Goal: Task Accomplishment & Management: Use online tool/utility

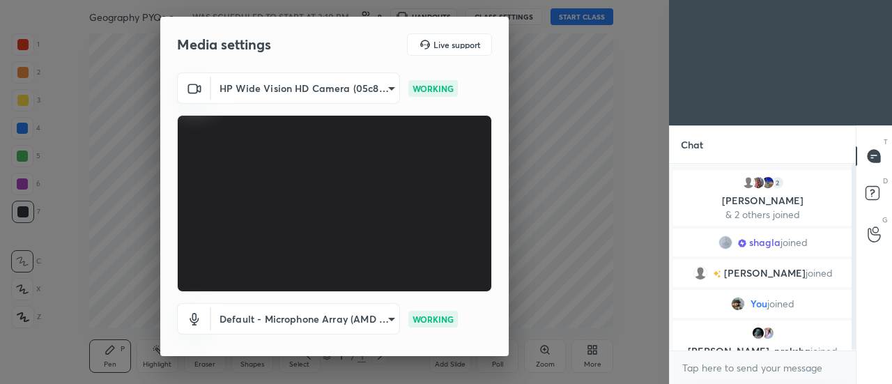
scroll to position [73, 0]
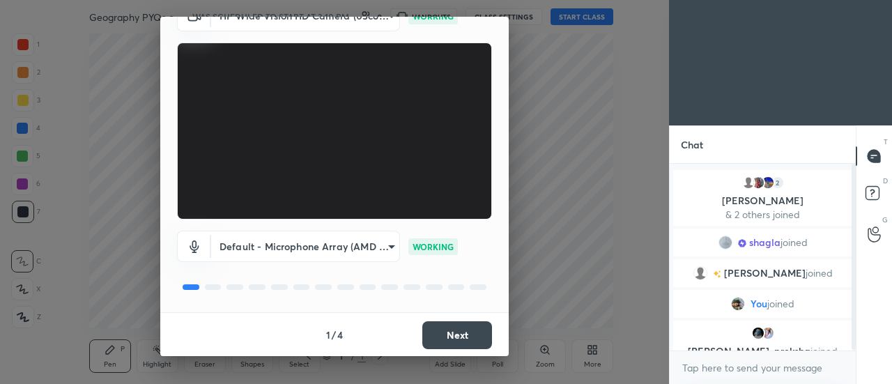
click at [446, 333] on button "Next" at bounding box center [458, 335] width 70 height 28
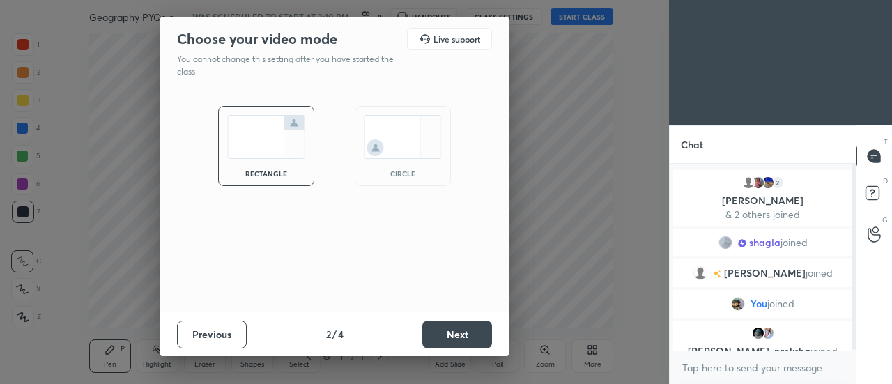
scroll to position [0, 0]
click at [390, 134] on img at bounding box center [403, 137] width 78 height 44
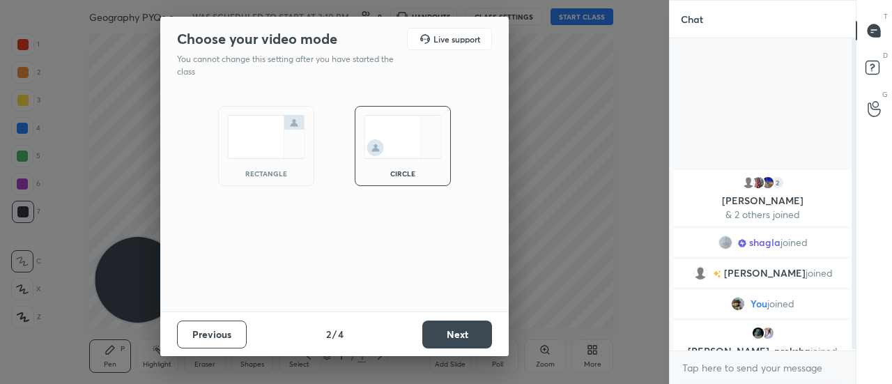
scroll to position [192, 182]
drag, startPoint x: 507, startPoint y: 237, endPoint x: 510, endPoint y: 323, distance: 85.8
click at [510, 323] on div "Choose your video mode Live support You cannot change this setting after you ha…" at bounding box center [334, 192] width 669 height 384
click at [454, 333] on button "Next" at bounding box center [458, 335] width 70 height 28
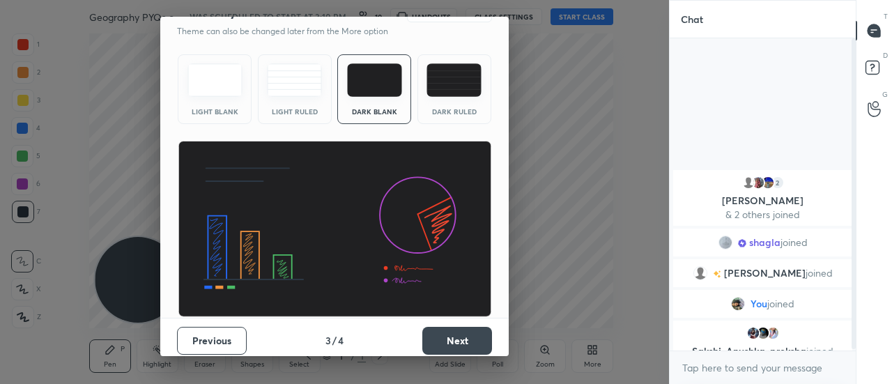
scroll to position [33, 0]
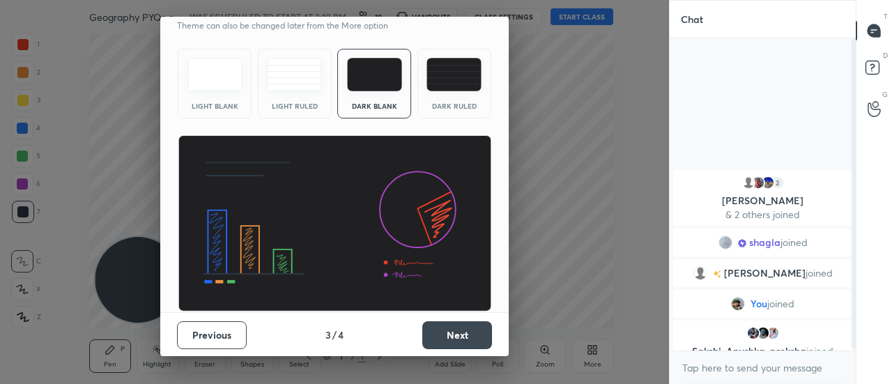
click at [450, 332] on button "Next" at bounding box center [458, 335] width 70 height 28
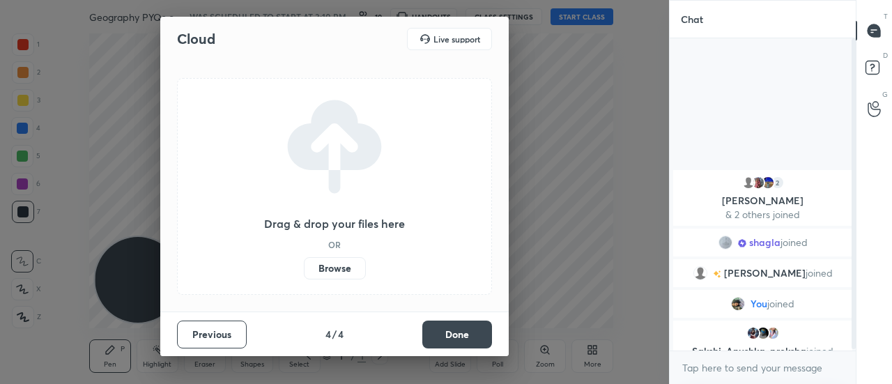
scroll to position [0, 0]
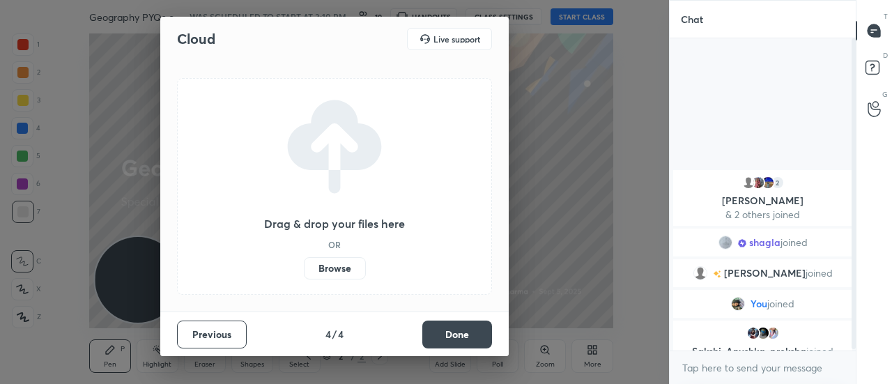
click at [326, 270] on label "Browse" at bounding box center [335, 268] width 62 height 22
click at [304, 270] on input "Browse" at bounding box center [304, 268] width 0 height 22
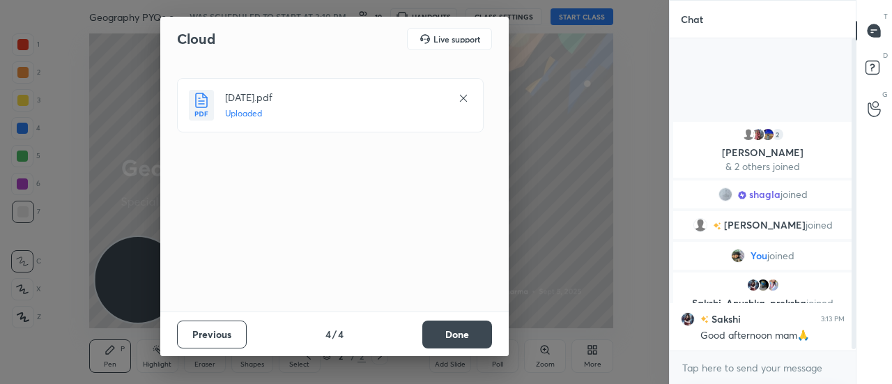
click at [455, 343] on button "Done" at bounding box center [458, 335] width 70 height 28
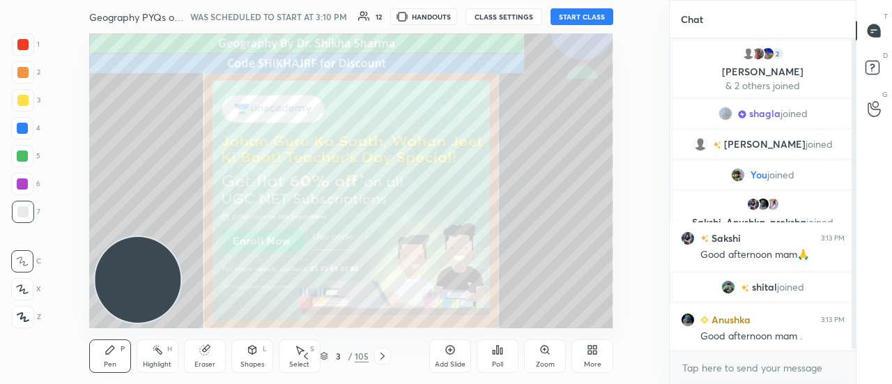
click at [575, 15] on button "START CLASS" at bounding box center [582, 16] width 63 height 17
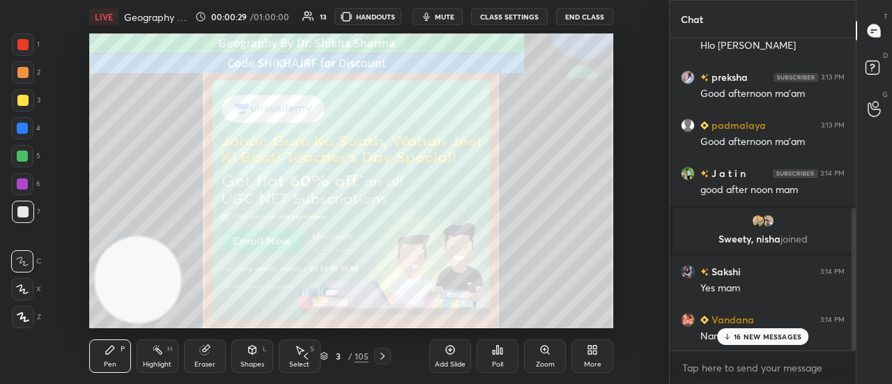
scroll to position [406, 0]
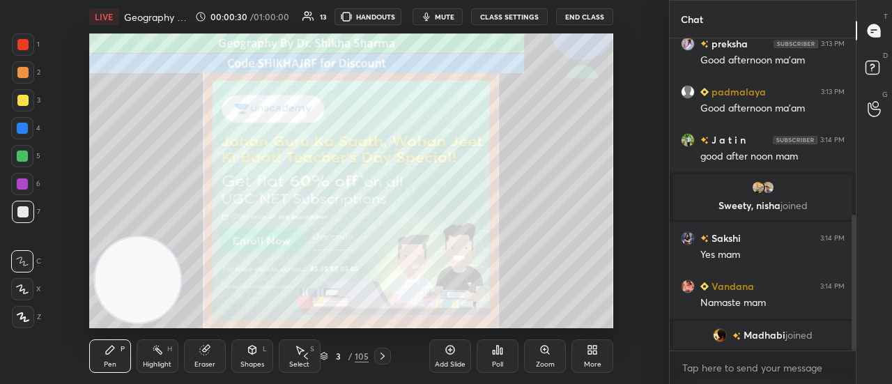
drag, startPoint x: 855, startPoint y: 168, endPoint x: 867, endPoint y: 295, distance: 127.5
click at [867, 295] on div "Chat Vandana 3:13 PM Hlo anuska kesi [PERSON_NAME] 3:13 PM Good afternoon ma'am…" at bounding box center [780, 192] width 223 height 384
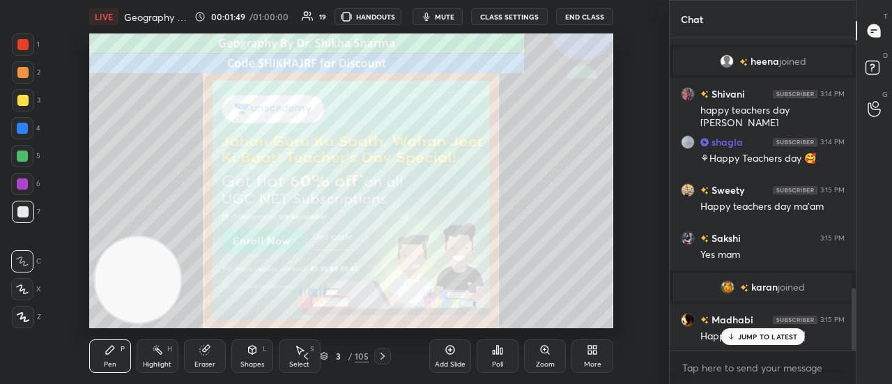
scroll to position [1254, 0]
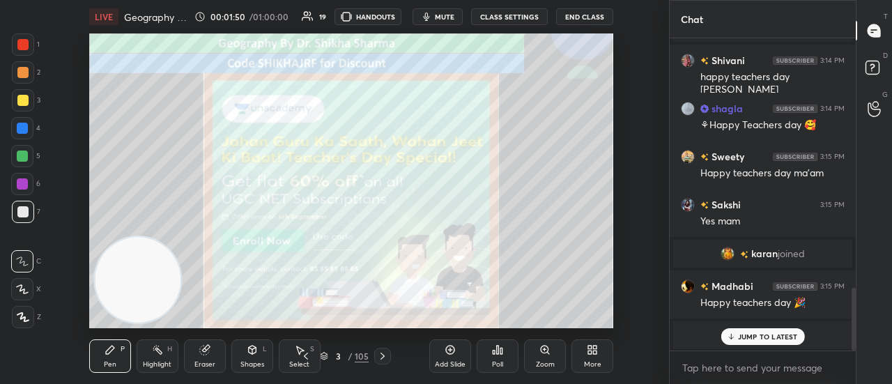
click at [736, 340] on div "JUMP TO LATEST" at bounding box center [763, 336] width 84 height 17
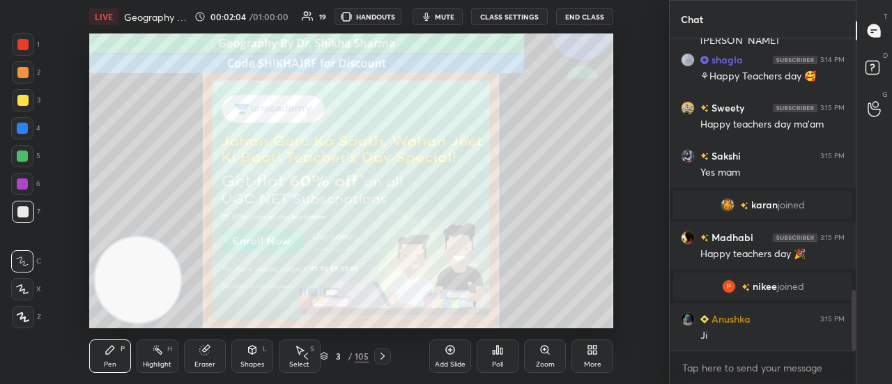
scroll to position [1362, 0]
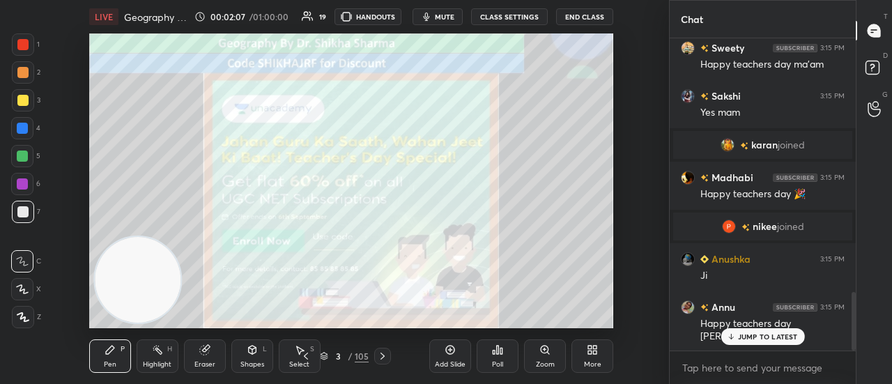
click at [645, 66] on div "Setting up your live class Poll for secs No correct answer Start poll" at bounding box center [352, 180] width 614 height 295
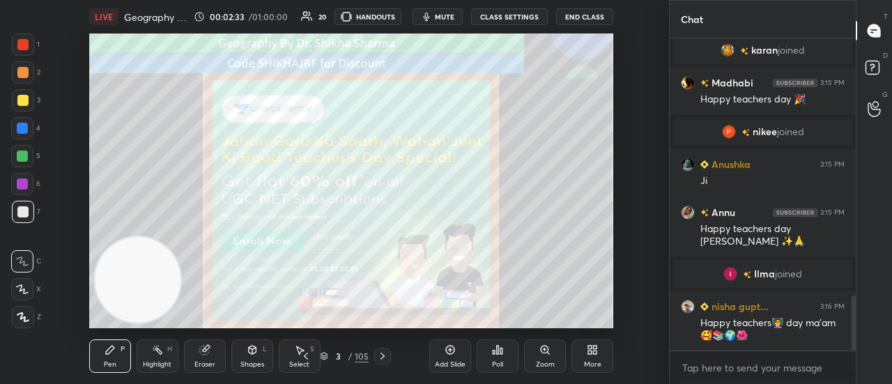
scroll to position [1505, 0]
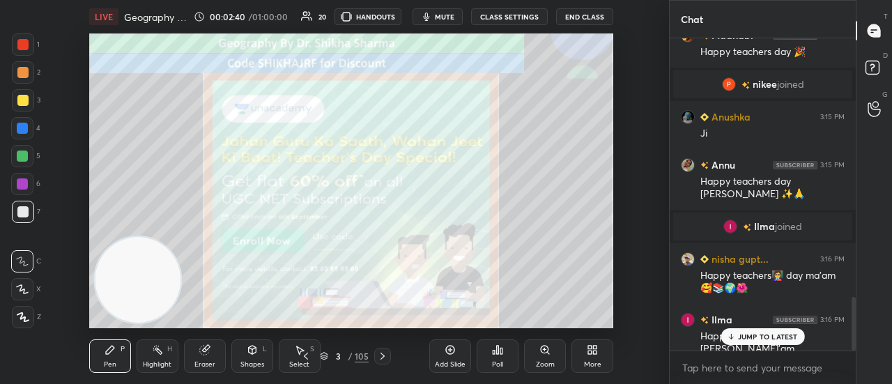
click at [745, 333] on p "JUMP TO LATEST" at bounding box center [768, 337] width 60 height 8
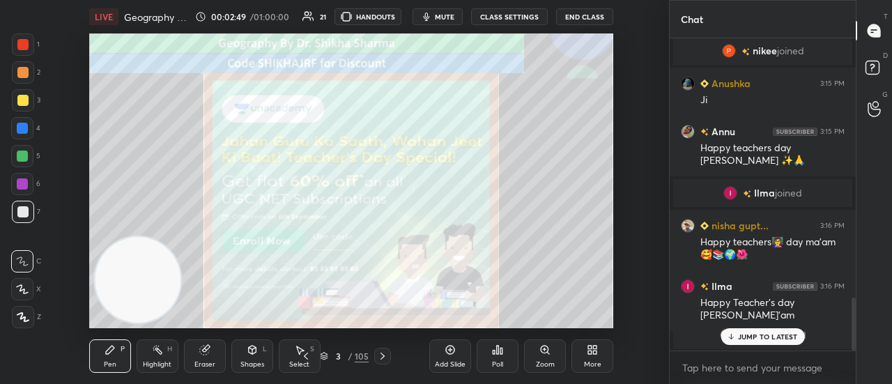
click at [24, 289] on icon at bounding box center [22, 289] width 11 height 8
click at [29, 41] on div at bounding box center [23, 44] width 22 height 22
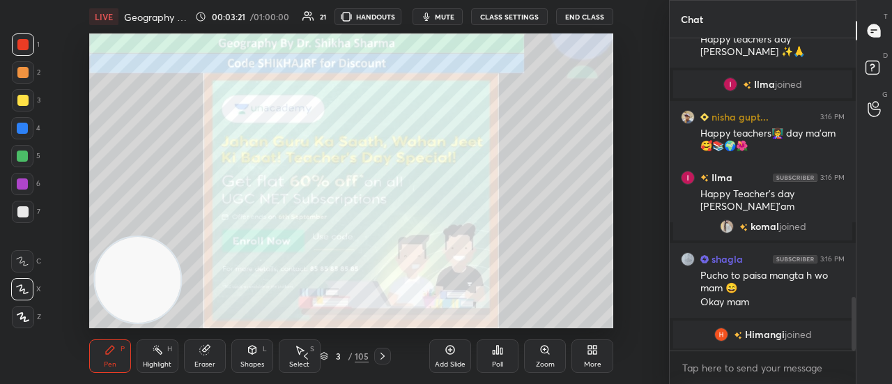
scroll to position [1565, 0]
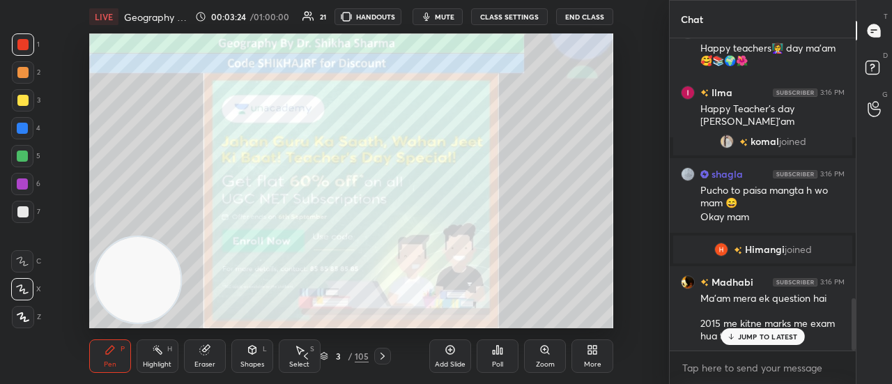
click at [749, 338] on p "JUMP TO LATEST" at bounding box center [768, 337] width 60 height 8
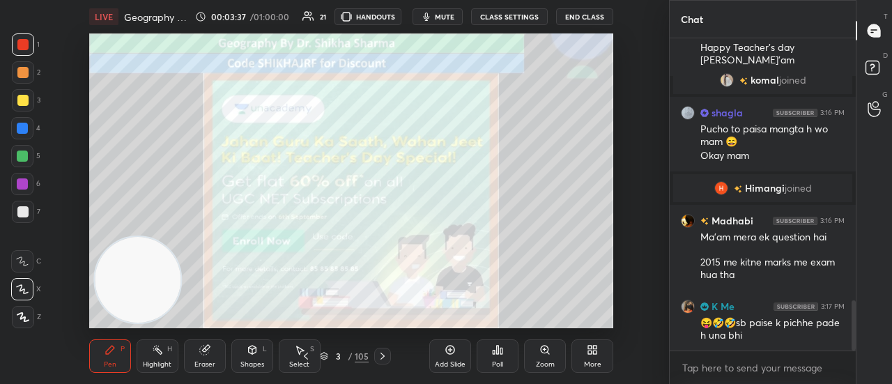
scroll to position [1673, 0]
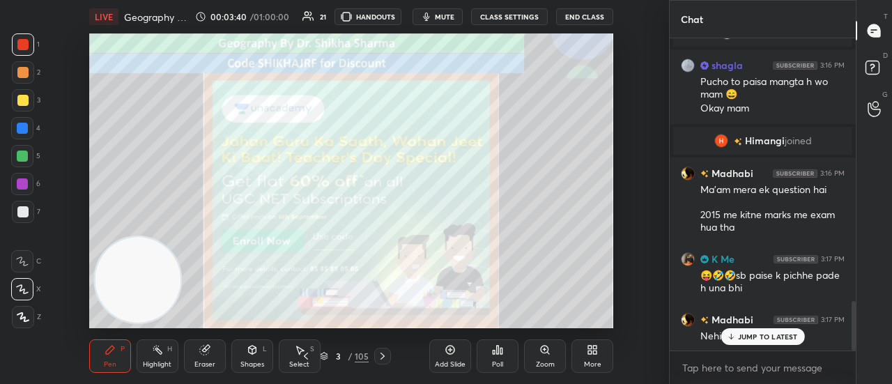
click at [738, 344] on div "JUMP TO LATEST" at bounding box center [763, 336] width 84 height 17
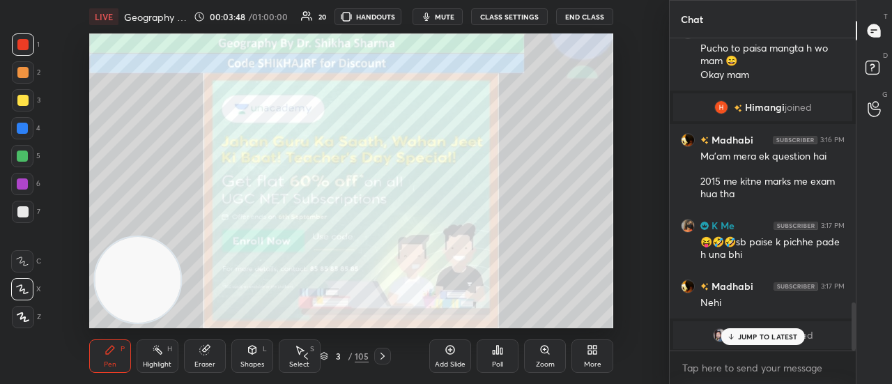
click at [378, 356] on icon at bounding box center [382, 356] width 11 height 11
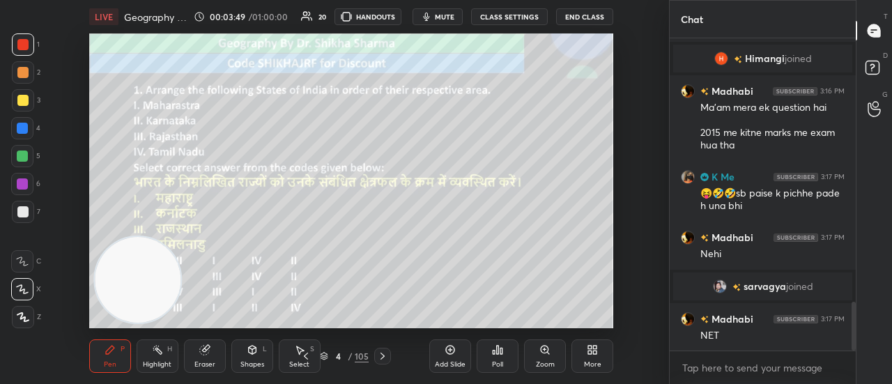
scroll to position [1704, 0]
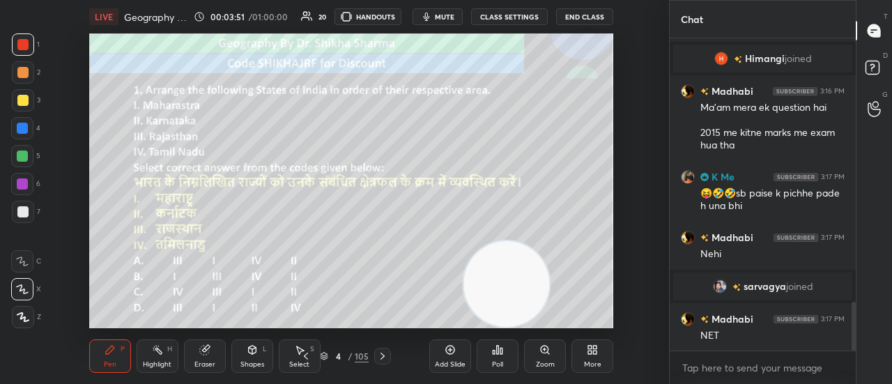
drag, startPoint x: 143, startPoint y: 277, endPoint x: 512, endPoint y: 294, distance: 369.3
click at [512, 294] on video at bounding box center [507, 284] width 86 height 86
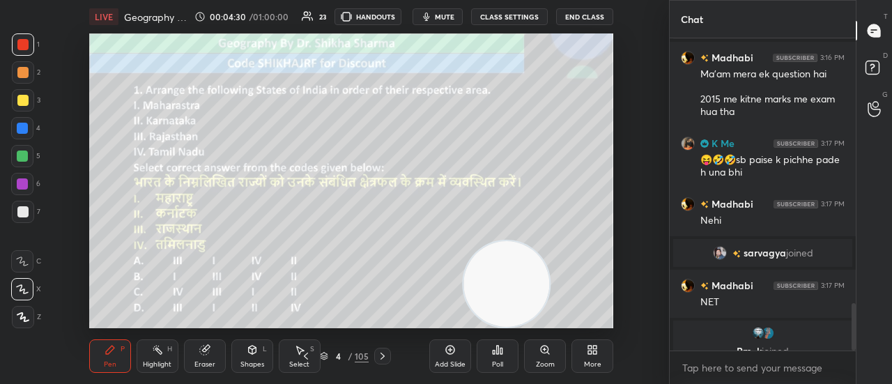
scroll to position [1754, 0]
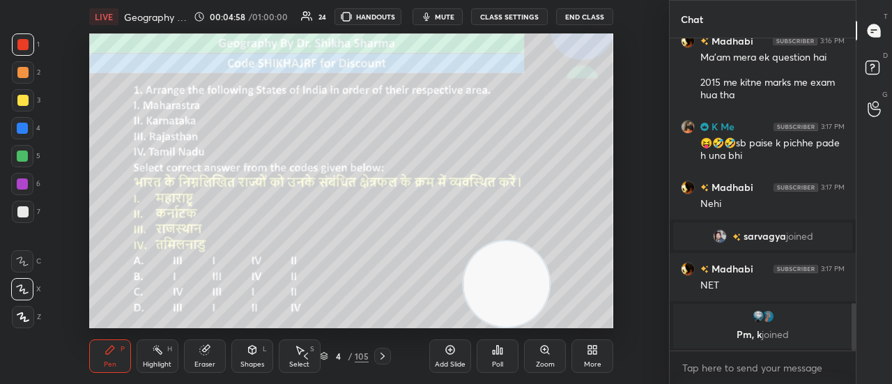
click at [499, 349] on icon at bounding box center [498, 350] width 2 height 8
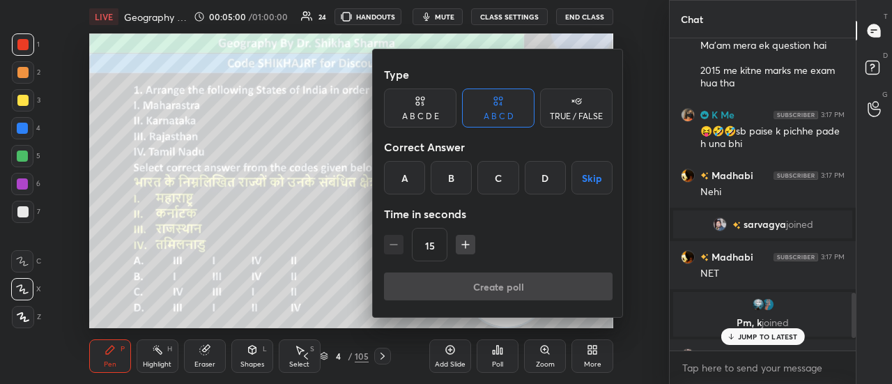
scroll to position [1765, 0]
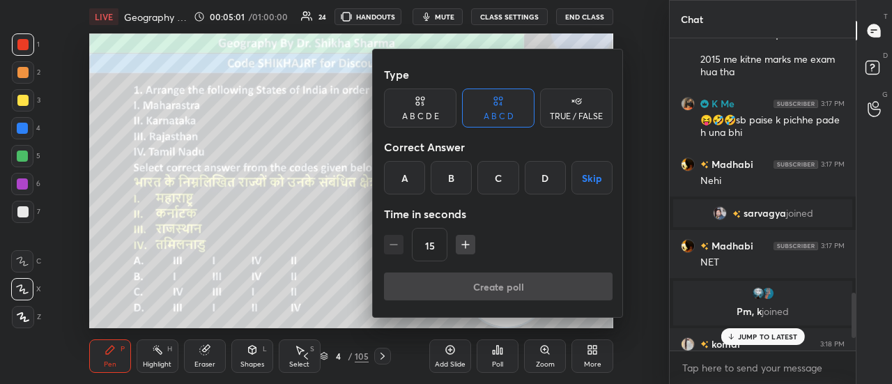
click at [552, 174] on div "D" at bounding box center [545, 177] width 41 height 33
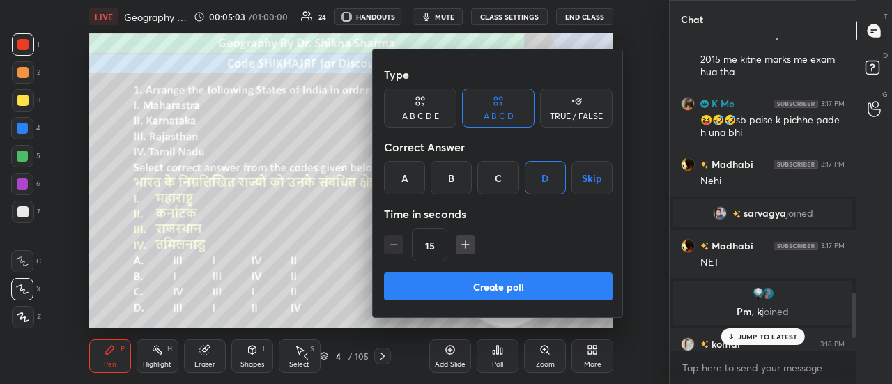
click at [746, 335] on div at bounding box center [446, 192] width 892 height 384
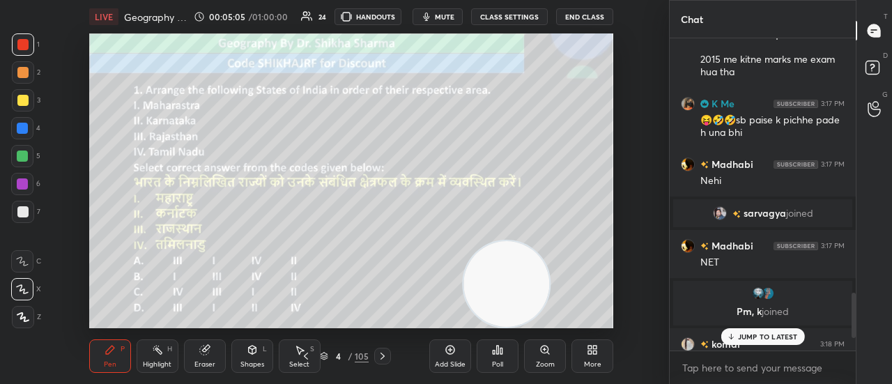
click at [746, 335] on p "JUMP TO LATEST" at bounding box center [768, 337] width 60 height 8
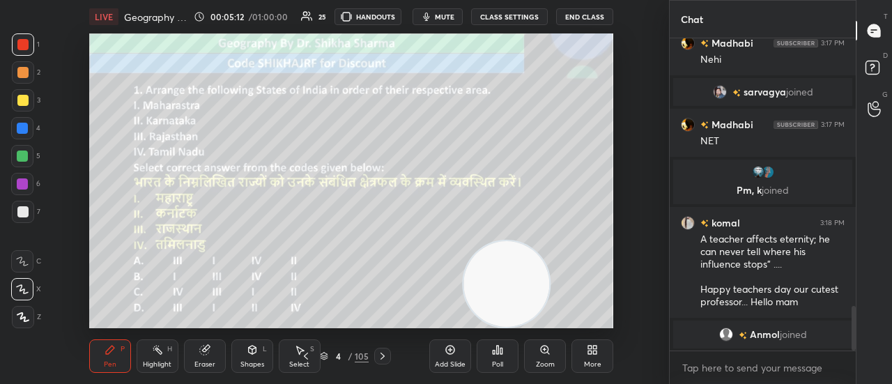
click at [499, 359] on div "Poll" at bounding box center [498, 356] width 42 height 33
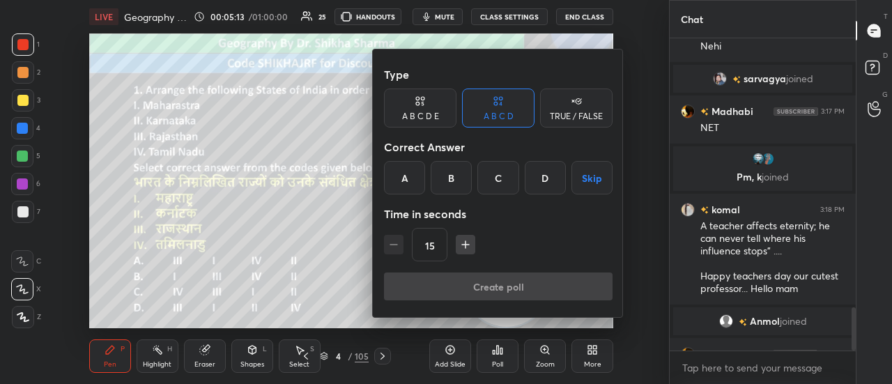
scroll to position [1934, 0]
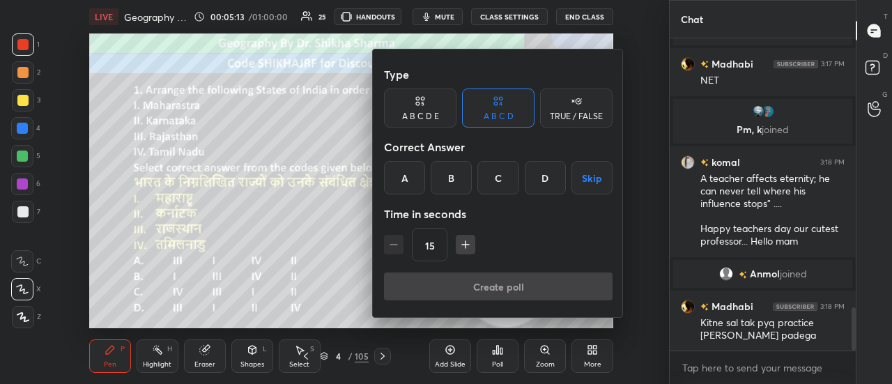
click at [542, 179] on div "D" at bounding box center [545, 177] width 41 height 33
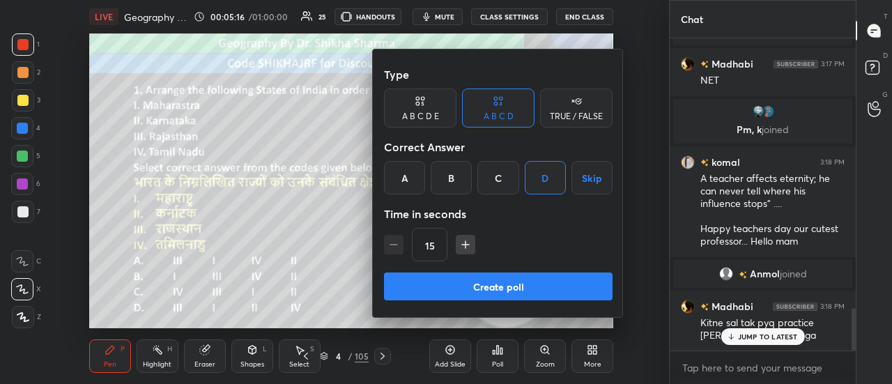
scroll to position [1982, 0]
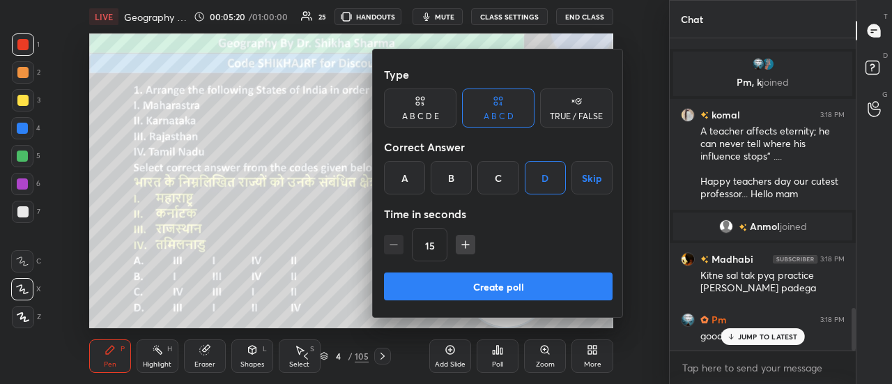
click at [512, 287] on button "Create poll" at bounding box center [498, 287] width 229 height 28
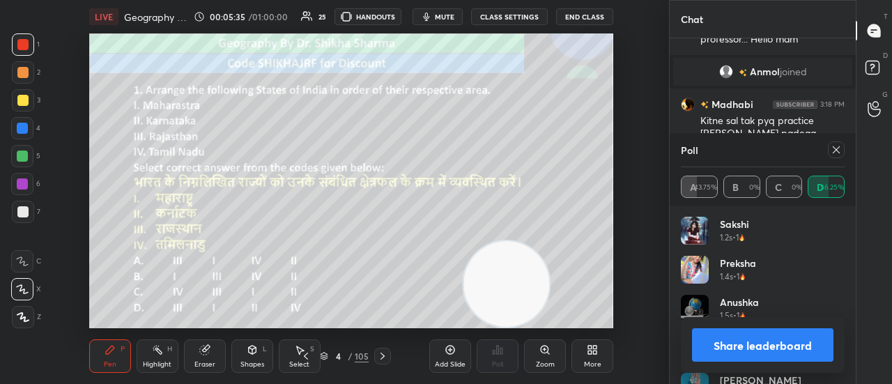
scroll to position [2153, 0]
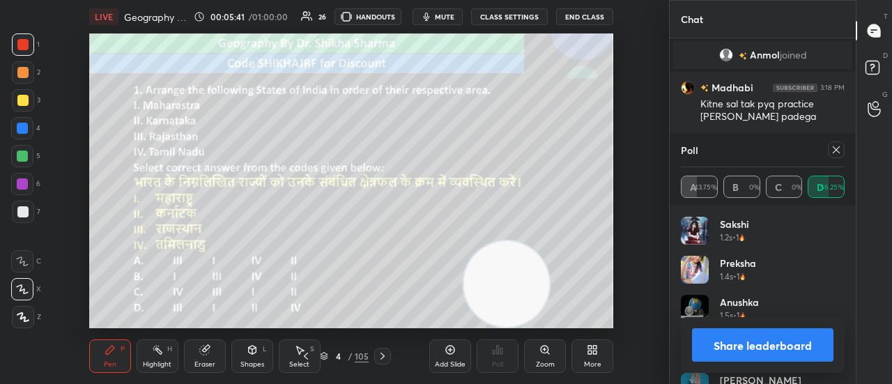
click at [737, 346] on button "Share leaderboard" at bounding box center [763, 344] width 142 height 33
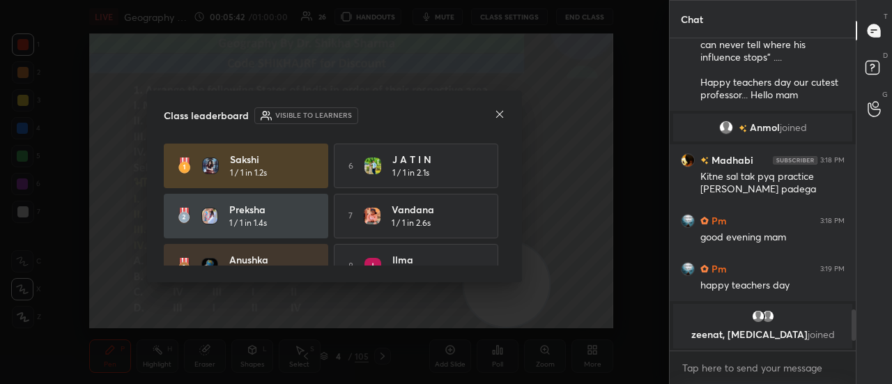
scroll to position [0, 0]
click at [501, 113] on icon at bounding box center [499, 114] width 7 height 7
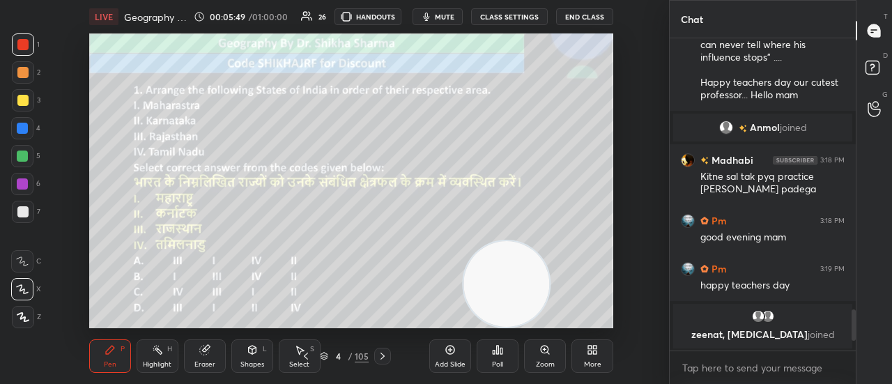
click at [385, 353] on icon at bounding box center [382, 356] width 11 height 11
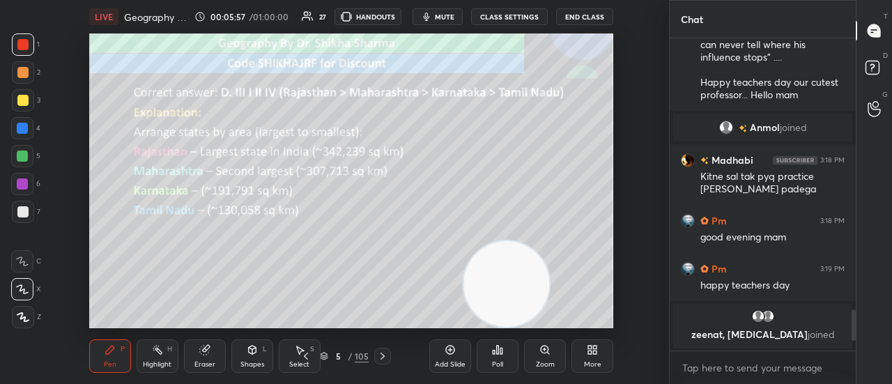
click at [383, 356] on icon at bounding box center [383, 356] width 4 height 7
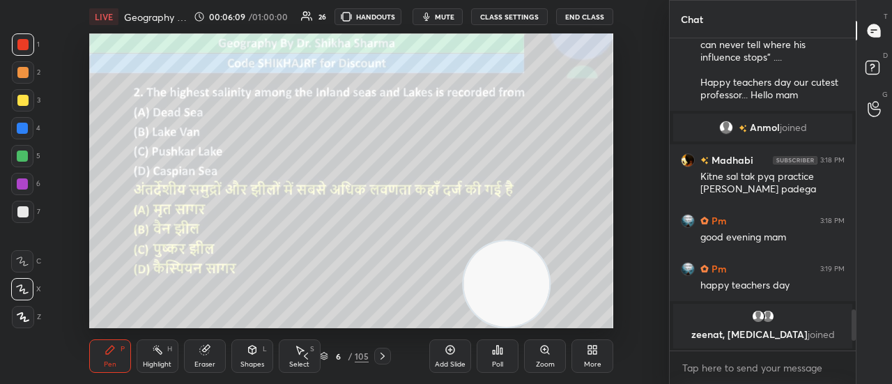
click at [499, 354] on icon at bounding box center [497, 349] width 11 height 11
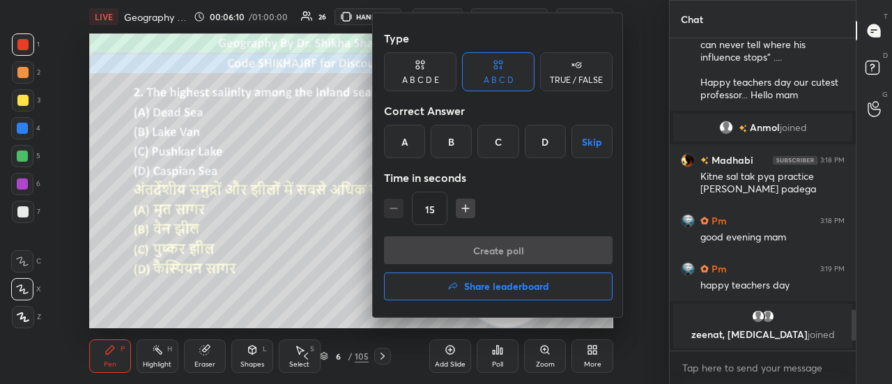
click at [453, 143] on div "B" at bounding box center [451, 141] width 41 height 33
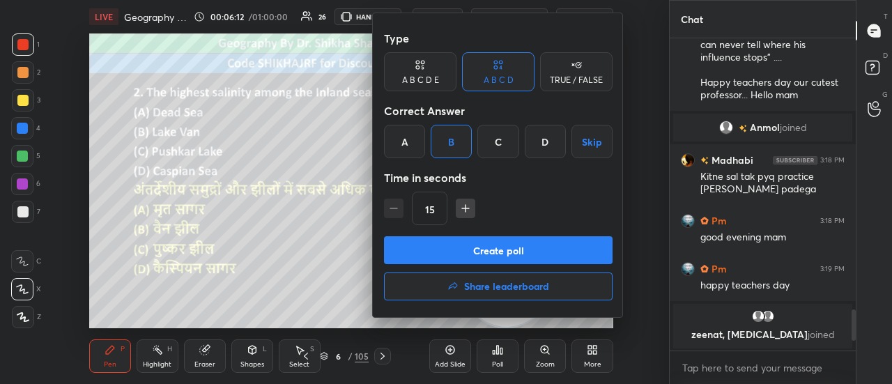
click at [466, 248] on button "Create poll" at bounding box center [498, 250] width 229 height 28
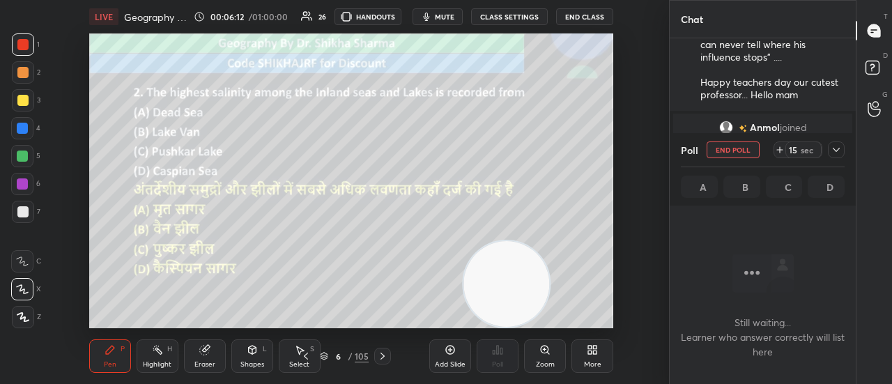
scroll to position [4, 4]
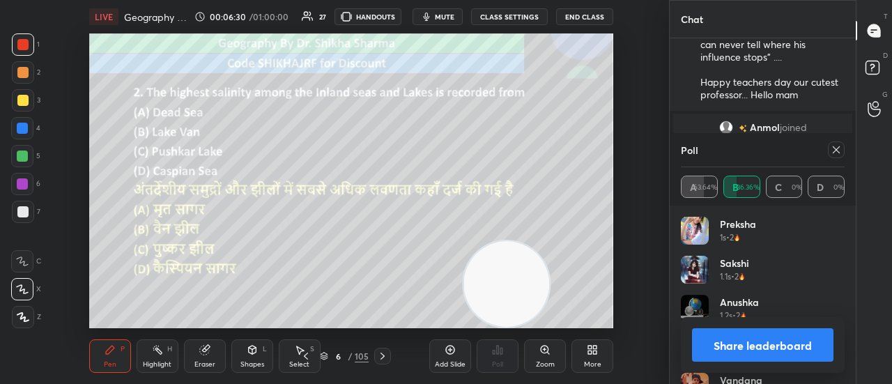
click at [731, 349] on button "Share leaderboard" at bounding box center [763, 344] width 142 height 33
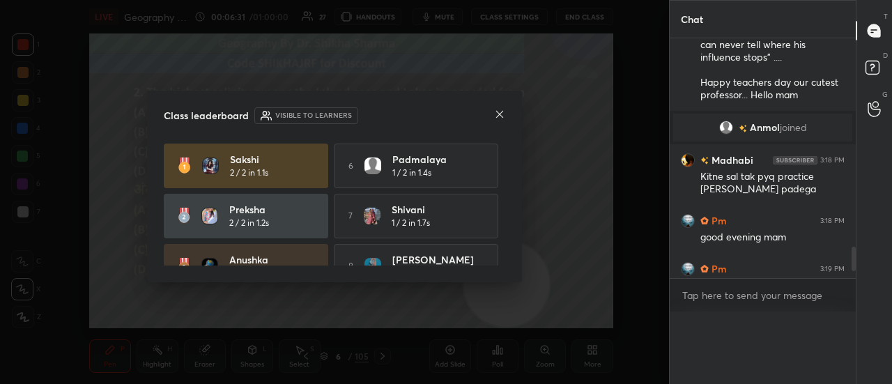
scroll to position [5, 4]
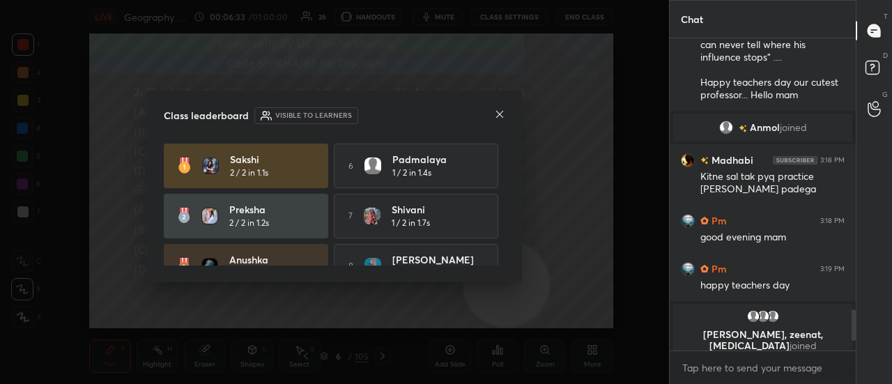
click at [503, 112] on icon at bounding box center [499, 114] width 11 height 11
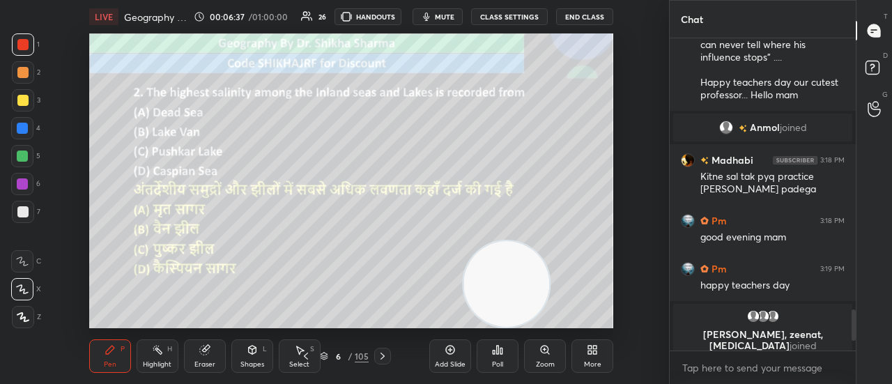
click at [379, 355] on icon at bounding box center [382, 356] width 11 height 11
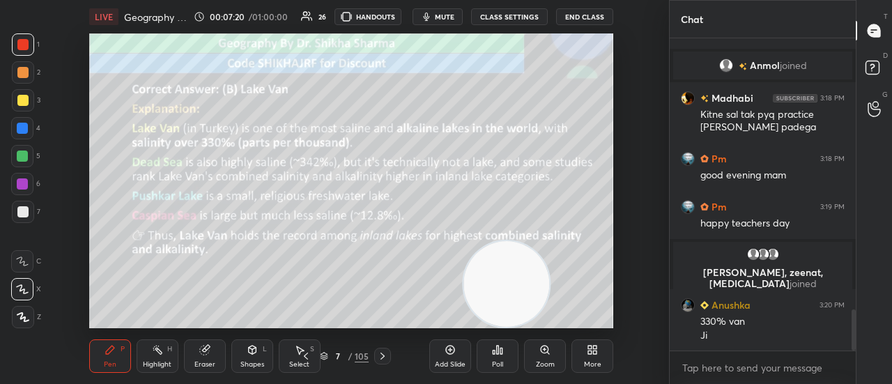
scroll to position [2128, 0]
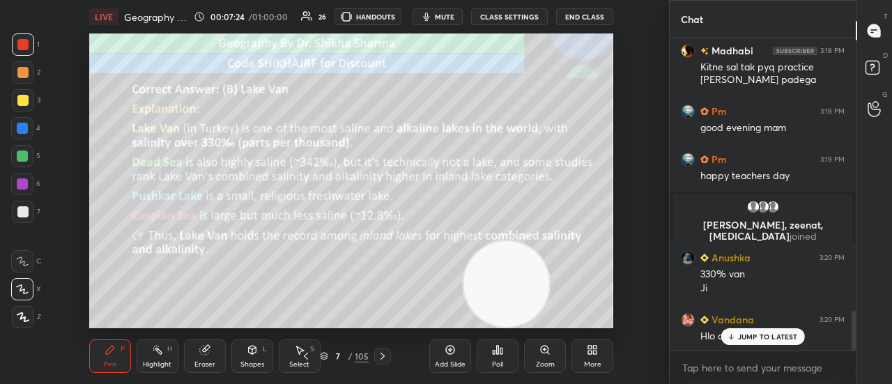
click at [305, 356] on icon at bounding box center [306, 356] width 11 height 11
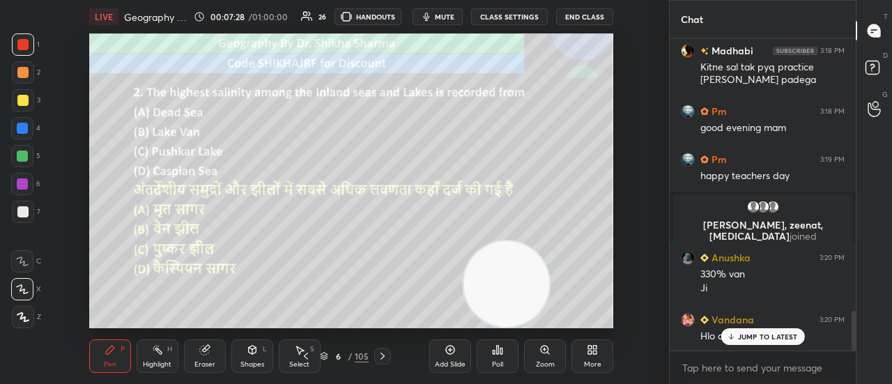
click at [382, 362] on icon at bounding box center [382, 356] width 11 height 11
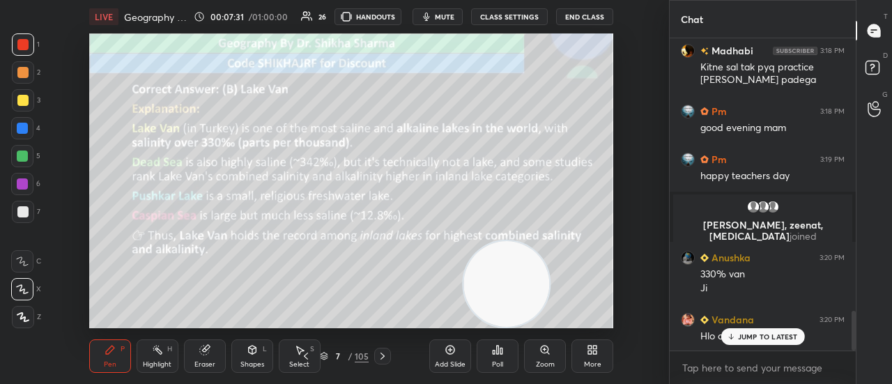
click at [382, 362] on icon at bounding box center [382, 356] width 11 height 11
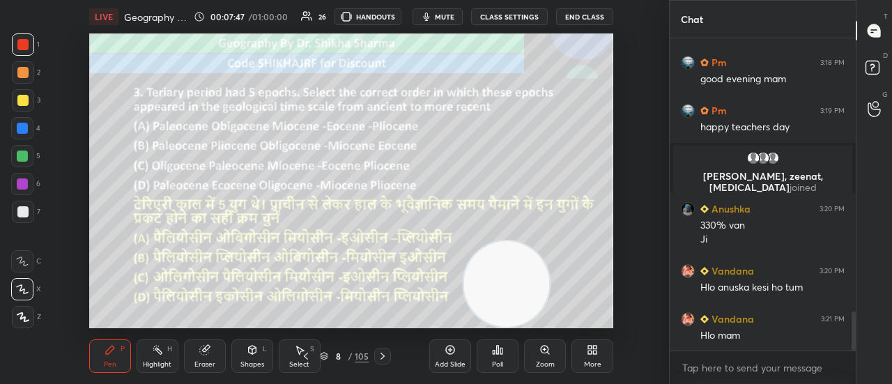
scroll to position [2224, 0]
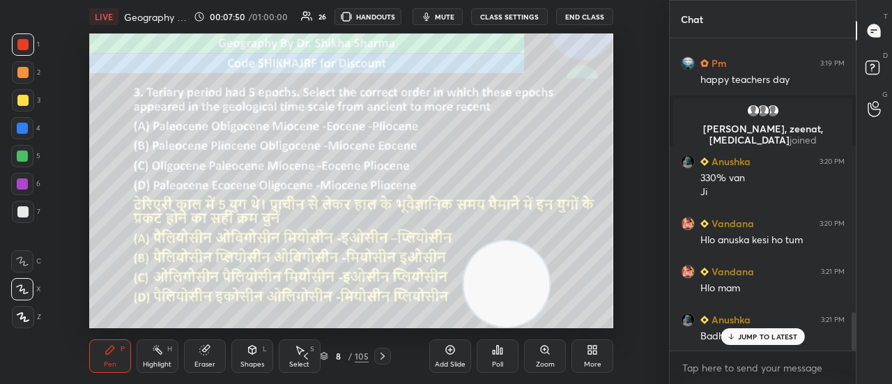
click at [767, 336] on p "JUMP TO LATEST" at bounding box center [768, 337] width 60 height 8
click at [500, 361] on div "Poll" at bounding box center [497, 364] width 11 height 7
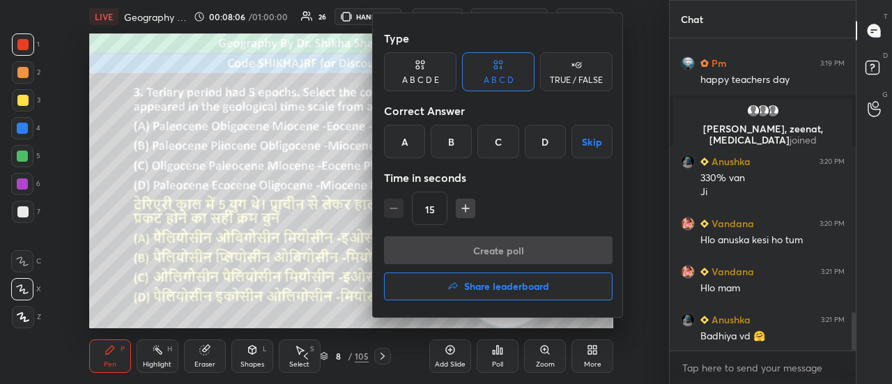
click at [542, 139] on div "D" at bounding box center [545, 141] width 41 height 33
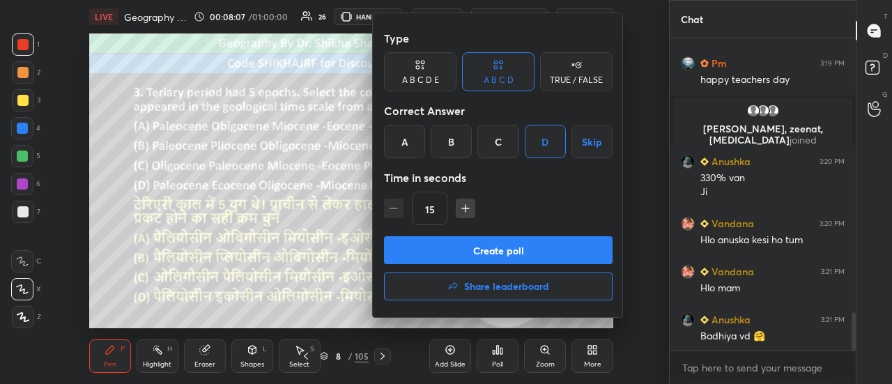
click at [515, 250] on button "Create poll" at bounding box center [498, 250] width 229 height 28
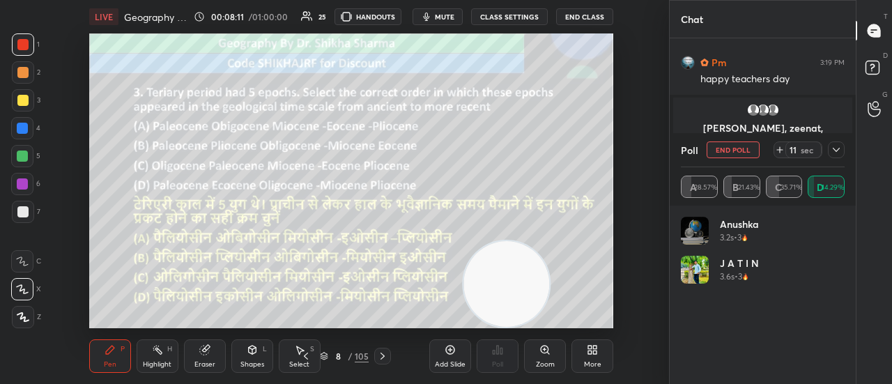
scroll to position [163, 160]
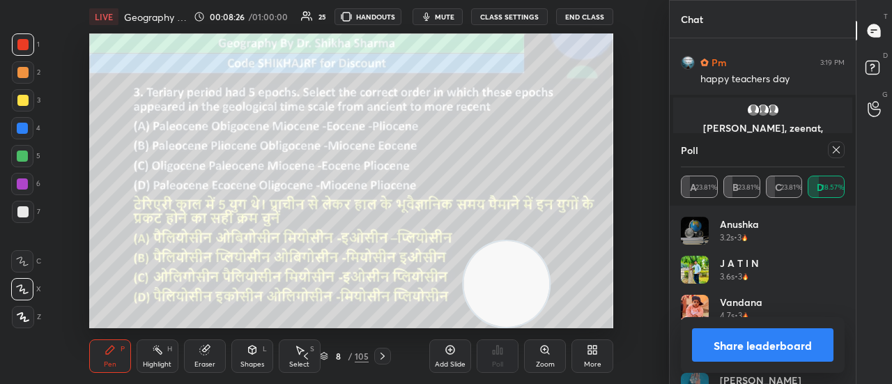
click at [728, 344] on button "Share leaderboard" at bounding box center [763, 344] width 142 height 33
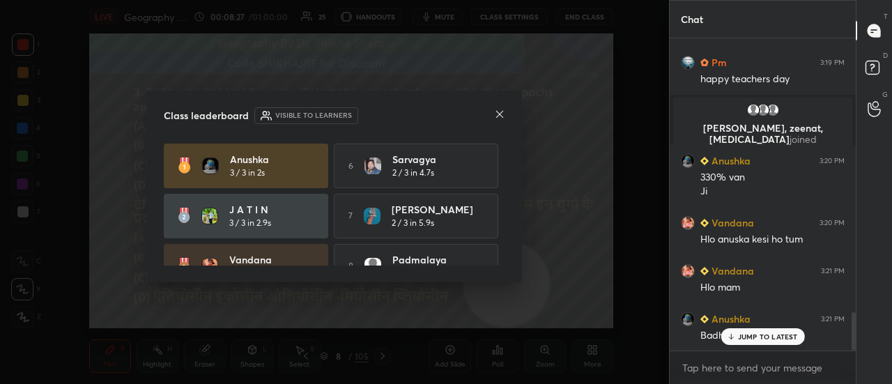
scroll to position [192, 182]
click at [500, 114] on icon at bounding box center [499, 114] width 7 height 7
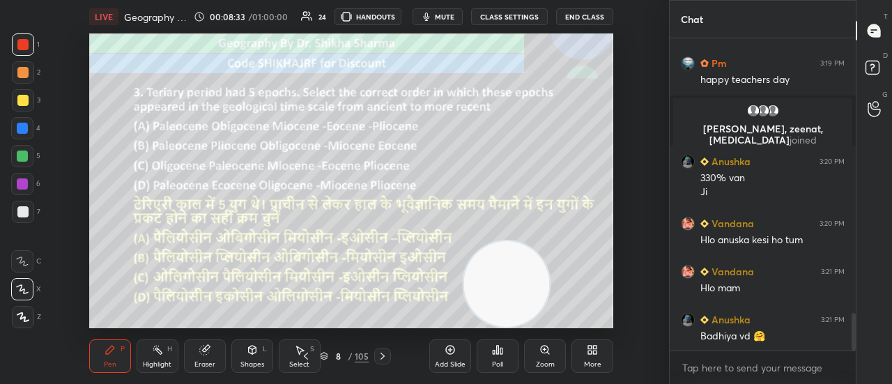
scroll to position [2273, 0]
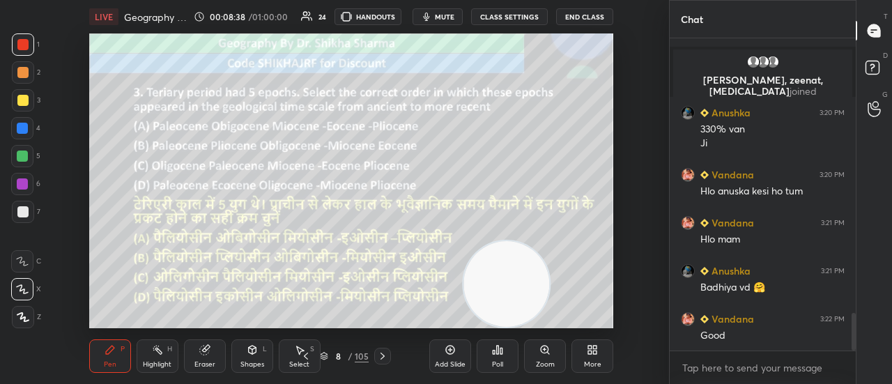
click at [382, 352] on icon at bounding box center [382, 356] width 11 height 11
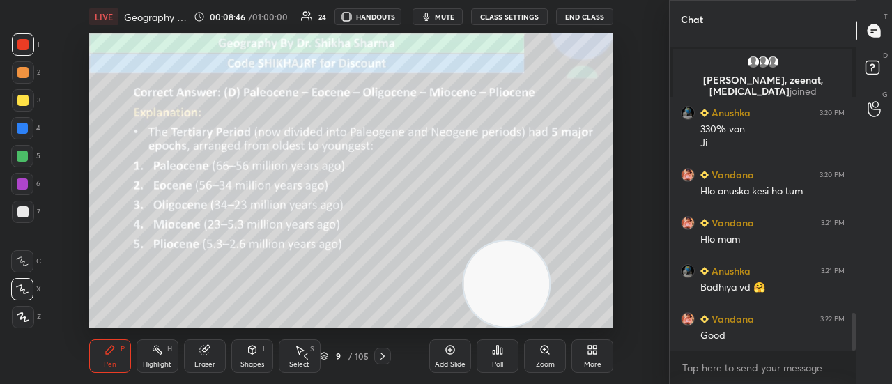
click at [383, 358] on icon at bounding box center [383, 356] width 4 height 7
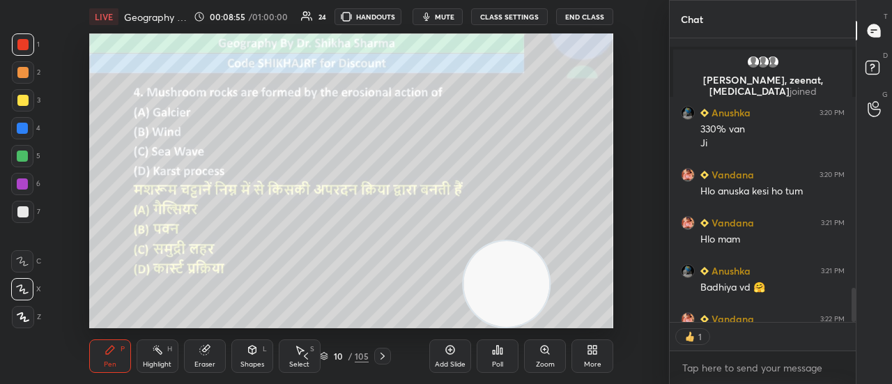
scroll to position [5, 4]
click at [503, 356] on div "Poll" at bounding box center [498, 356] width 42 height 33
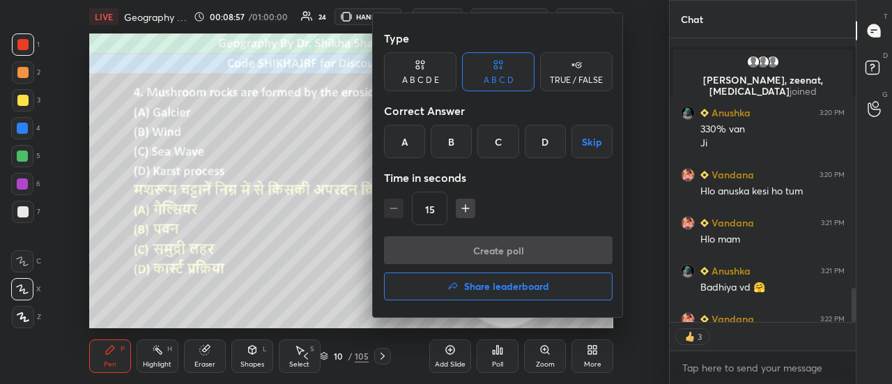
click at [452, 144] on div "B" at bounding box center [451, 141] width 41 height 33
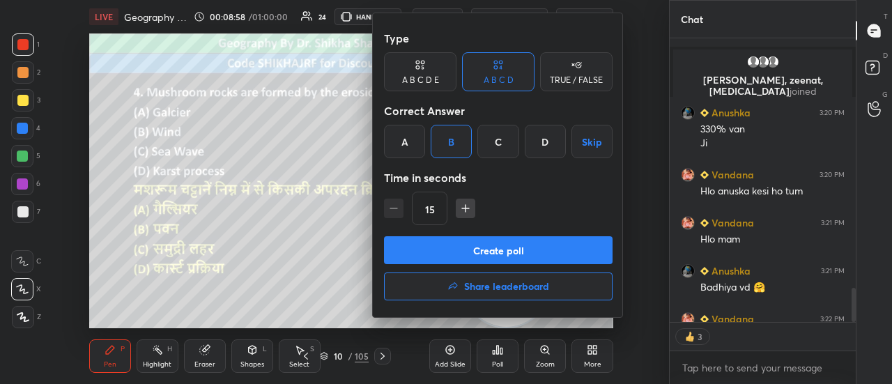
click at [463, 253] on button "Create poll" at bounding box center [498, 250] width 229 height 28
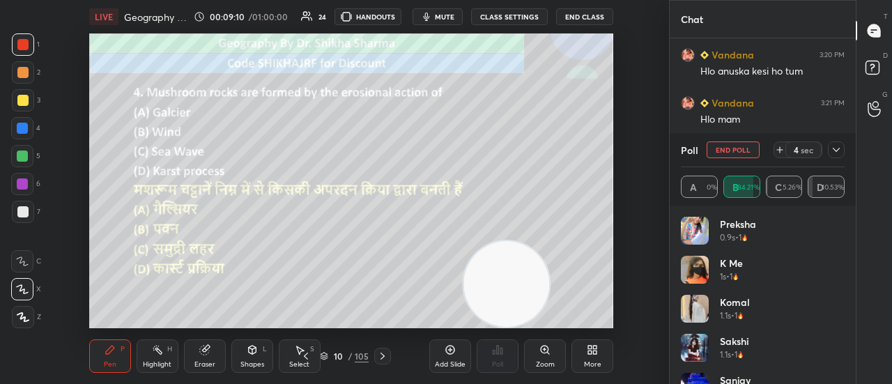
scroll to position [2426, 0]
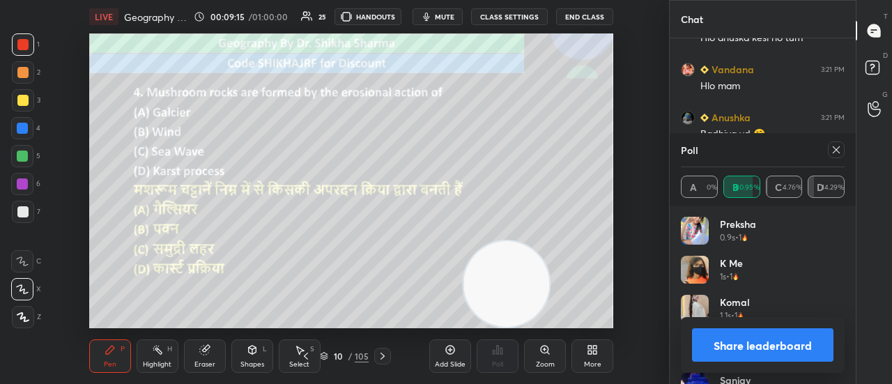
click at [754, 349] on button "Share leaderboard" at bounding box center [763, 344] width 142 height 33
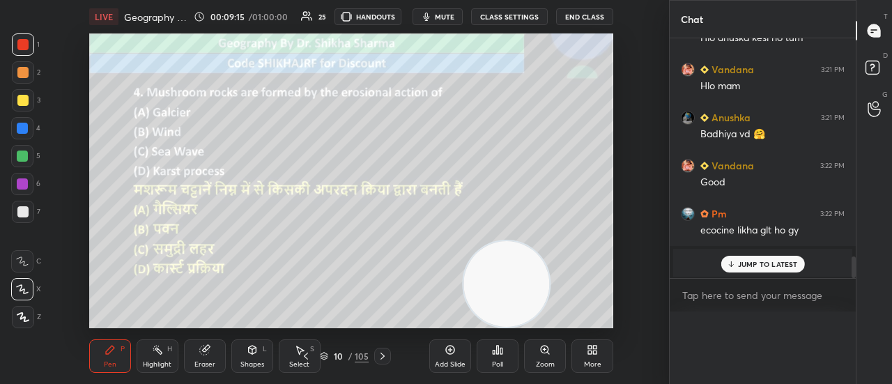
scroll to position [1, 4]
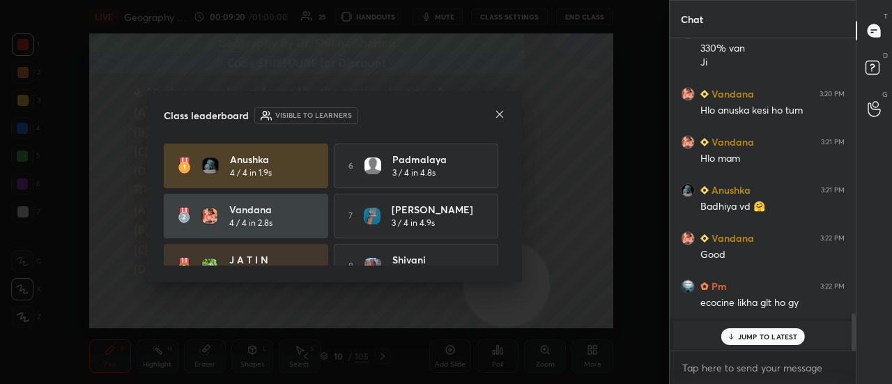
click at [499, 112] on icon at bounding box center [499, 114] width 11 height 11
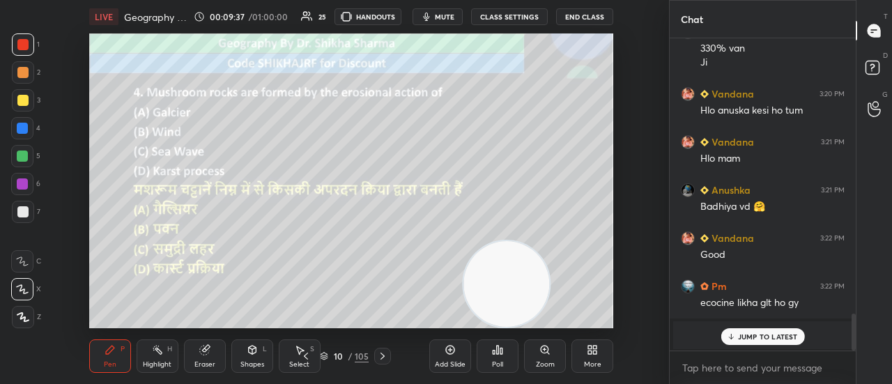
click at [379, 355] on icon at bounding box center [382, 356] width 11 height 11
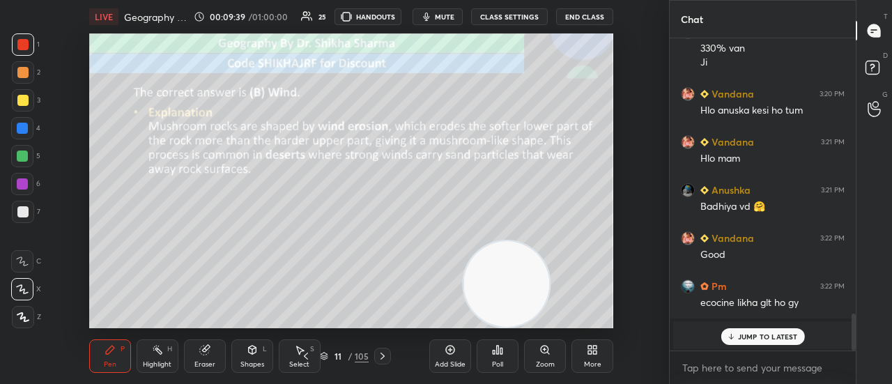
click at [379, 358] on icon at bounding box center [382, 356] width 11 height 11
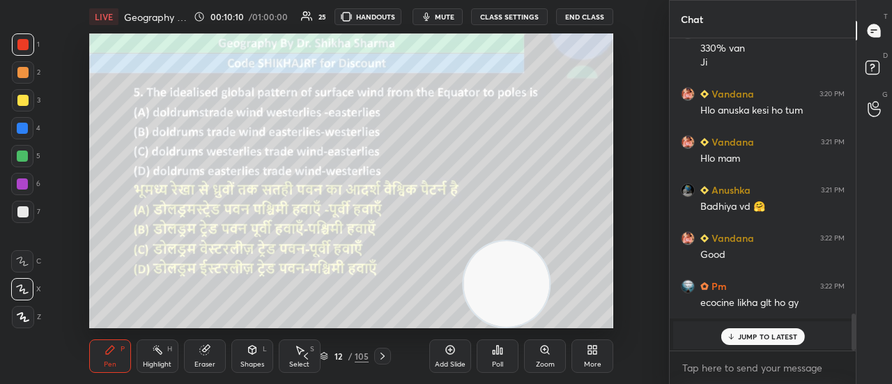
click at [495, 367] on div "Poll" at bounding box center [497, 364] width 11 height 7
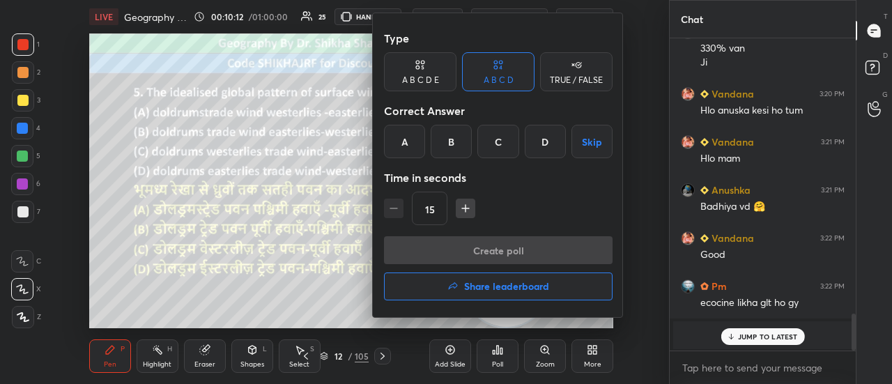
click at [402, 146] on div "A" at bounding box center [404, 141] width 41 height 33
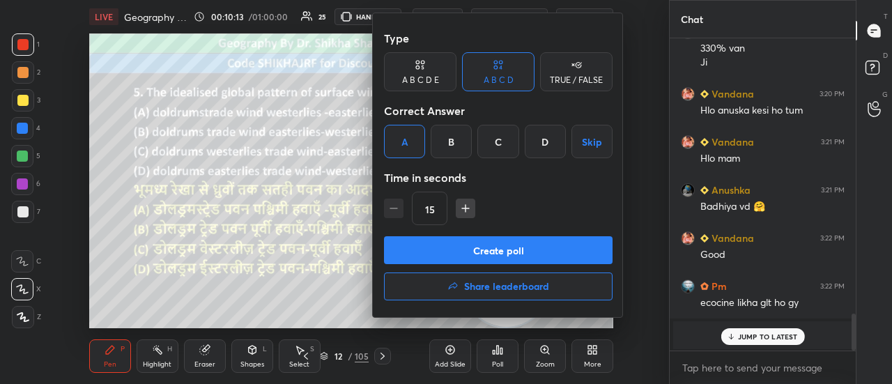
click at [434, 260] on button "Create poll" at bounding box center [498, 250] width 229 height 28
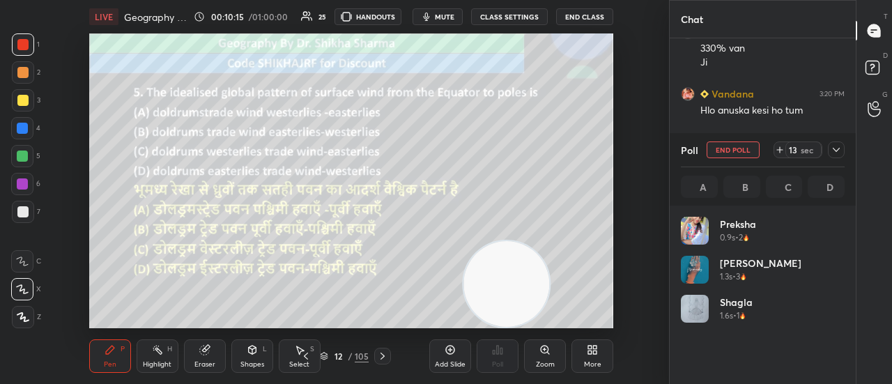
scroll to position [163, 160]
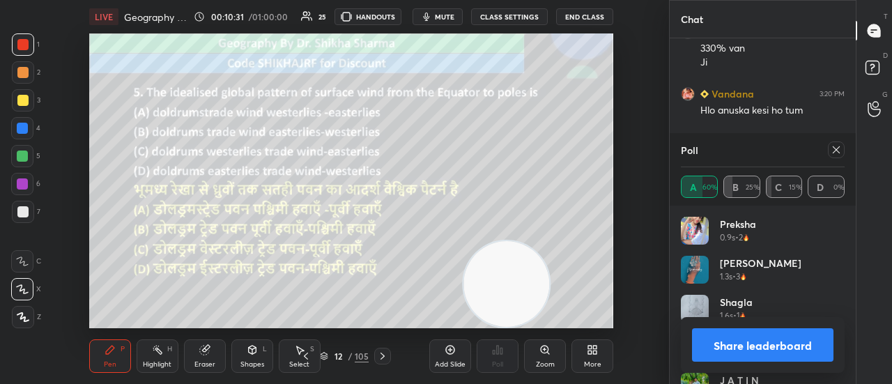
click at [760, 338] on button "Share leaderboard" at bounding box center [763, 344] width 142 height 33
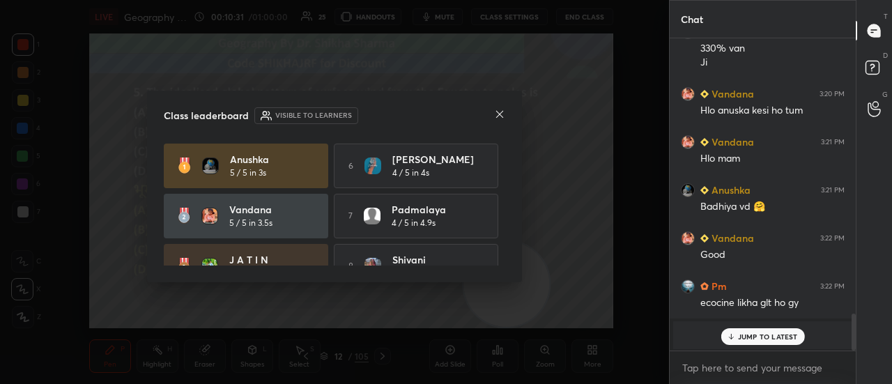
scroll to position [192, 182]
click at [496, 114] on icon at bounding box center [499, 114] width 11 height 11
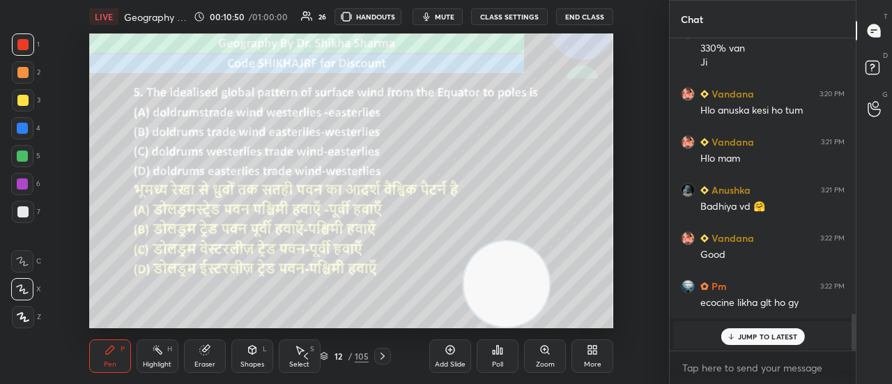
click at [383, 355] on icon at bounding box center [383, 356] width 4 height 7
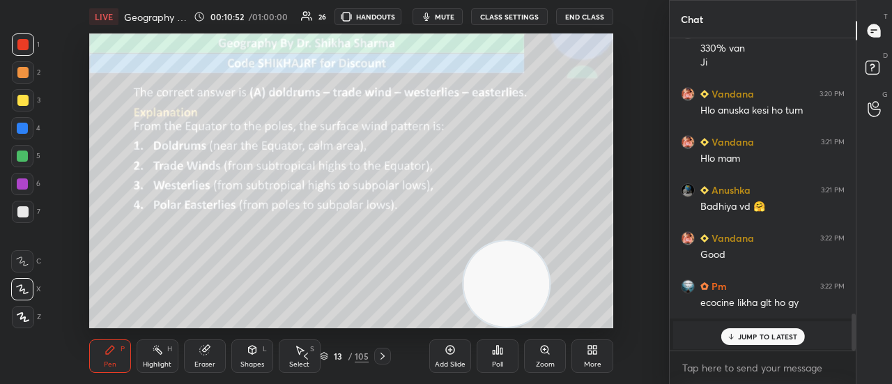
click at [383, 355] on icon at bounding box center [383, 356] width 4 height 7
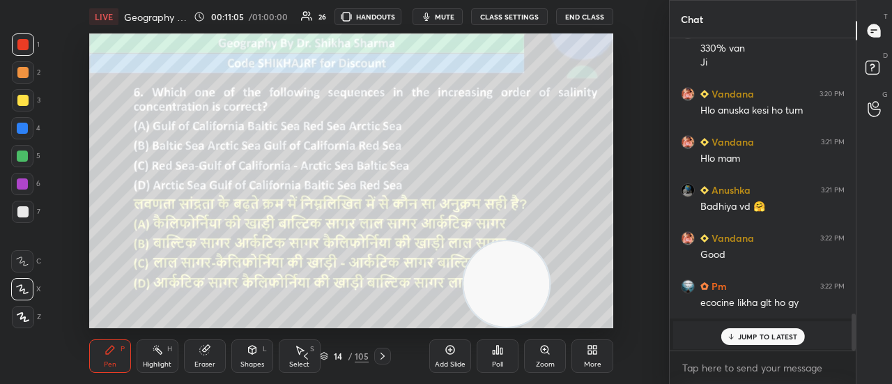
click at [501, 358] on div "Poll" at bounding box center [498, 356] width 42 height 33
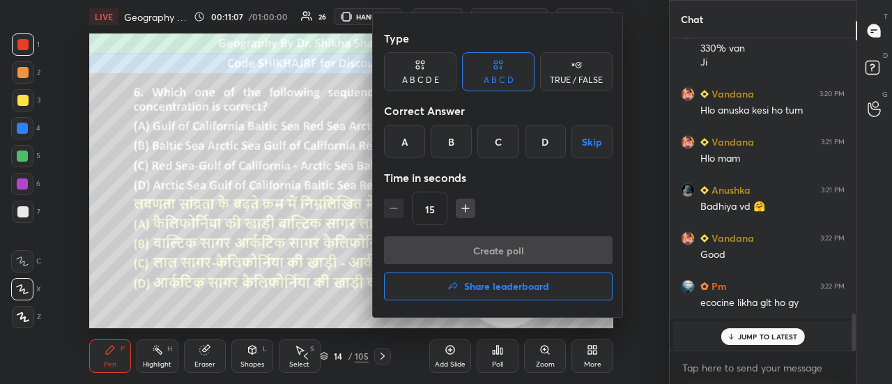
click at [441, 146] on div "B" at bounding box center [451, 141] width 41 height 33
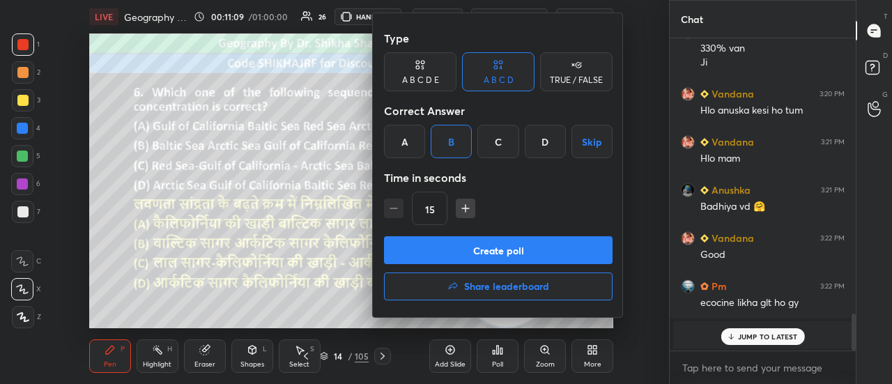
click at [443, 250] on button "Create poll" at bounding box center [498, 250] width 229 height 28
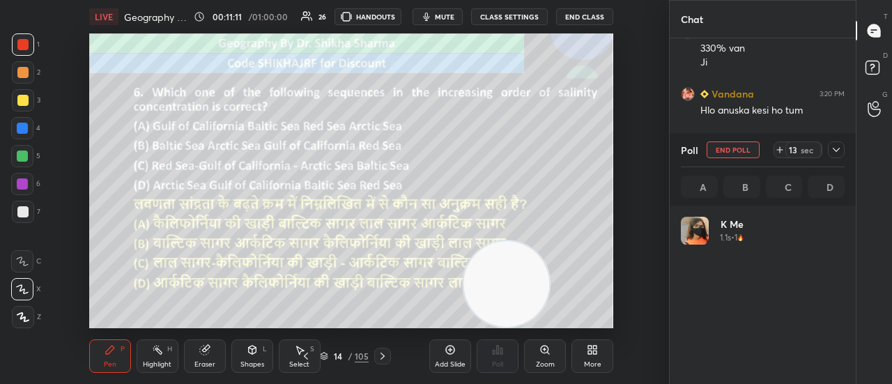
scroll to position [163, 160]
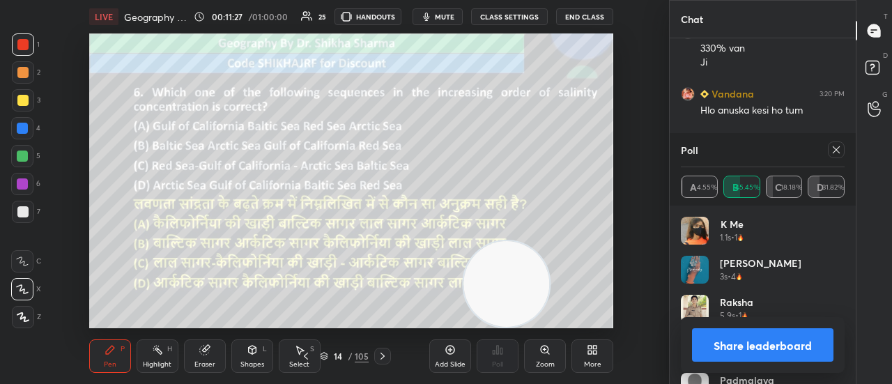
click at [766, 347] on button "Share leaderboard" at bounding box center [763, 344] width 142 height 33
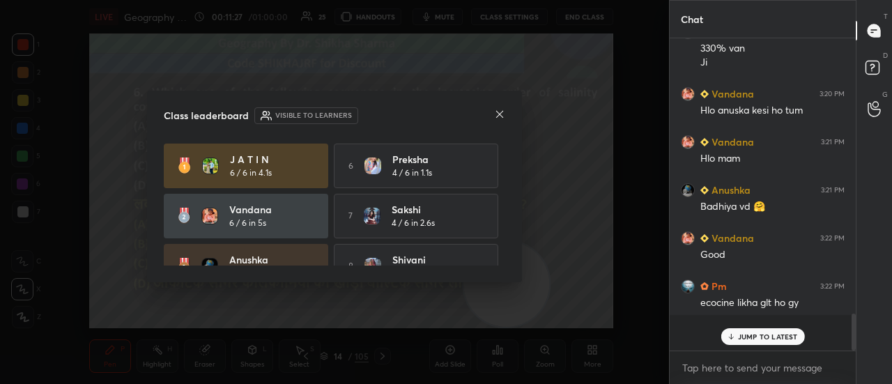
scroll to position [5, 4]
click at [499, 108] on div at bounding box center [499, 115] width 11 height 15
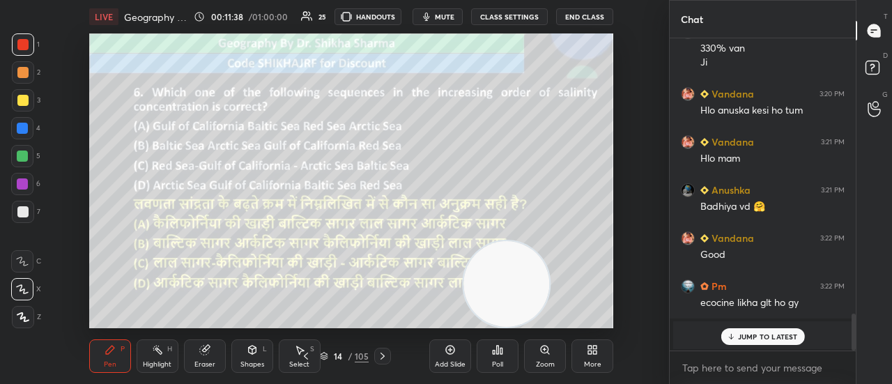
click at [384, 360] on icon at bounding box center [382, 356] width 11 height 11
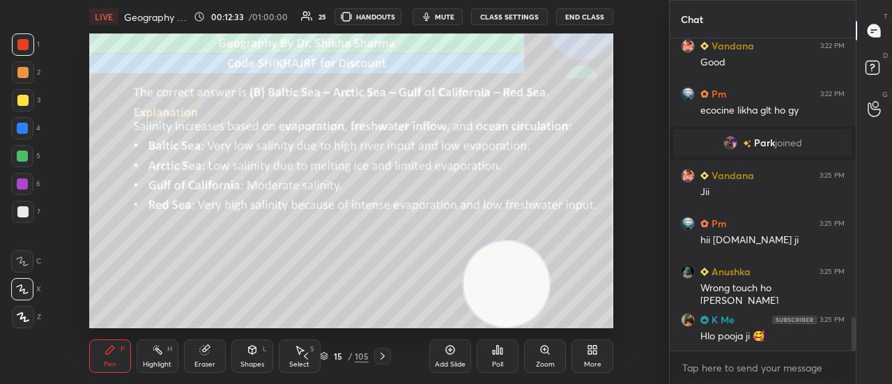
scroll to position [2595, 0]
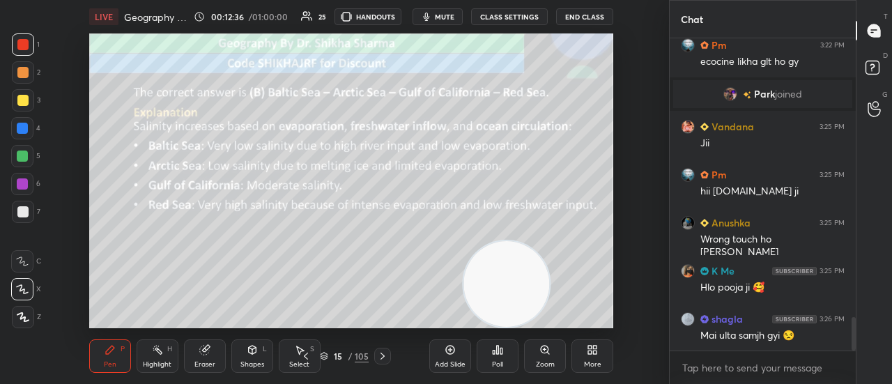
click at [384, 360] on icon at bounding box center [382, 356] width 11 height 11
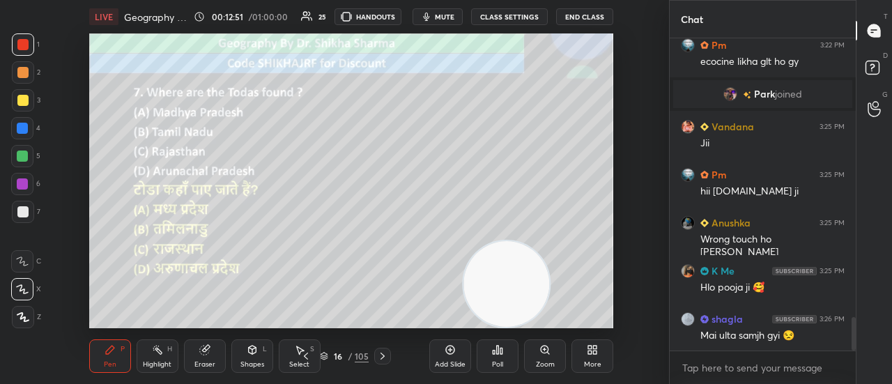
click at [502, 362] on div "Poll" at bounding box center [497, 364] width 11 height 7
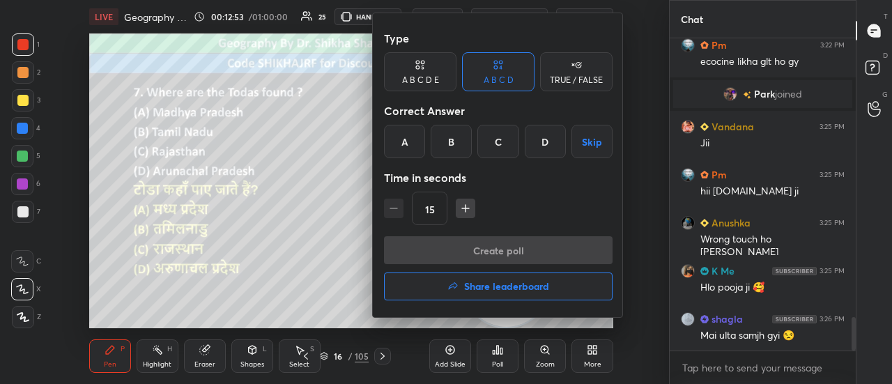
click at [457, 143] on div "B" at bounding box center [451, 141] width 41 height 33
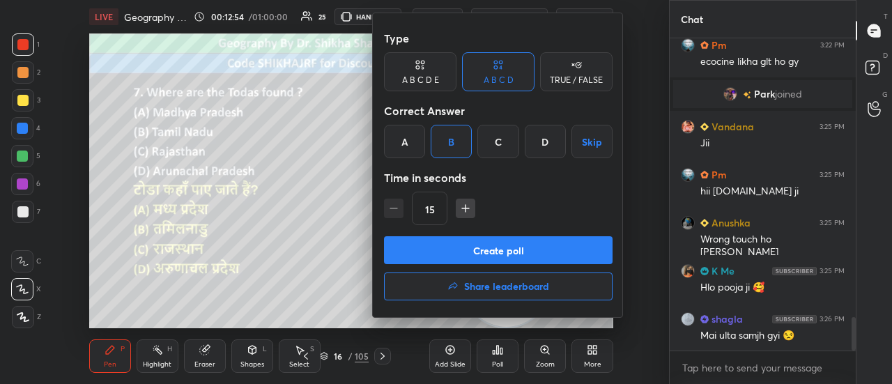
click at [464, 245] on button "Create poll" at bounding box center [498, 250] width 229 height 28
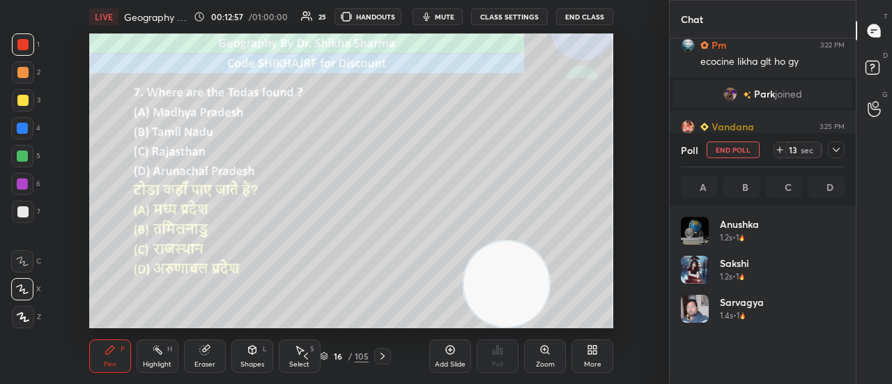
scroll to position [163, 160]
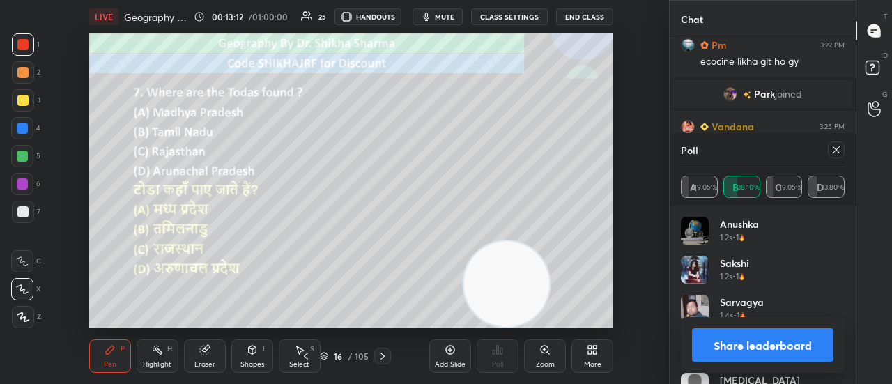
click at [746, 344] on button "Share leaderboard" at bounding box center [763, 344] width 142 height 33
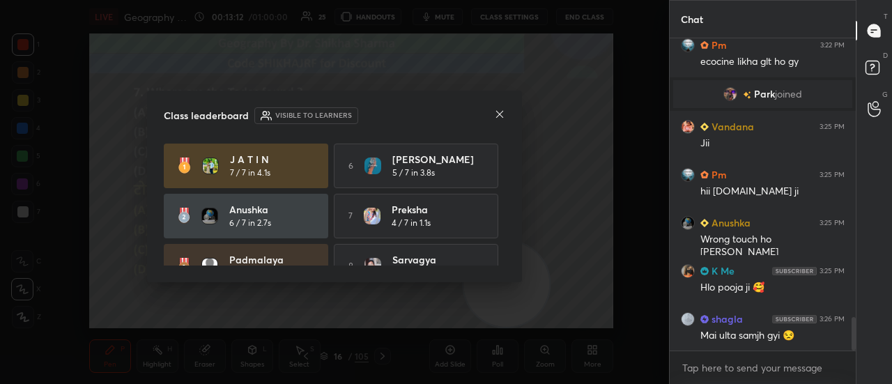
scroll to position [192, 182]
click at [499, 114] on icon at bounding box center [499, 114] width 11 height 11
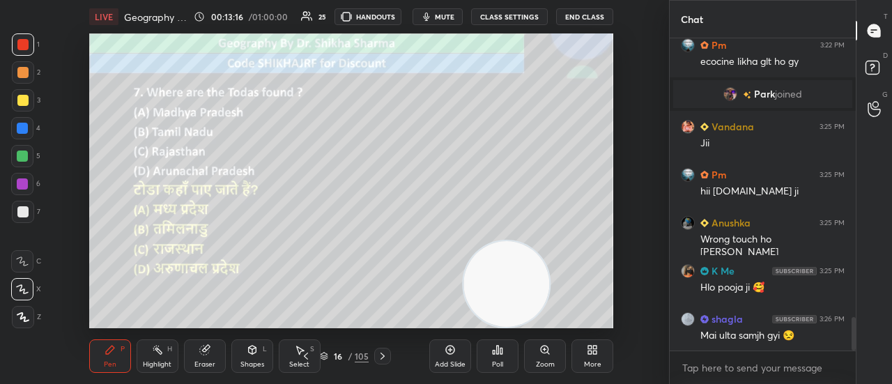
click at [382, 358] on icon at bounding box center [382, 356] width 11 height 11
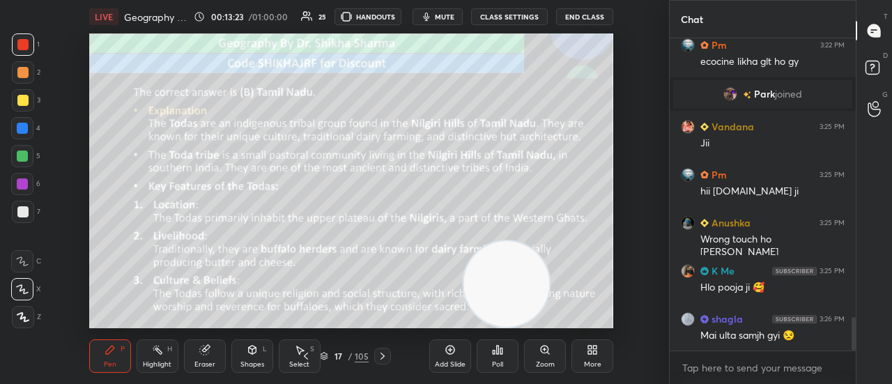
click at [382, 358] on icon at bounding box center [382, 356] width 11 height 11
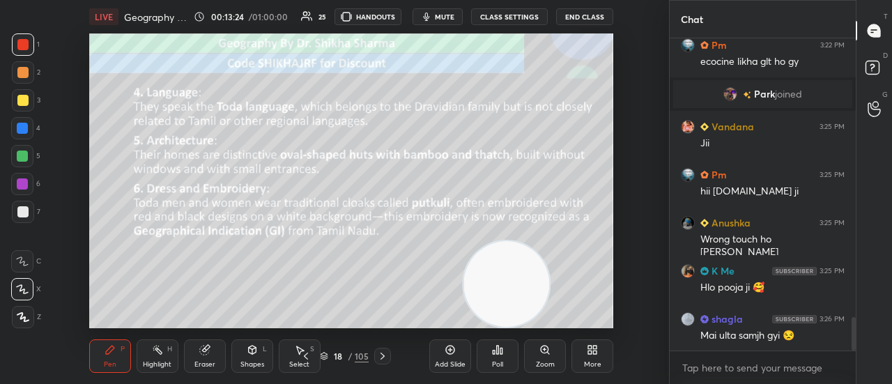
click at [382, 358] on icon at bounding box center [382, 356] width 11 height 11
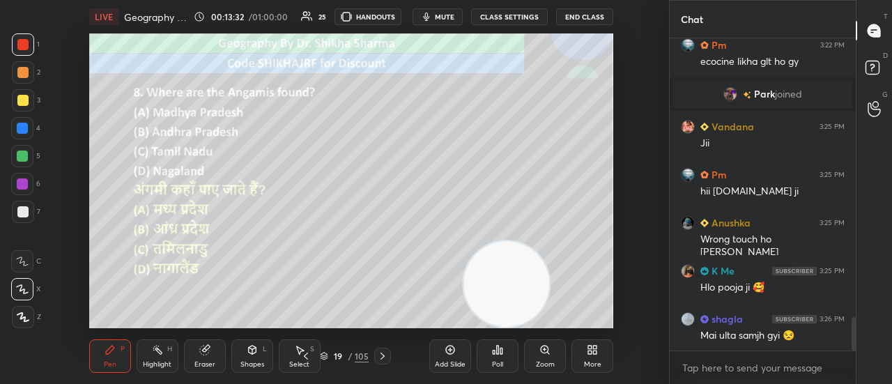
click at [491, 354] on div "Poll" at bounding box center [498, 356] width 42 height 33
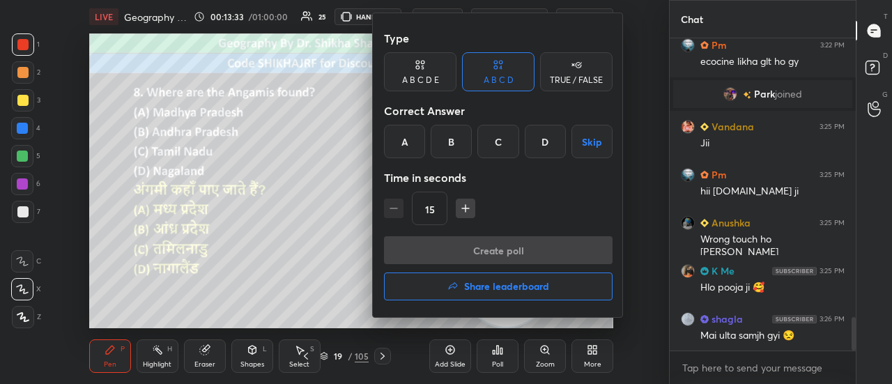
click at [544, 147] on div "D" at bounding box center [545, 141] width 41 height 33
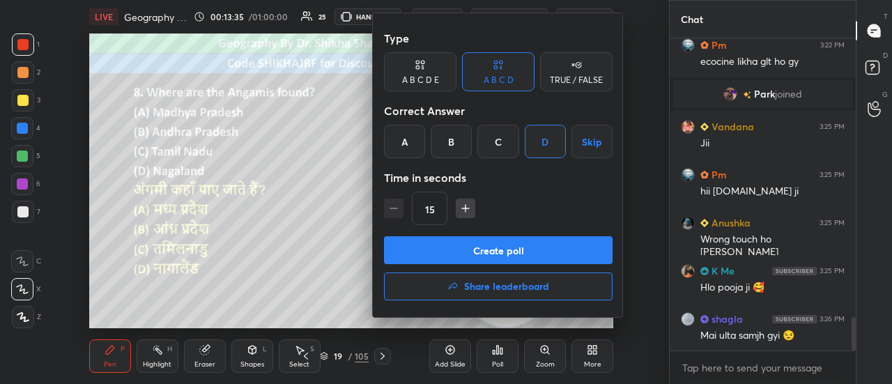
click at [496, 253] on button "Create poll" at bounding box center [498, 250] width 229 height 28
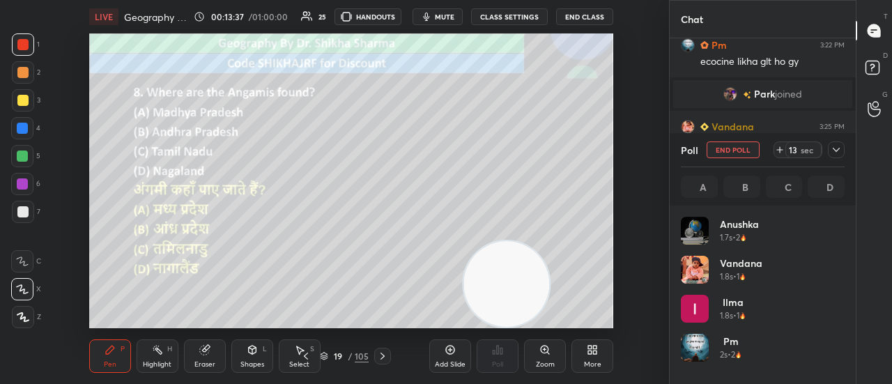
scroll to position [163, 160]
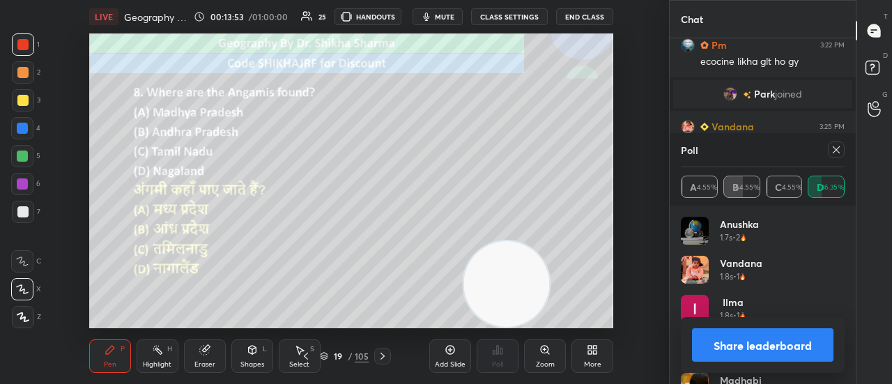
click at [729, 351] on button "Share leaderboard" at bounding box center [763, 344] width 142 height 33
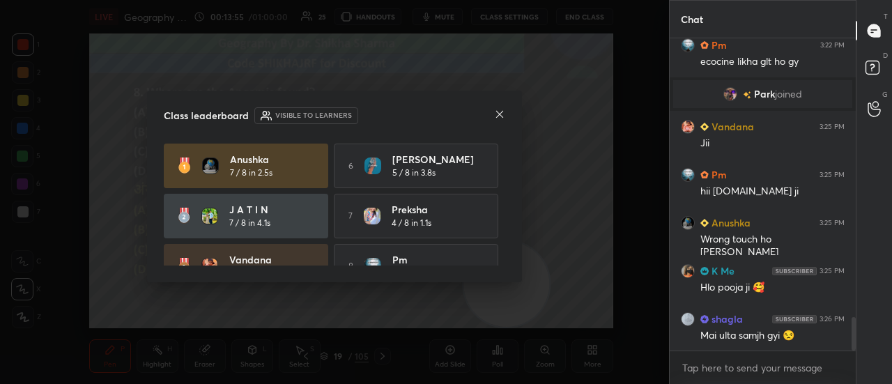
click at [495, 112] on icon at bounding box center [499, 114] width 11 height 11
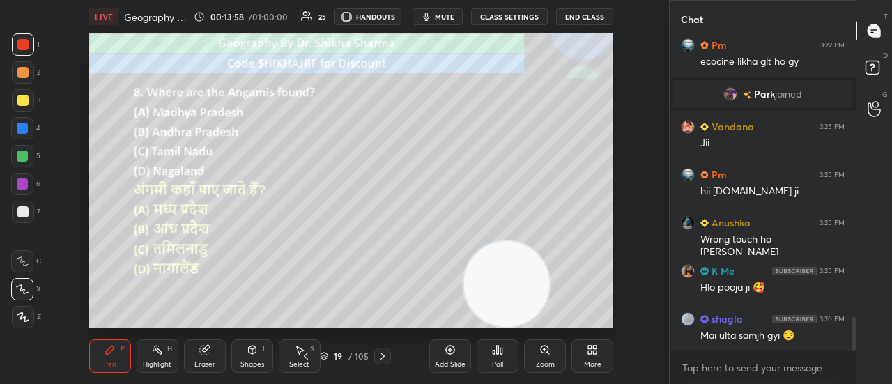
click at [386, 356] on icon at bounding box center [382, 356] width 11 height 11
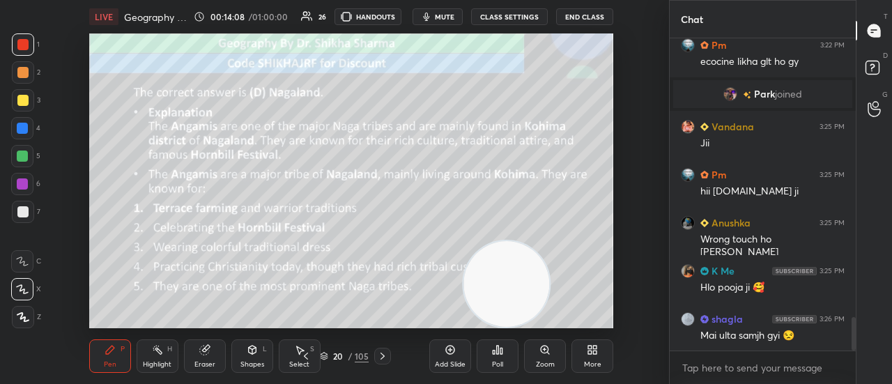
click at [386, 356] on icon at bounding box center [382, 356] width 11 height 11
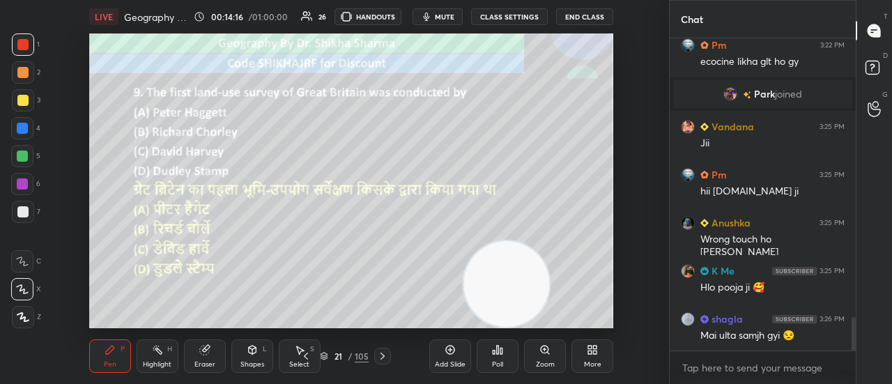
click at [495, 354] on icon at bounding box center [495, 352] width 2 height 3
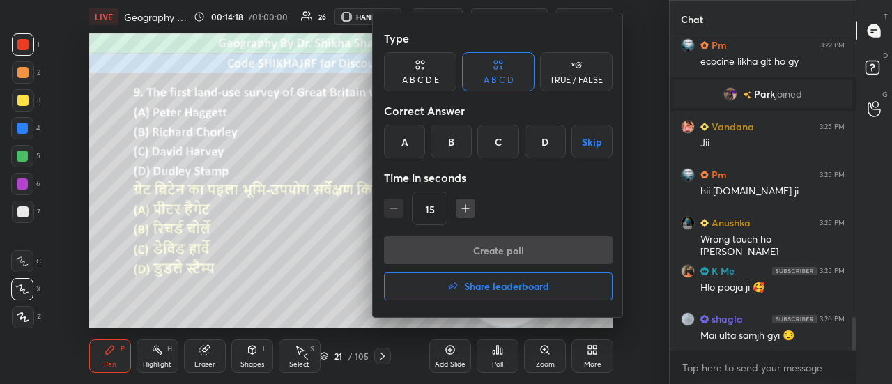
click at [537, 151] on div "D" at bounding box center [545, 141] width 41 height 33
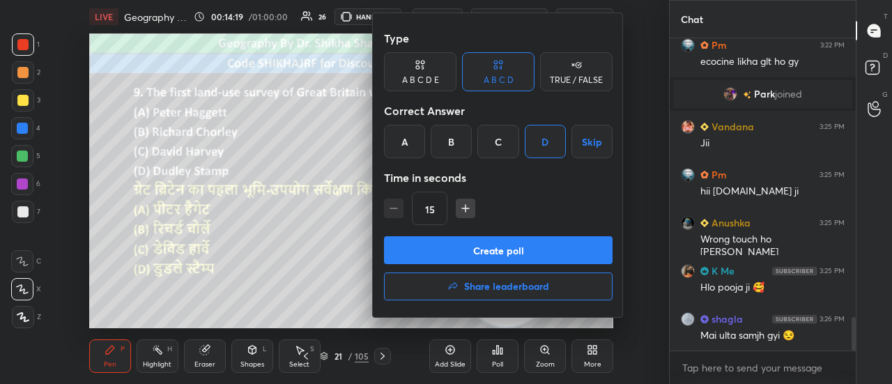
click at [489, 251] on button "Create poll" at bounding box center [498, 250] width 229 height 28
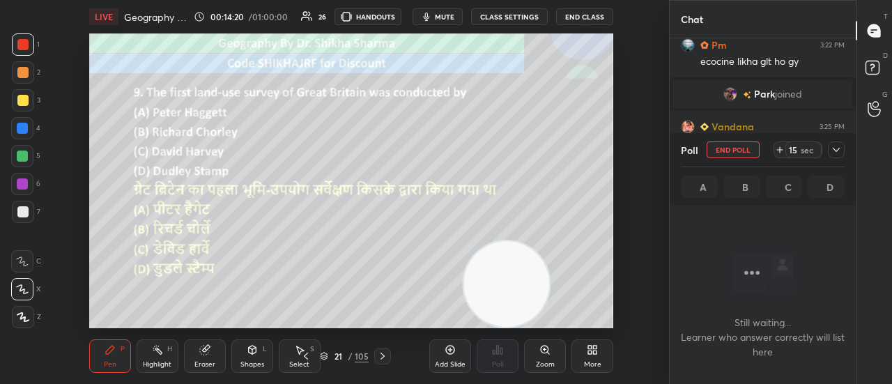
scroll to position [4, 4]
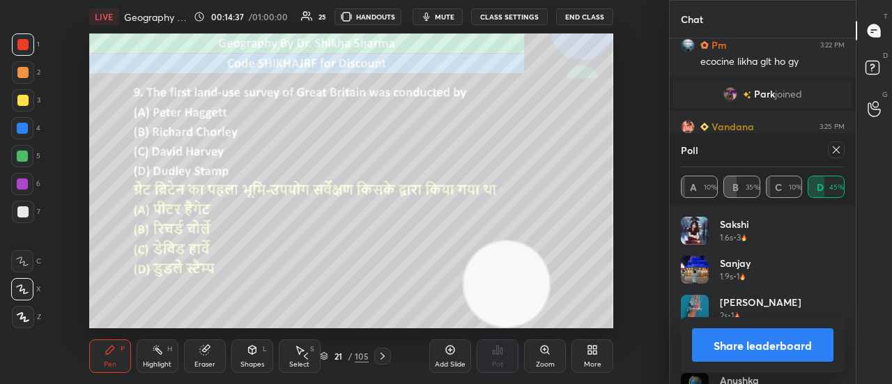
click at [748, 348] on button "Share leaderboard" at bounding box center [763, 344] width 142 height 33
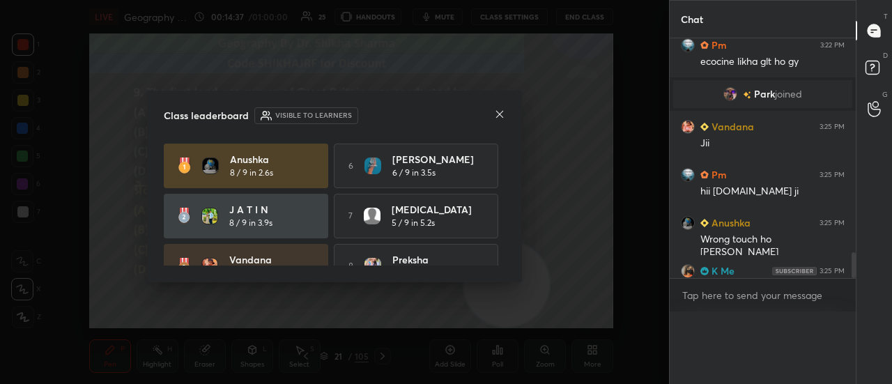
scroll to position [0, 0]
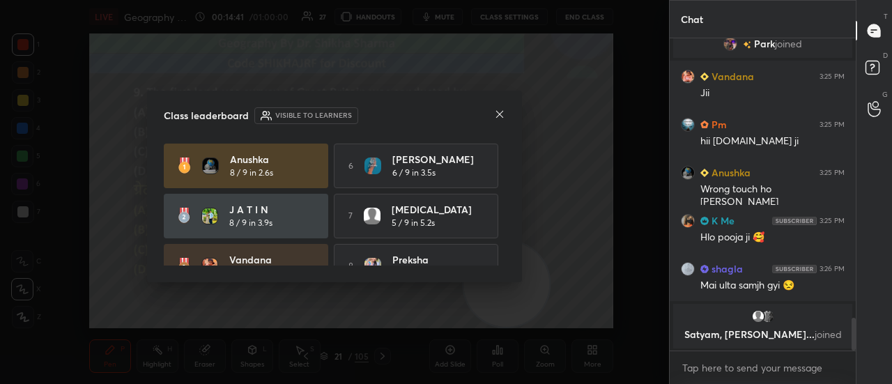
click at [496, 115] on icon at bounding box center [499, 114] width 11 height 11
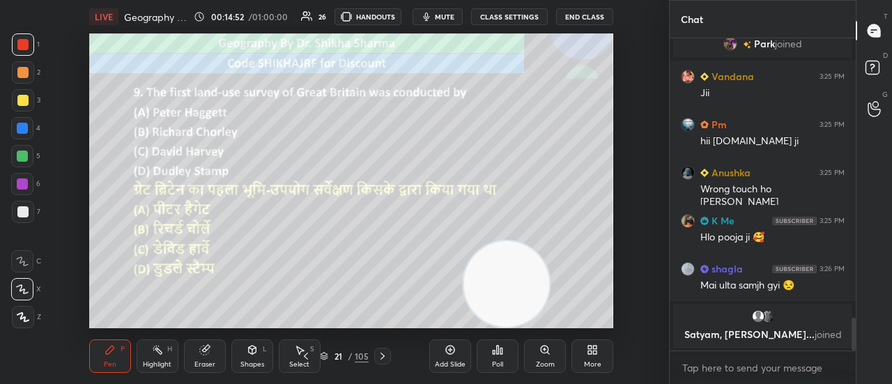
click at [384, 358] on icon at bounding box center [382, 356] width 11 height 11
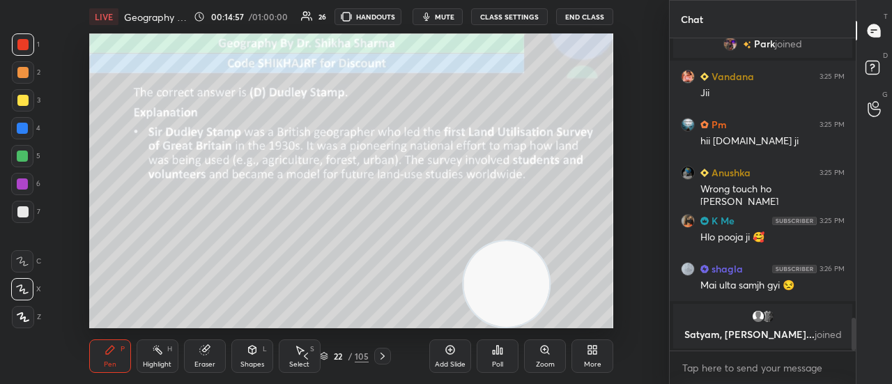
scroll to position [5, 4]
click at [384, 358] on icon at bounding box center [382, 356] width 11 height 11
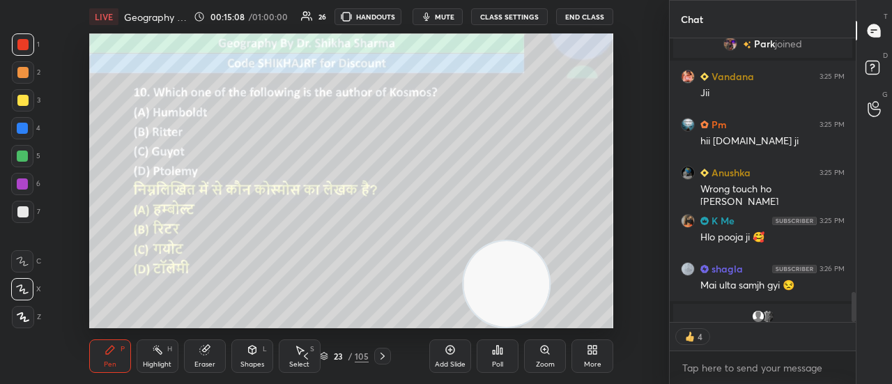
scroll to position [2479, 0]
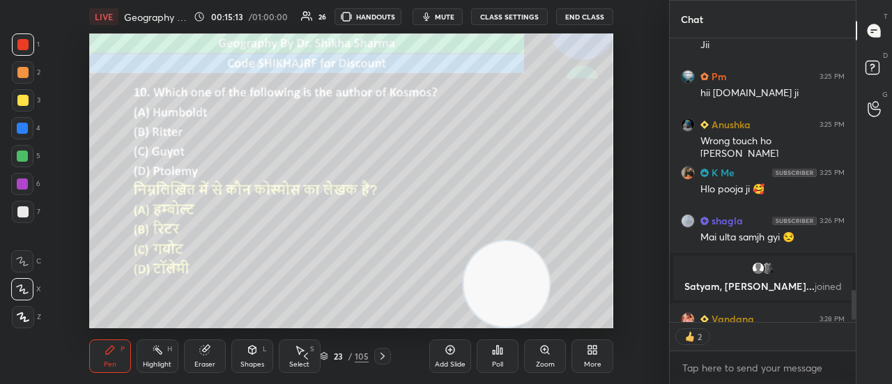
click at [504, 358] on div "Poll" at bounding box center [498, 356] width 42 height 33
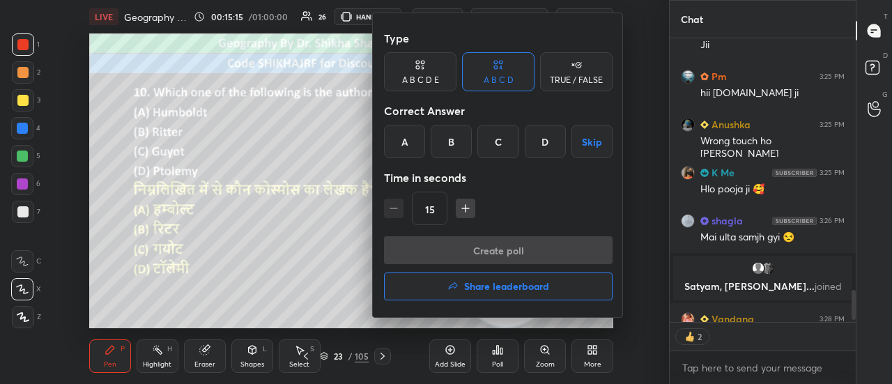
click at [394, 138] on div "A" at bounding box center [404, 141] width 41 height 33
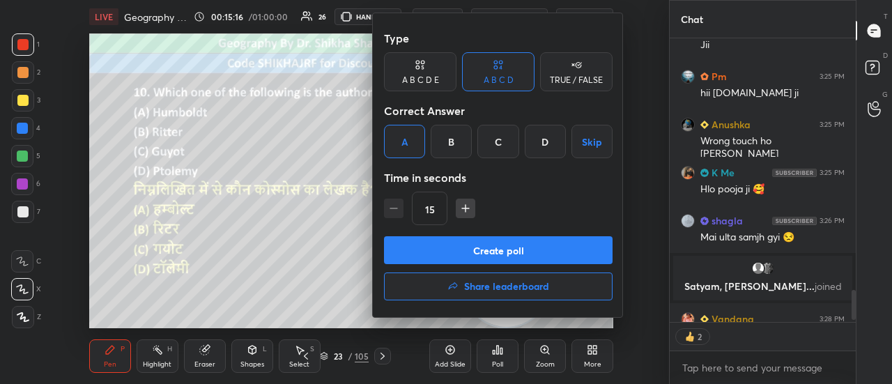
click at [410, 245] on button "Create poll" at bounding box center [498, 250] width 229 height 28
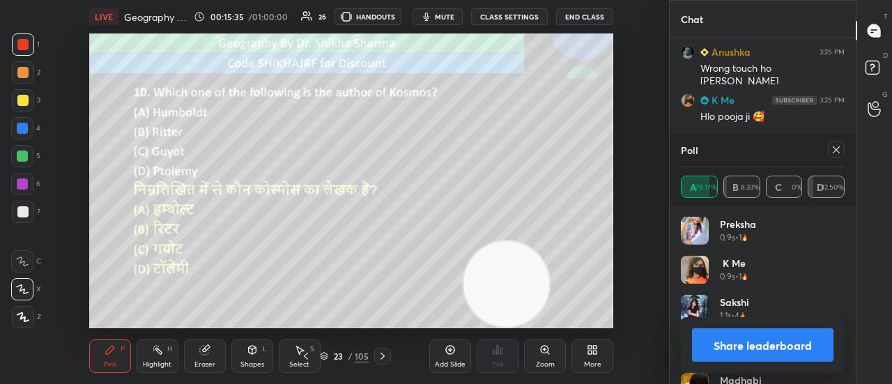
click at [719, 348] on button "Share leaderboard" at bounding box center [763, 344] width 142 height 33
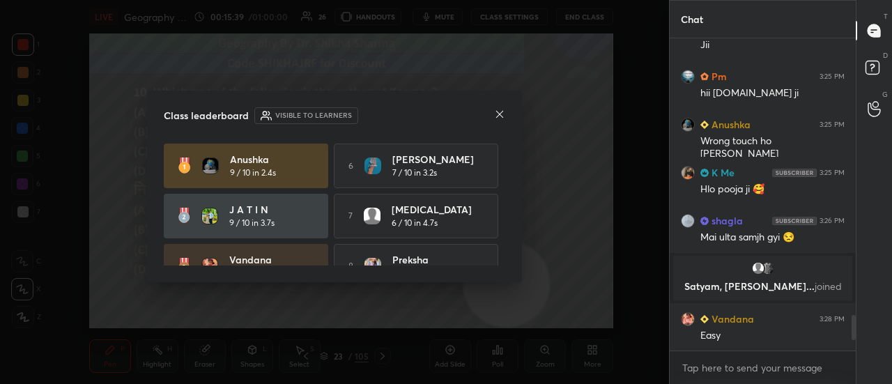
click at [505, 112] on icon at bounding box center [499, 114] width 11 height 11
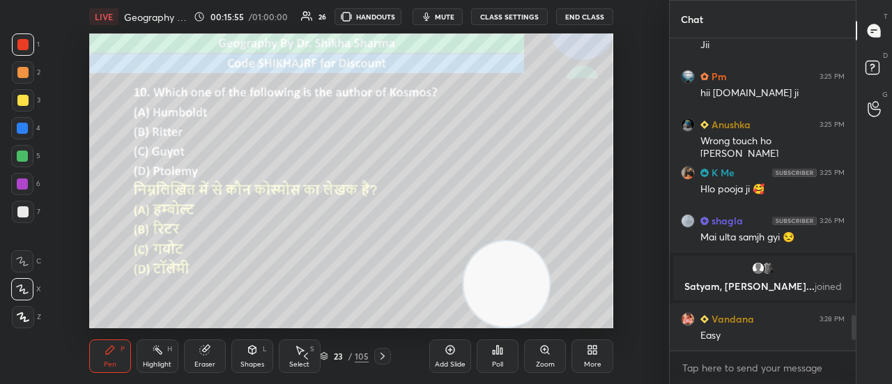
click at [382, 356] on icon at bounding box center [382, 356] width 11 height 11
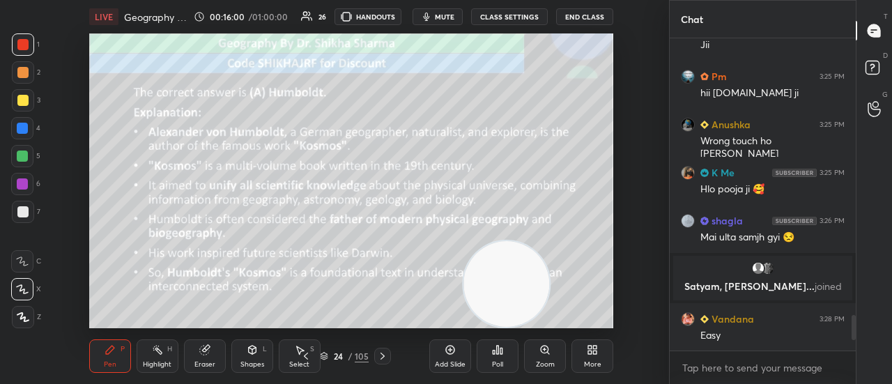
click at [382, 356] on icon at bounding box center [382, 356] width 11 height 11
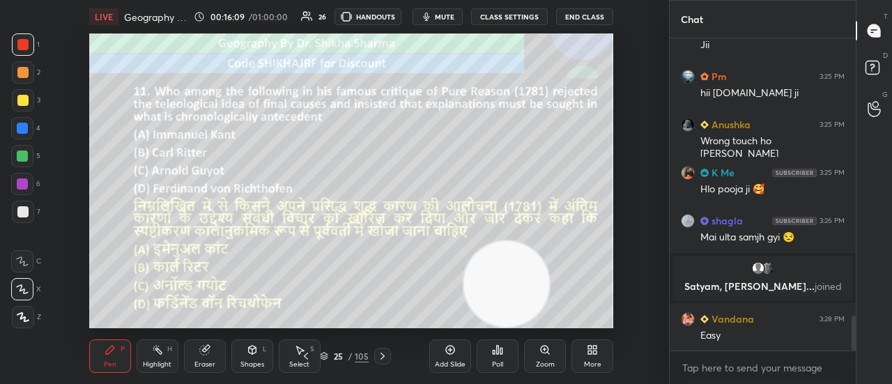
scroll to position [2484, 0]
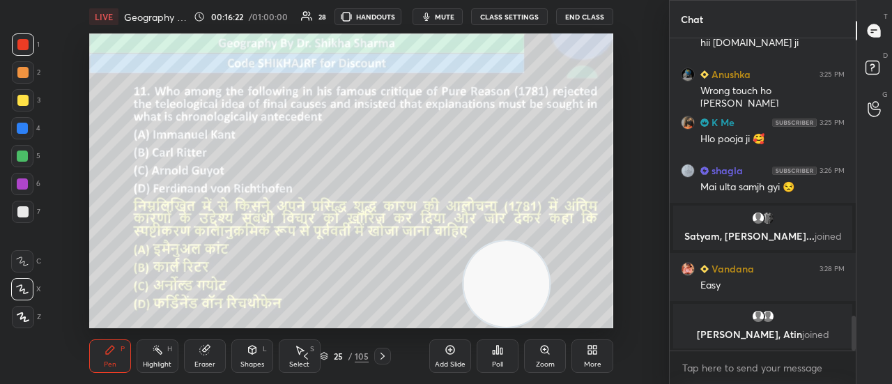
click at [496, 362] on div "Poll" at bounding box center [497, 364] width 11 height 7
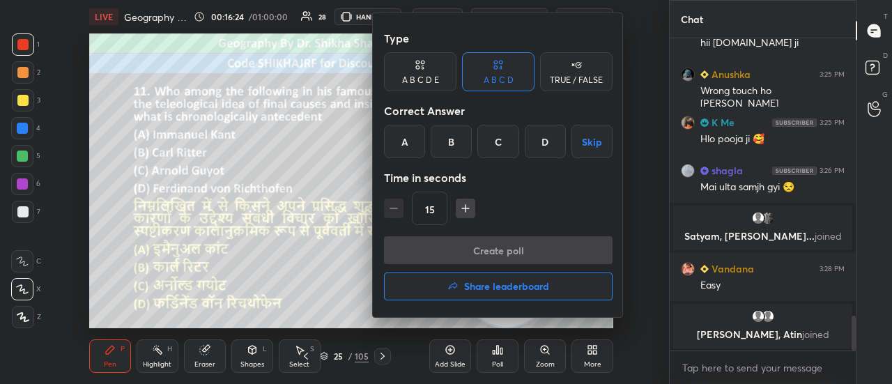
click at [403, 143] on div "A" at bounding box center [404, 141] width 41 height 33
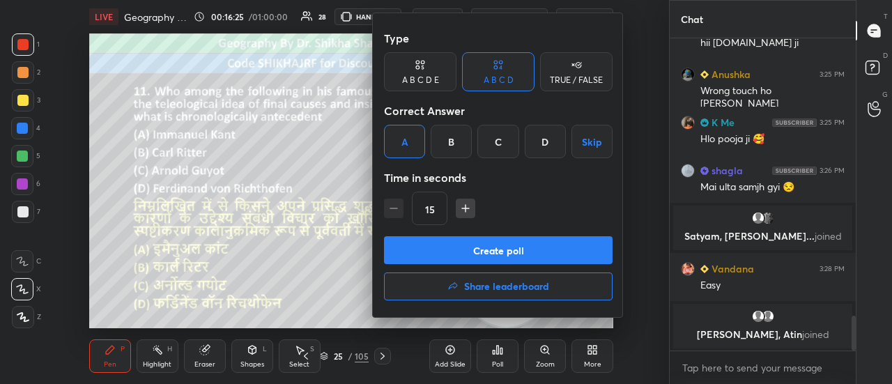
click at [438, 246] on button "Create poll" at bounding box center [498, 250] width 229 height 28
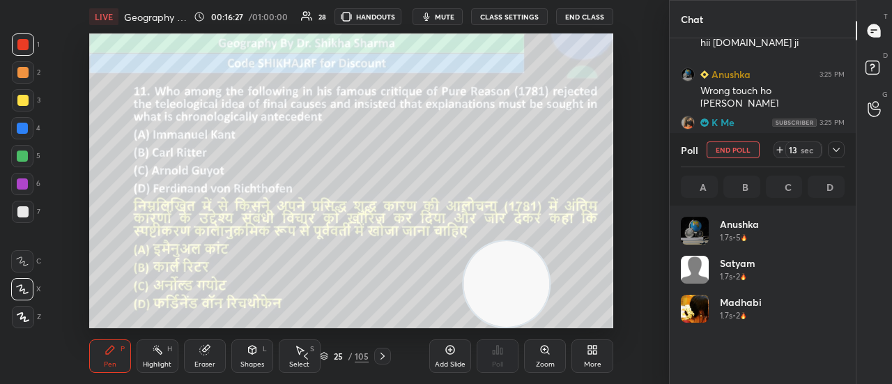
scroll to position [163, 160]
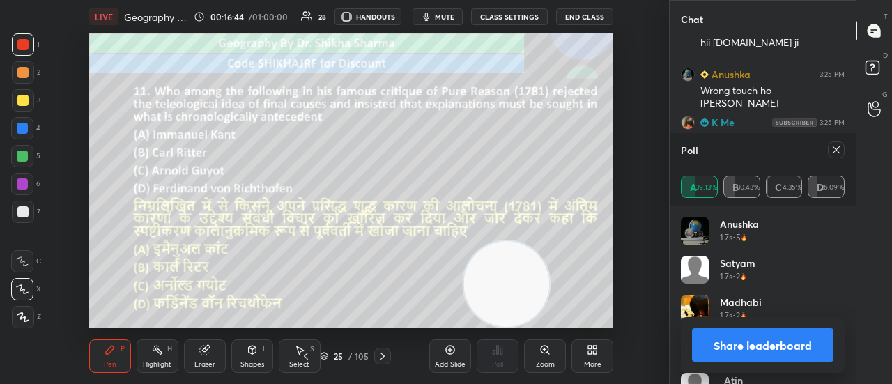
click at [708, 358] on button "Share leaderboard" at bounding box center [763, 344] width 142 height 33
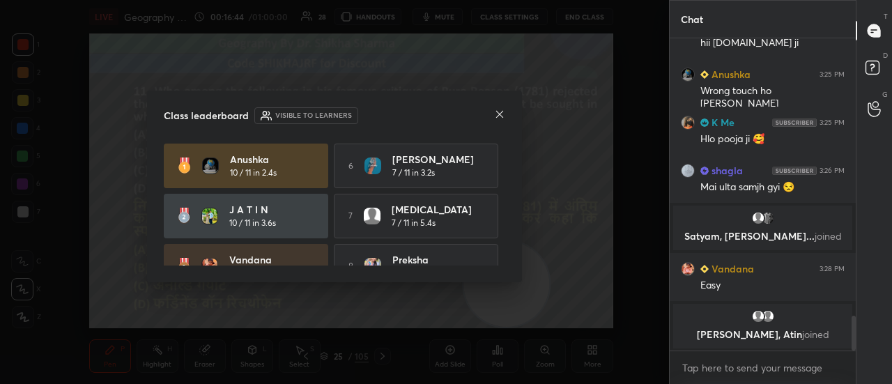
scroll to position [192, 182]
click at [501, 112] on icon at bounding box center [499, 114] width 11 height 11
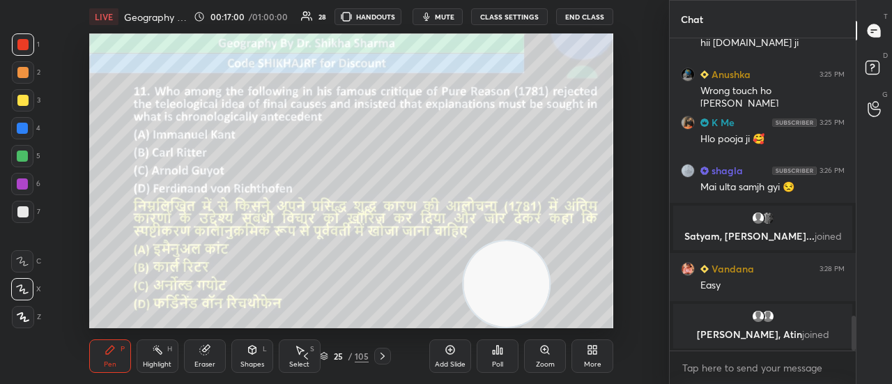
click at [382, 358] on icon at bounding box center [383, 356] width 4 height 7
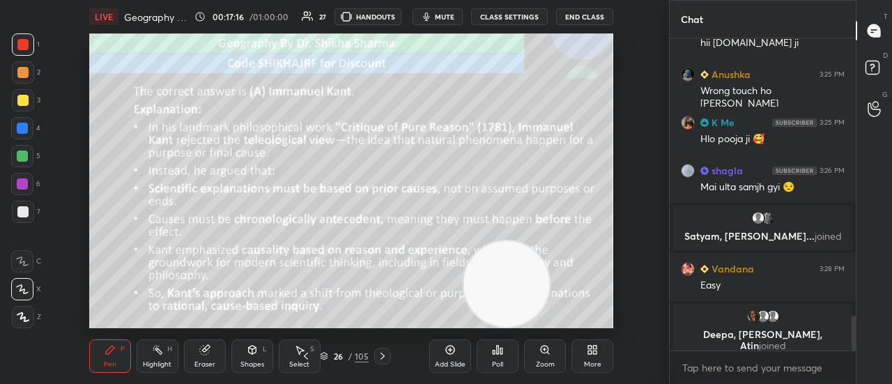
click at [382, 358] on icon at bounding box center [383, 356] width 4 height 7
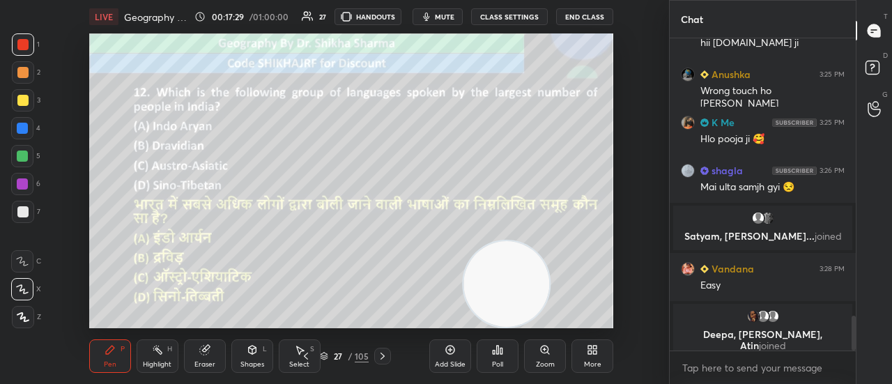
click at [495, 365] on div "Poll" at bounding box center [497, 364] width 11 height 7
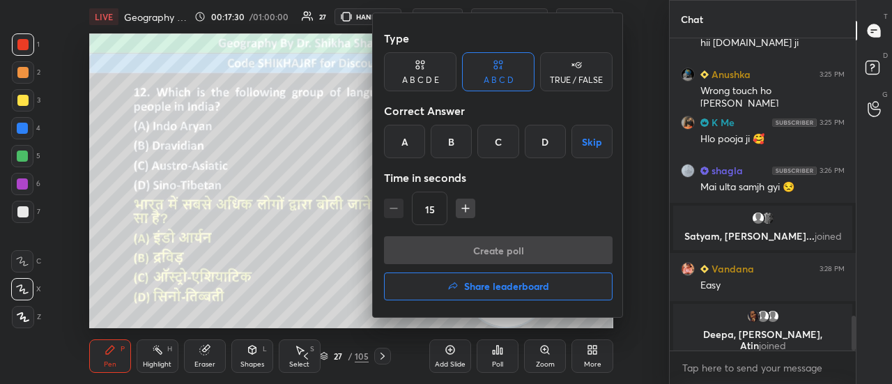
scroll to position [2548, 0]
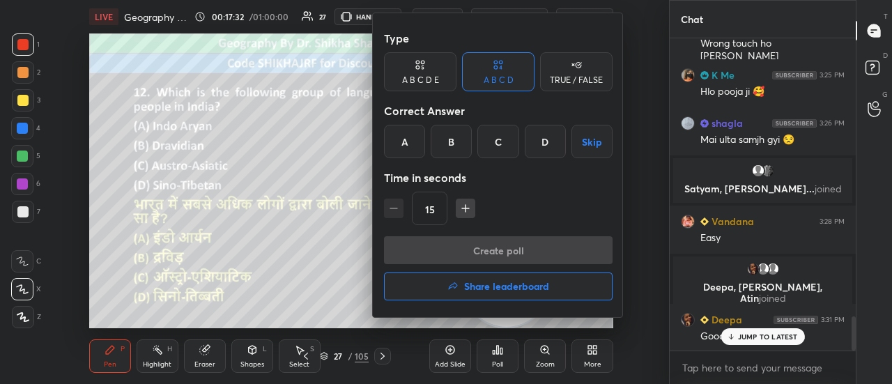
click at [404, 147] on div "A" at bounding box center [404, 141] width 41 height 33
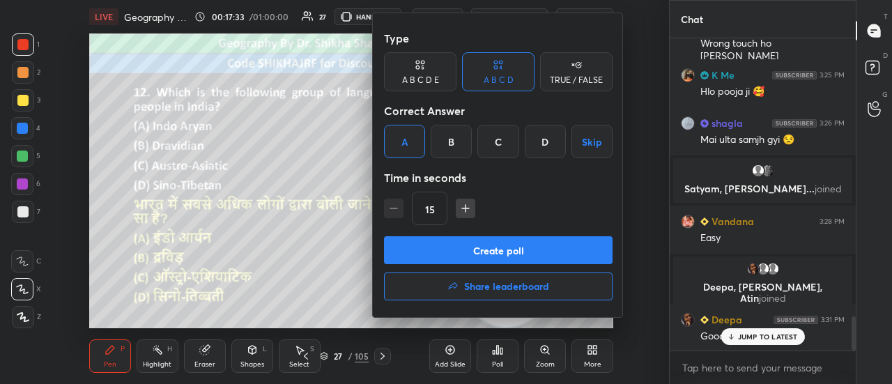
click at [435, 259] on button "Create poll" at bounding box center [498, 250] width 229 height 28
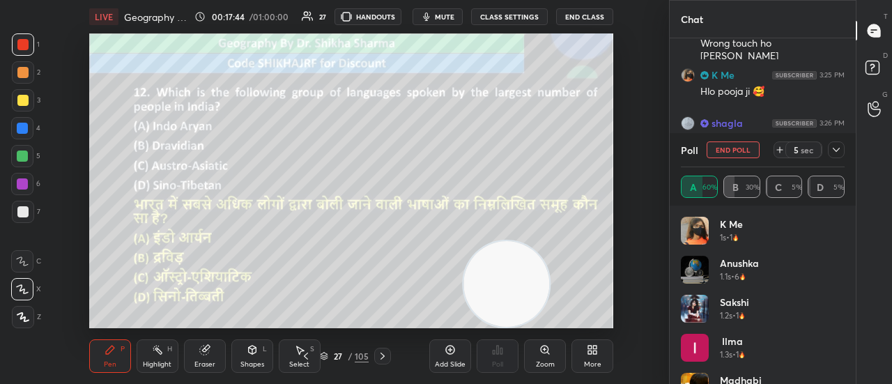
scroll to position [2634, 0]
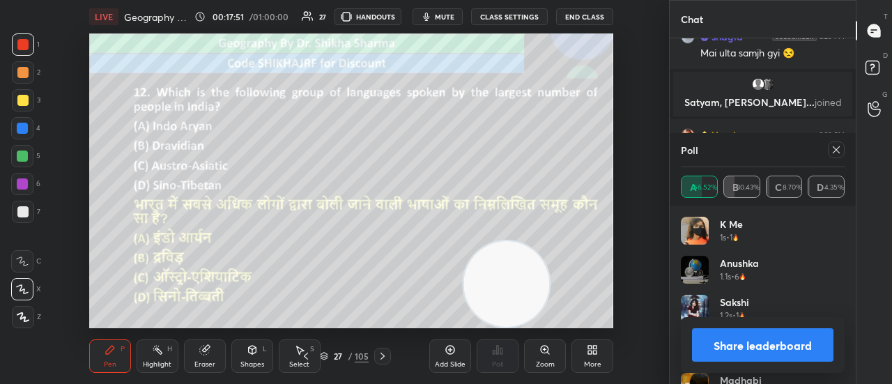
click at [759, 349] on button "Share leaderboard" at bounding box center [763, 344] width 142 height 33
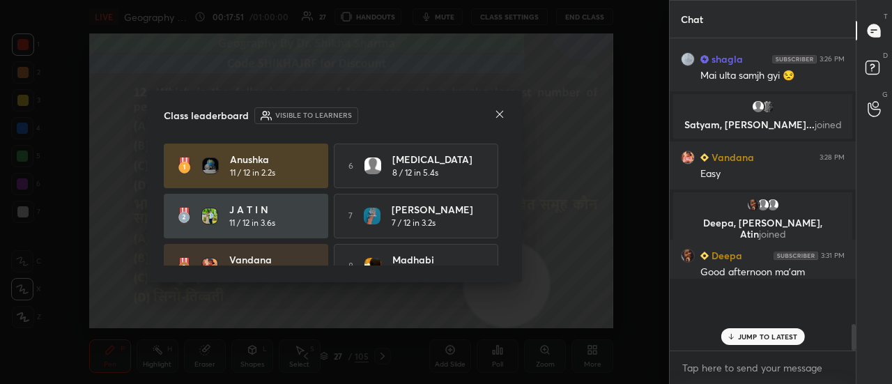
scroll to position [2570, 0]
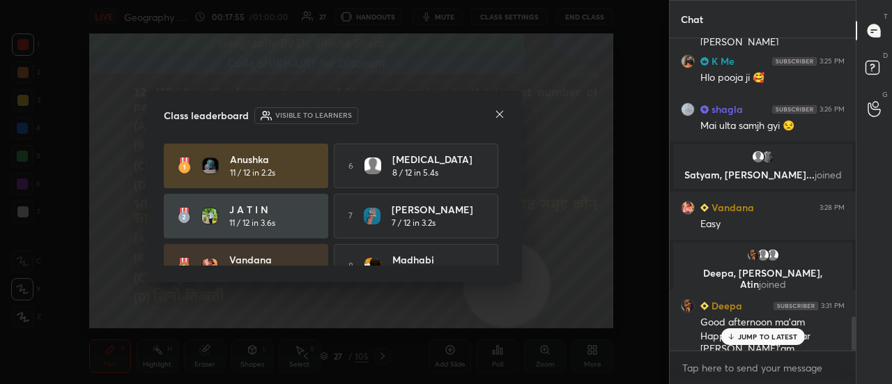
click at [499, 116] on icon at bounding box center [499, 114] width 11 height 11
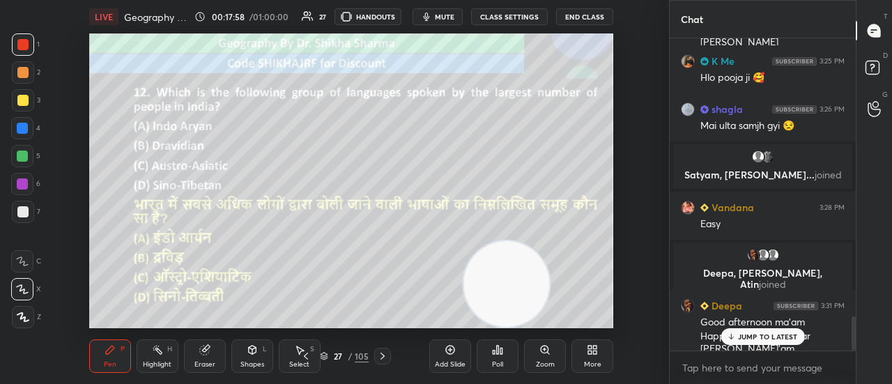
click at [743, 337] on p "JUMP TO LATEST" at bounding box center [768, 337] width 60 height 8
click at [381, 350] on div at bounding box center [382, 356] width 17 height 17
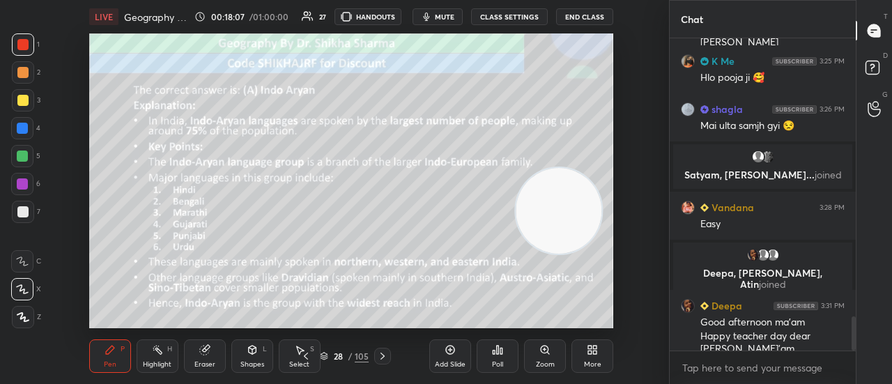
drag, startPoint x: 512, startPoint y: 267, endPoint x: 565, endPoint y: 192, distance: 92.1
click at [565, 192] on video at bounding box center [559, 211] width 86 height 86
click at [382, 355] on icon at bounding box center [382, 356] width 11 height 11
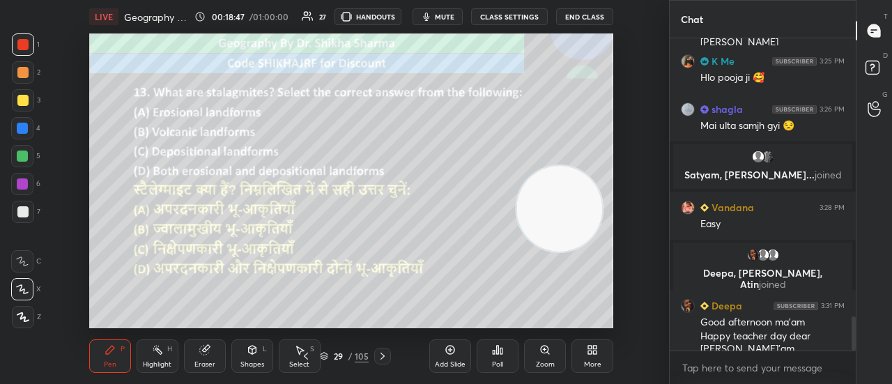
scroll to position [2595, 0]
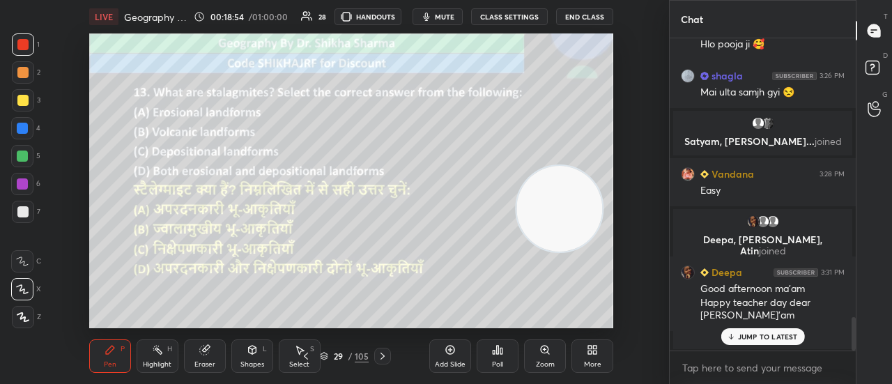
click at [494, 354] on icon at bounding box center [495, 352] width 2 height 3
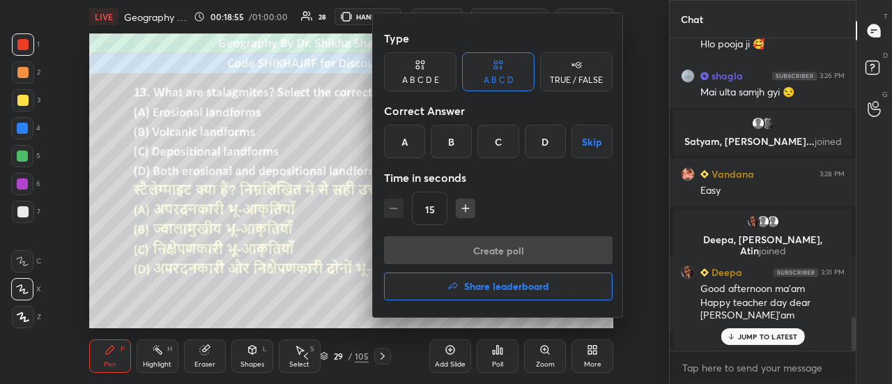
click at [489, 144] on div "C" at bounding box center [498, 141] width 41 height 33
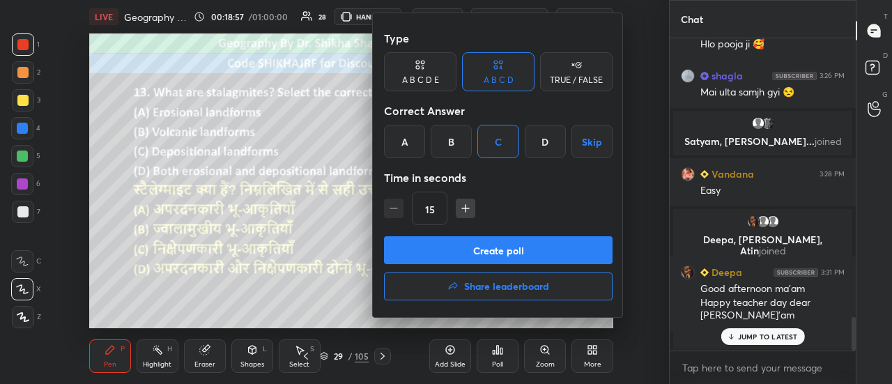
click at [462, 251] on button "Create poll" at bounding box center [498, 250] width 229 height 28
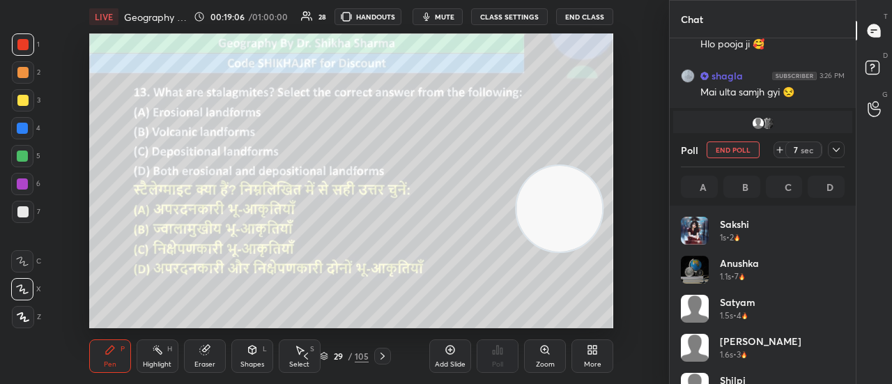
scroll to position [2668, 0]
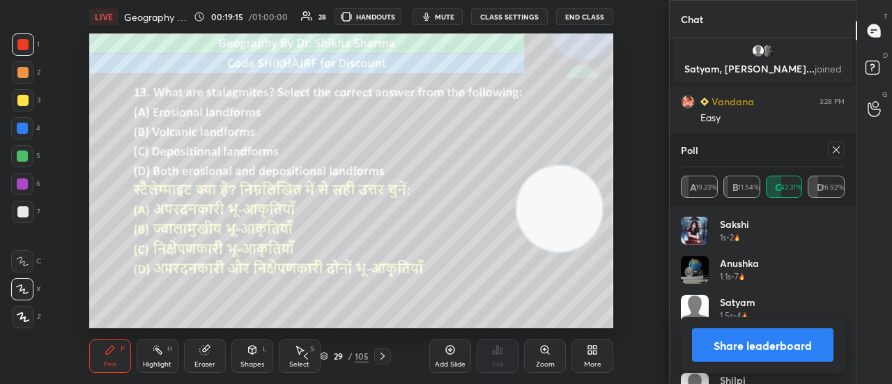
click at [738, 342] on button "Share leaderboard" at bounding box center [763, 344] width 142 height 33
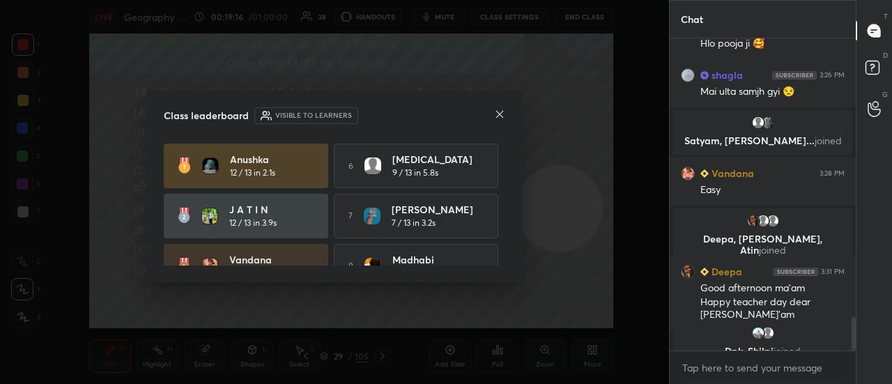
scroll to position [2595, 0]
click at [501, 116] on icon at bounding box center [499, 114] width 11 height 11
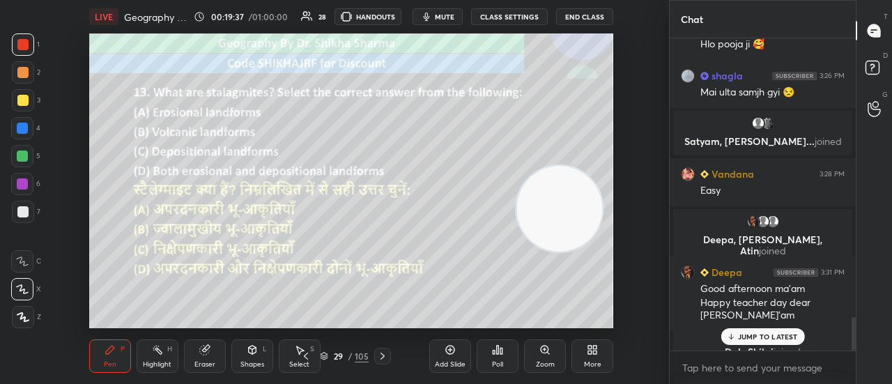
scroll to position [2577, 0]
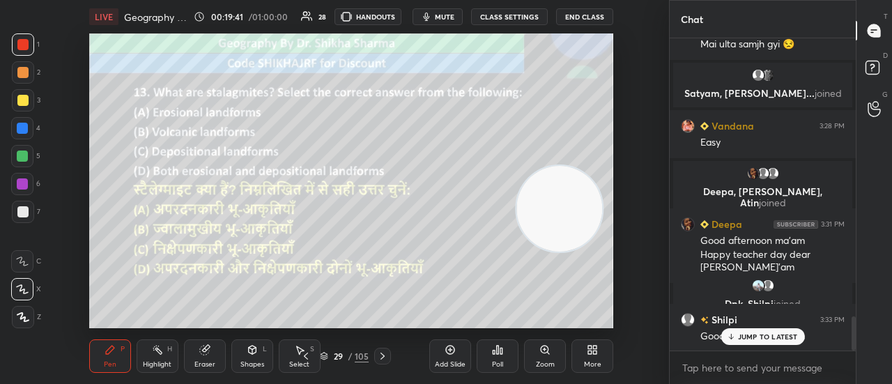
click at [759, 340] on p "JUMP TO LATEST" at bounding box center [768, 337] width 60 height 8
click at [382, 351] on icon at bounding box center [382, 356] width 11 height 11
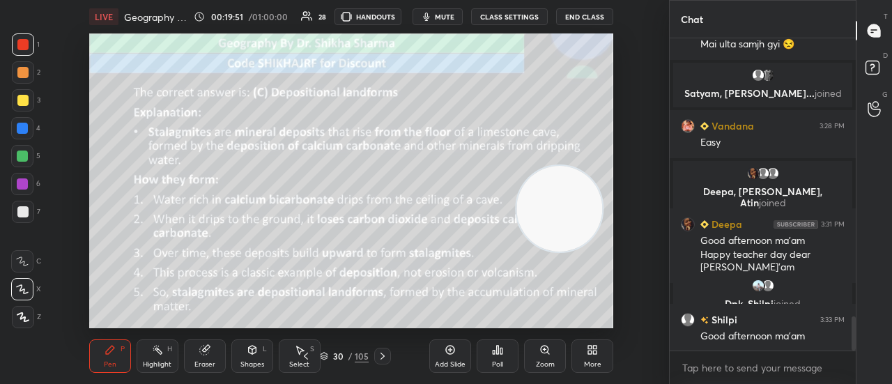
scroll to position [2626, 0]
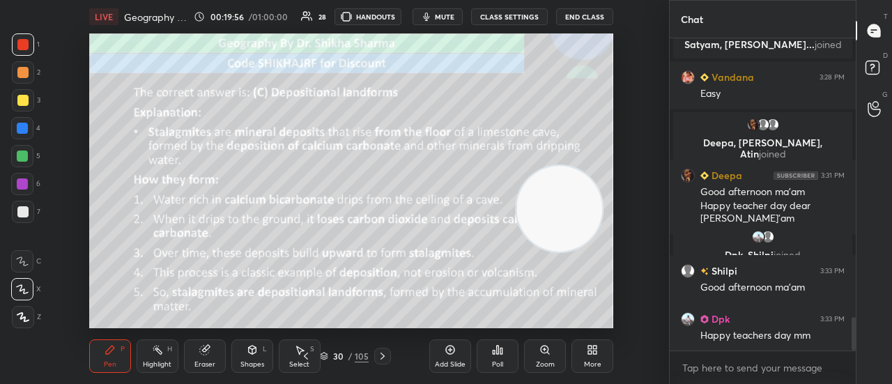
click at [385, 360] on icon at bounding box center [382, 356] width 11 height 11
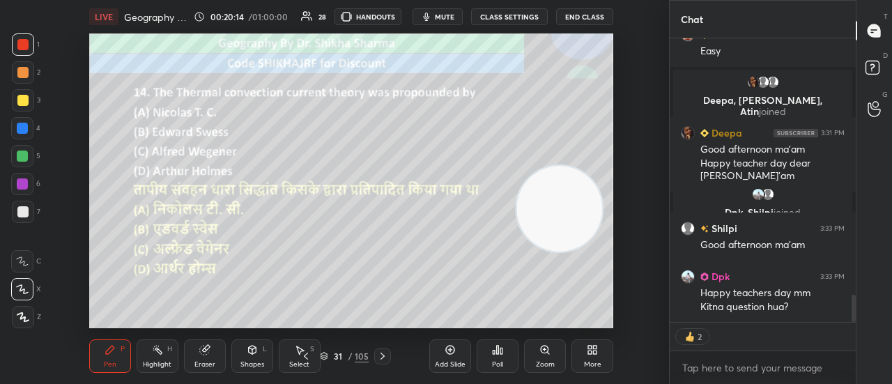
scroll to position [2716, 0]
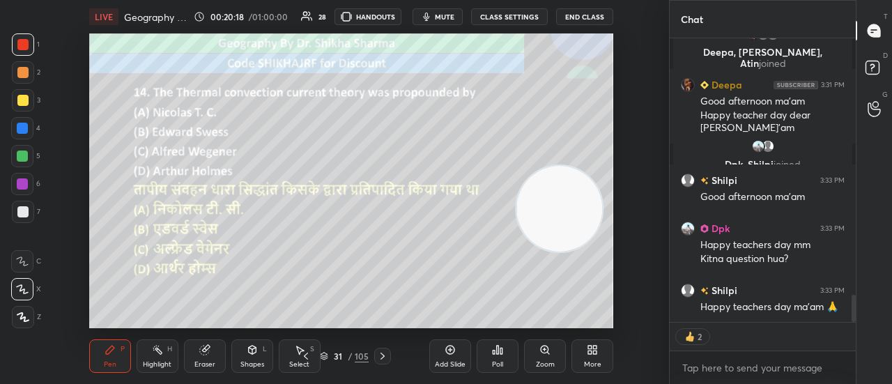
click at [502, 352] on icon at bounding box center [502, 351] width 2 height 6
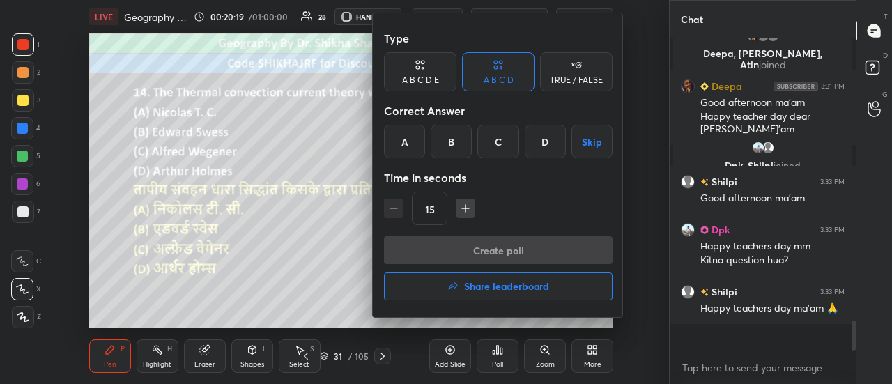
scroll to position [2687, 0]
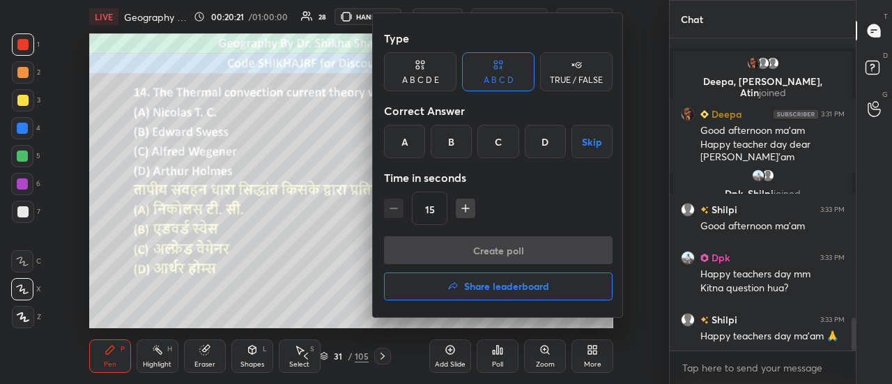
click at [549, 144] on div "D" at bounding box center [545, 141] width 41 height 33
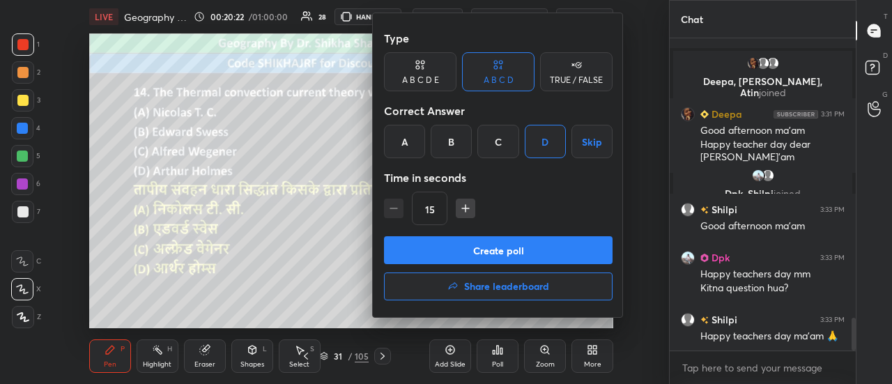
click at [510, 257] on button "Create poll" at bounding box center [498, 250] width 229 height 28
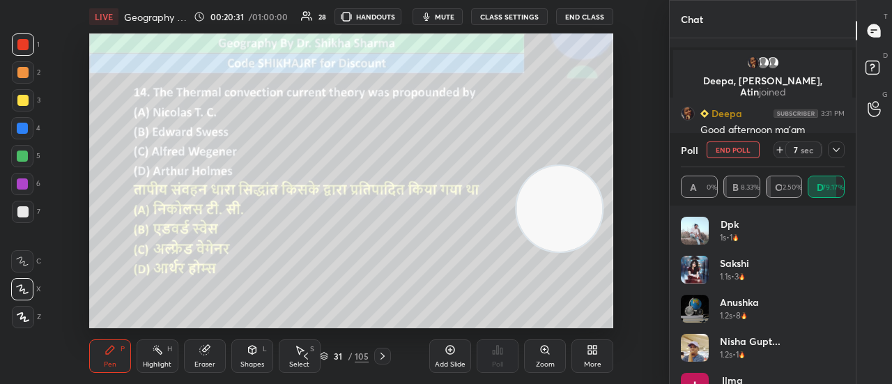
scroll to position [2809, 0]
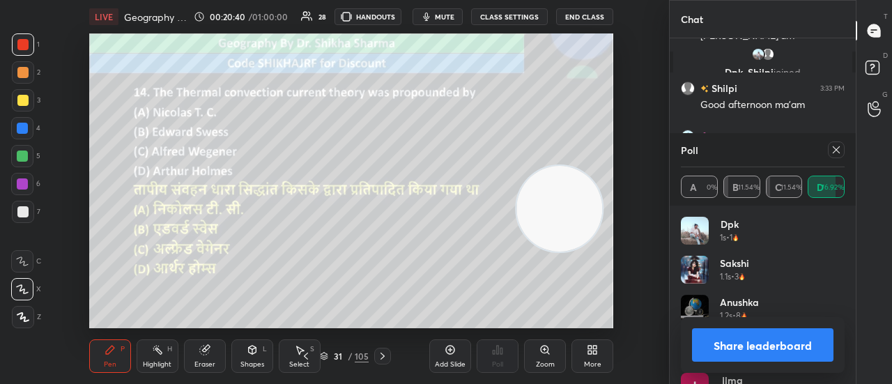
click at [765, 354] on button "Share leaderboard" at bounding box center [763, 344] width 142 height 33
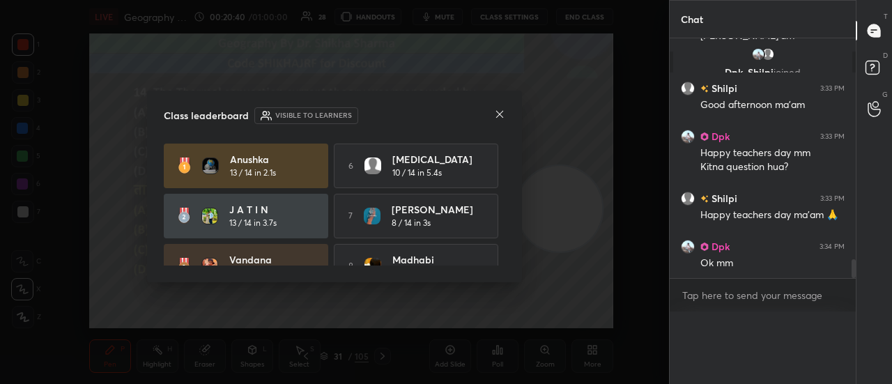
scroll to position [2786, 0]
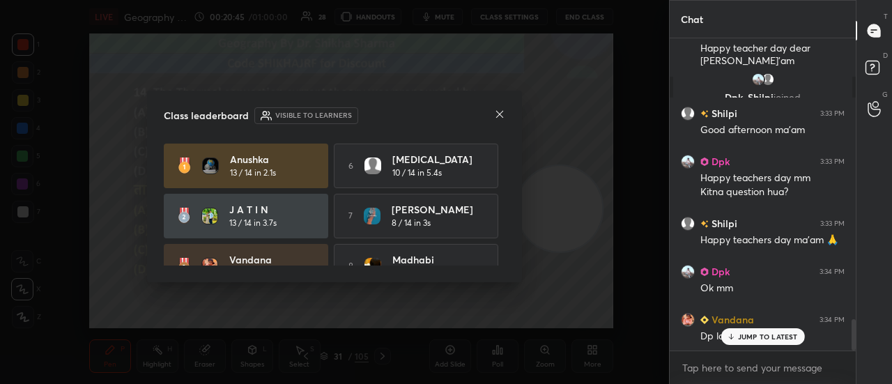
click at [495, 115] on icon at bounding box center [499, 114] width 11 height 11
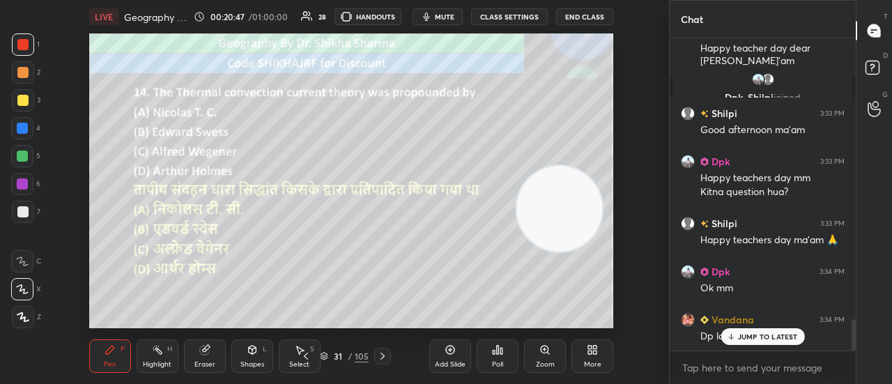
click at [384, 358] on icon at bounding box center [382, 356] width 11 height 11
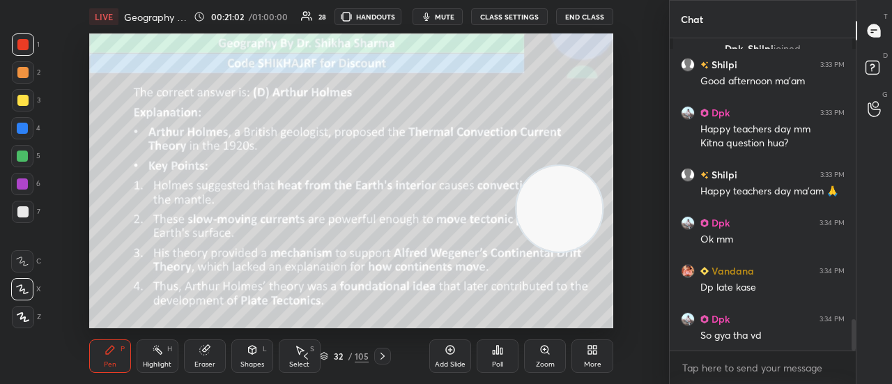
click at [384, 358] on icon at bounding box center [382, 356] width 11 height 11
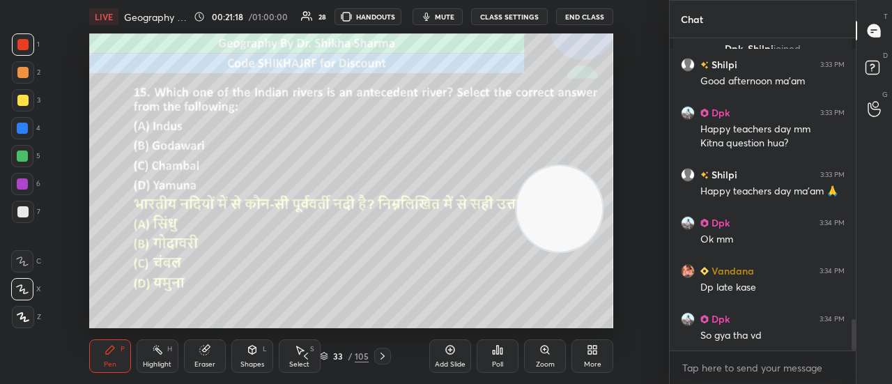
drag, startPoint x: 384, startPoint y: 358, endPoint x: 487, endPoint y: 352, distance: 102.7
click at [487, 352] on div "Pen P Highlight H Eraser Shapes L Select S 33 / 105 Add Slide Poll Zoom More" at bounding box center [351, 356] width 525 height 56
click at [487, 352] on div "Poll" at bounding box center [498, 356] width 42 height 33
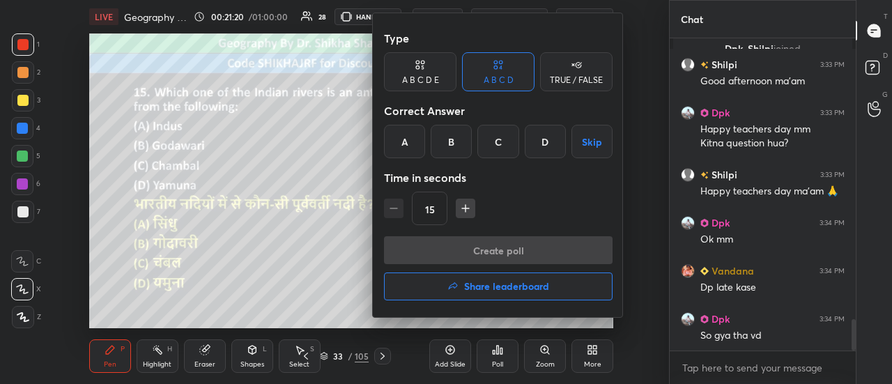
click at [400, 154] on div "A" at bounding box center [404, 141] width 41 height 33
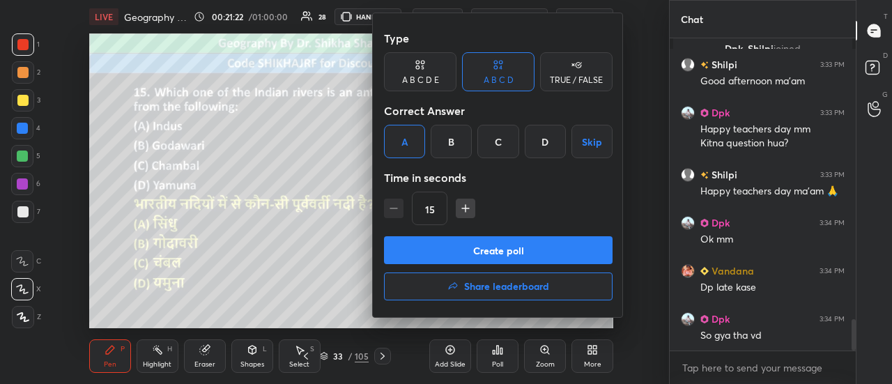
click at [413, 244] on button "Create poll" at bounding box center [498, 250] width 229 height 28
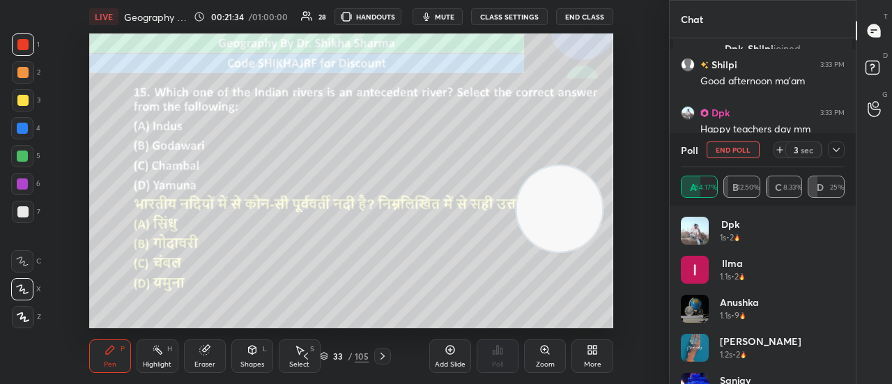
scroll to position [2952, 0]
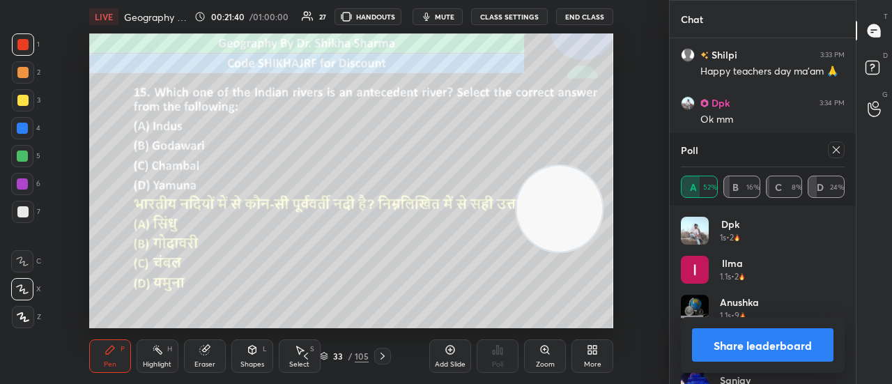
click at [722, 344] on button "Share leaderboard" at bounding box center [763, 344] width 142 height 33
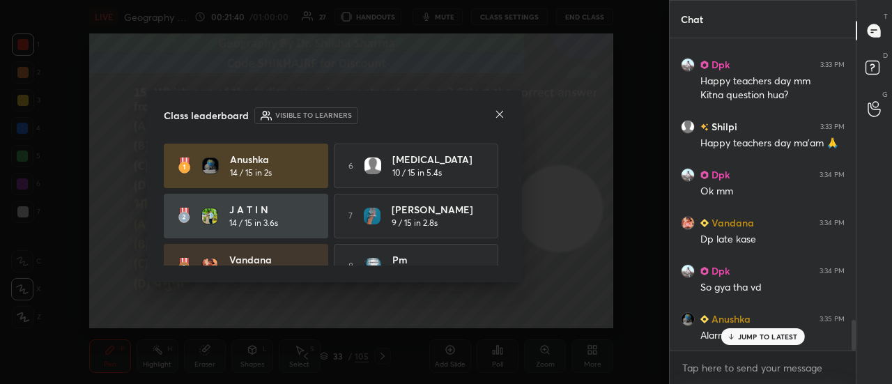
scroll to position [2880, 0]
click at [501, 115] on icon at bounding box center [499, 114] width 11 height 11
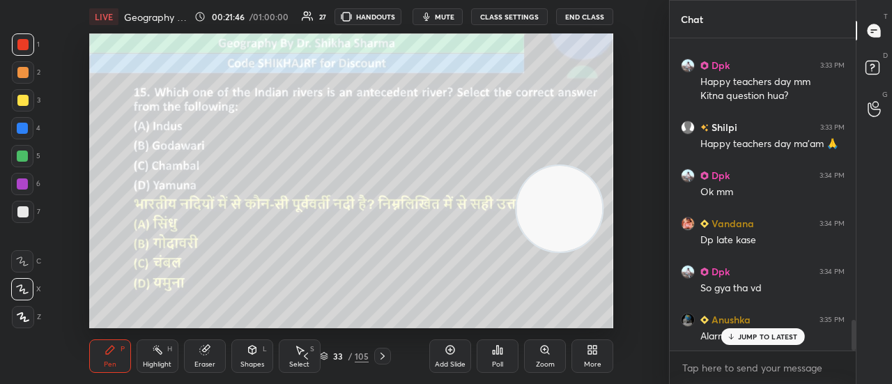
click at [384, 354] on icon at bounding box center [382, 356] width 11 height 11
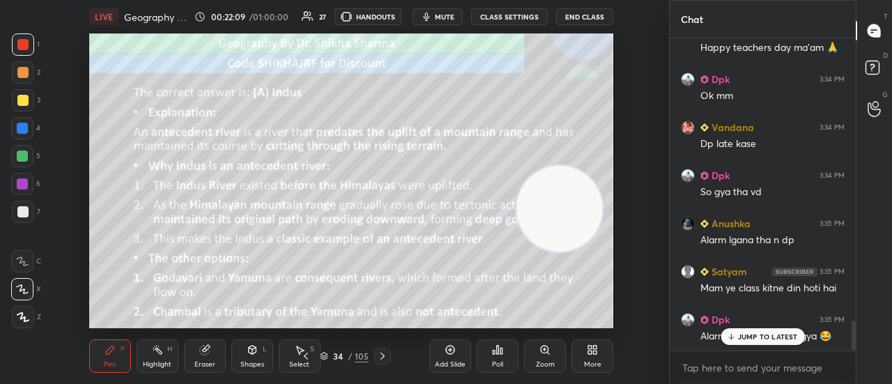
scroll to position [3025, 0]
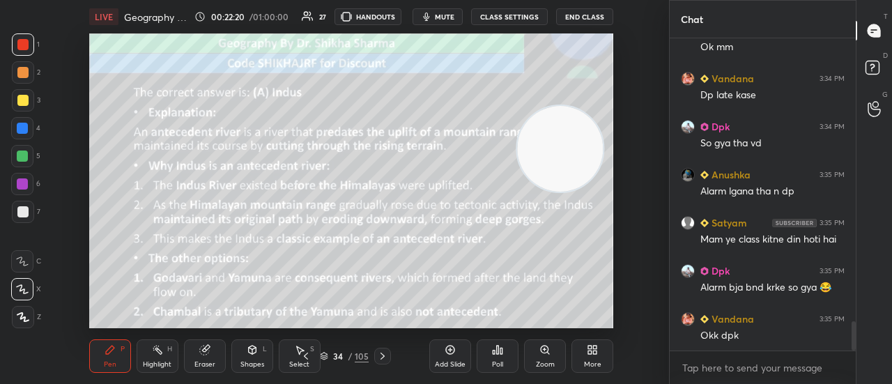
drag, startPoint x: 544, startPoint y: 222, endPoint x: 545, endPoint y: 149, distance: 73.2
click at [545, 149] on video at bounding box center [560, 149] width 86 height 86
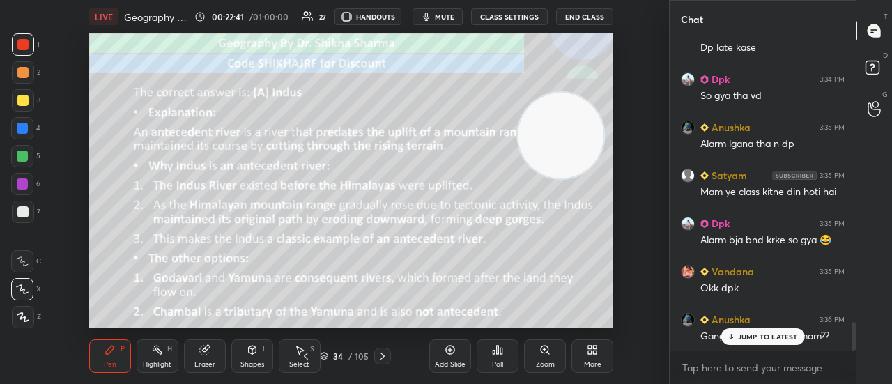
click at [752, 338] on p "JUMP TO LATEST" at bounding box center [768, 337] width 60 height 8
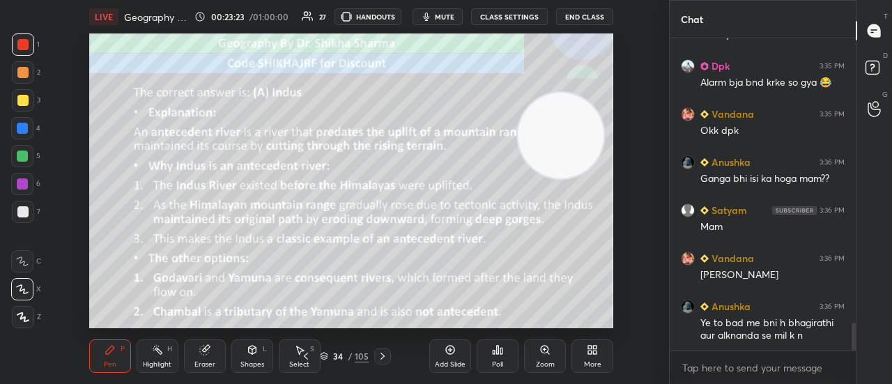
scroll to position [3277, 0]
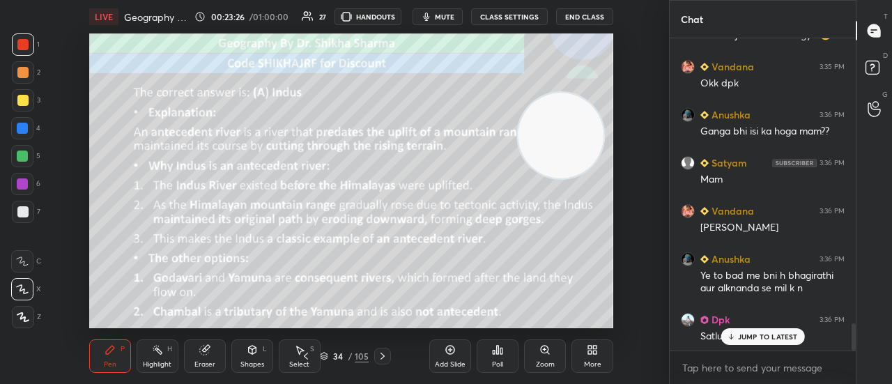
click at [759, 342] on div "JUMP TO LATEST" at bounding box center [763, 336] width 84 height 17
click at [379, 357] on icon at bounding box center [382, 356] width 11 height 11
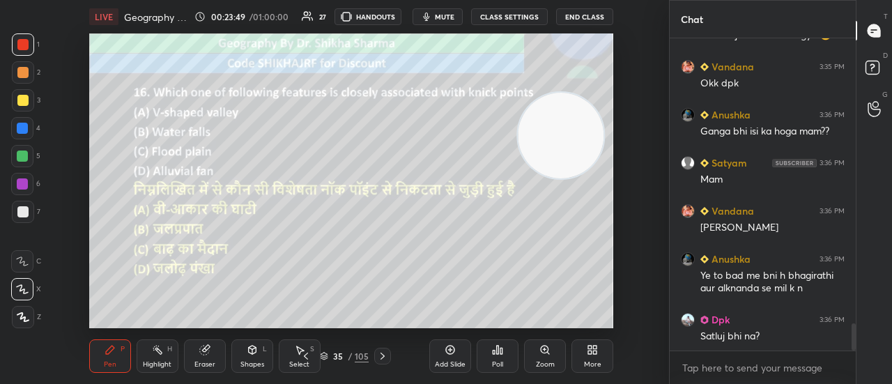
click at [502, 361] on div "Poll" at bounding box center [497, 364] width 11 height 7
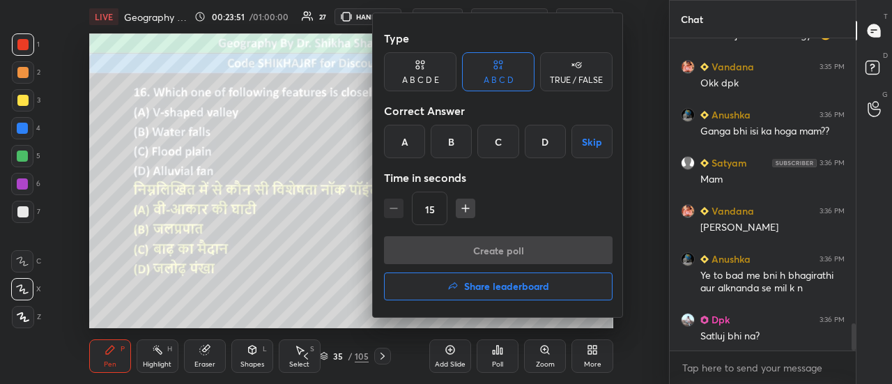
click at [449, 133] on div "B" at bounding box center [451, 141] width 41 height 33
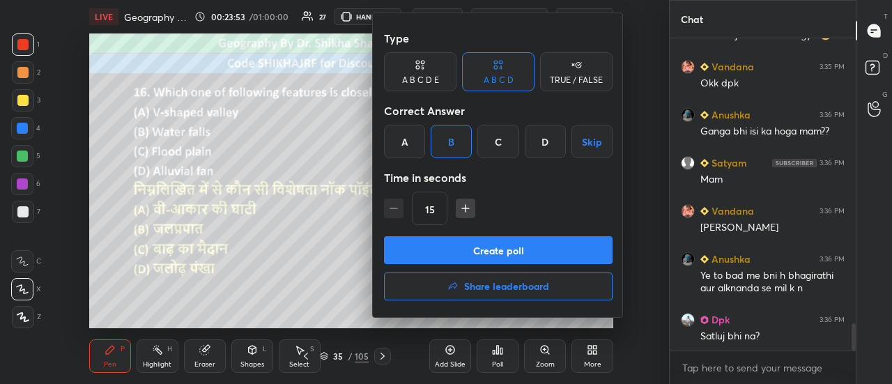
click at [438, 248] on button "Create poll" at bounding box center [498, 250] width 229 height 28
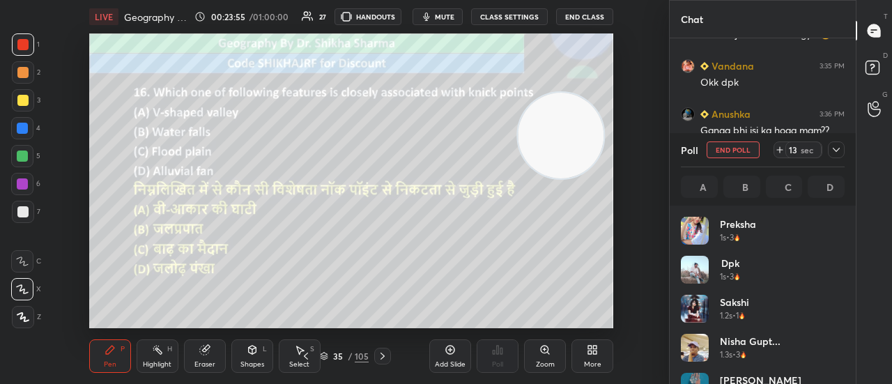
scroll to position [163, 160]
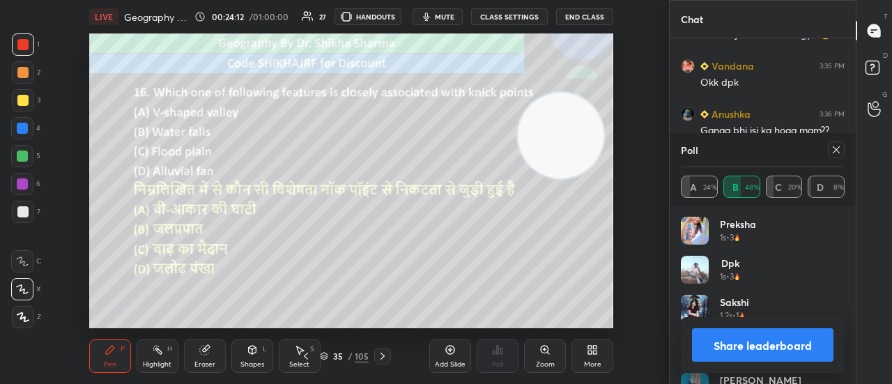
click at [701, 342] on button "Share leaderboard" at bounding box center [763, 344] width 142 height 33
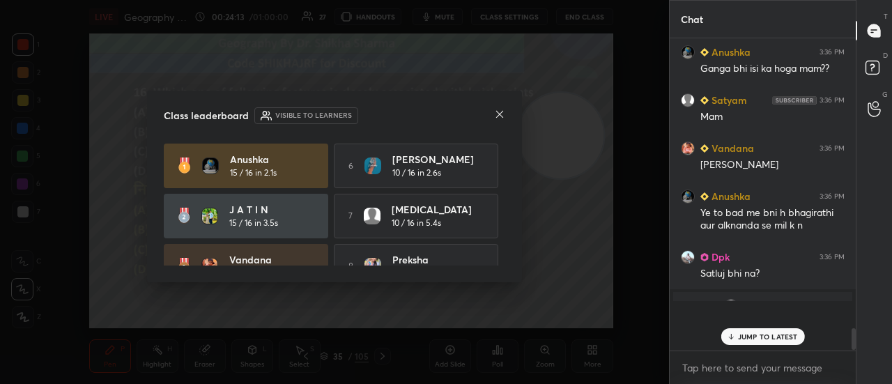
scroll to position [297, 182]
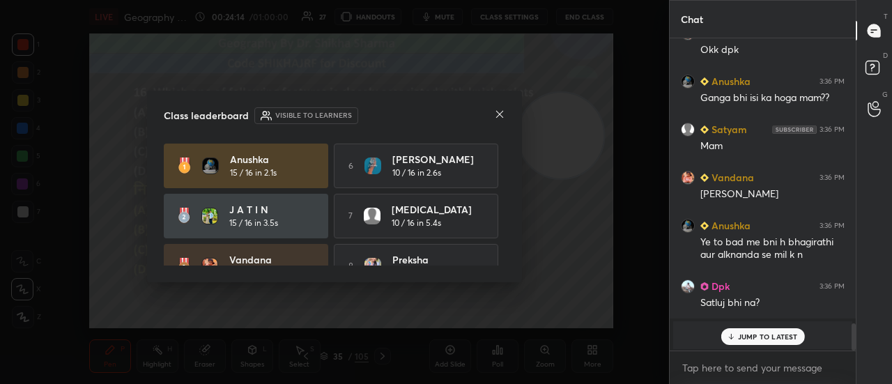
click at [505, 116] on icon at bounding box center [499, 114] width 11 height 11
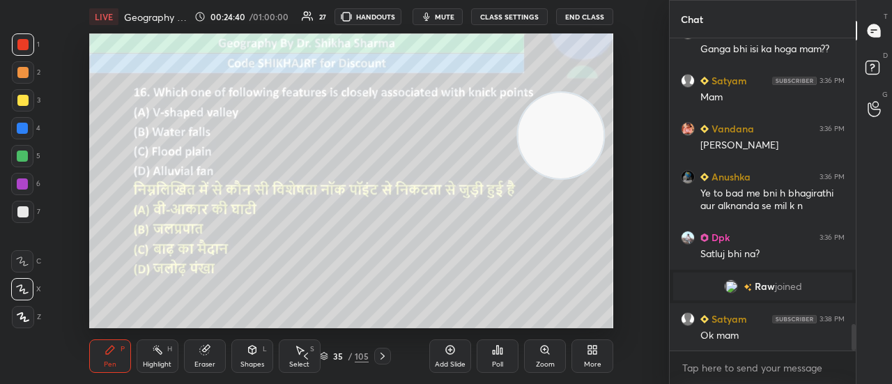
click at [379, 359] on icon at bounding box center [382, 356] width 11 height 11
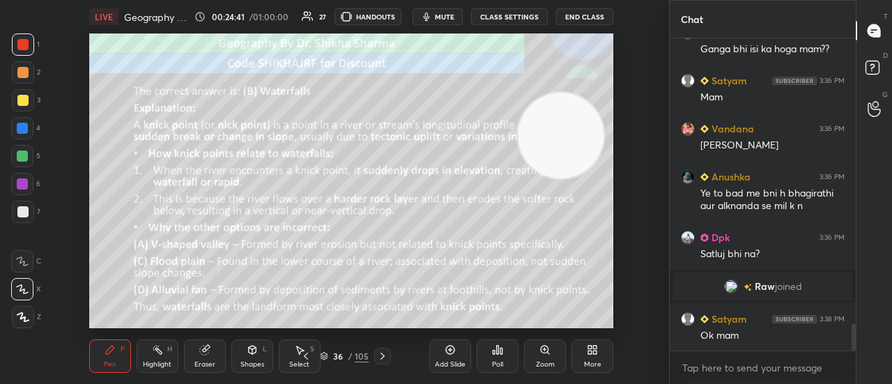
click at [379, 359] on icon at bounding box center [382, 356] width 11 height 11
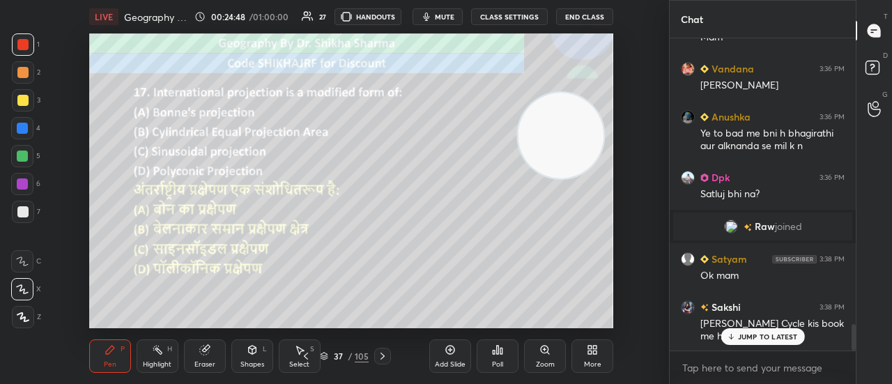
click at [768, 335] on p "JUMP TO LATEST" at bounding box center [768, 337] width 60 height 8
click at [383, 356] on icon at bounding box center [382, 356] width 11 height 11
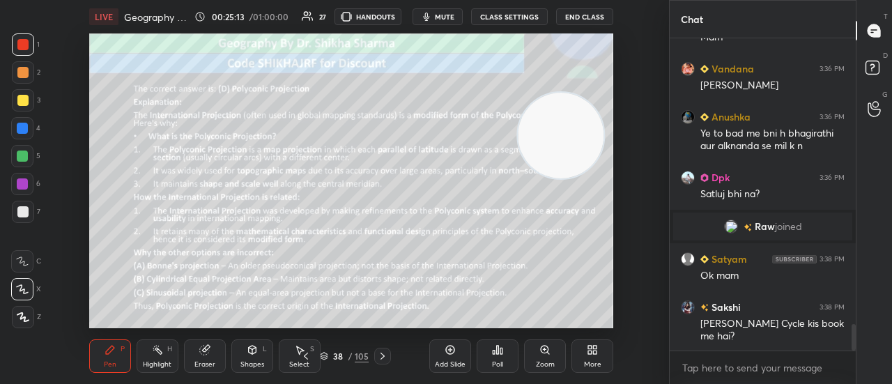
click at [310, 356] on icon at bounding box center [306, 356] width 11 height 11
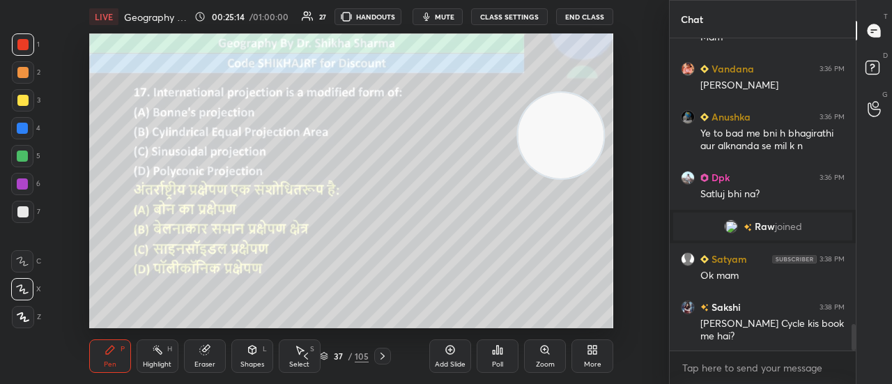
click at [489, 361] on div "Poll" at bounding box center [498, 356] width 42 height 33
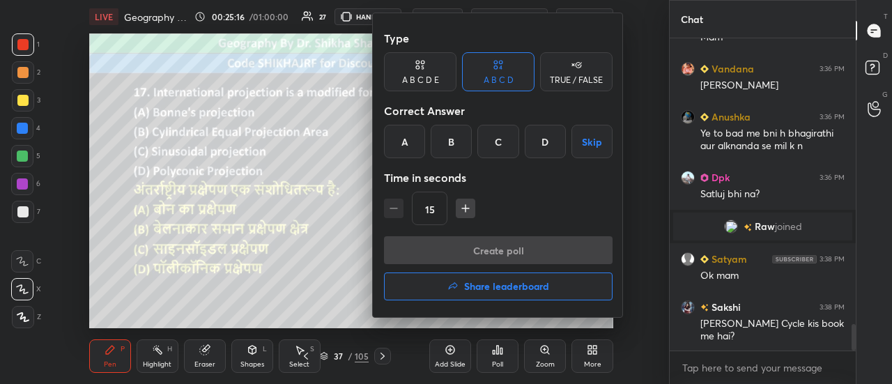
click at [535, 137] on div "D" at bounding box center [545, 141] width 41 height 33
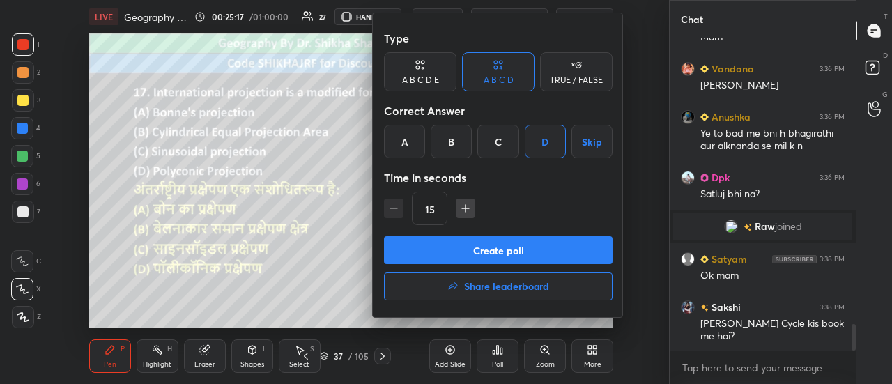
click at [499, 259] on button "Create poll" at bounding box center [498, 250] width 229 height 28
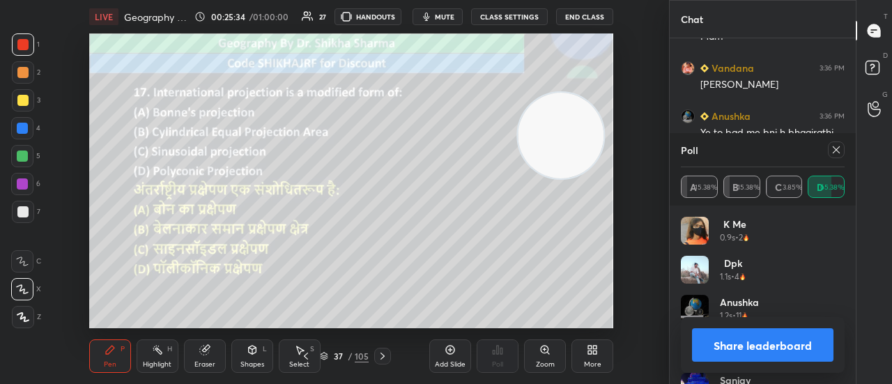
scroll to position [3541, 0]
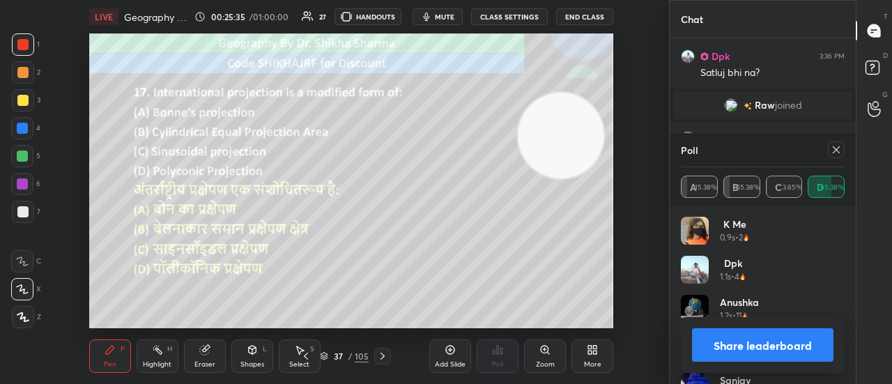
click at [743, 349] on button "Share leaderboard" at bounding box center [763, 344] width 142 height 33
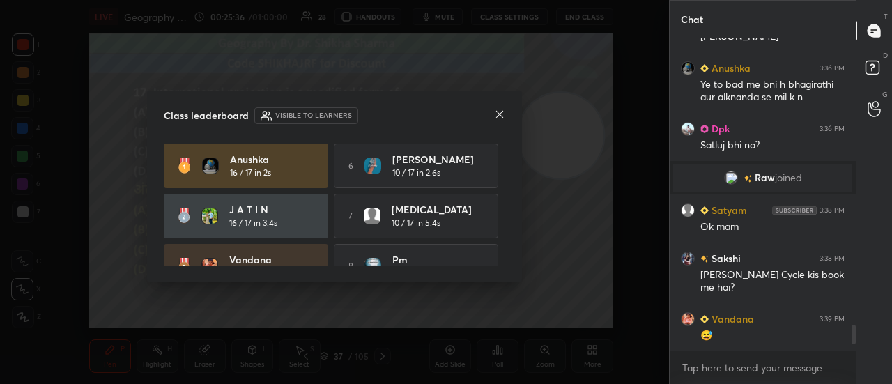
scroll to position [308, 182]
click at [495, 114] on icon at bounding box center [499, 114] width 11 height 11
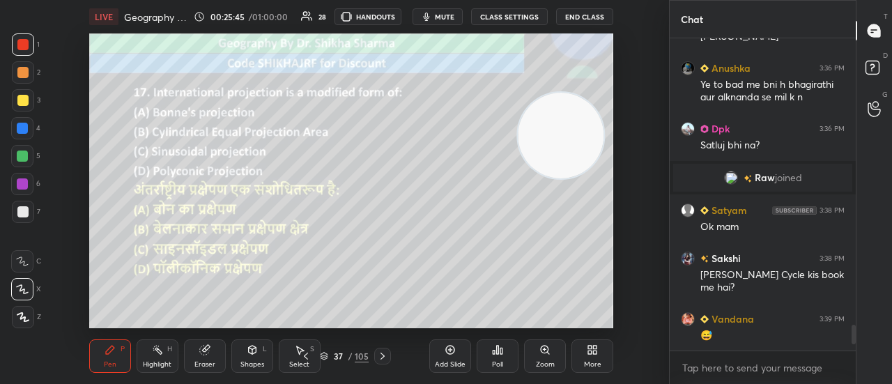
click at [378, 358] on icon at bounding box center [382, 356] width 11 height 11
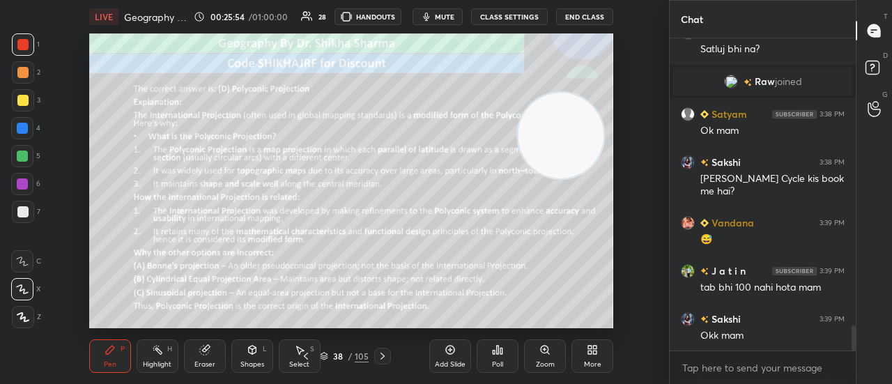
scroll to position [3624, 0]
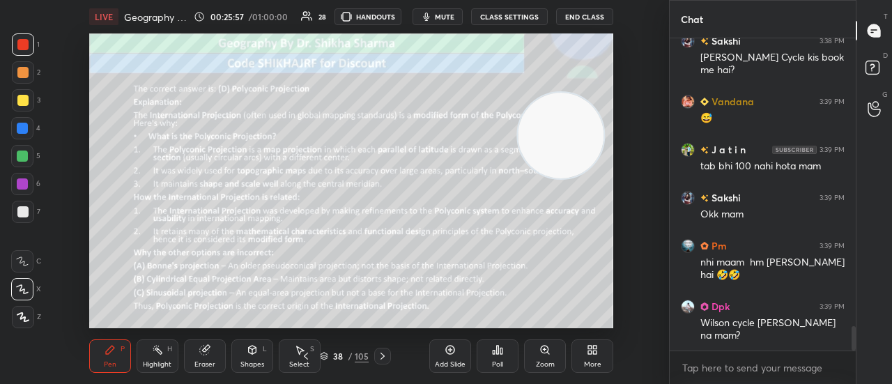
click at [381, 356] on icon at bounding box center [382, 356] width 11 height 11
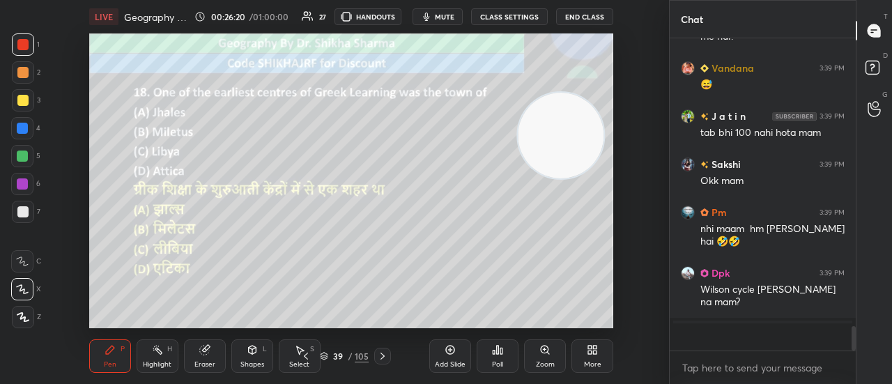
scroll to position [3719, 0]
click at [491, 358] on div "Poll" at bounding box center [498, 356] width 42 height 33
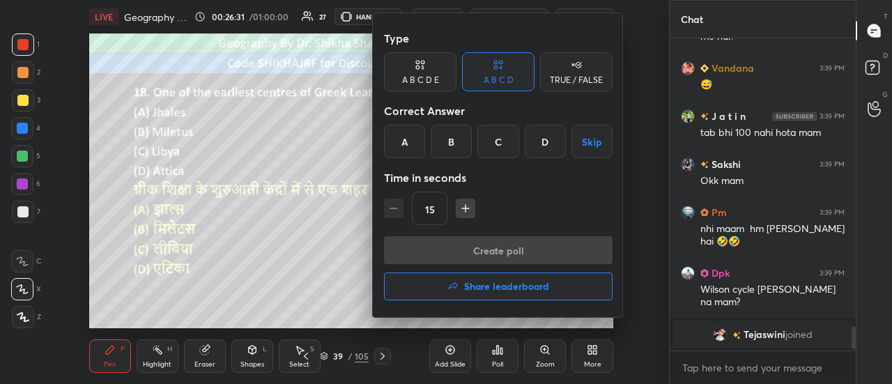
click at [442, 139] on div "B" at bounding box center [451, 141] width 41 height 33
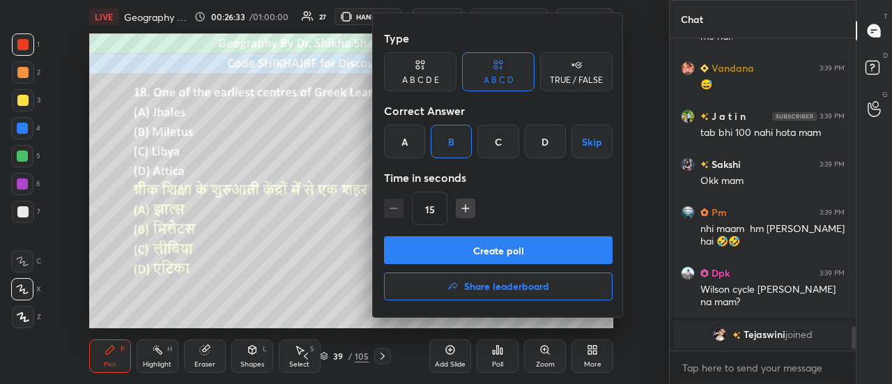
click at [427, 250] on button "Create poll" at bounding box center [498, 250] width 229 height 28
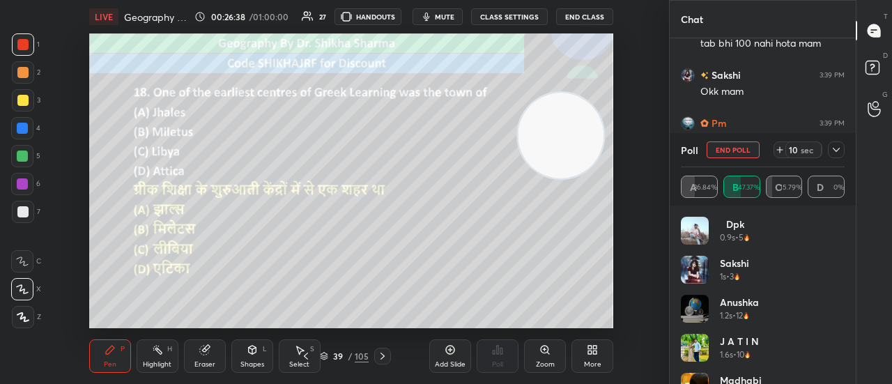
scroll to position [5, 4]
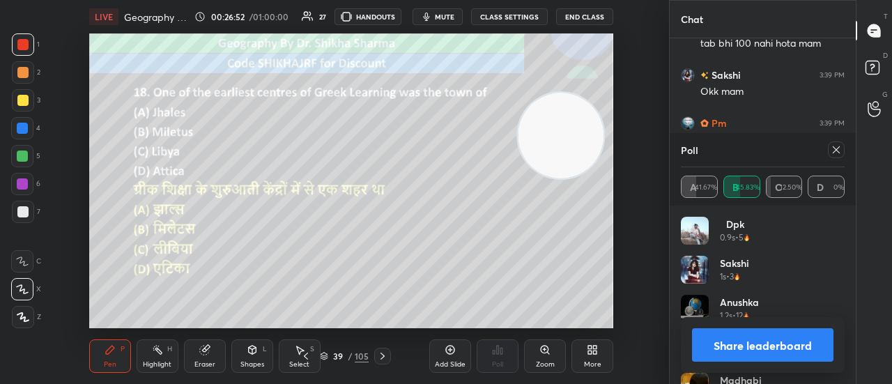
click at [745, 347] on button "Share leaderboard" at bounding box center [763, 344] width 142 height 33
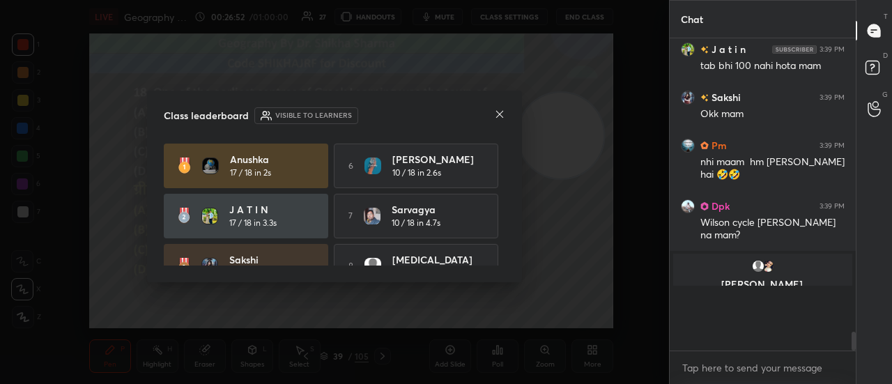
scroll to position [301, 182]
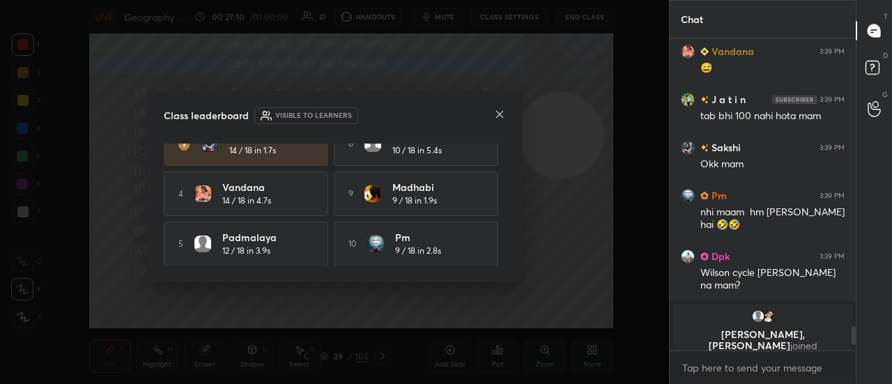
click at [501, 116] on icon at bounding box center [499, 114] width 7 height 7
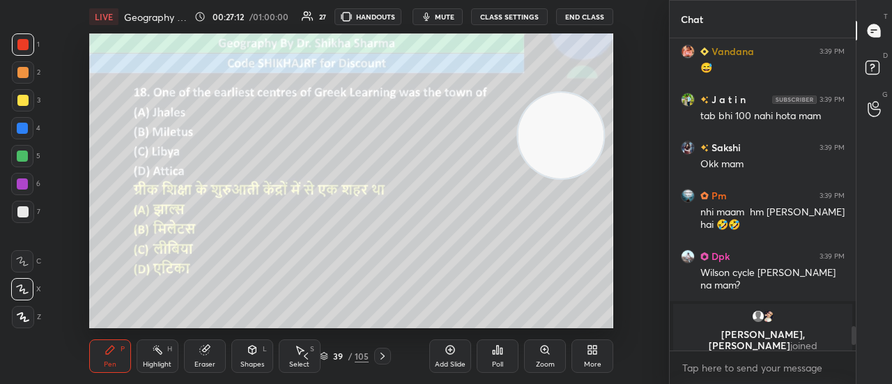
click at [383, 348] on div at bounding box center [382, 356] width 17 height 17
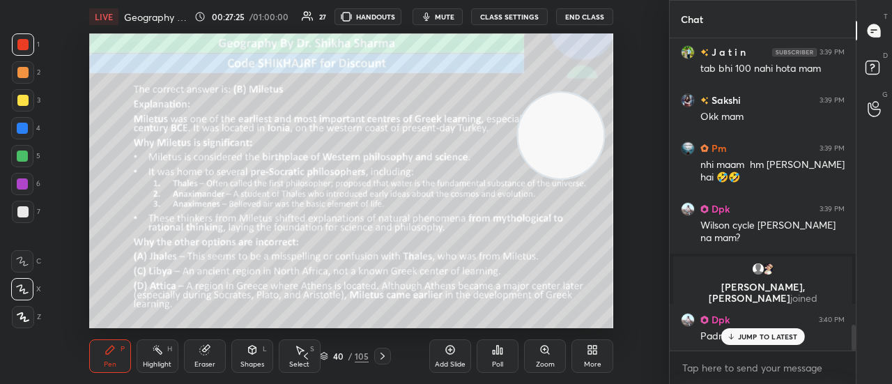
click at [383, 348] on div at bounding box center [382, 356] width 17 height 17
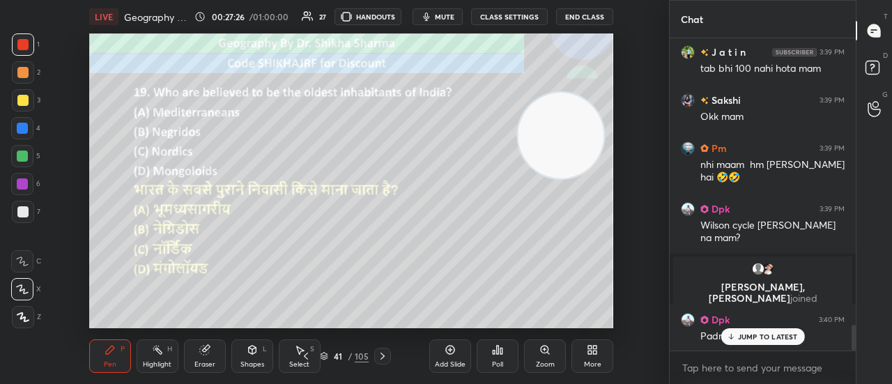
click at [757, 335] on p "JUMP TO LATEST" at bounding box center [768, 337] width 60 height 8
click at [501, 362] on div "Poll" at bounding box center [497, 364] width 11 height 7
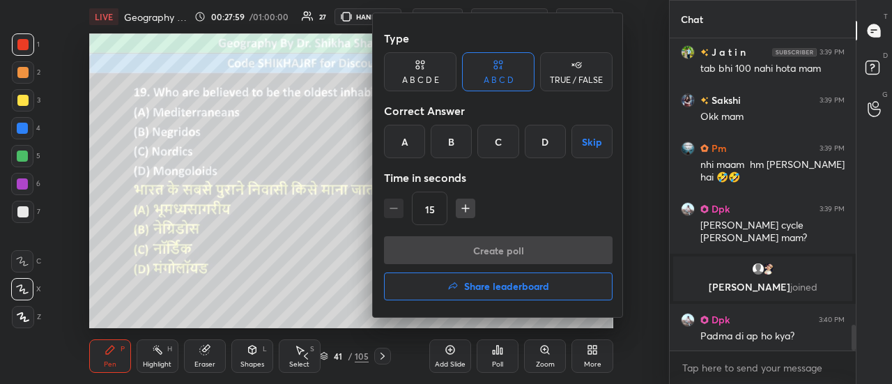
click at [456, 136] on div "B" at bounding box center [451, 141] width 41 height 33
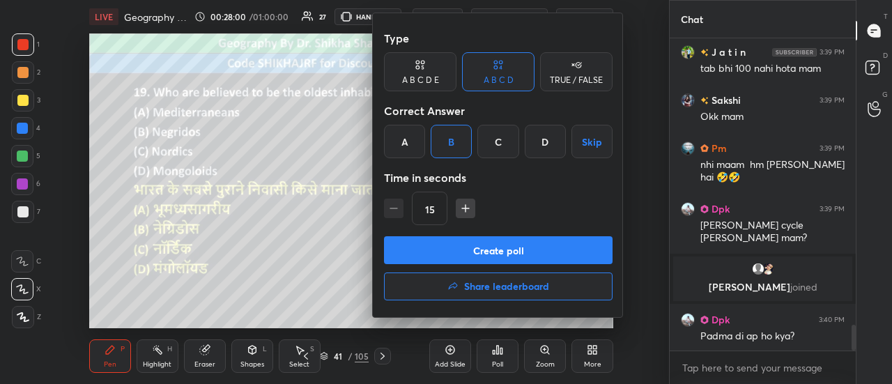
click at [446, 246] on button "Create poll" at bounding box center [498, 250] width 229 height 28
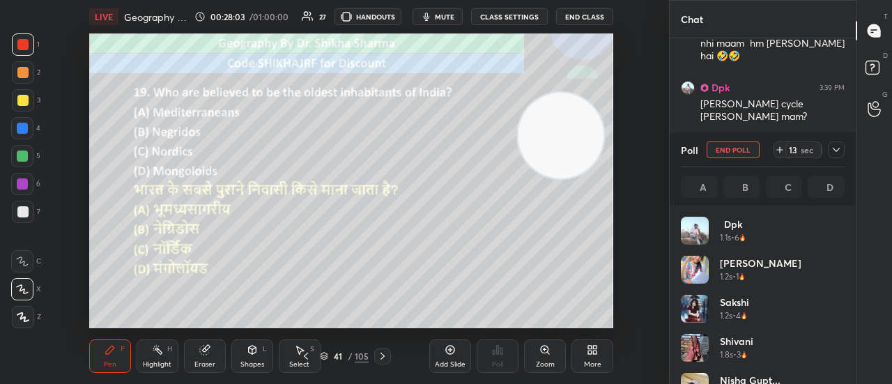
scroll to position [5, 4]
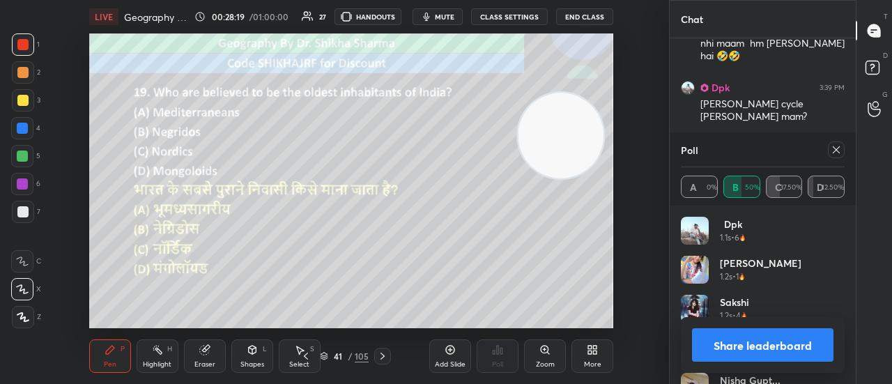
click at [798, 342] on button "Share leaderboard" at bounding box center [763, 344] width 142 height 33
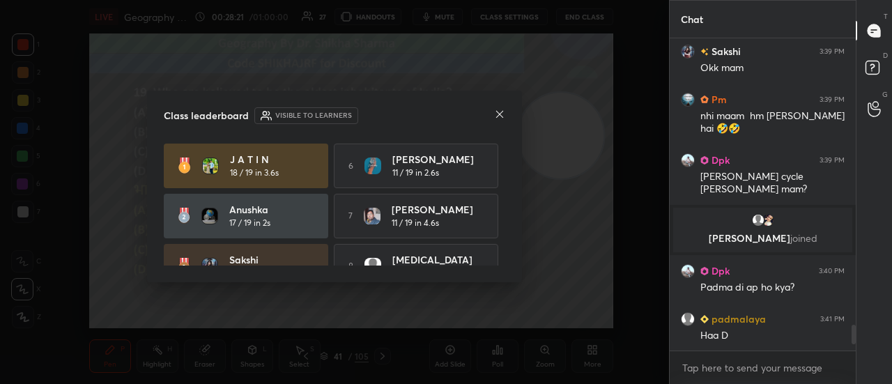
click at [496, 112] on icon at bounding box center [499, 114] width 11 height 11
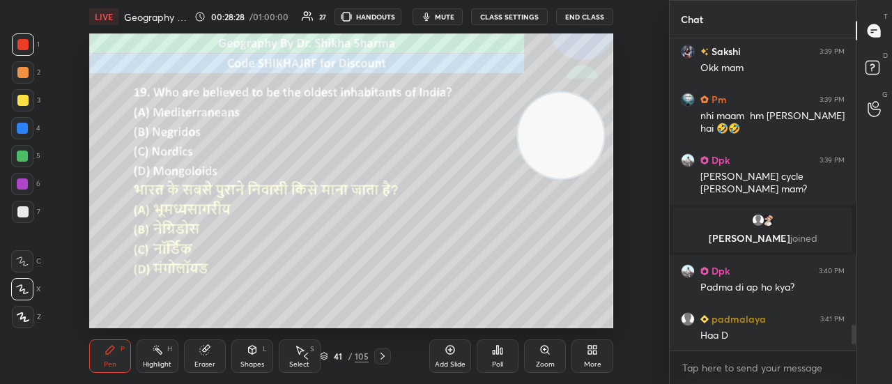
click at [386, 353] on icon at bounding box center [382, 356] width 11 height 11
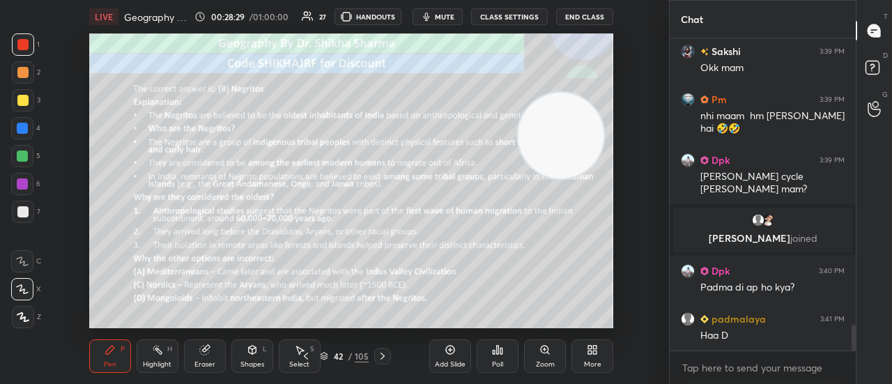
scroll to position [3545, 0]
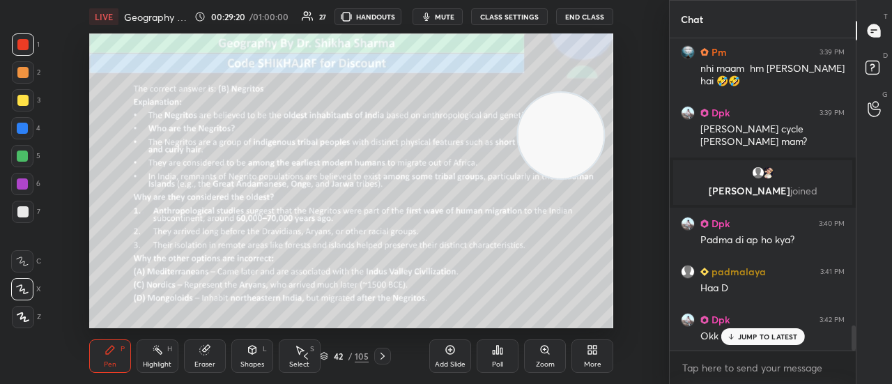
click at [383, 358] on icon at bounding box center [382, 356] width 11 height 11
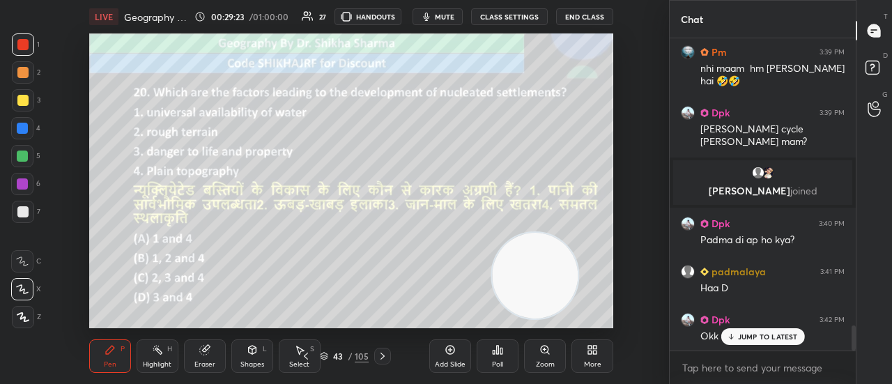
drag, startPoint x: 578, startPoint y: 144, endPoint x: 552, endPoint y: 287, distance: 145.2
click at [552, 287] on video at bounding box center [535, 276] width 86 height 86
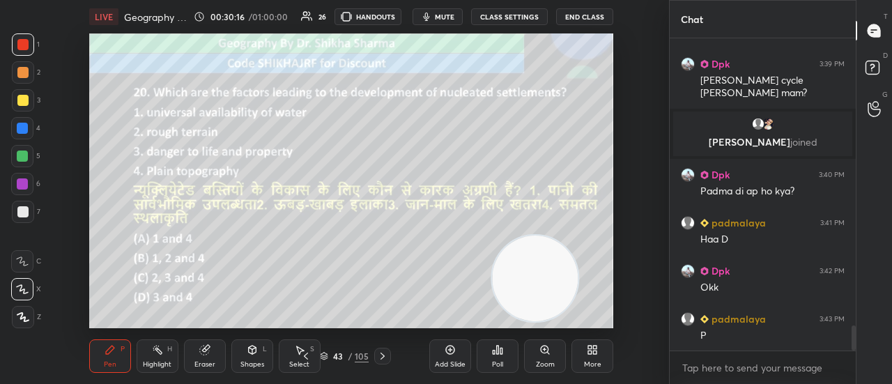
click at [503, 356] on div "Poll" at bounding box center [498, 356] width 42 height 33
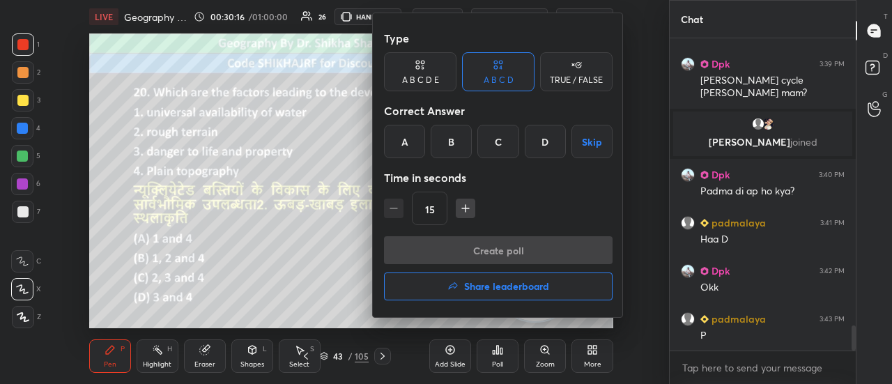
scroll to position [3641, 0]
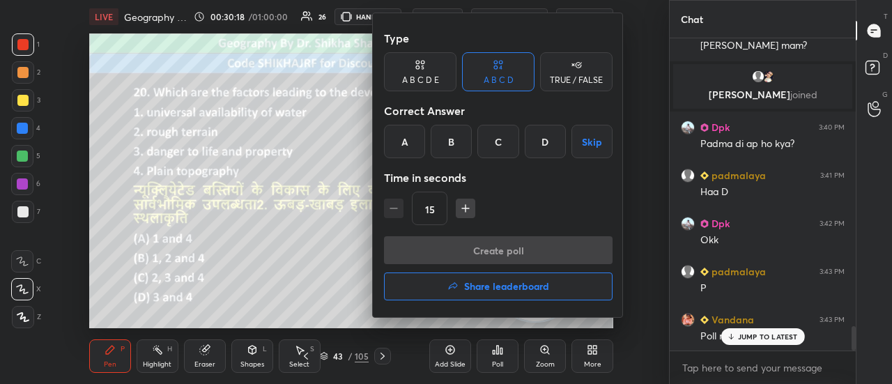
click at [406, 132] on div "A" at bounding box center [404, 141] width 41 height 33
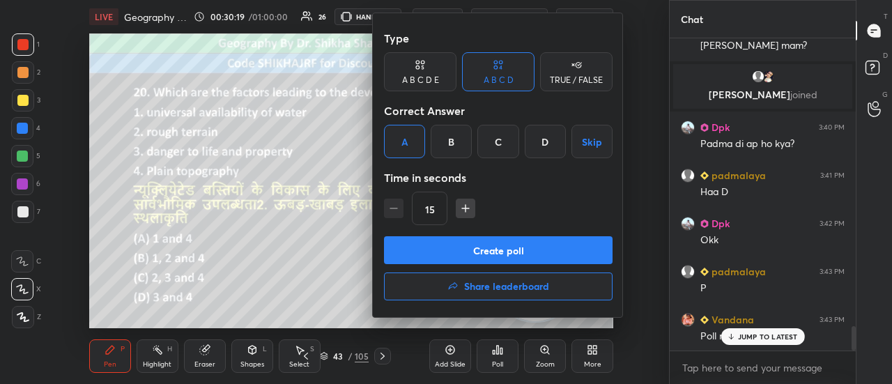
click at [416, 246] on button "Create poll" at bounding box center [498, 250] width 229 height 28
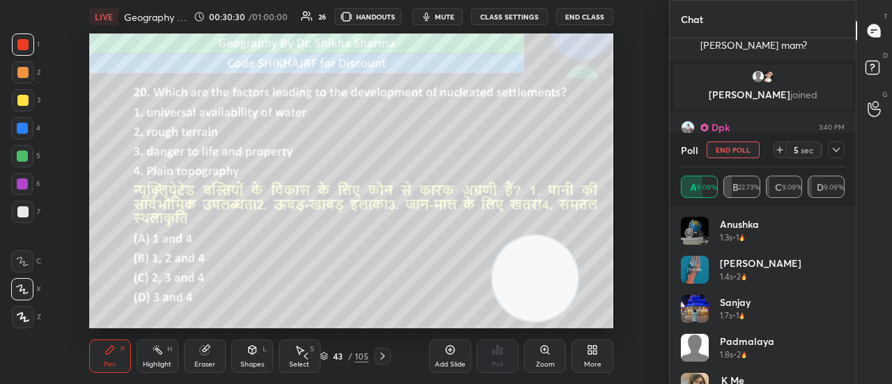
scroll to position [3762, 0]
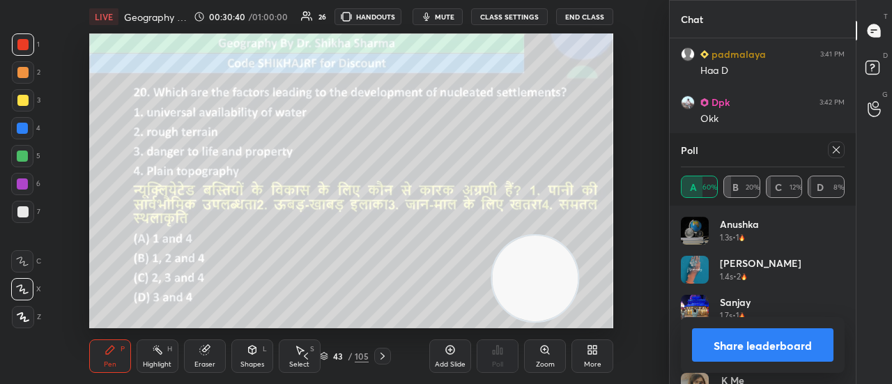
click at [745, 347] on button "Share leaderboard" at bounding box center [763, 344] width 142 height 33
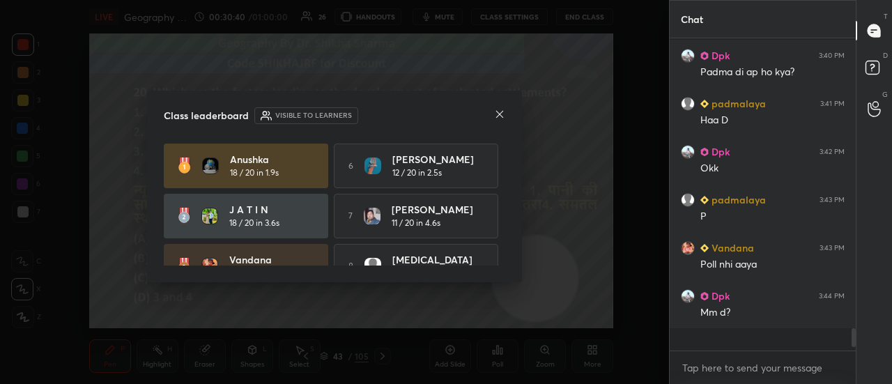
scroll to position [3698, 0]
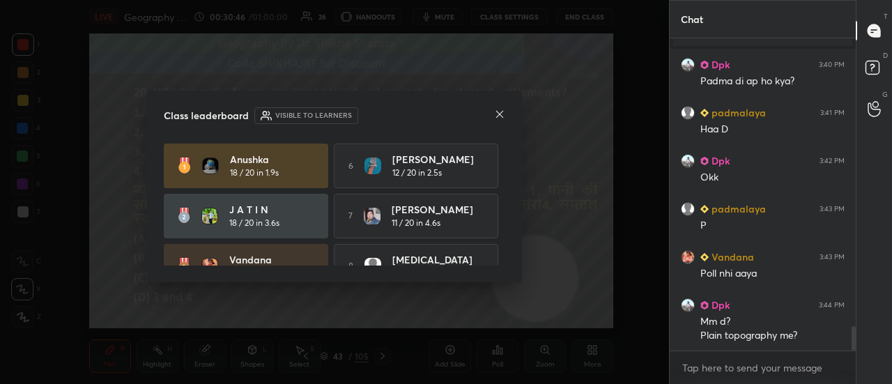
click at [503, 115] on icon at bounding box center [499, 114] width 11 height 11
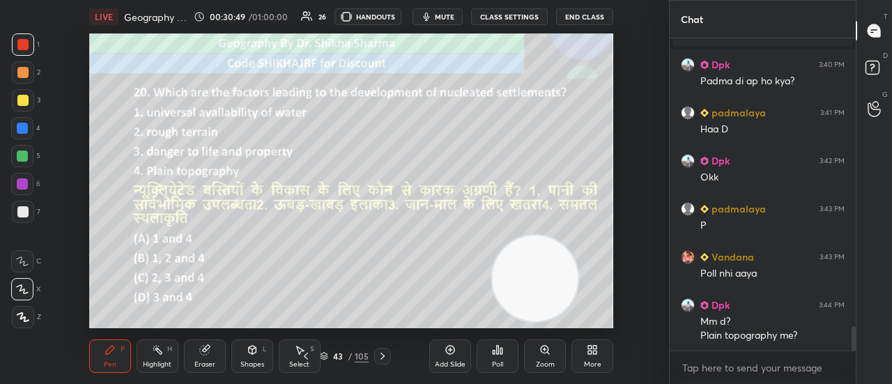
scroll to position [3751, 0]
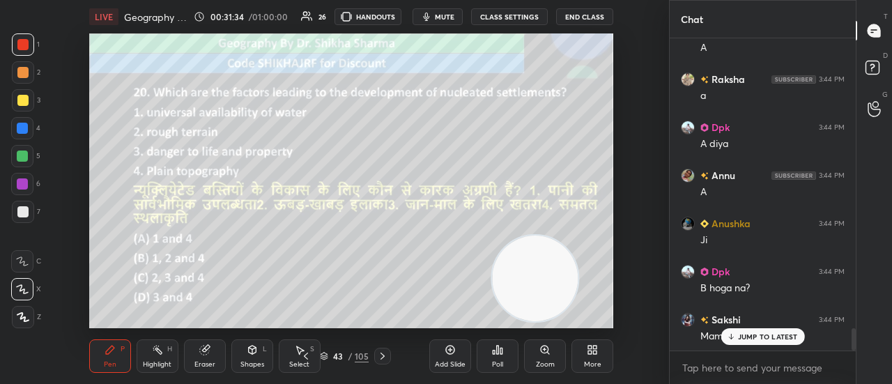
click at [761, 338] on p "JUMP TO LATEST" at bounding box center [768, 337] width 60 height 8
click at [505, 366] on div "Poll" at bounding box center [498, 356] width 42 height 33
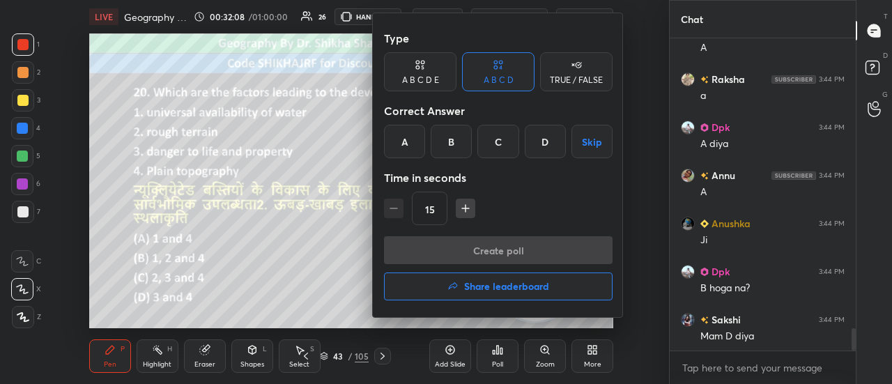
click at [547, 142] on div "D" at bounding box center [545, 141] width 41 height 33
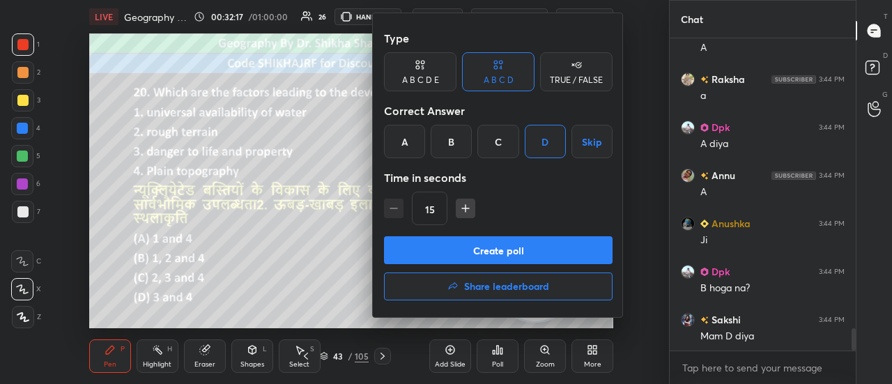
click at [496, 253] on button "Create poll" at bounding box center [498, 250] width 229 height 28
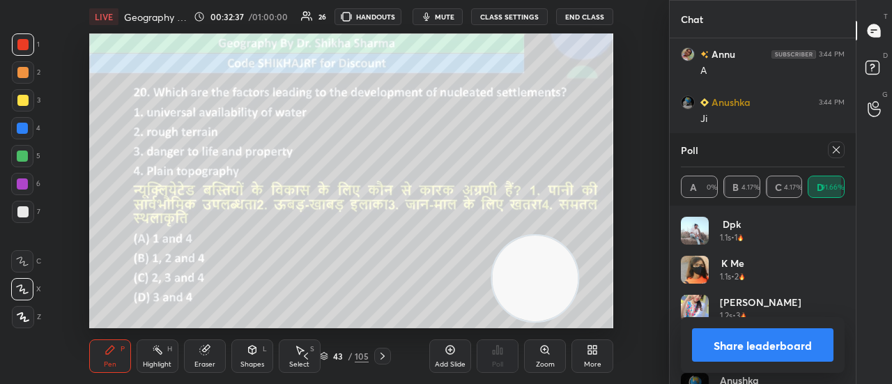
scroll to position [4175, 0]
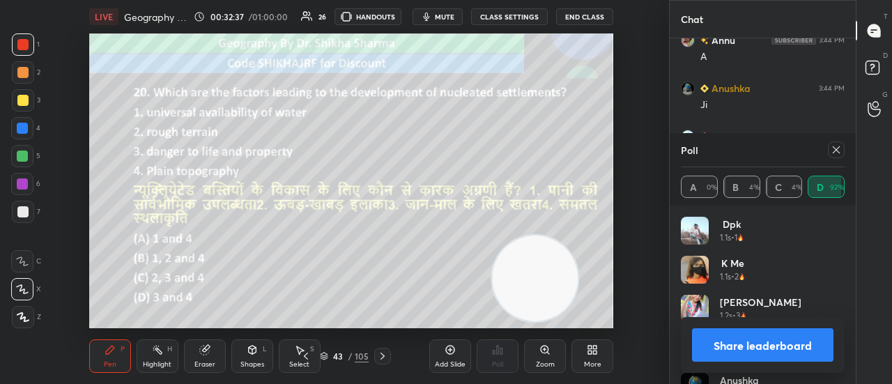
click at [736, 342] on button "Share leaderboard" at bounding box center [763, 344] width 142 height 33
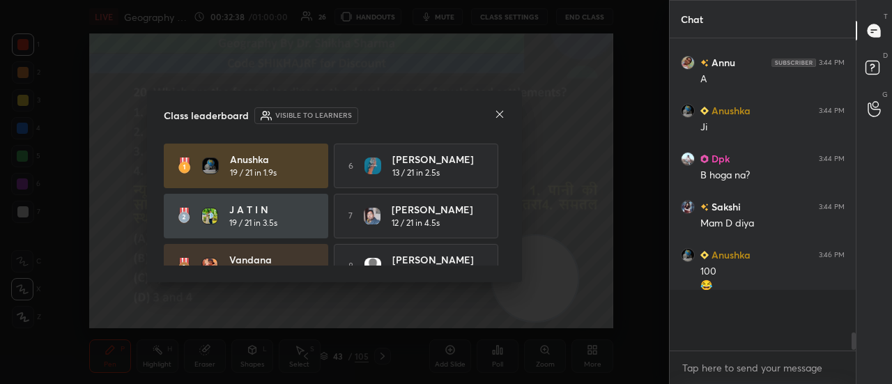
scroll to position [308, 182]
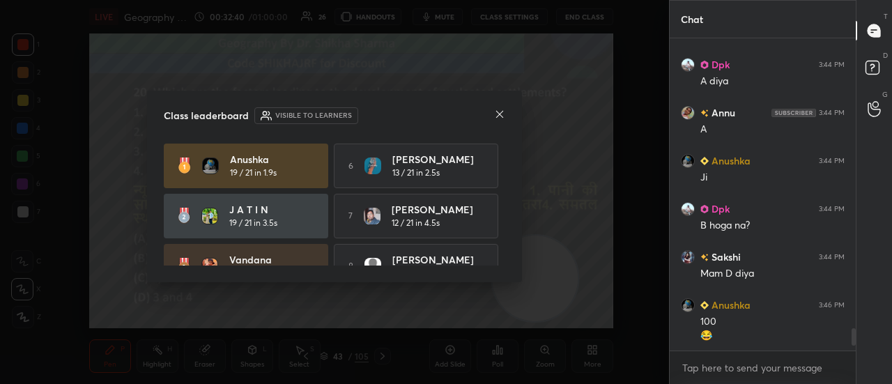
click at [498, 117] on icon at bounding box center [499, 114] width 11 height 11
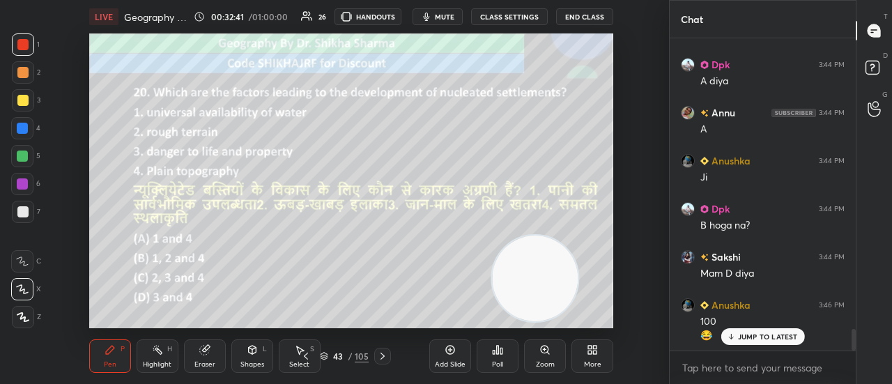
scroll to position [4150, 0]
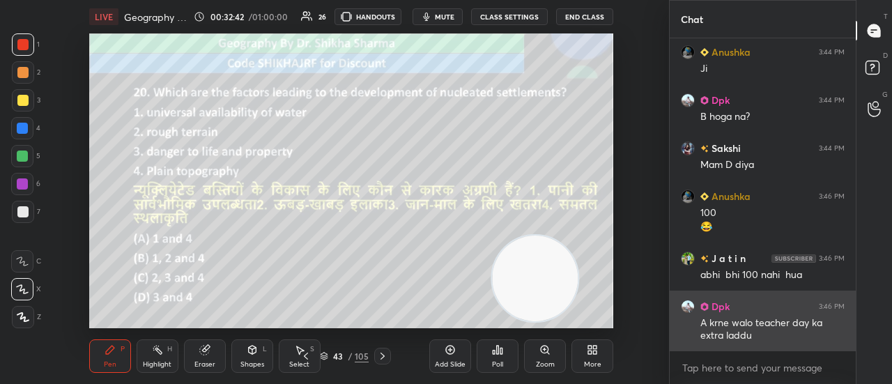
click at [770, 335] on div "A krne walo teacher day ka extra laddu" at bounding box center [773, 330] width 144 height 26
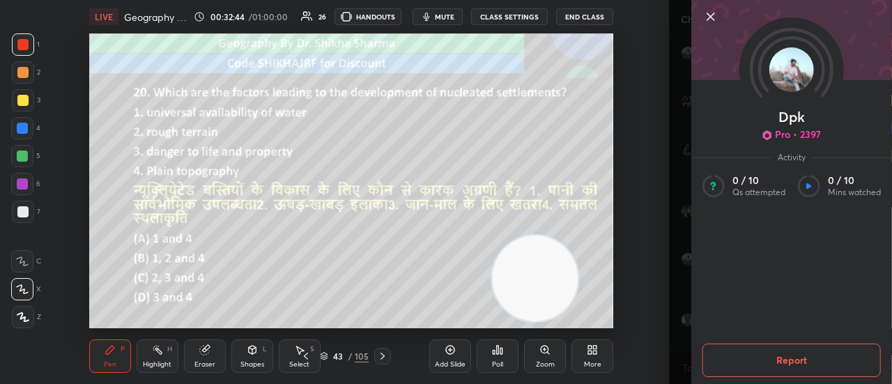
click at [664, 296] on div "1 2 3 4 5 6 7 C X Z C X Z E E Erase all H H LIVE Geography PYQs of UGC NET 00:3…" at bounding box center [334, 192] width 669 height 384
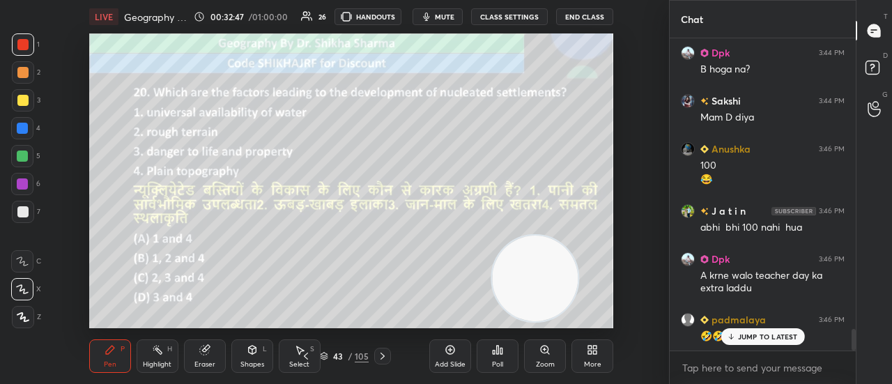
click at [745, 341] on p "JUMP TO LATEST" at bounding box center [768, 337] width 60 height 8
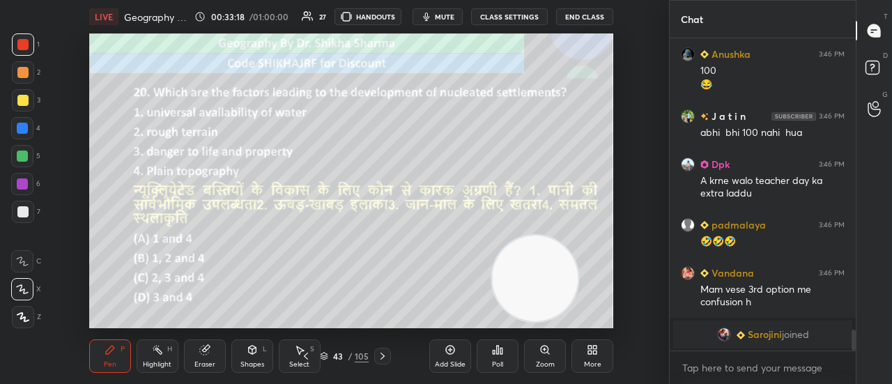
scroll to position [4139, 0]
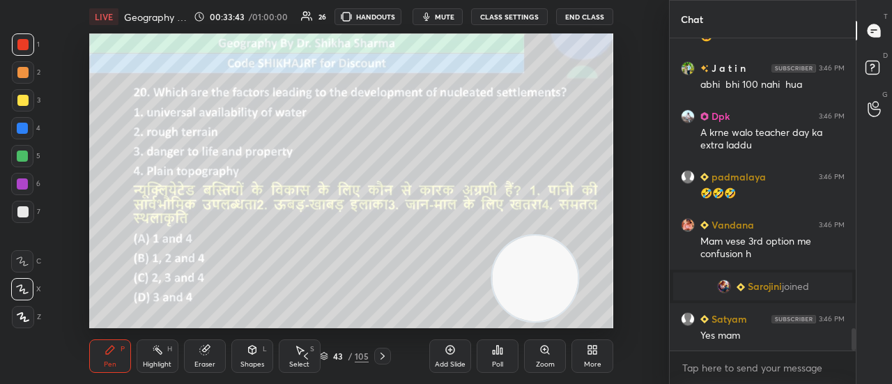
click at [381, 360] on icon at bounding box center [382, 356] width 11 height 11
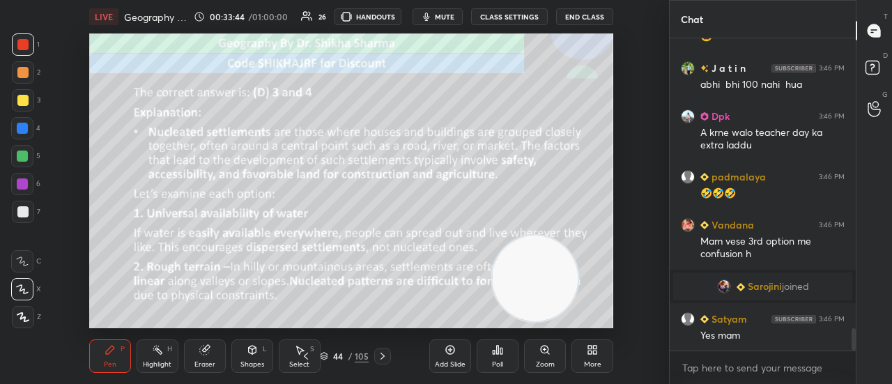
scroll to position [4186, 0]
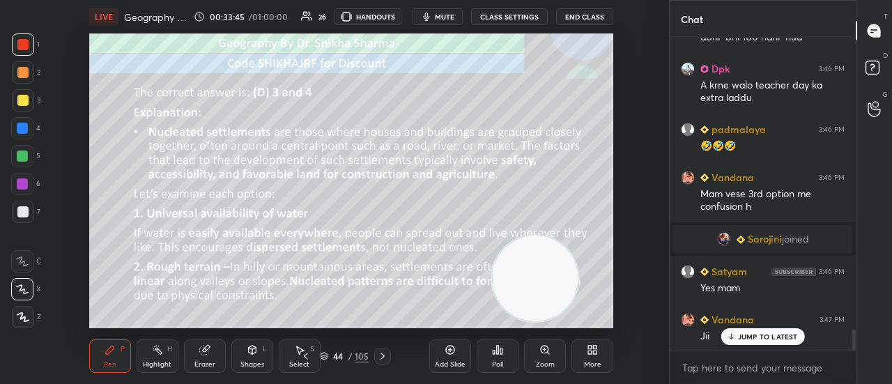
click at [381, 360] on icon at bounding box center [382, 356] width 11 height 11
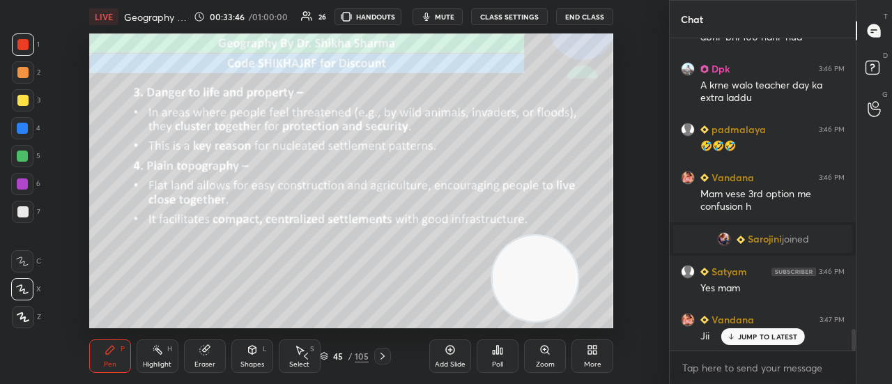
click at [381, 360] on icon at bounding box center [382, 356] width 11 height 11
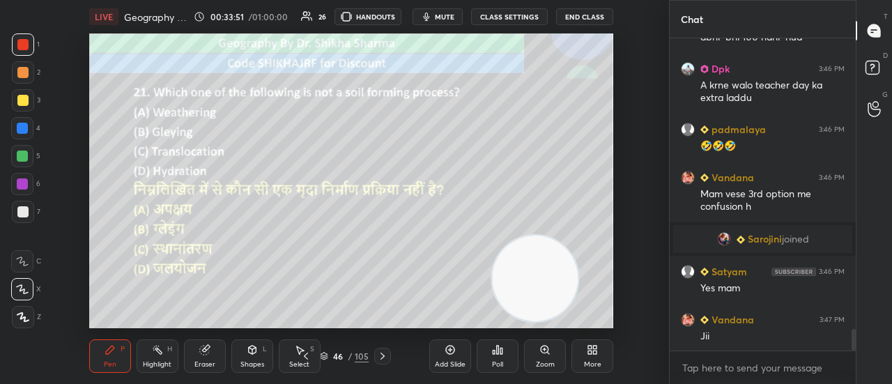
scroll to position [4248, 0]
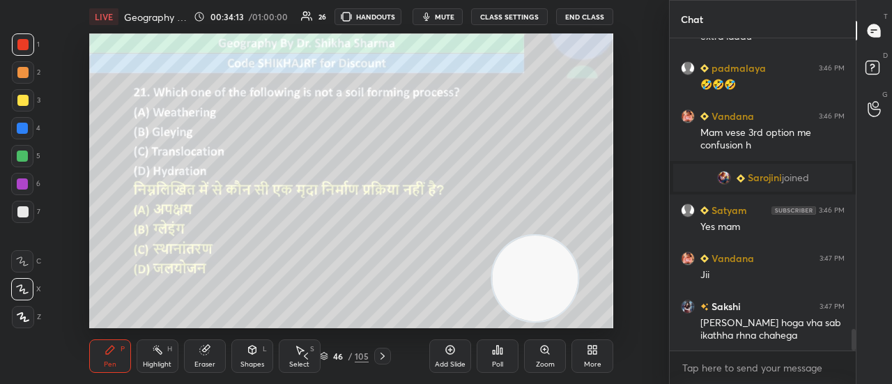
click at [487, 356] on div "Poll" at bounding box center [498, 356] width 42 height 33
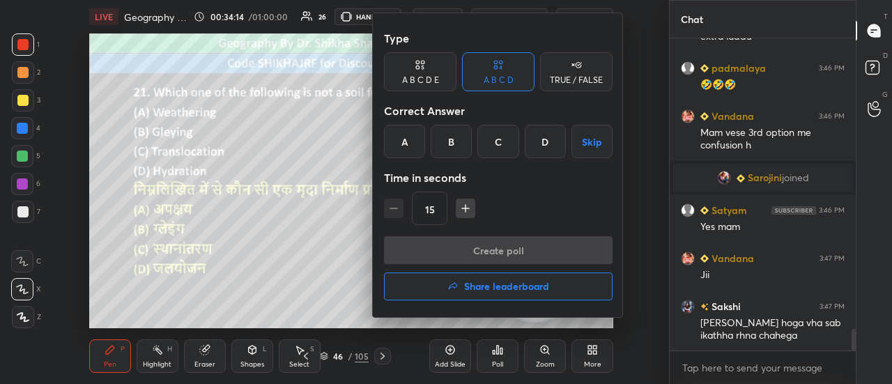
click at [496, 151] on div "C" at bounding box center [498, 141] width 41 height 33
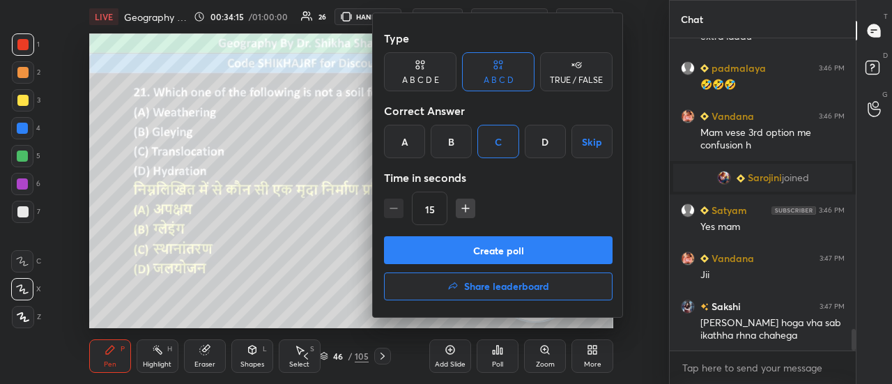
click at [450, 261] on button "Create poll" at bounding box center [498, 250] width 229 height 28
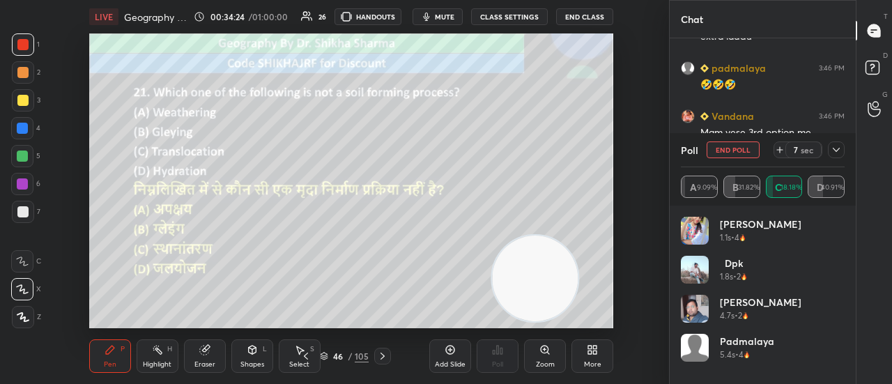
scroll to position [4380, 0]
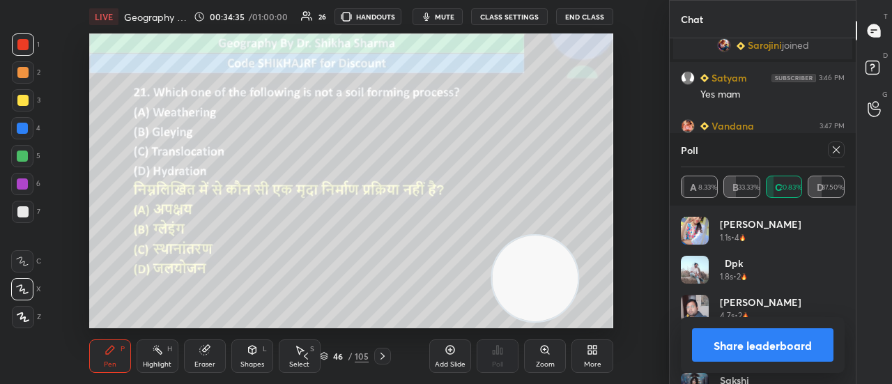
click at [734, 349] on button "Share leaderboard" at bounding box center [763, 344] width 142 height 33
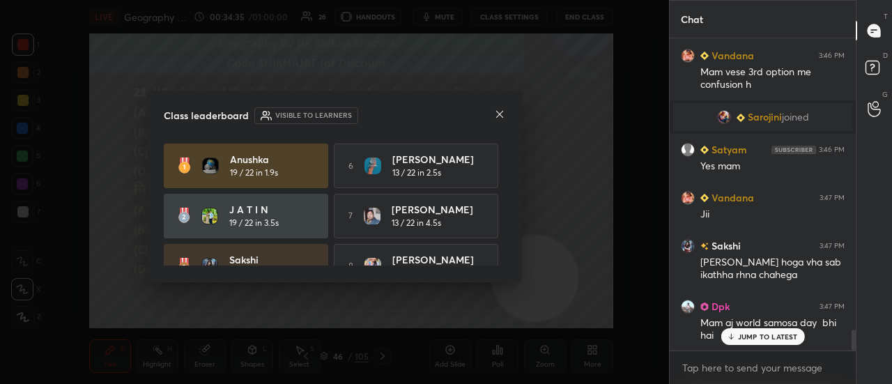
scroll to position [308, 182]
click at [501, 115] on icon at bounding box center [499, 114] width 7 height 7
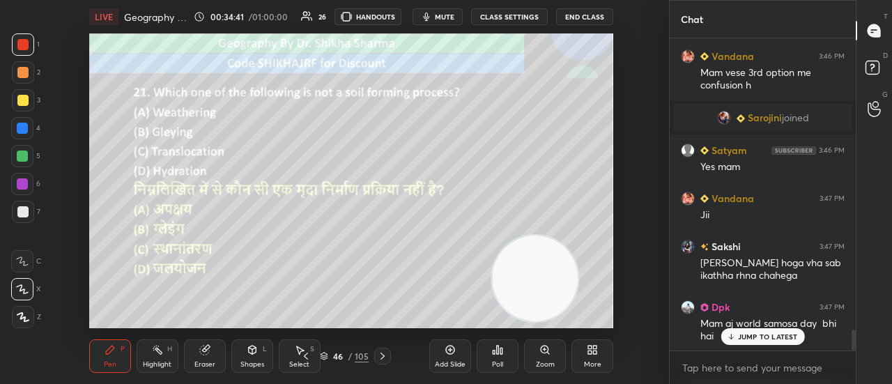
click at [378, 355] on icon at bounding box center [382, 356] width 11 height 11
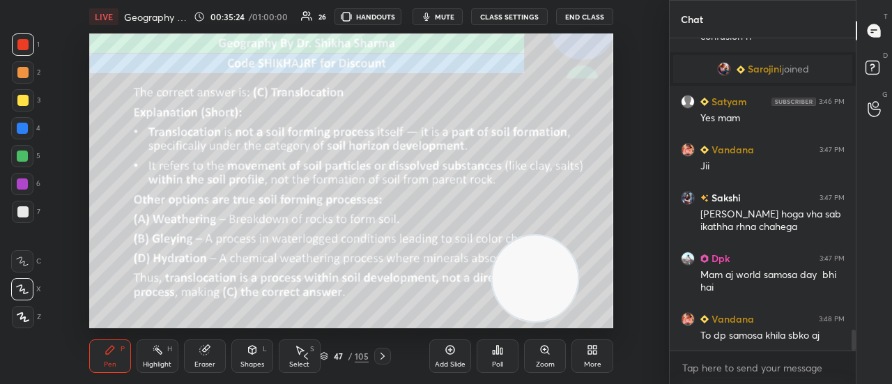
scroll to position [4404, 0]
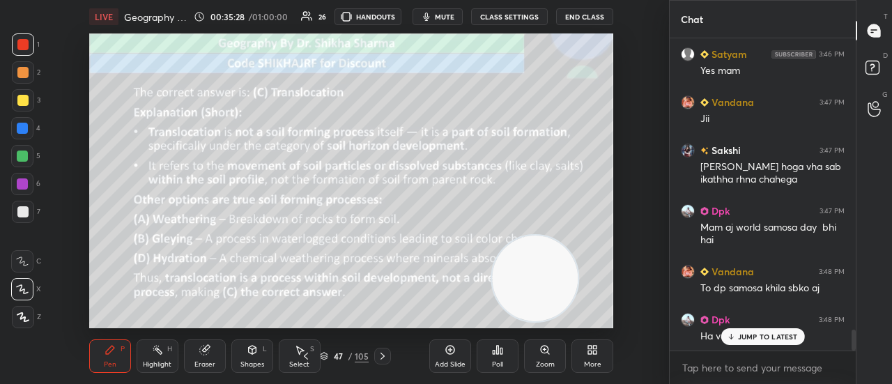
click at [378, 355] on icon at bounding box center [382, 356] width 11 height 11
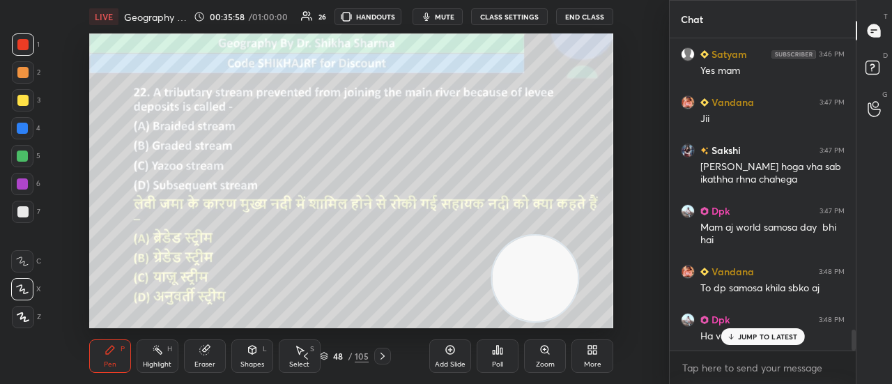
click at [508, 355] on div "Poll" at bounding box center [498, 356] width 42 height 33
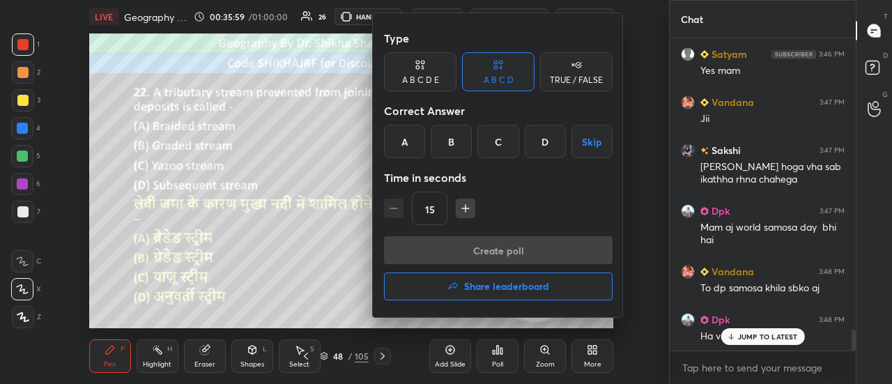
click at [496, 140] on div "C" at bounding box center [498, 141] width 41 height 33
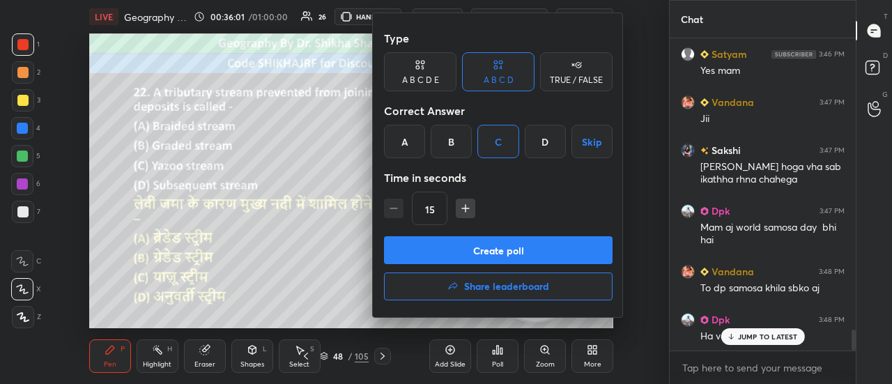
click at [474, 254] on button "Create poll" at bounding box center [498, 250] width 229 height 28
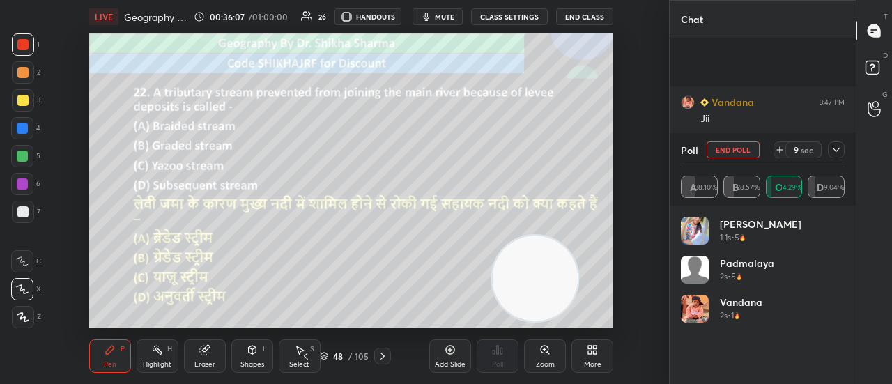
scroll to position [4538, 0]
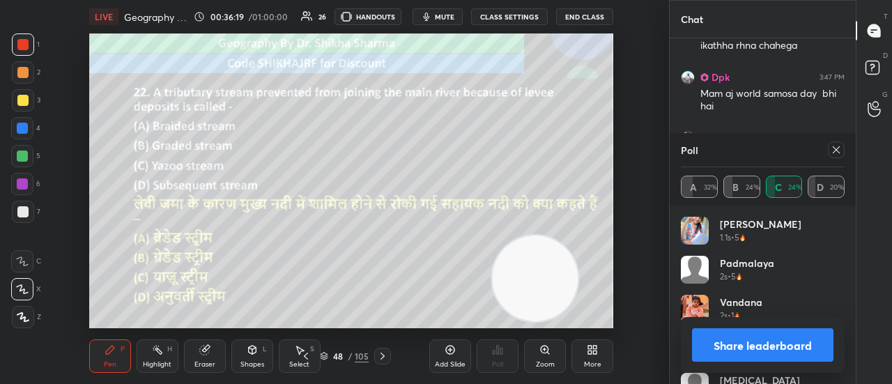
click at [742, 343] on button "Share leaderboard" at bounding box center [763, 344] width 142 height 33
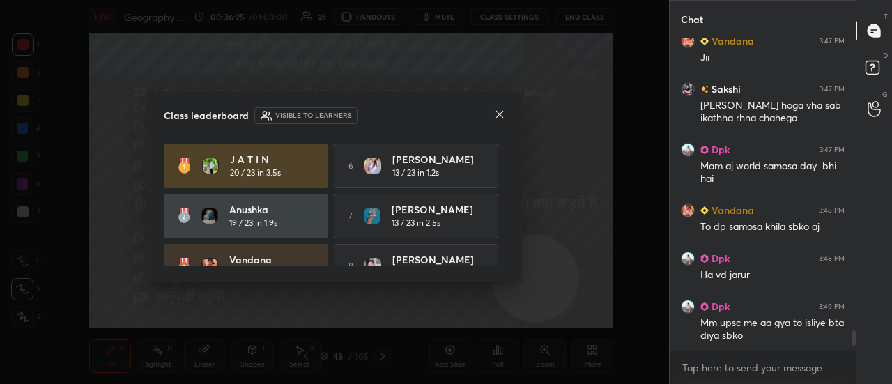
scroll to position [4513, 0]
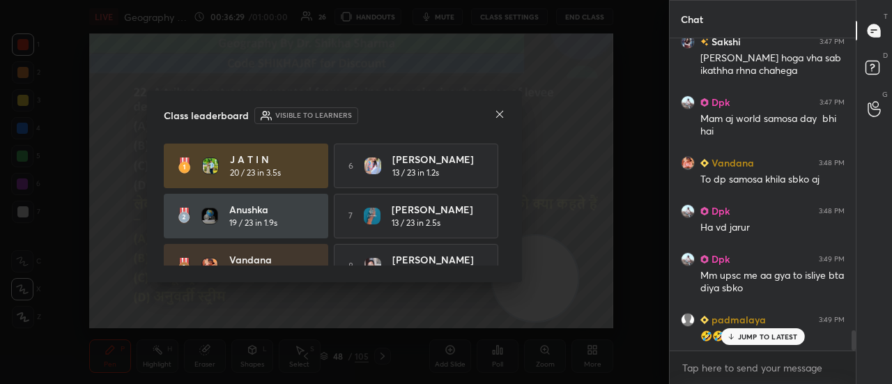
click at [496, 111] on icon at bounding box center [499, 114] width 11 height 11
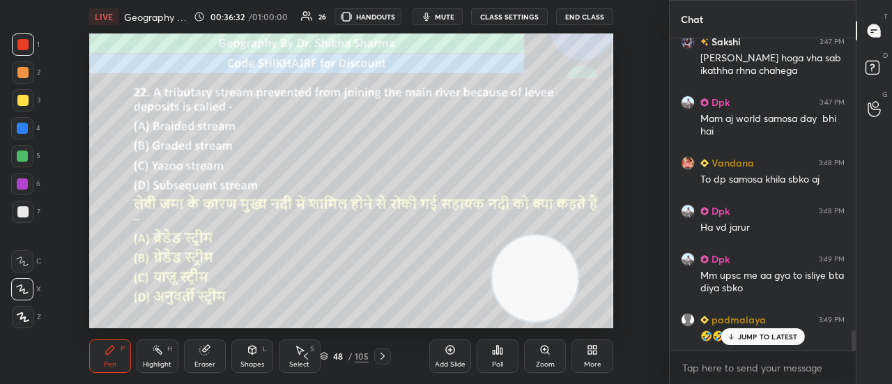
click at [384, 356] on icon at bounding box center [382, 356] width 11 height 11
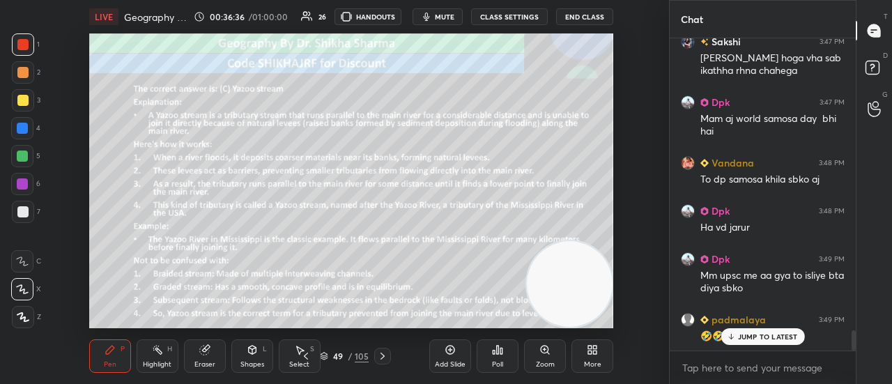
drag, startPoint x: 546, startPoint y: 274, endPoint x: 638, endPoint y: 296, distance: 94.7
click at [638, 296] on div "Setting up your live class Poll for secs No correct answer Start poll" at bounding box center [352, 180] width 614 height 295
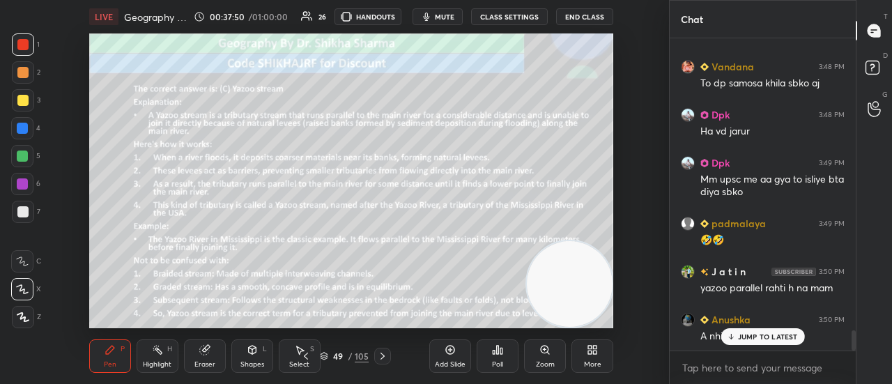
click at [761, 342] on div "JUMP TO LATEST" at bounding box center [763, 336] width 84 height 17
click at [305, 360] on icon at bounding box center [306, 356] width 11 height 11
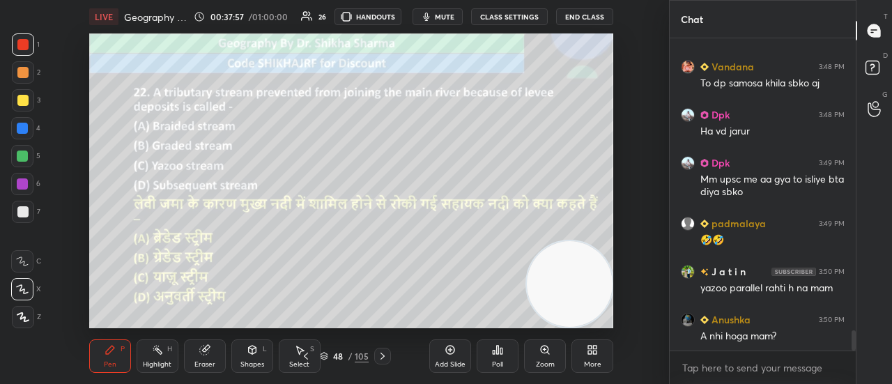
click at [383, 358] on icon at bounding box center [383, 356] width 4 height 7
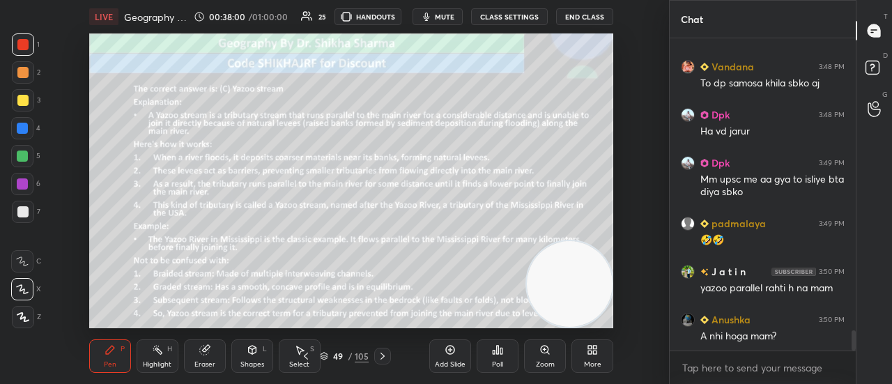
click at [383, 358] on icon at bounding box center [383, 356] width 4 height 7
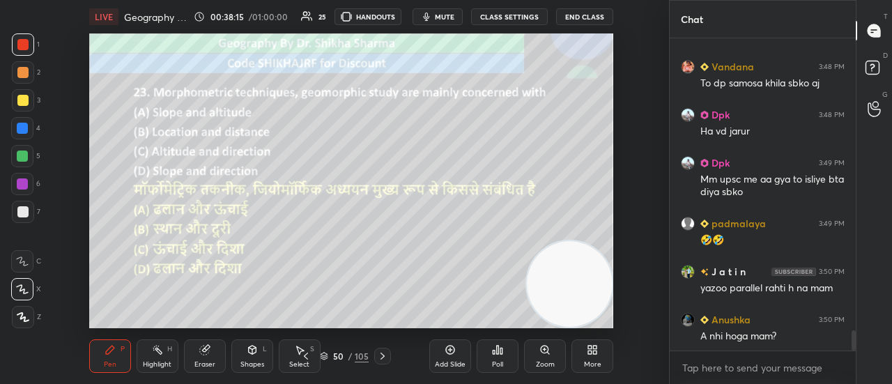
click at [500, 359] on div "Poll" at bounding box center [498, 356] width 42 height 33
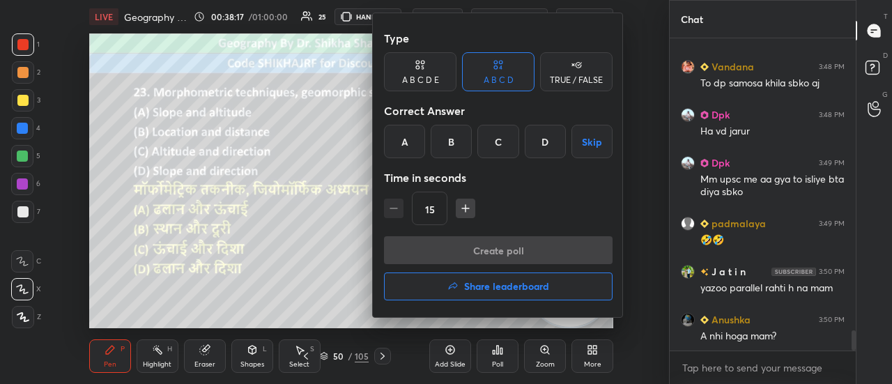
click at [414, 140] on div "A" at bounding box center [404, 141] width 41 height 33
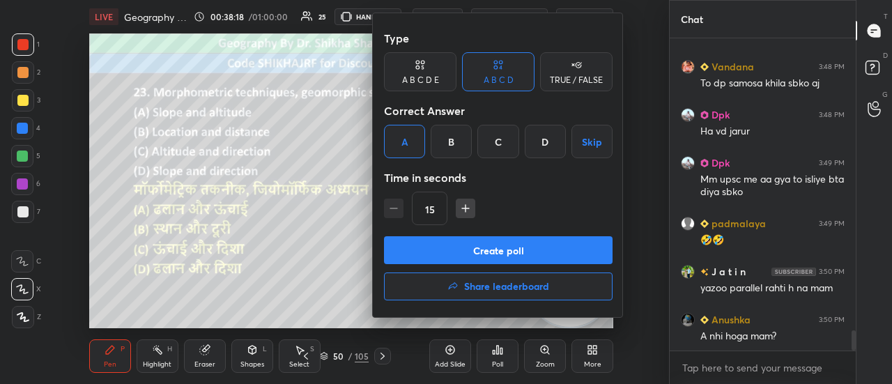
click at [431, 246] on button "Create poll" at bounding box center [498, 250] width 229 height 28
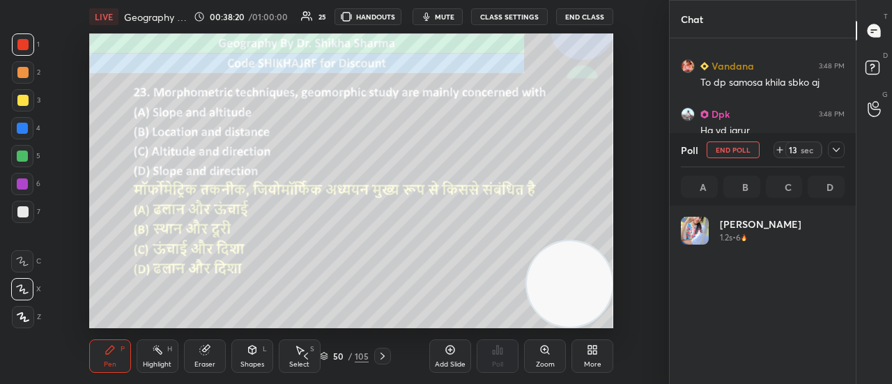
scroll to position [163, 160]
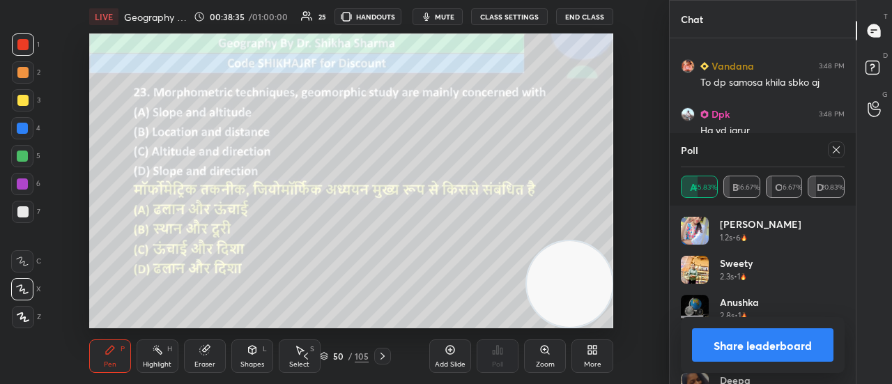
click at [782, 348] on button "Share leaderboard" at bounding box center [763, 344] width 142 height 33
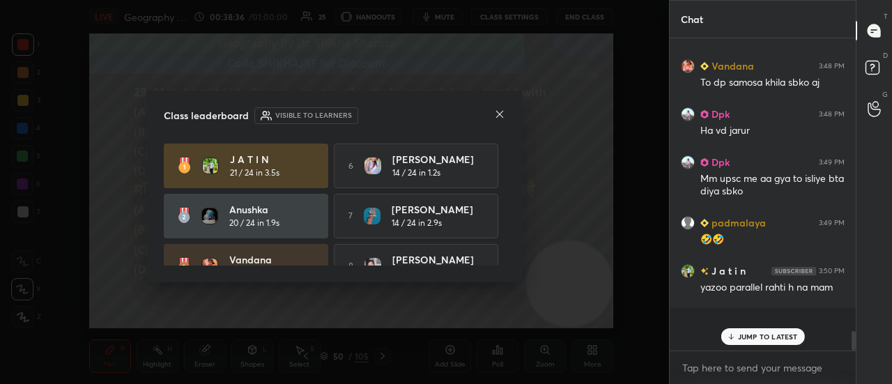
scroll to position [4, 4]
click at [501, 112] on icon at bounding box center [499, 114] width 7 height 7
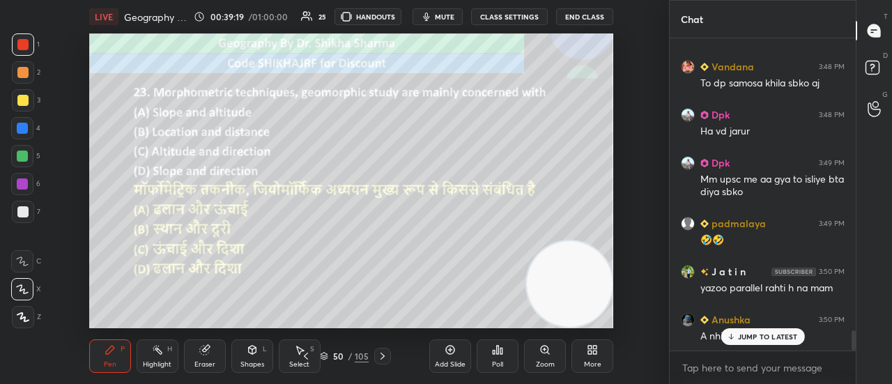
click at [383, 356] on icon at bounding box center [383, 356] width 4 height 7
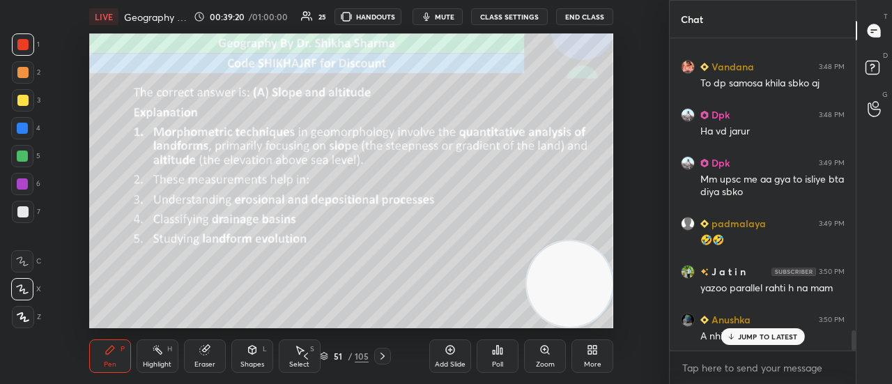
click at [383, 356] on icon at bounding box center [383, 356] width 4 height 7
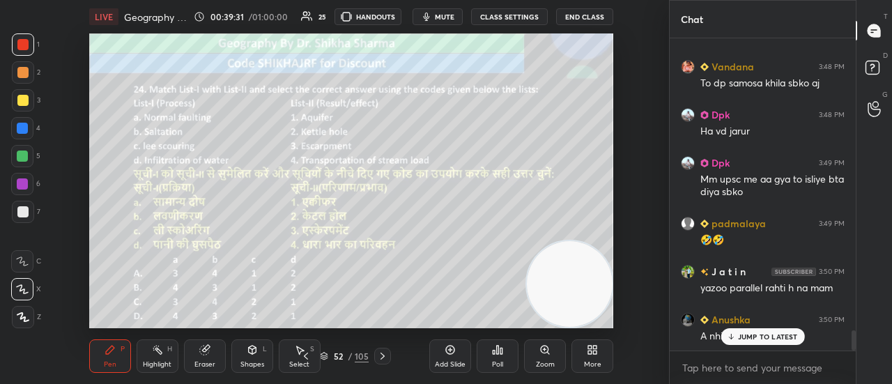
click at [509, 358] on div "Poll" at bounding box center [498, 356] width 42 height 33
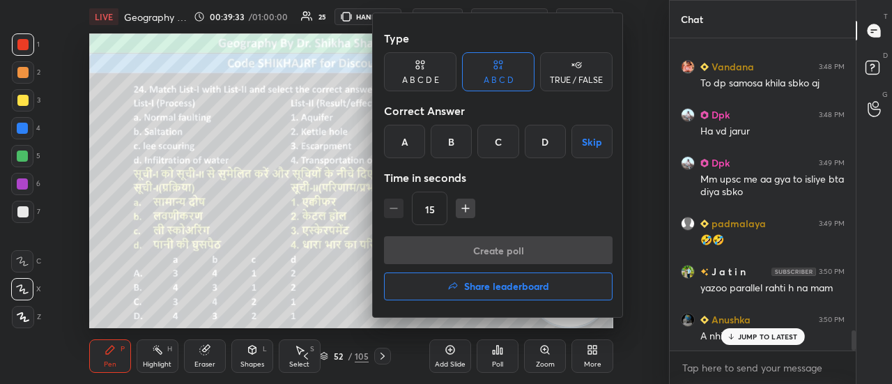
click at [499, 147] on div "C" at bounding box center [498, 141] width 41 height 33
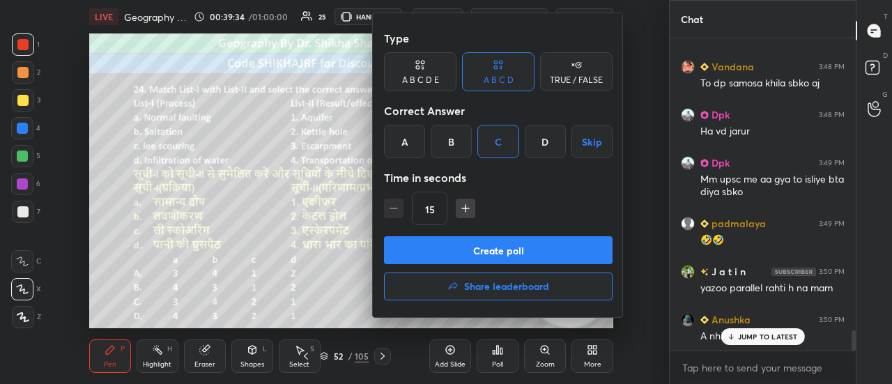
click at [476, 248] on button "Create poll" at bounding box center [498, 250] width 229 height 28
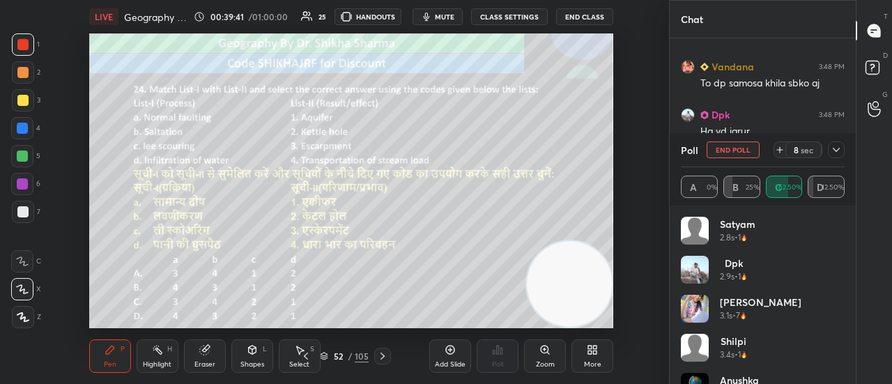
scroll to position [4715, 0]
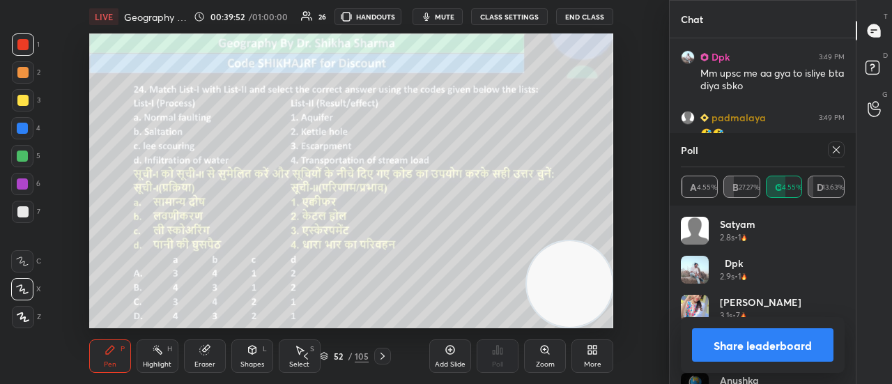
click at [784, 340] on button "Share leaderboard" at bounding box center [763, 344] width 142 height 33
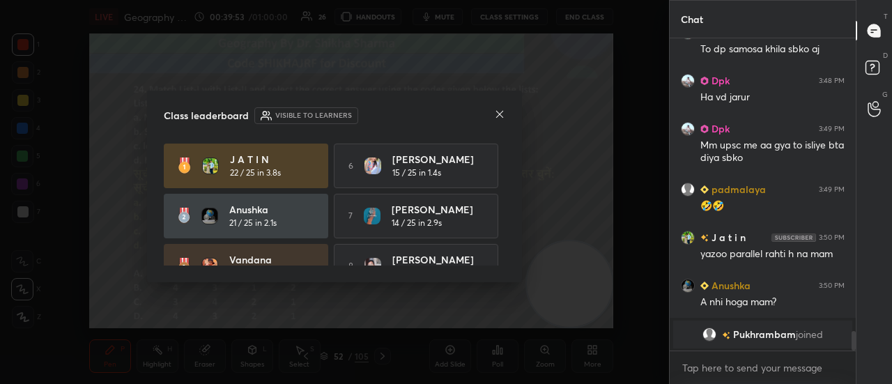
scroll to position [4, 4]
click at [498, 116] on icon at bounding box center [499, 114] width 7 height 7
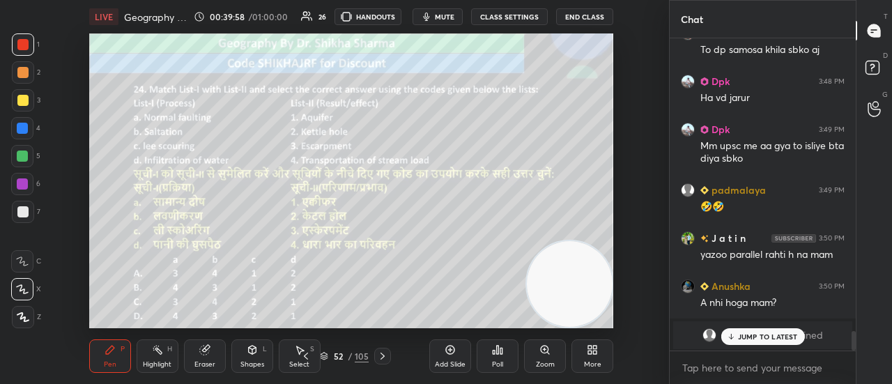
click at [739, 335] on p "JUMP TO LATEST" at bounding box center [768, 337] width 60 height 8
click at [383, 356] on icon at bounding box center [383, 356] width 4 height 7
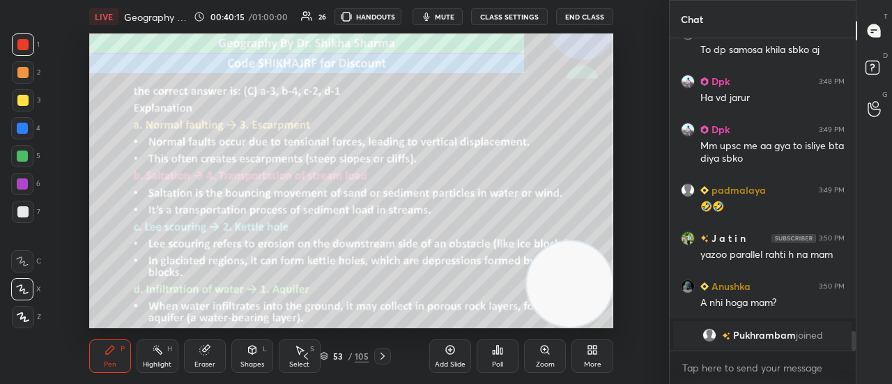
click at [383, 356] on icon at bounding box center [383, 356] width 4 height 7
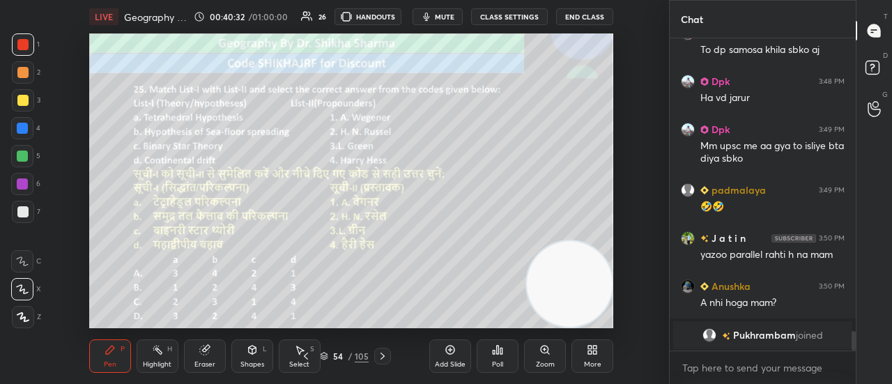
click at [499, 357] on div "Poll" at bounding box center [498, 356] width 42 height 33
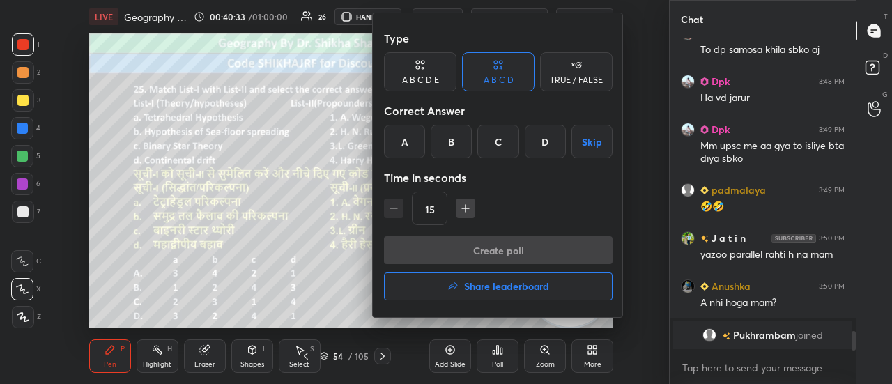
click at [406, 135] on div "A" at bounding box center [404, 141] width 41 height 33
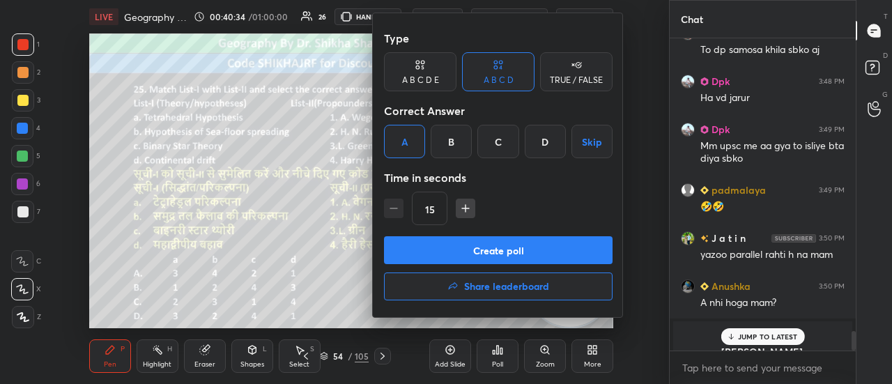
scroll to position [4659, 0]
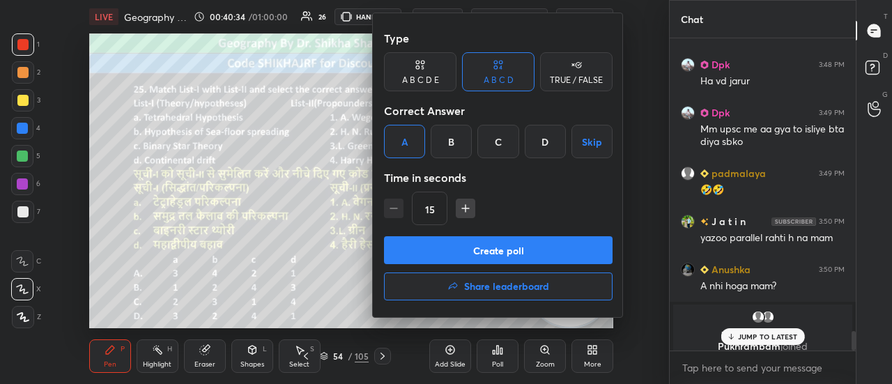
click at [427, 251] on button "Create poll" at bounding box center [498, 250] width 229 height 28
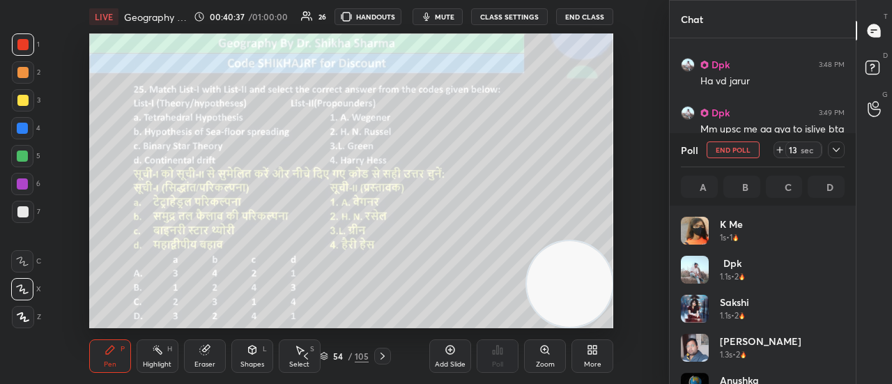
scroll to position [163, 160]
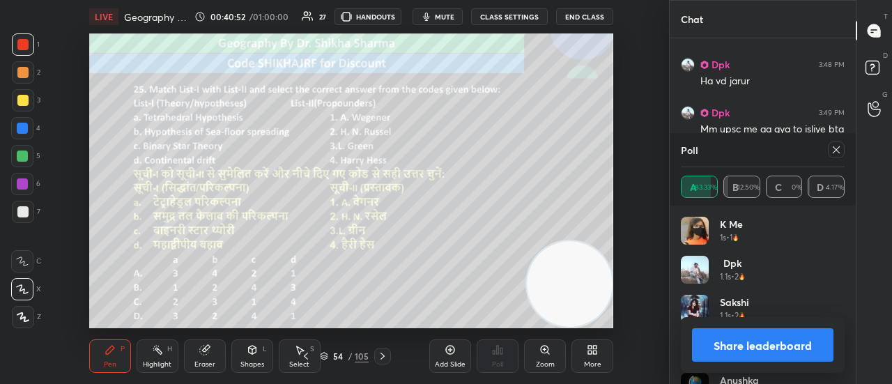
click at [756, 350] on button "Share leaderboard" at bounding box center [763, 344] width 142 height 33
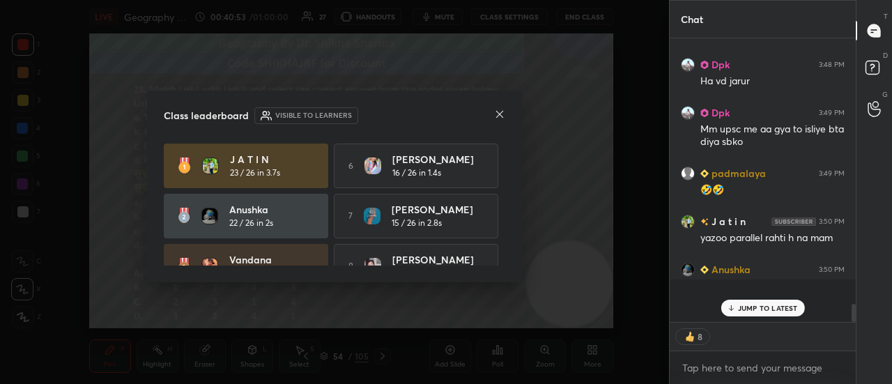
scroll to position [280, 182]
click at [502, 111] on icon at bounding box center [499, 114] width 7 height 7
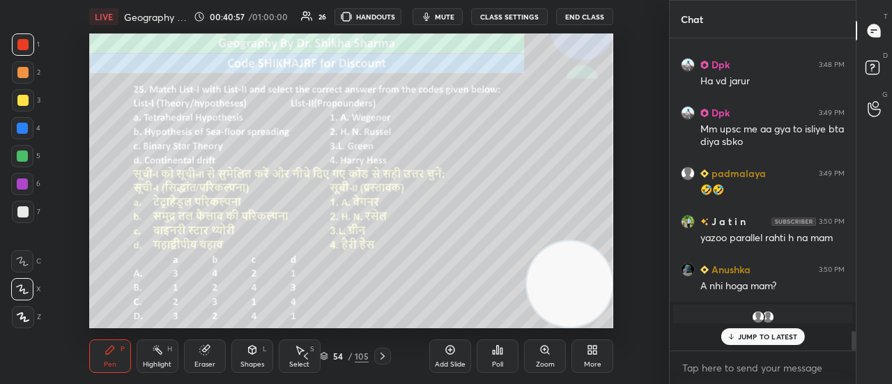
scroll to position [5, 4]
click at [381, 357] on icon at bounding box center [382, 356] width 11 height 11
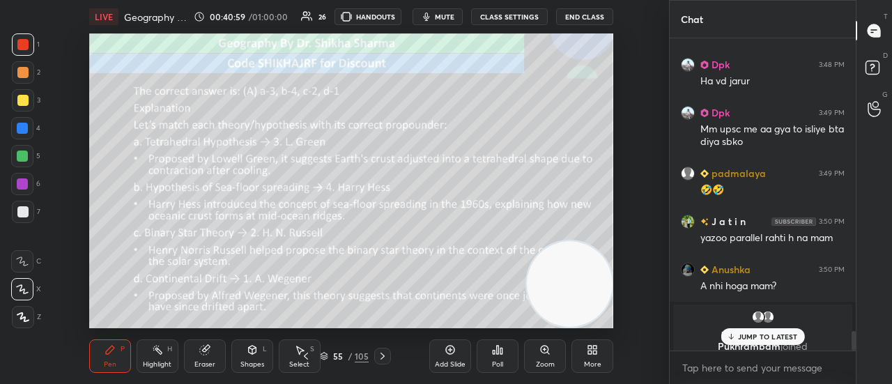
click at [381, 357] on icon at bounding box center [382, 356] width 11 height 11
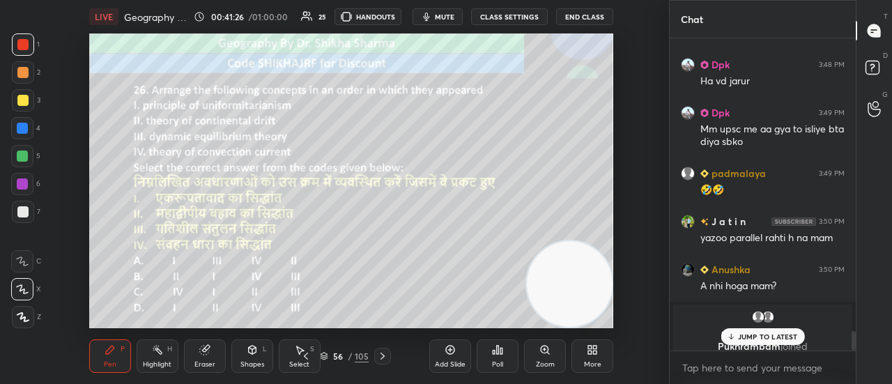
click at [495, 364] on div "Poll" at bounding box center [497, 364] width 11 height 7
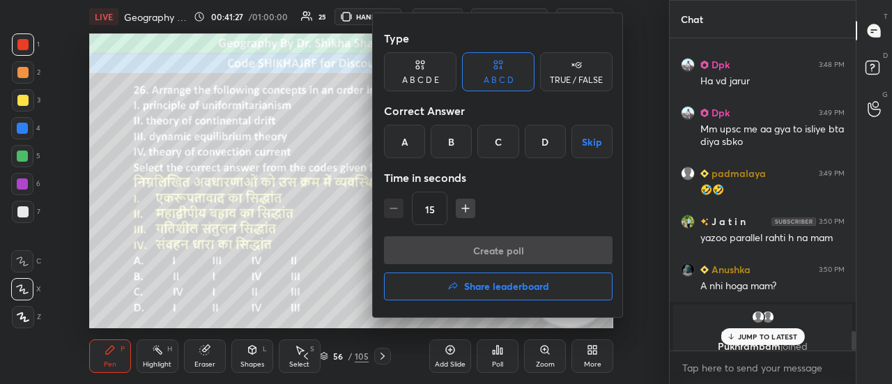
click at [535, 142] on div "D" at bounding box center [545, 141] width 41 height 33
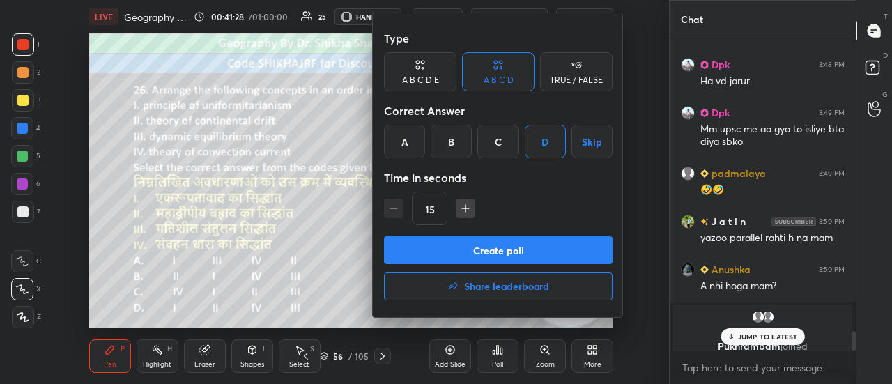
click at [494, 254] on button "Create poll" at bounding box center [498, 250] width 229 height 28
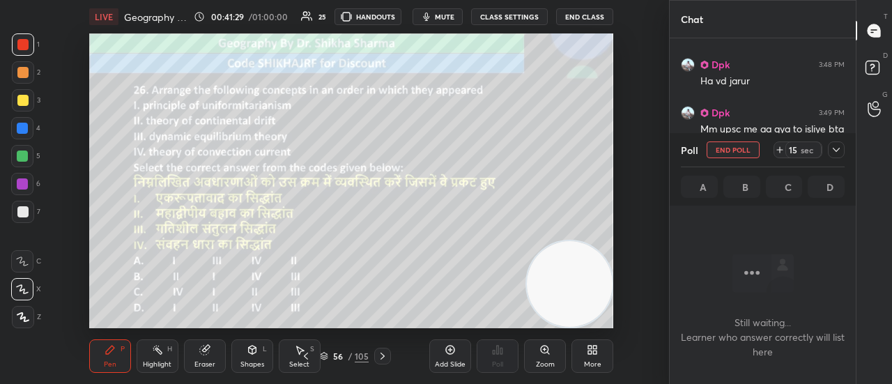
scroll to position [4, 4]
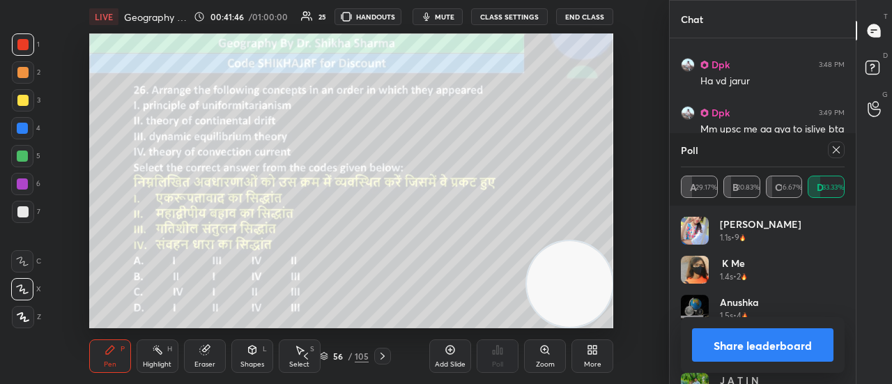
click at [739, 350] on button "Share leaderboard" at bounding box center [763, 344] width 142 height 33
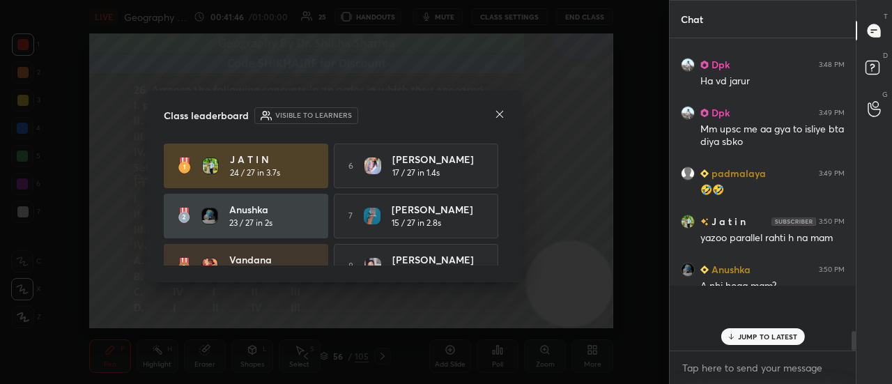
scroll to position [301, 182]
click at [749, 337] on p "JUMP TO LATEST" at bounding box center [768, 337] width 60 height 8
click at [495, 116] on icon at bounding box center [499, 114] width 11 height 11
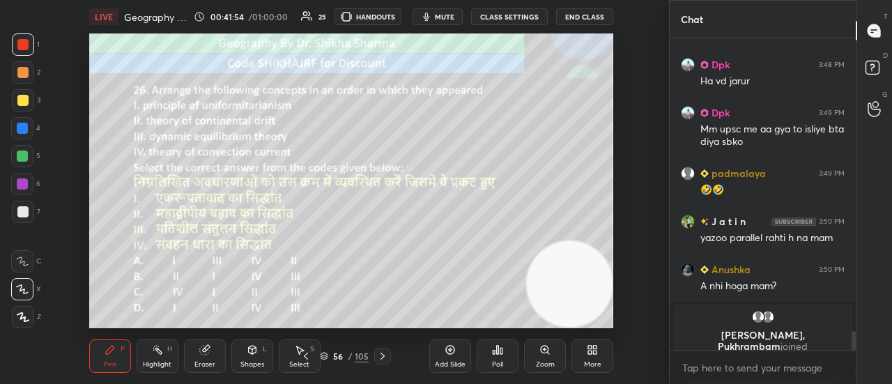
click at [385, 358] on icon at bounding box center [382, 356] width 11 height 11
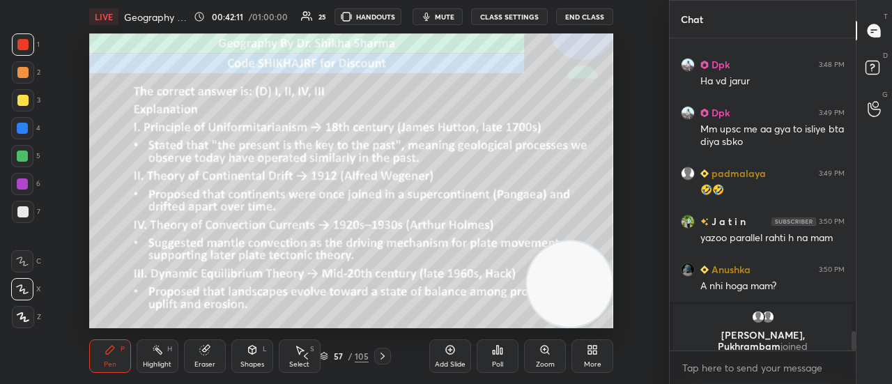
click at [385, 358] on icon at bounding box center [382, 356] width 11 height 11
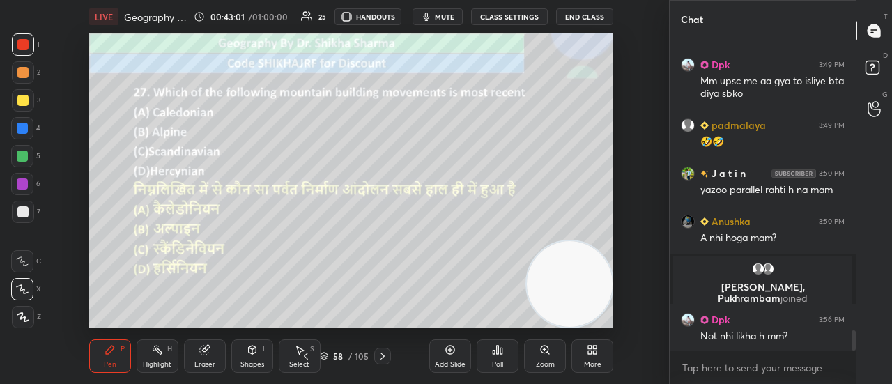
scroll to position [4570, 0]
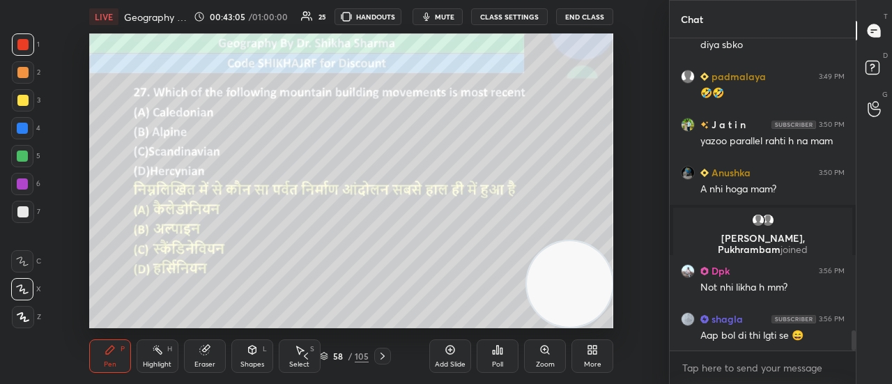
click at [491, 358] on div "Poll" at bounding box center [498, 356] width 42 height 33
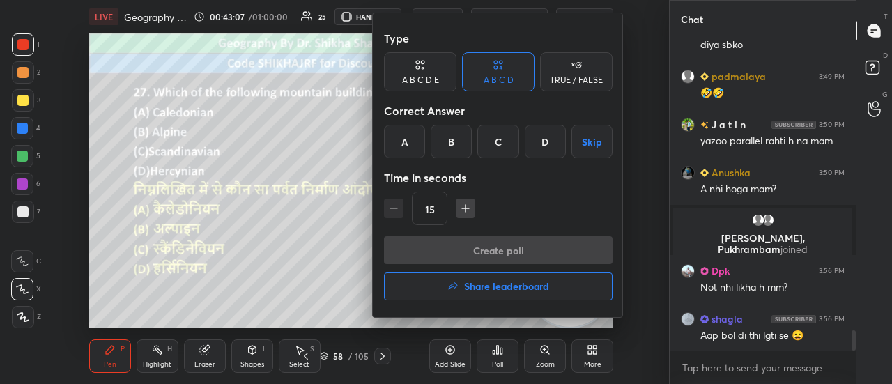
click at [466, 137] on div "B" at bounding box center [451, 141] width 41 height 33
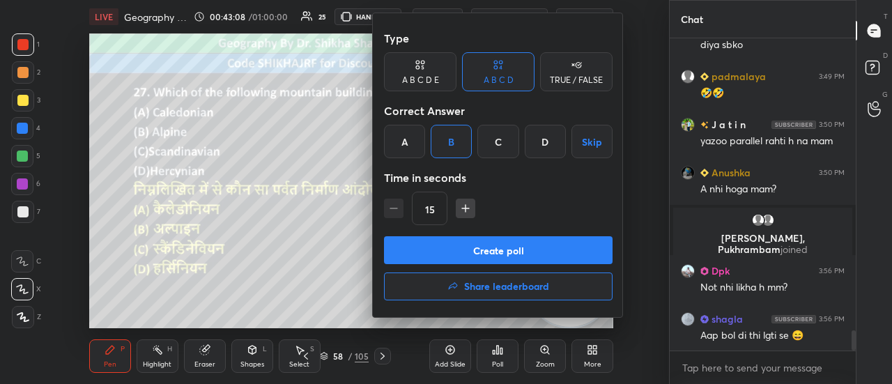
click at [434, 249] on button "Create poll" at bounding box center [498, 250] width 229 height 28
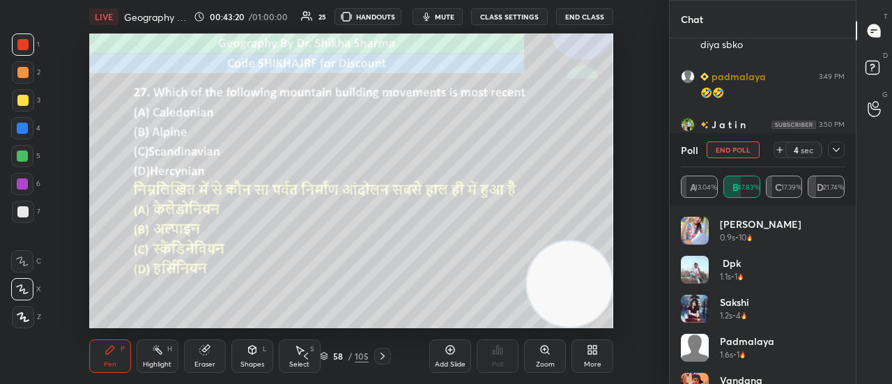
scroll to position [4690, 0]
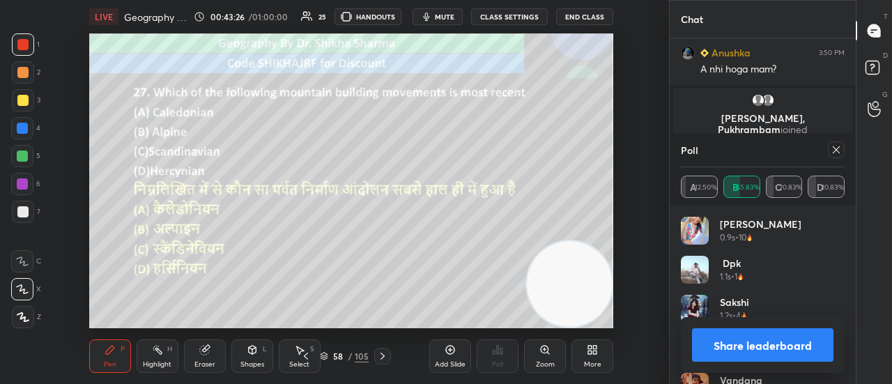
click at [747, 345] on button "Share leaderboard" at bounding box center [763, 344] width 142 height 33
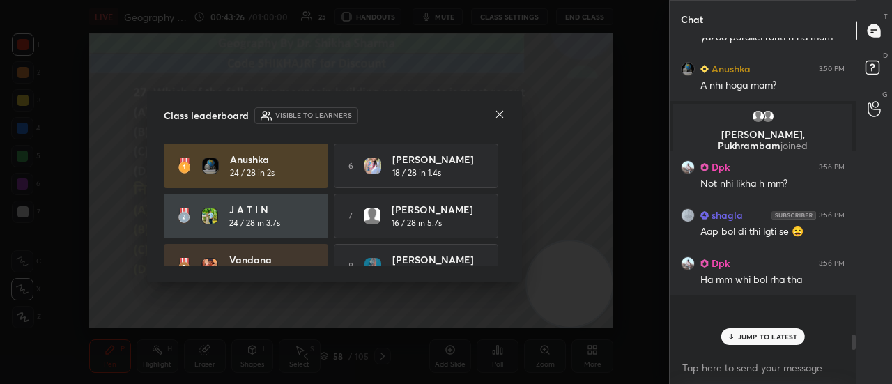
scroll to position [4617, 0]
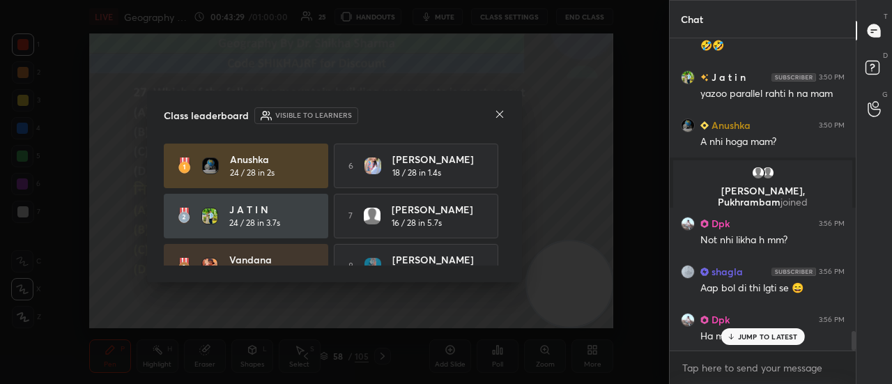
click at [501, 110] on icon at bounding box center [499, 114] width 11 height 11
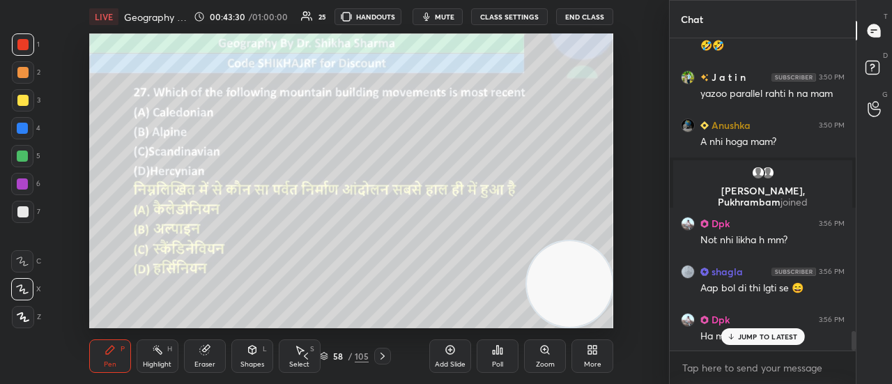
click at [383, 355] on icon at bounding box center [382, 356] width 11 height 11
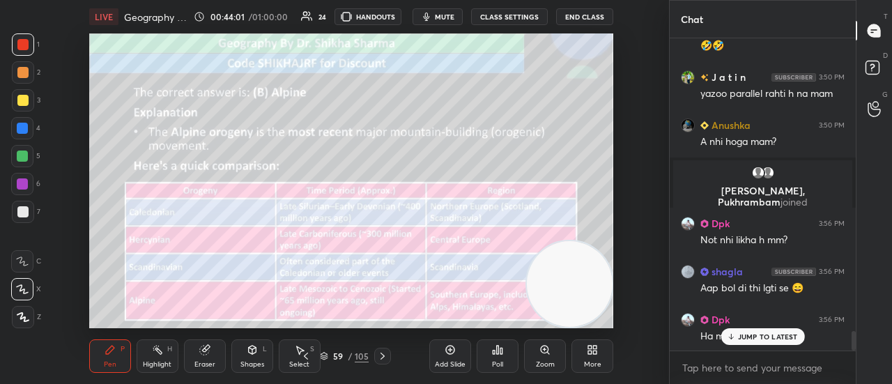
click at [383, 355] on icon at bounding box center [382, 356] width 11 height 11
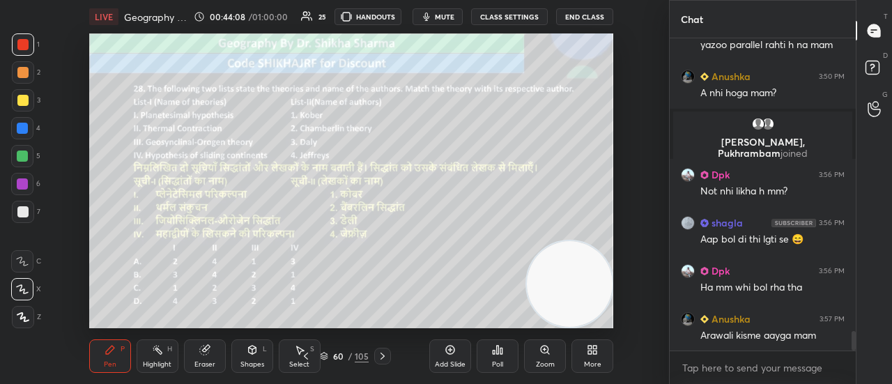
scroll to position [4699, 0]
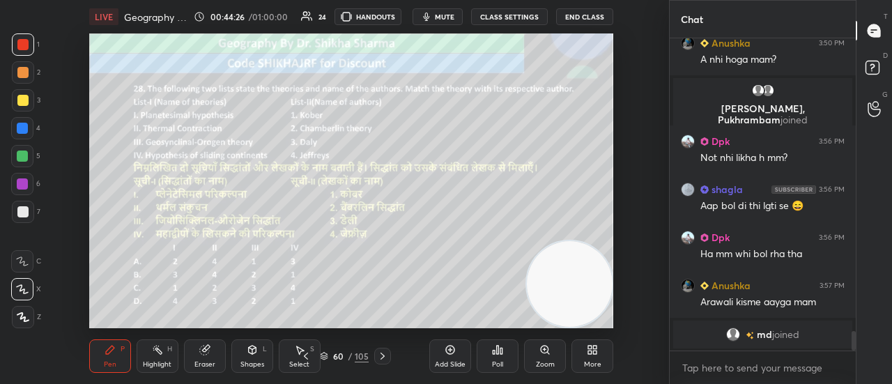
click at [495, 353] on icon at bounding box center [495, 352] width 2 height 3
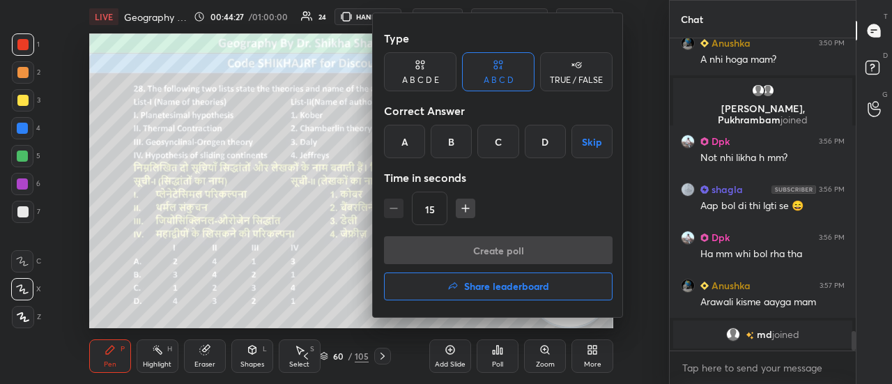
click at [410, 140] on div "A" at bounding box center [404, 141] width 41 height 33
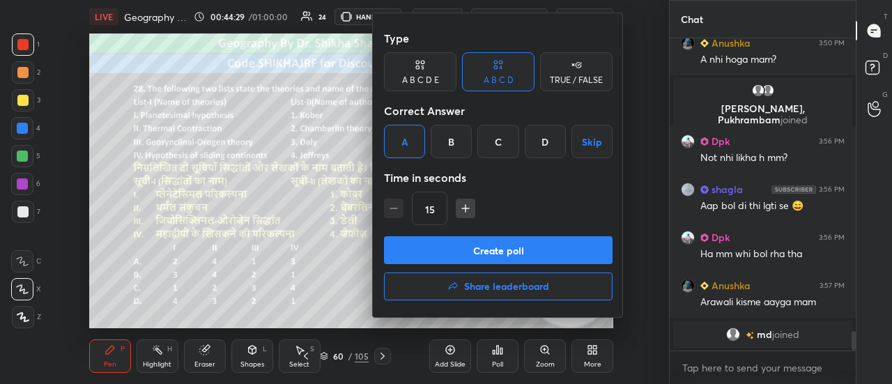
click at [419, 258] on button "Create poll" at bounding box center [498, 250] width 229 height 28
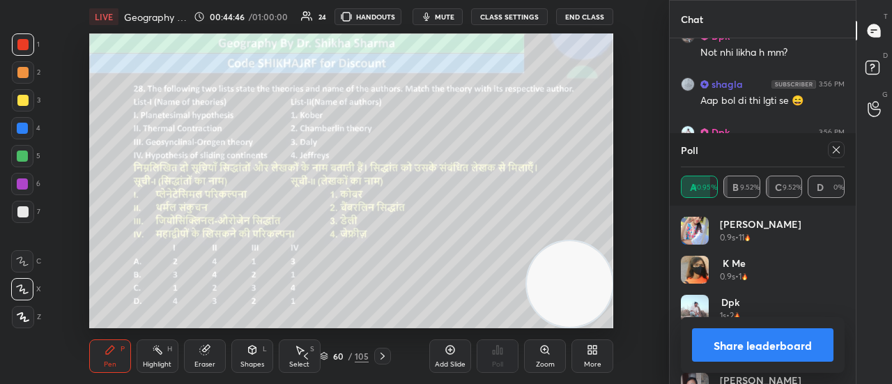
scroll to position [4715, 0]
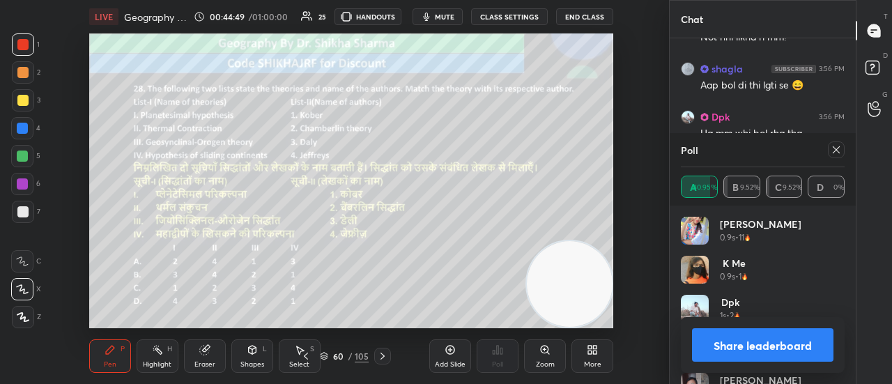
click at [718, 348] on button "Share leaderboard" at bounding box center [763, 344] width 142 height 33
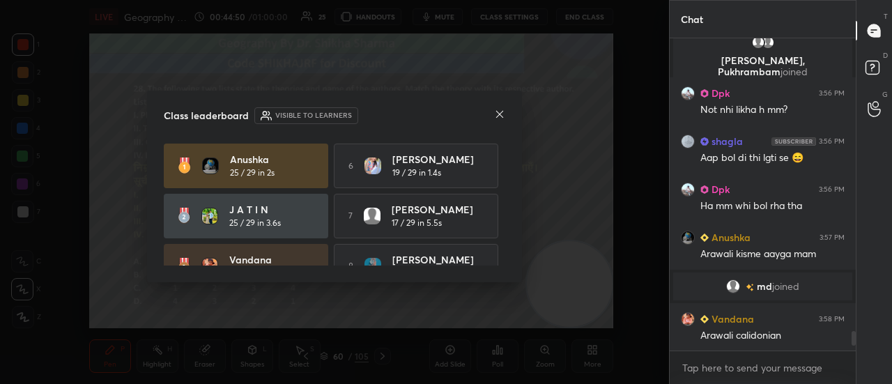
scroll to position [308, 182]
click at [501, 121] on div at bounding box center [499, 115] width 11 height 15
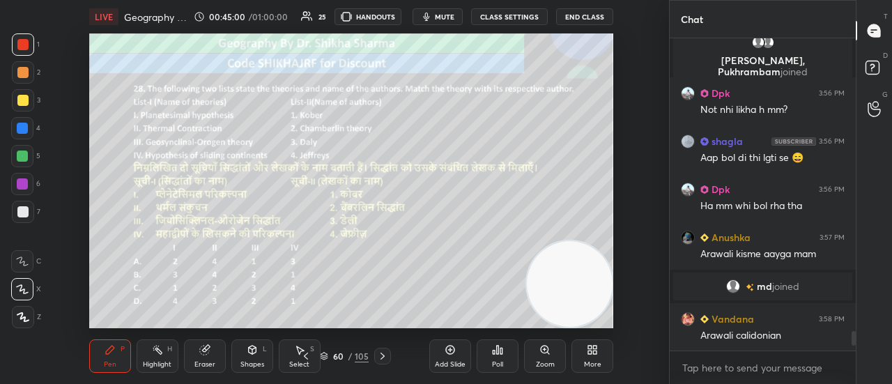
click at [385, 354] on icon at bounding box center [382, 356] width 11 height 11
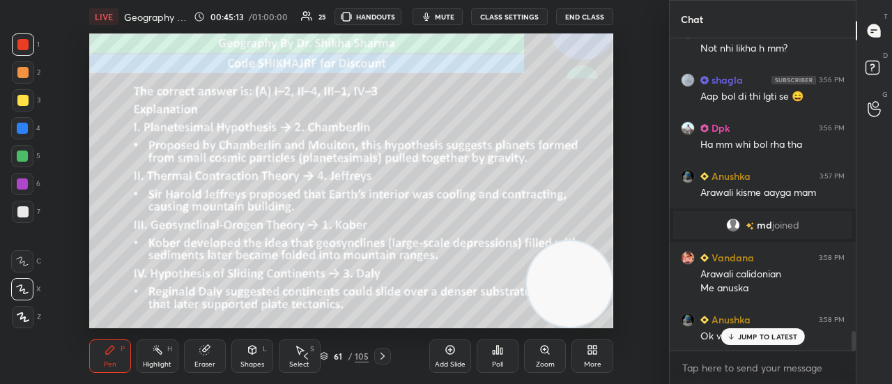
scroll to position [4737, 0]
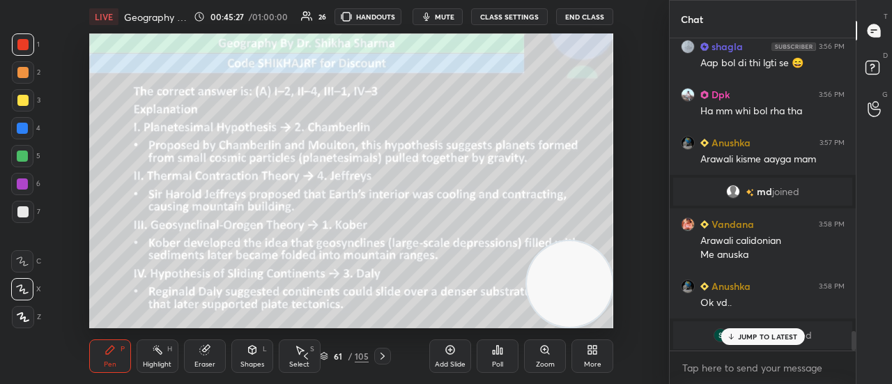
click at [386, 360] on icon at bounding box center [382, 356] width 11 height 11
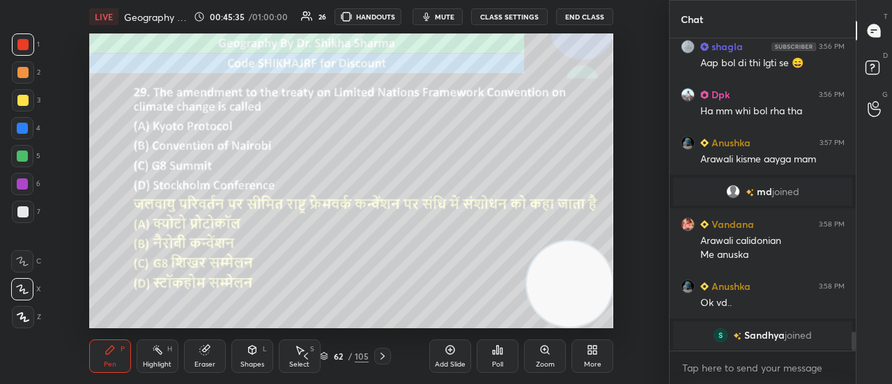
scroll to position [4798, 0]
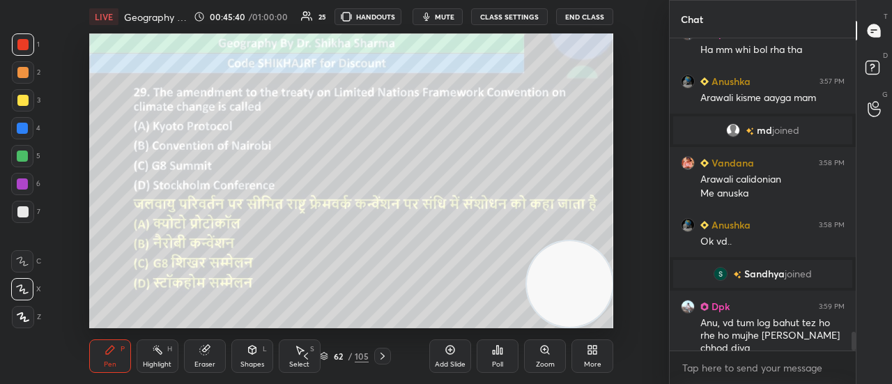
click at [495, 359] on div "Poll" at bounding box center [498, 356] width 42 height 33
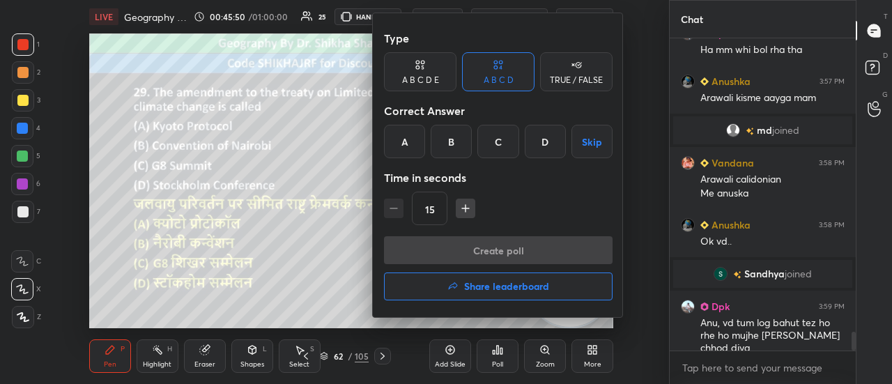
click at [396, 146] on div "A" at bounding box center [404, 141] width 41 height 33
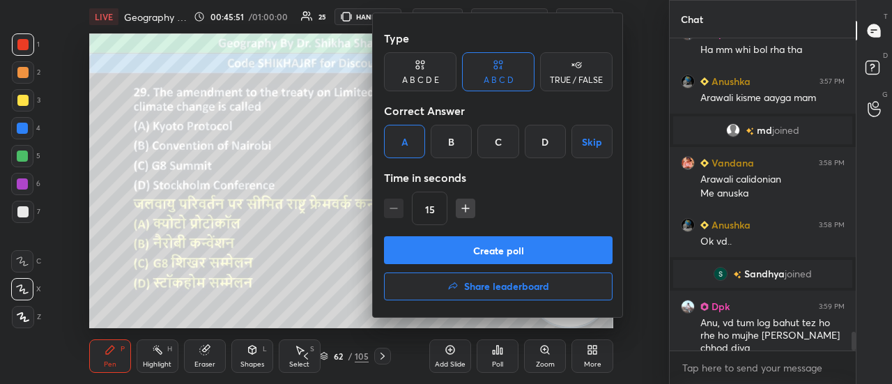
click at [411, 253] on button "Create poll" at bounding box center [498, 250] width 229 height 28
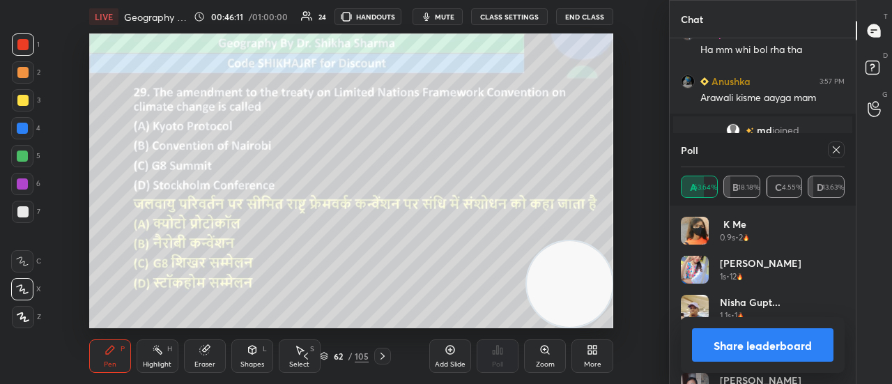
scroll to position [4918, 0]
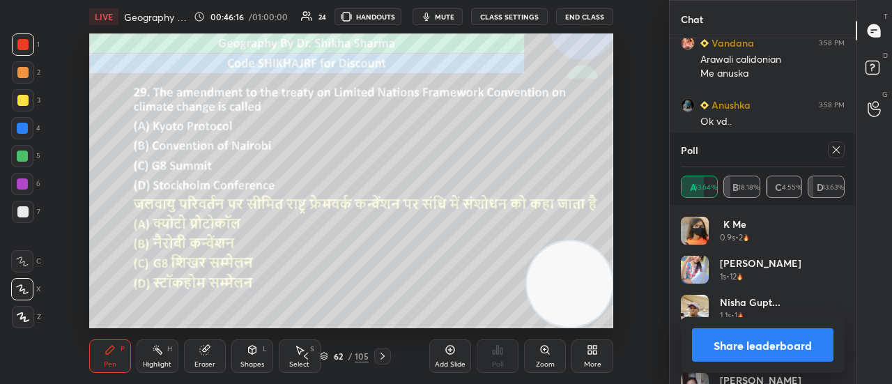
click at [731, 354] on button "Share leaderboard" at bounding box center [763, 344] width 142 height 33
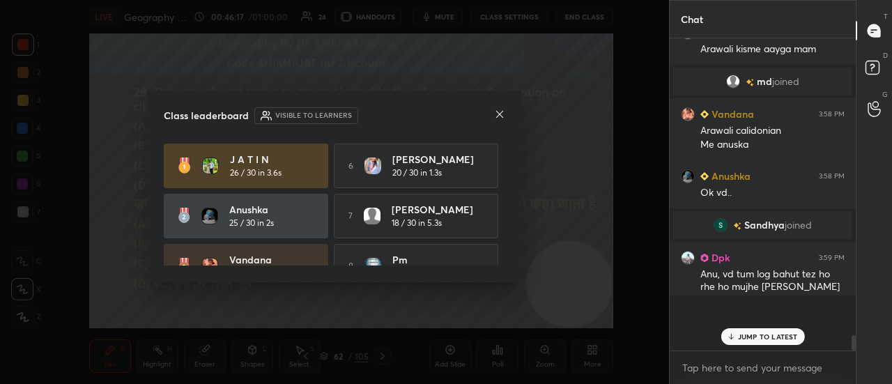
scroll to position [308, 182]
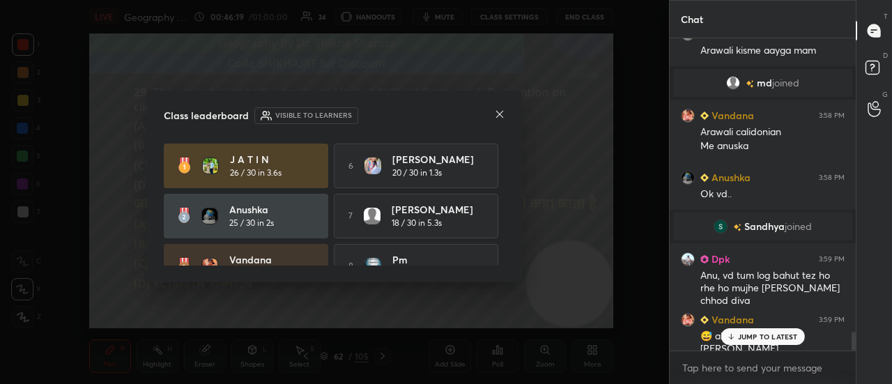
click at [749, 337] on p "JUMP TO LATEST" at bounding box center [768, 337] width 60 height 8
click at [495, 114] on icon at bounding box center [499, 114] width 11 height 11
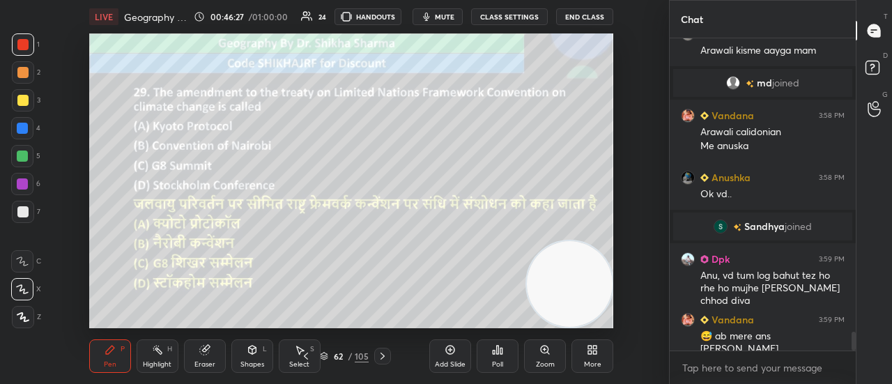
click at [377, 360] on icon at bounding box center [382, 356] width 11 height 11
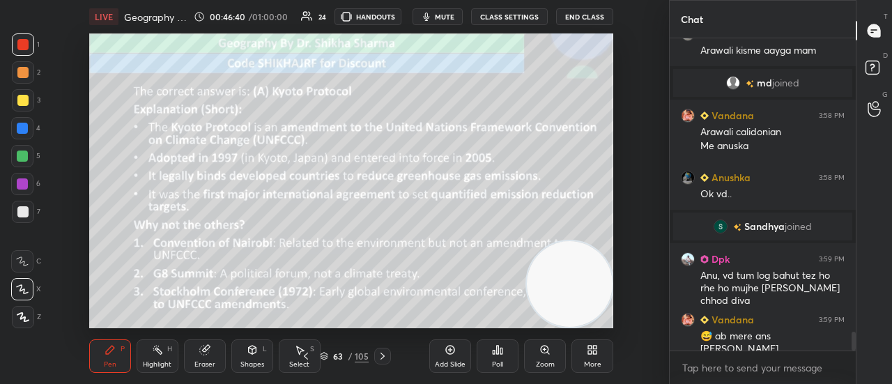
scroll to position [4907, 0]
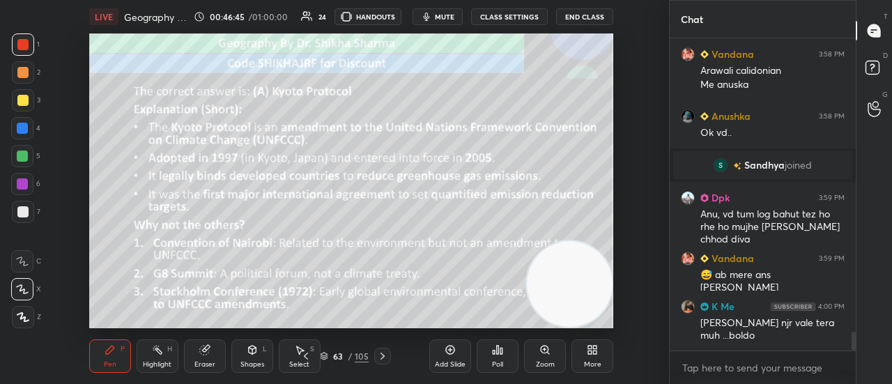
click at [377, 360] on icon at bounding box center [382, 356] width 11 height 11
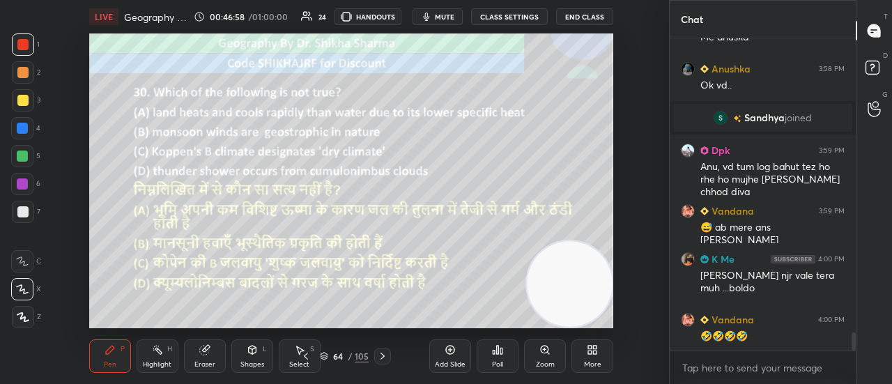
scroll to position [5016, 0]
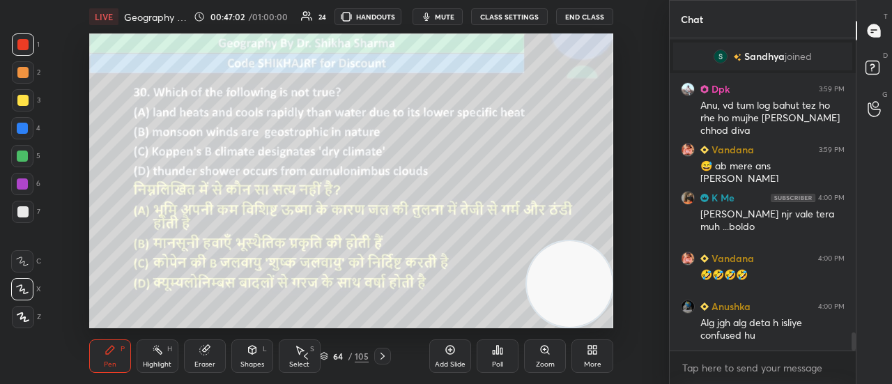
click at [489, 355] on div "Poll" at bounding box center [498, 356] width 42 height 33
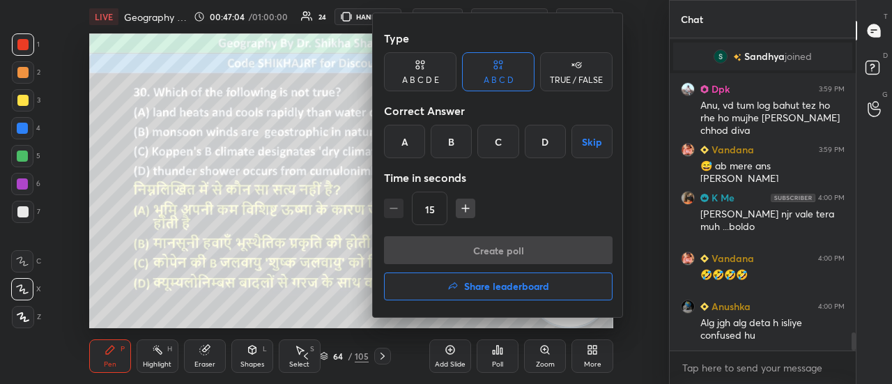
click at [451, 149] on div "B" at bounding box center [451, 141] width 41 height 33
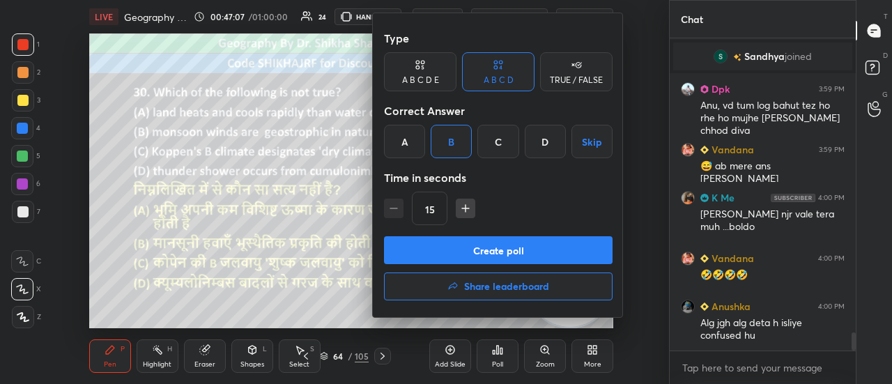
click at [450, 252] on button "Create poll" at bounding box center [498, 250] width 229 height 28
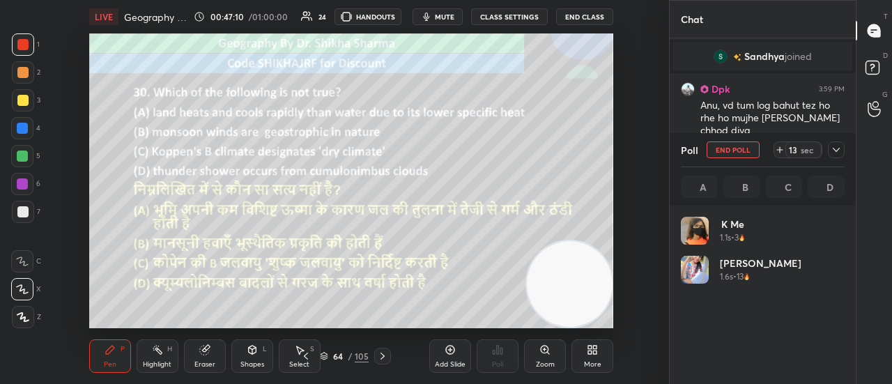
scroll to position [163, 160]
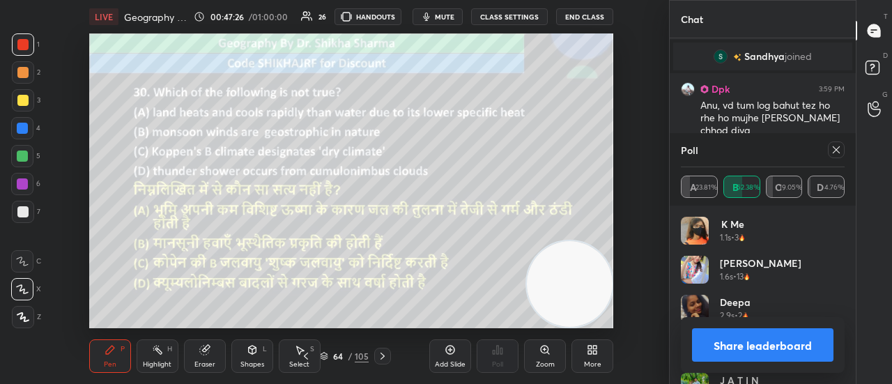
click at [742, 340] on button "Share leaderboard" at bounding box center [763, 344] width 142 height 33
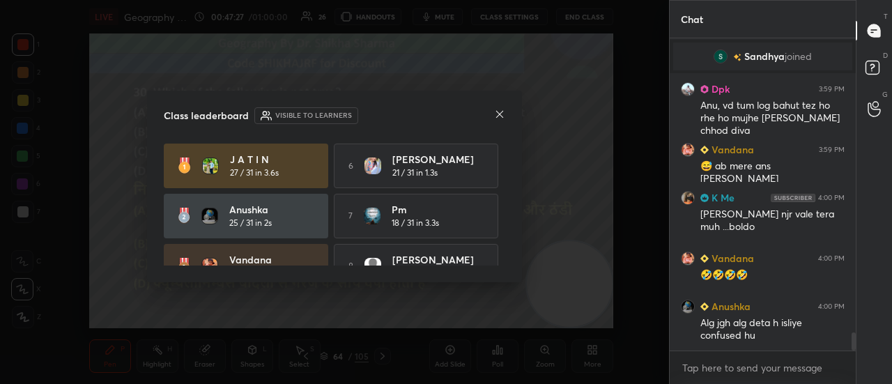
scroll to position [308, 182]
drag, startPoint x: 742, startPoint y: 340, endPoint x: 572, endPoint y: 134, distance: 267.0
click at [572, 134] on body "1 2 3 4 5 6 7 C X Z C X Z E E Erase all H H LIVE Geography PYQs of UGC NET 00:4…" at bounding box center [446, 192] width 892 height 384
click at [499, 113] on icon at bounding box center [499, 114] width 7 height 7
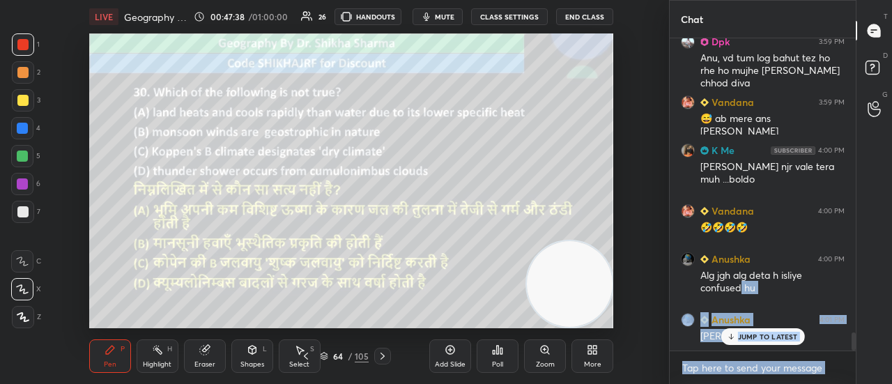
scroll to position [5112, 0]
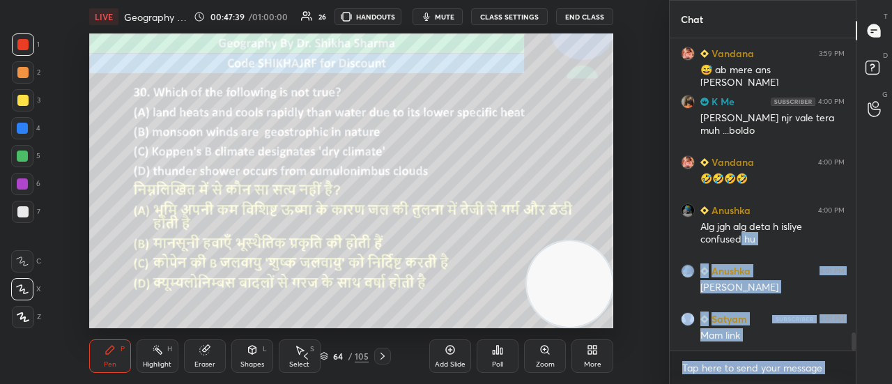
click at [873, 335] on div "T Messages (T) D Doubts (D) G Raise Hand (G)" at bounding box center [874, 192] width 36 height 384
click at [883, 254] on div "T Messages (T) D Doubts (D) G Raise Hand (G)" at bounding box center [874, 192] width 36 height 384
click at [854, 29] on div "Chat" at bounding box center [763, 19] width 186 height 38
click at [635, 250] on div "Setting up your live class Poll for secs No correct answer Start poll" at bounding box center [352, 180] width 614 height 295
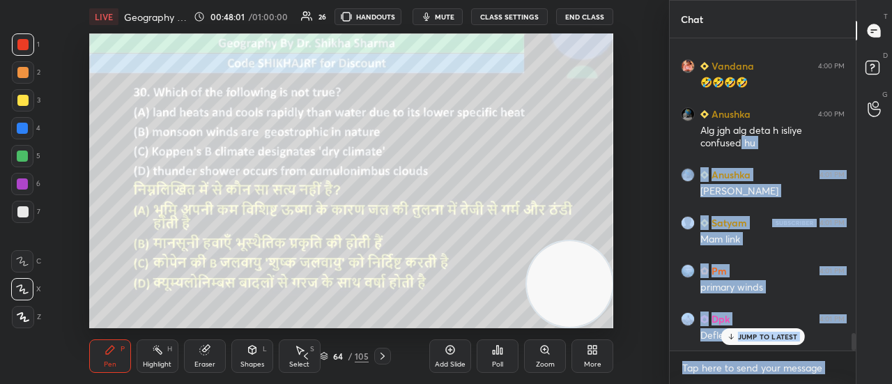
scroll to position [5256, 0]
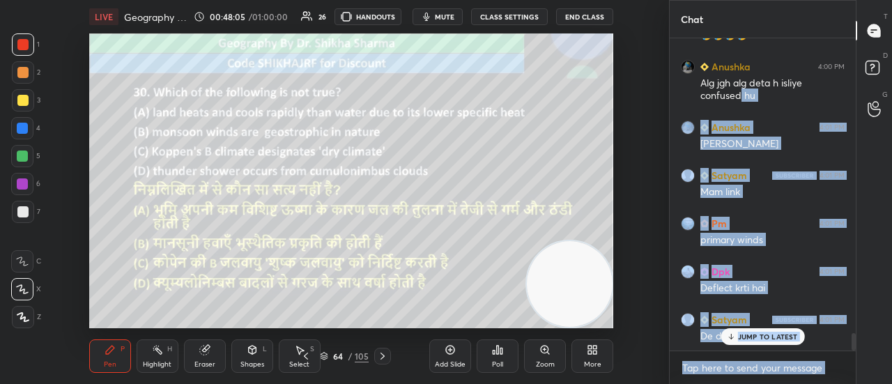
click at [734, 340] on icon at bounding box center [731, 337] width 9 height 8
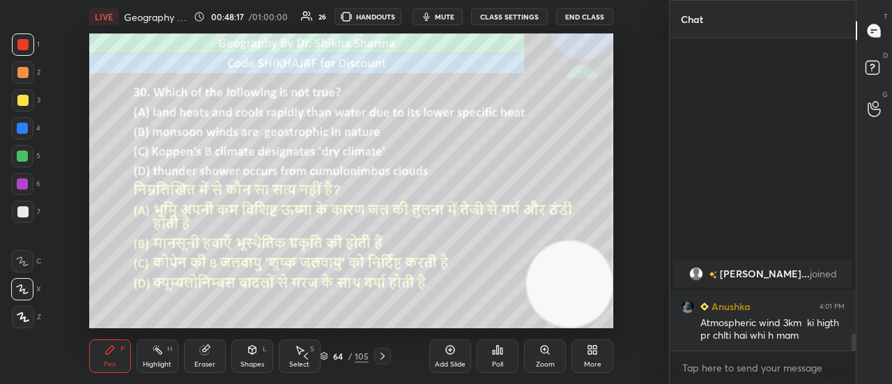
scroll to position [5271, 0]
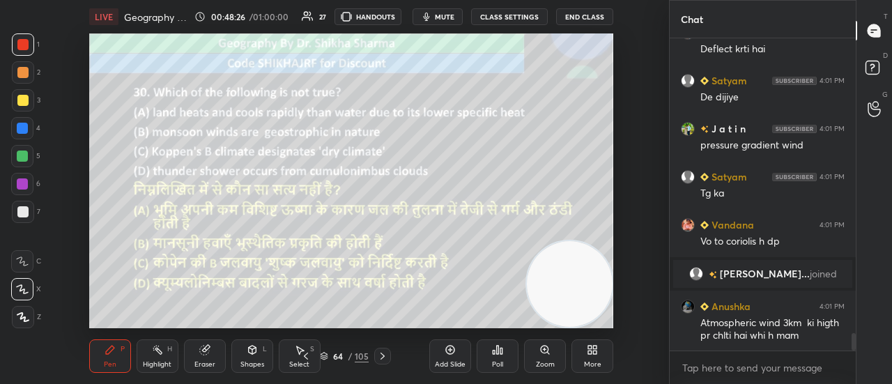
click at [383, 363] on div at bounding box center [382, 356] width 17 height 17
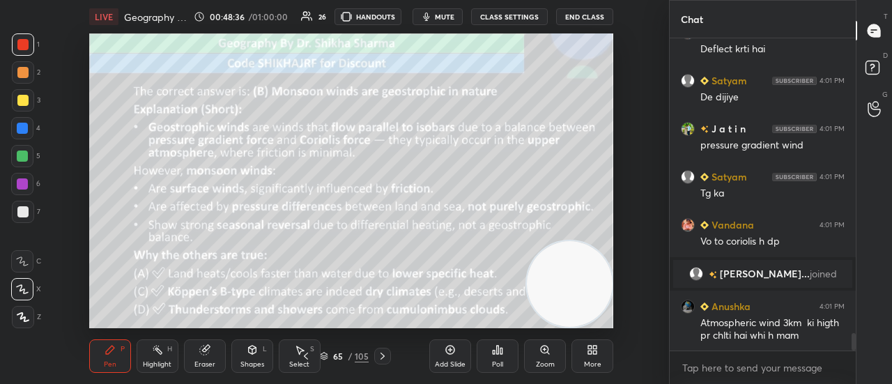
scroll to position [5319, 0]
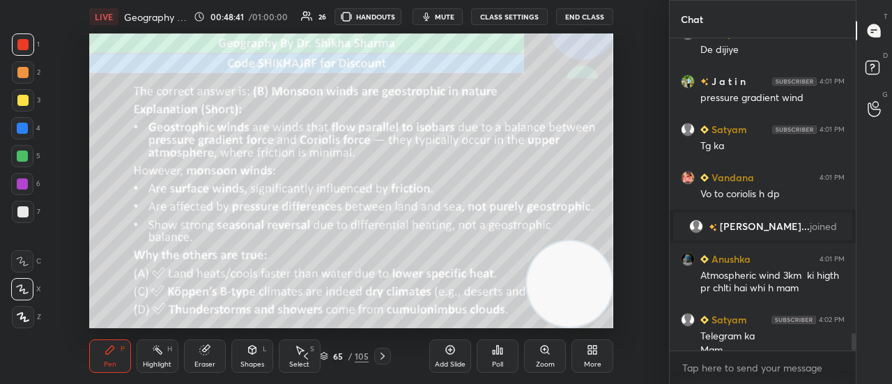
click at [757, 377] on p "JUMP TO LATEST" at bounding box center [768, 381] width 60 height 8
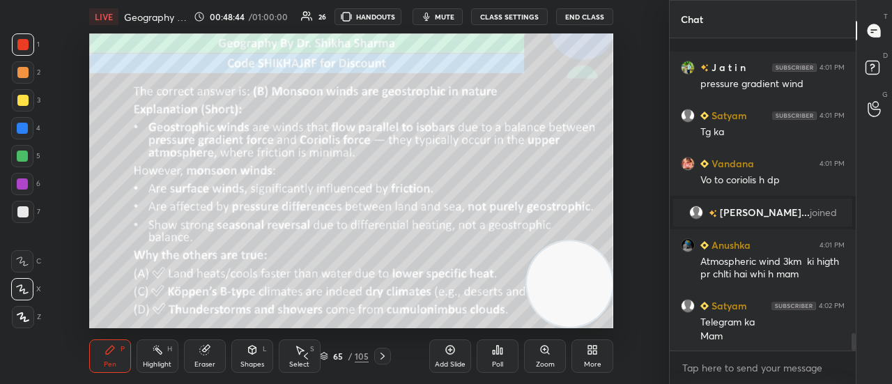
scroll to position [5394, 0]
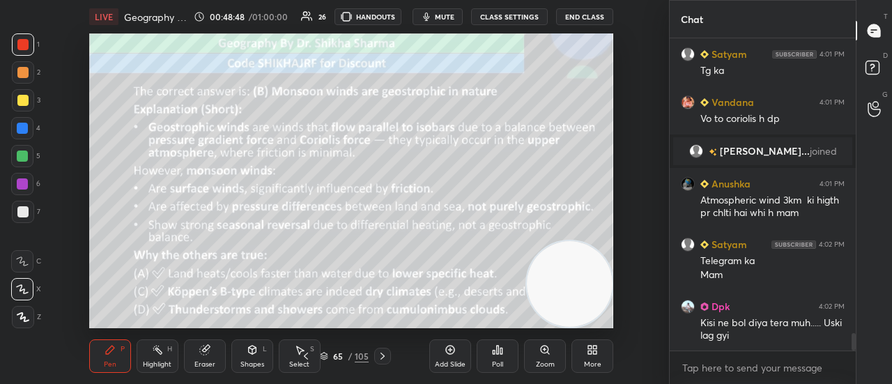
click at [381, 356] on icon at bounding box center [382, 356] width 11 height 11
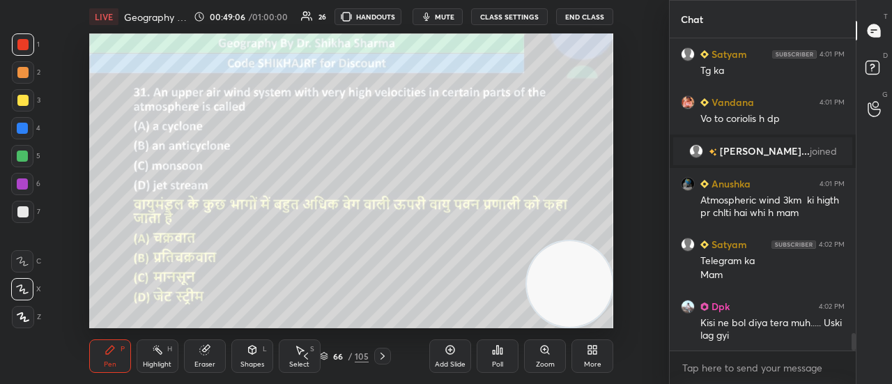
scroll to position [5, 4]
click at [503, 364] on div "Poll" at bounding box center [497, 364] width 11 height 7
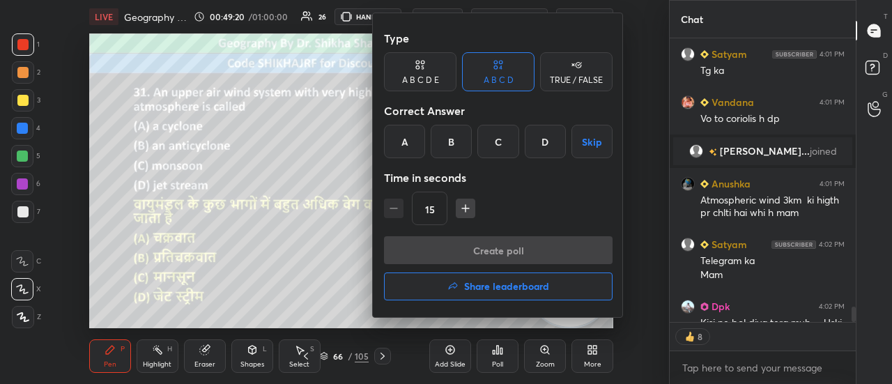
click at [533, 151] on div "D" at bounding box center [545, 141] width 41 height 33
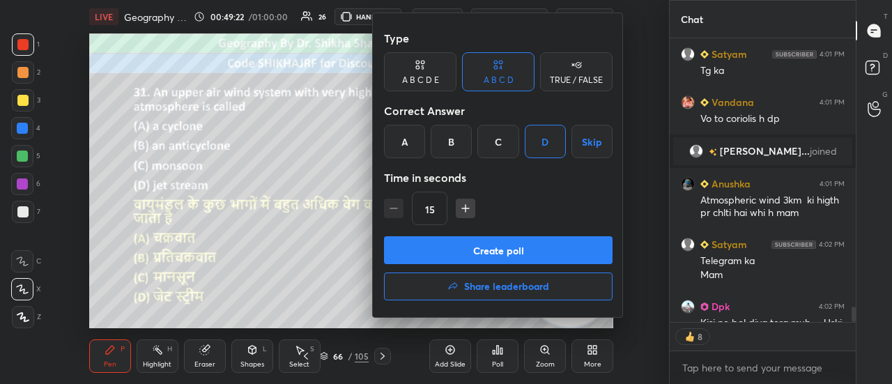
click at [506, 248] on button "Create poll" at bounding box center [498, 250] width 229 height 28
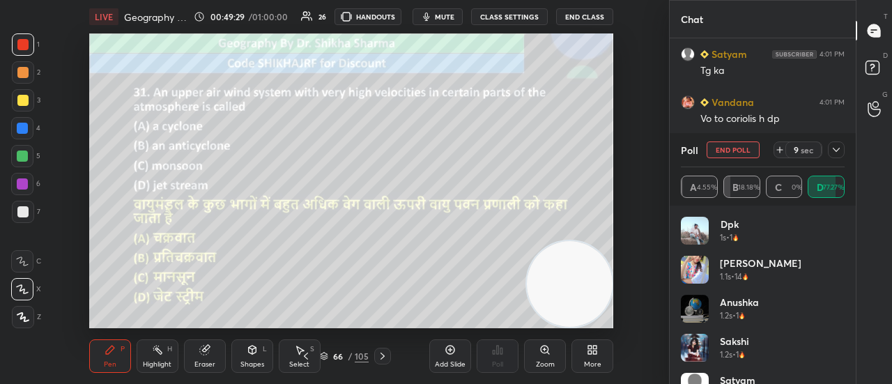
scroll to position [5466, 0]
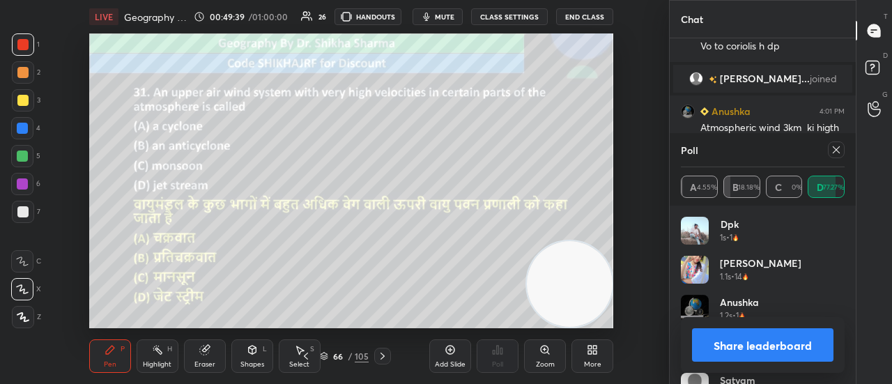
click at [757, 354] on button "Share leaderboard" at bounding box center [763, 344] width 142 height 33
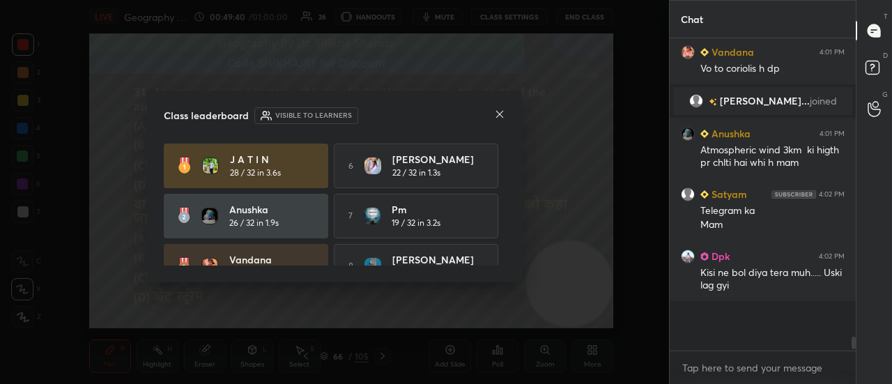
scroll to position [301, 182]
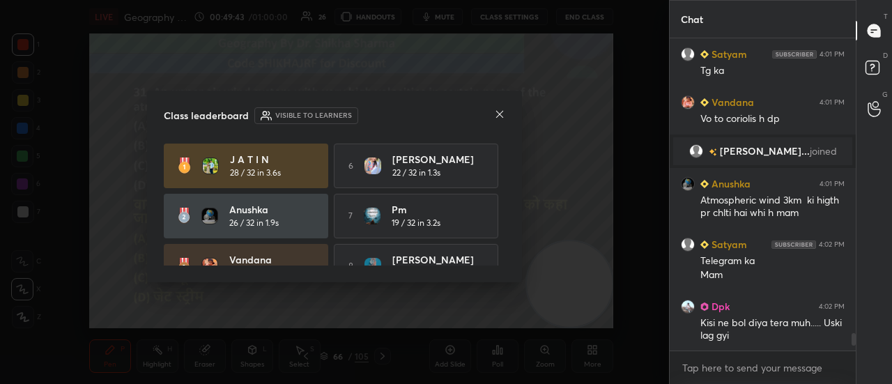
click at [501, 111] on icon at bounding box center [499, 114] width 11 height 11
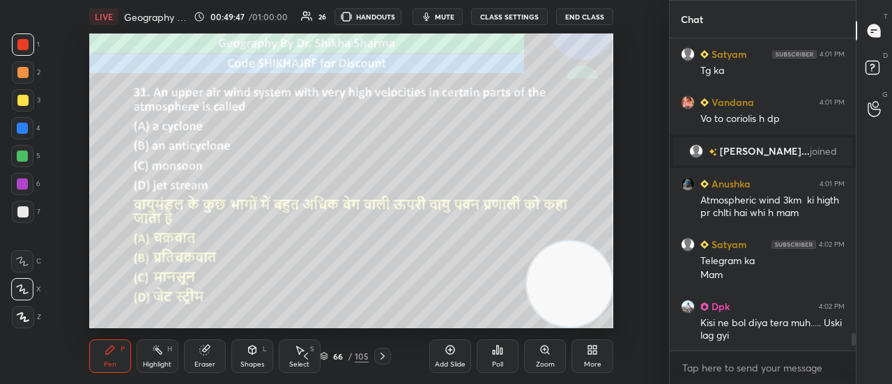
click at [383, 354] on icon at bounding box center [382, 356] width 11 height 11
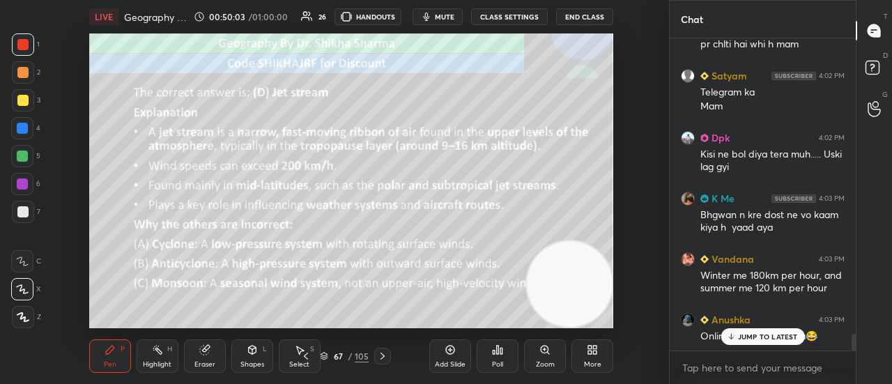
click at [732, 334] on icon at bounding box center [731, 337] width 9 height 8
click at [381, 351] on icon at bounding box center [382, 356] width 11 height 11
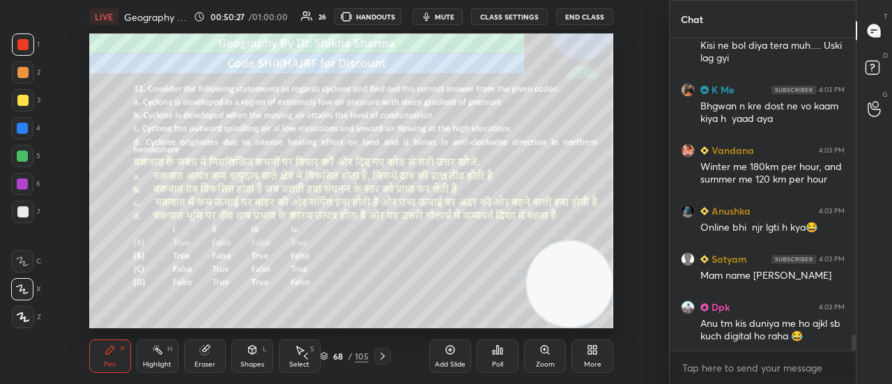
scroll to position [5720, 0]
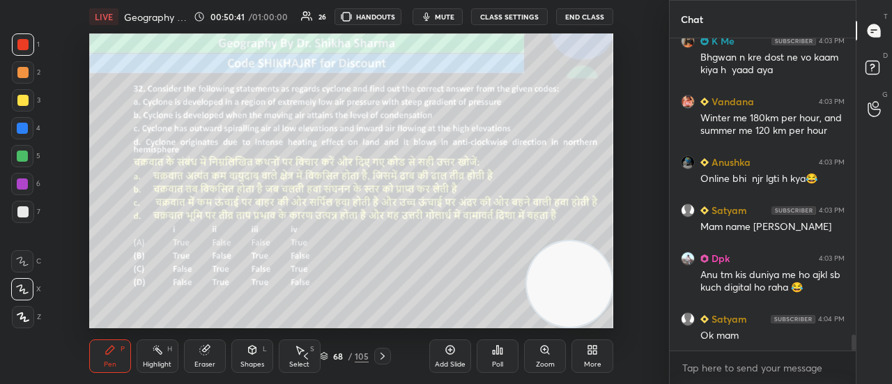
click at [498, 349] on icon at bounding box center [498, 350] width 2 height 8
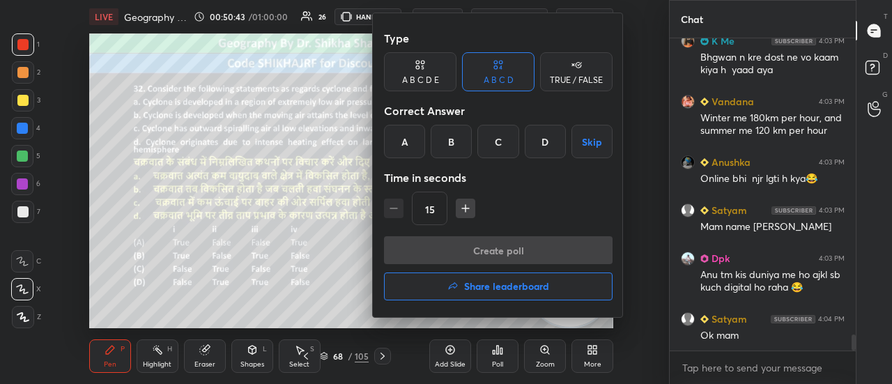
click at [406, 137] on div "A" at bounding box center [404, 141] width 41 height 33
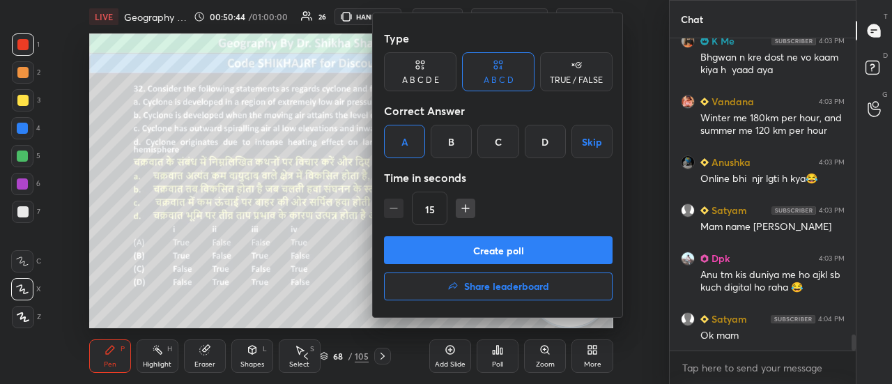
click at [439, 253] on button "Create poll" at bounding box center [498, 250] width 229 height 28
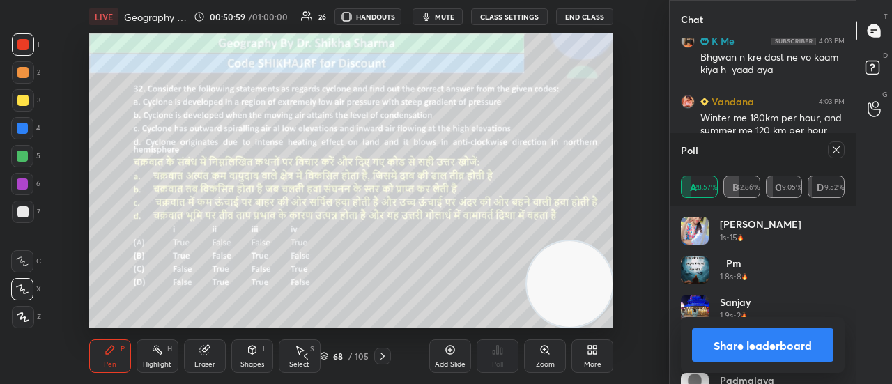
scroll to position [5840, 0]
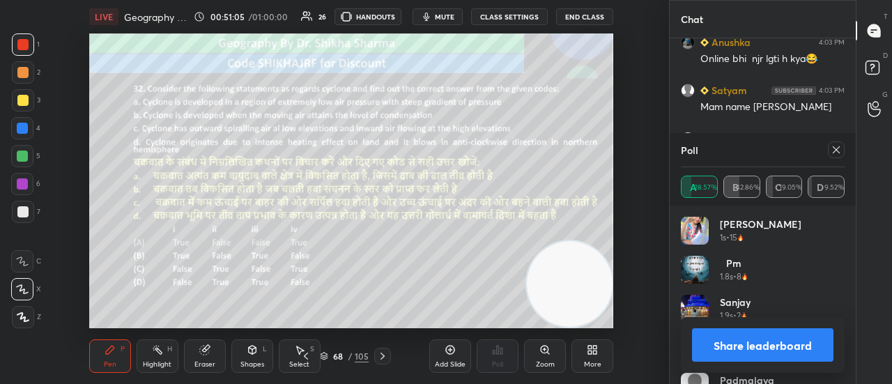
click at [791, 347] on button "Share leaderboard" at bounding box center [763, 344] width 142 height 33
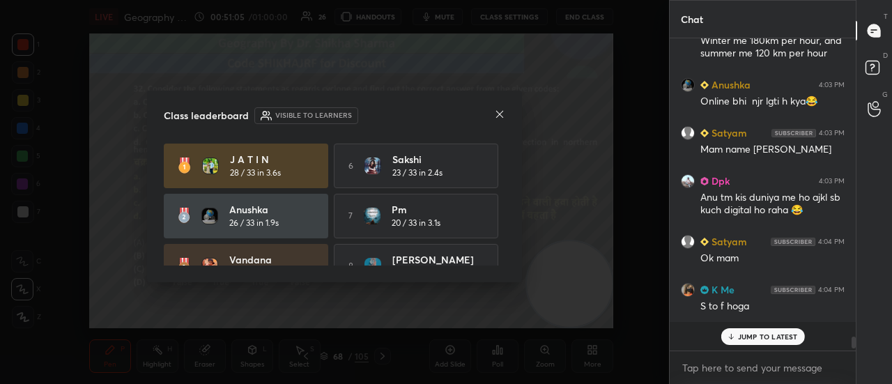
scroll to position [297, 182]
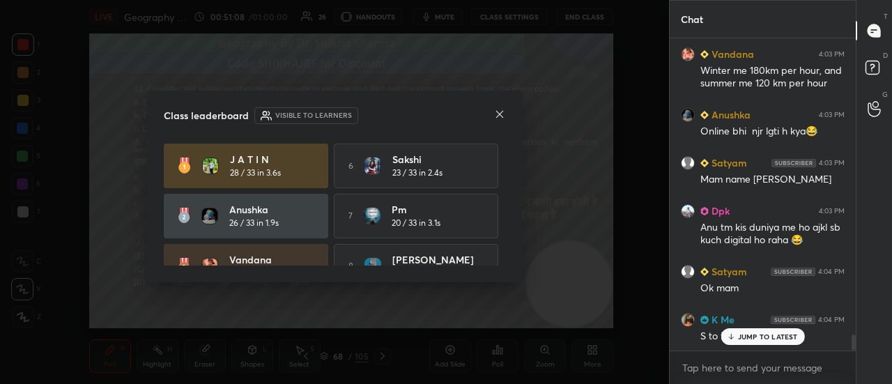
click at [501, 115] on icon at bounding box center [499, 114] width 11 height 11
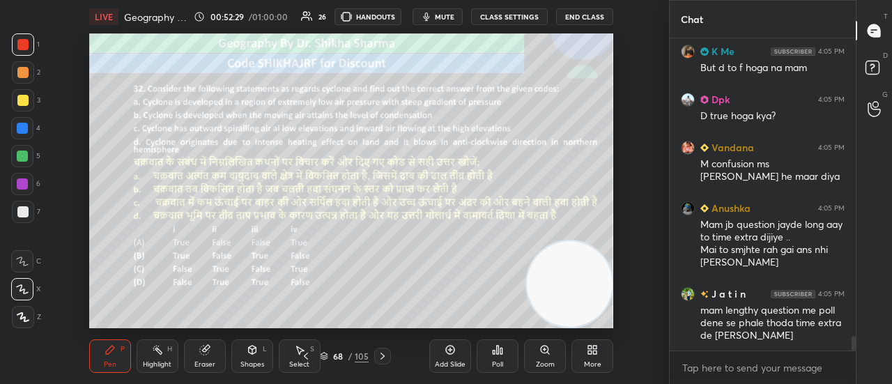
scroll to position [6274, 0]
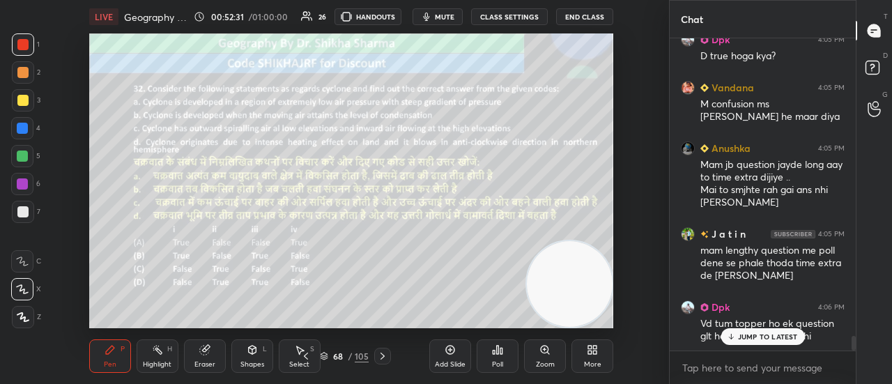
click at [766, 340] on p "JUMP TO LATEST" at bounding box center [768, 337] width 60 height 8
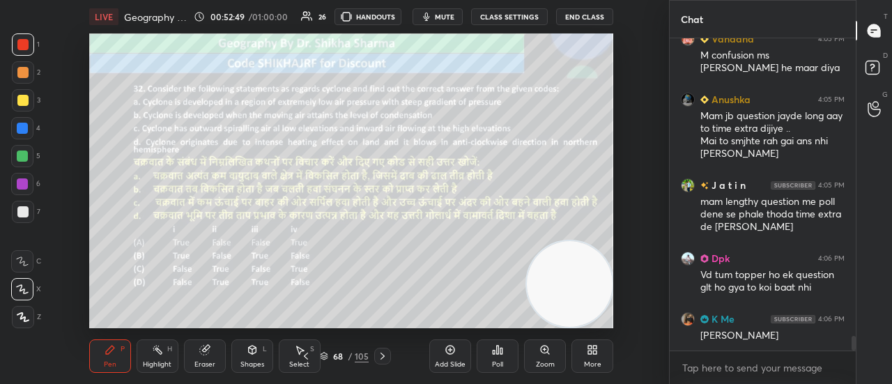
click at [382, 359] on icon at bounding box center [382, 356] width 11 height 11
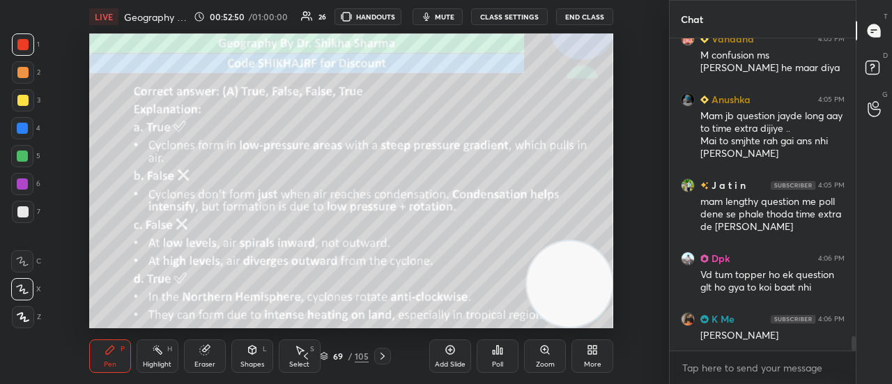
click at [382, 359] on icon at bounding box center [382, 356] width 11 height 11
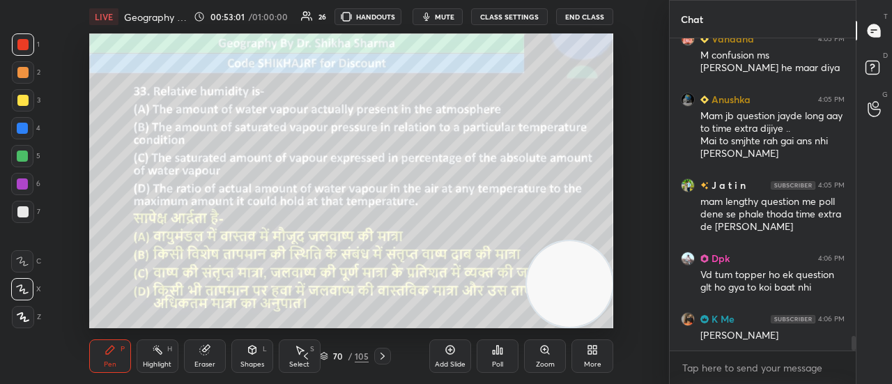
click at [510, 354] on div "Poll" at bounding box center [498, 356] width 42 height 33
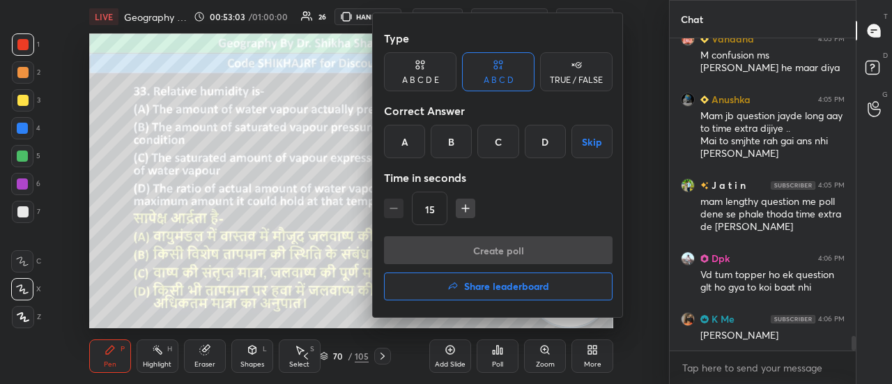
click at [550, 139] on div "D" at bounding box center [545, 141] width 41 height 33
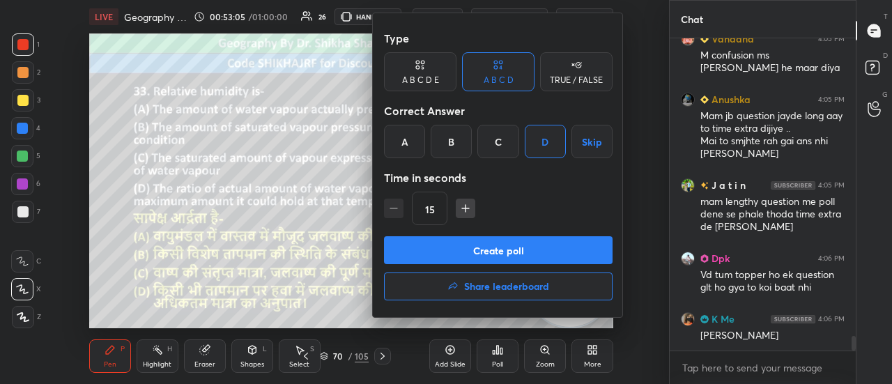
click at [496, 254] on button "Create poll" at bounding box center [498, 250] width 229 height 28
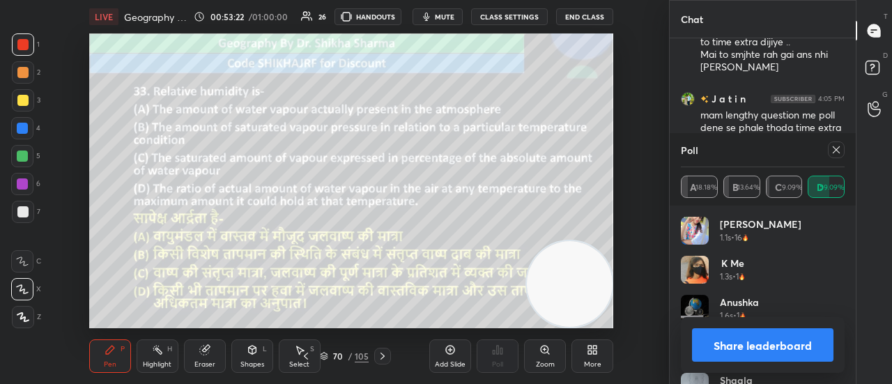
scroll to position [6469, 0]
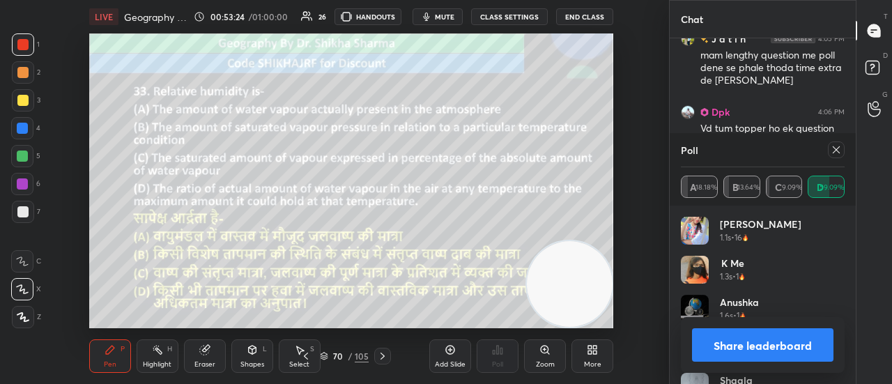
click at [770, 344] on button "Share leaderboard" at bounding box center [763, 344] width 142 height 33
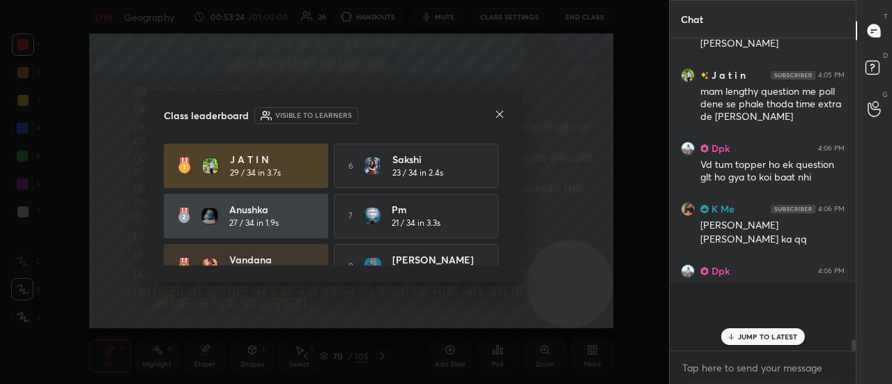
scroll to position [5, 4]
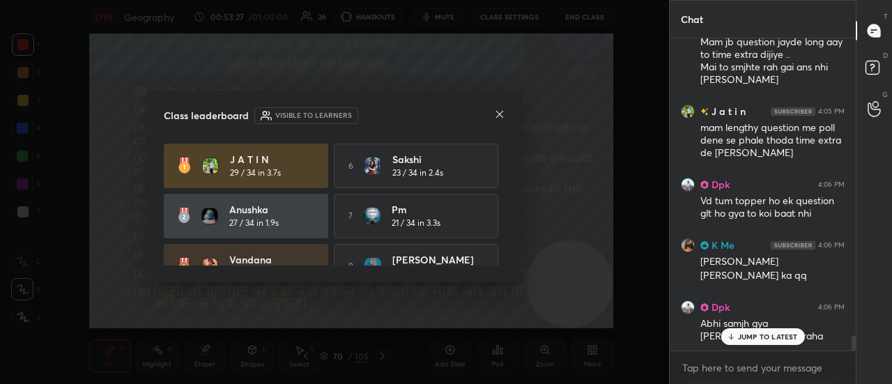
click at [741, 337] on p "JUMP TO LATEST" at bounding box center [768, 337] width 60 height 8
click at [499, 118] on icon at bounding box center [499, 114] width 11 height 11
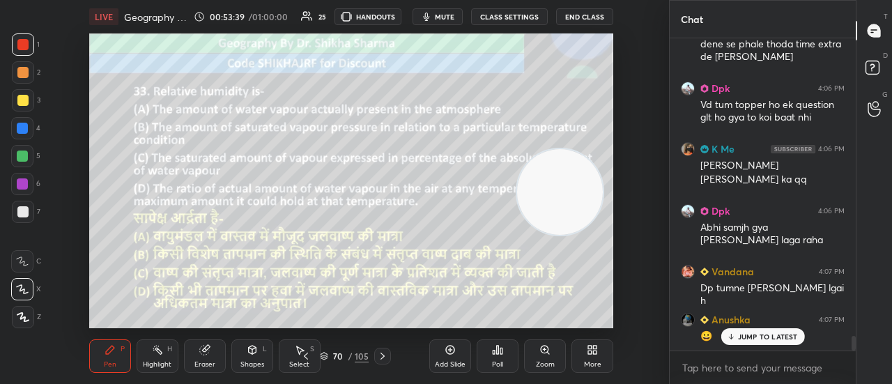
drag, startPoint x: 554, startPoint y: 292, endPoint x: 544, endPoint y: 200, distance: 92.6
click at [544, 200] on video at bounding box center [560, 192] width 86 height 86
click at [379, 358] on icon at bounding box center [382, 356] width 11 height 11
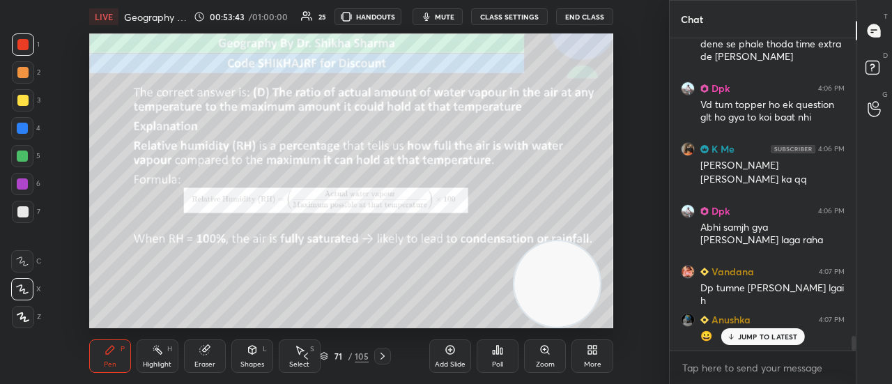
drag, startPoint x: 556, startPoint y: 183, endPoint x: 554, endPoint y: 307, distance: 124.8
click at [554, 307] on video at bounding box center [558, 284] width 86 height 86
click at [378, 361] on icon at bounding box center [382, 356] width 11 height 11
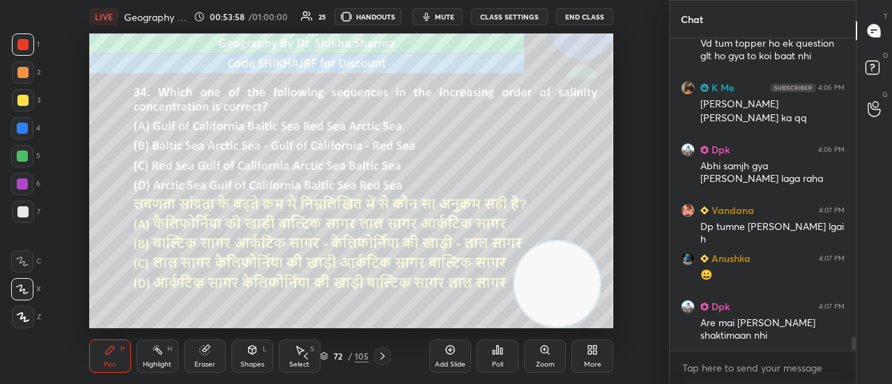
click at [383, 356] on icon at bounding box center [383, 356] width 4 height 7
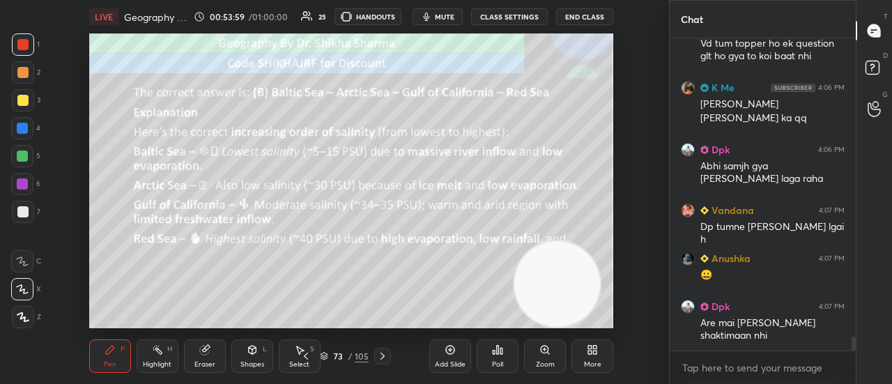
click at [383, 356] on icon at bounding box center [383, 356] width 4 height 7
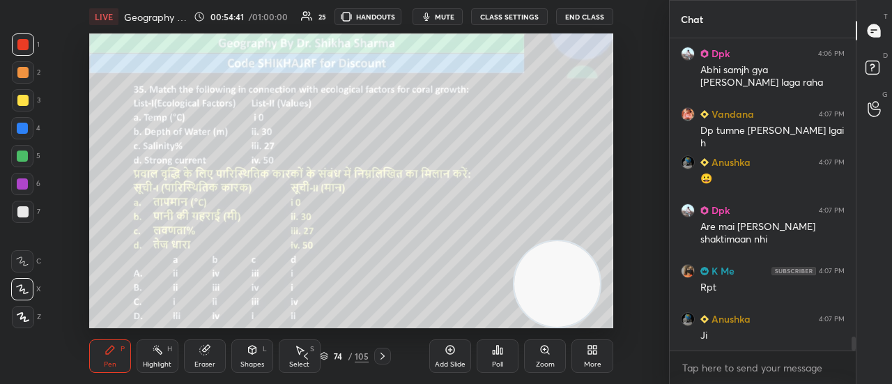
click at [506, 360] on div "Poll" at bounding box center [498, 356] width 42 height 33
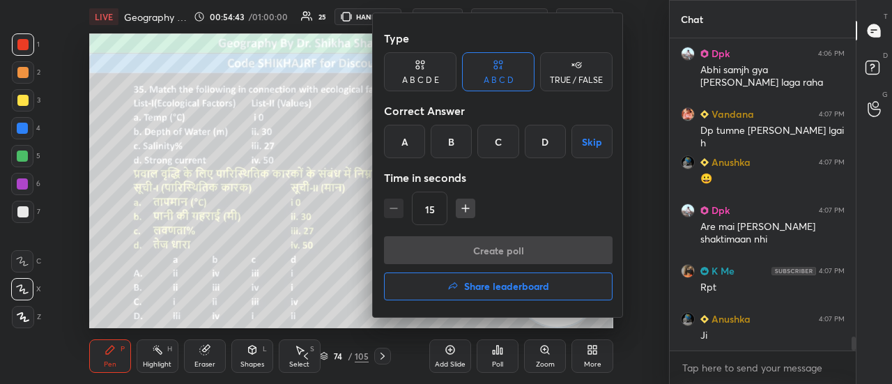
click at [409, 131] on div "A" at bounding box center [404, 141] width 41 height 33
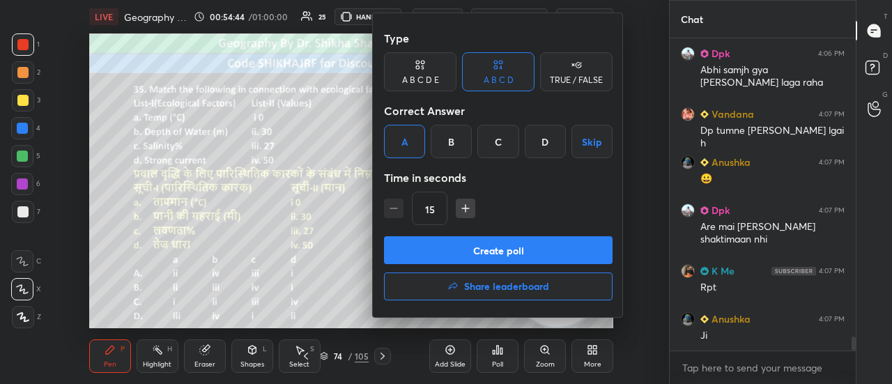
click at [442, 250] on button "Create poll" at bounding box center [498, 250] width 229 height 28
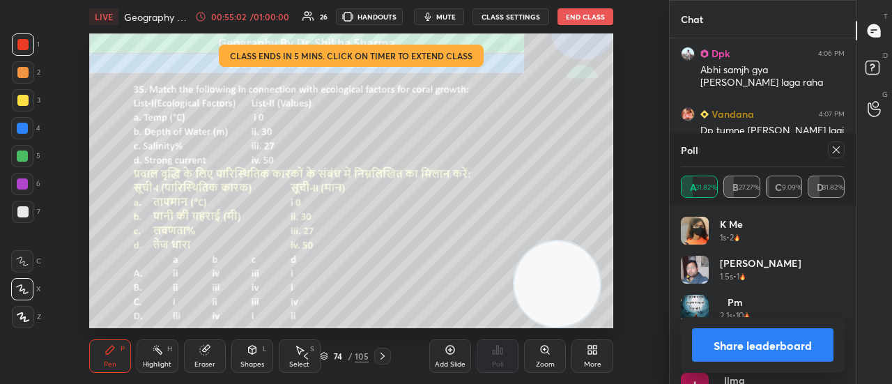
click at [775, 342] on button "Share leaderboard" at bounding box center [763, 344] width 142 height 33
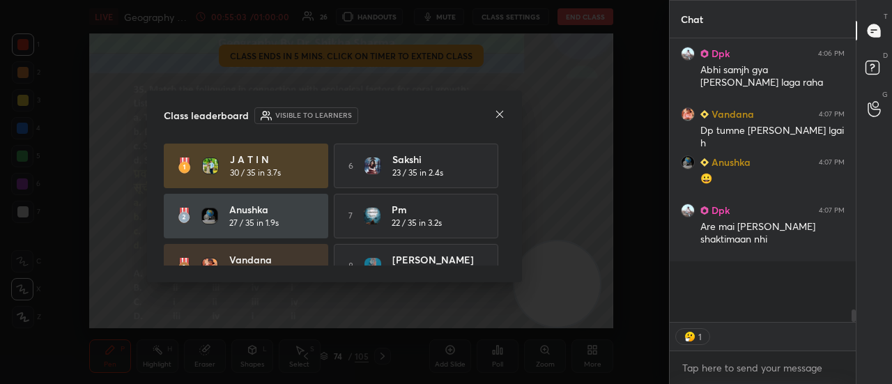
scroll to position [275, 182]
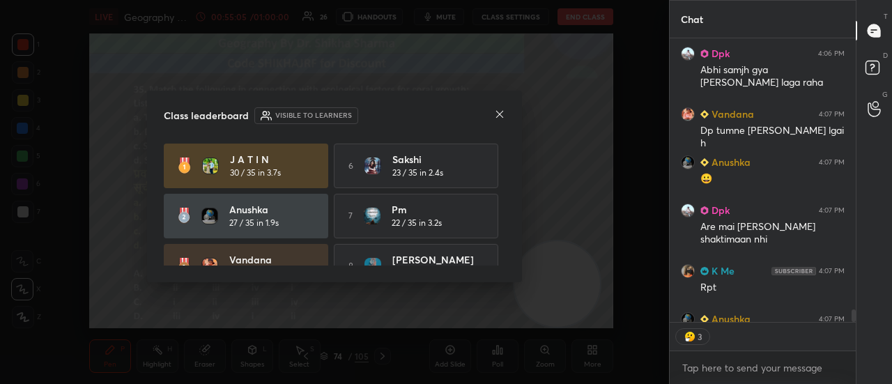
click at [501, 110] on icon at bounding box center [499, 114] width 11 height 11
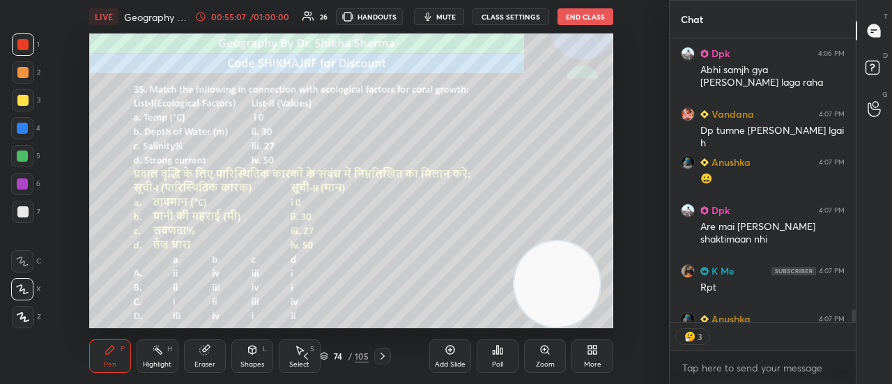
click at [382, 354] on icon at bounding box center [383, 356] width 4 height 7
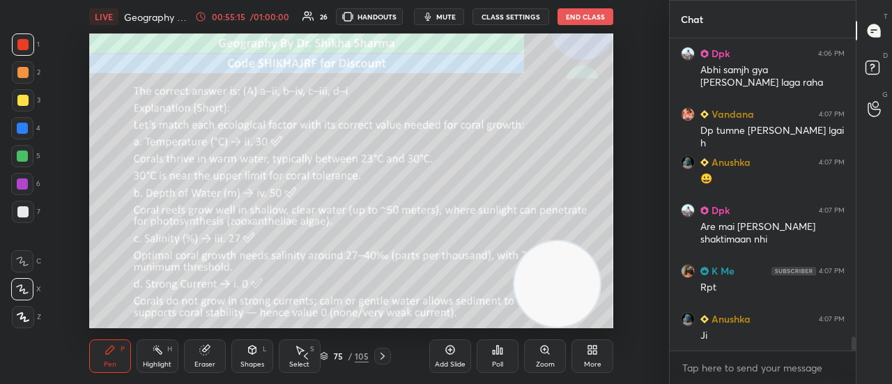
scroll to position [308, 182]
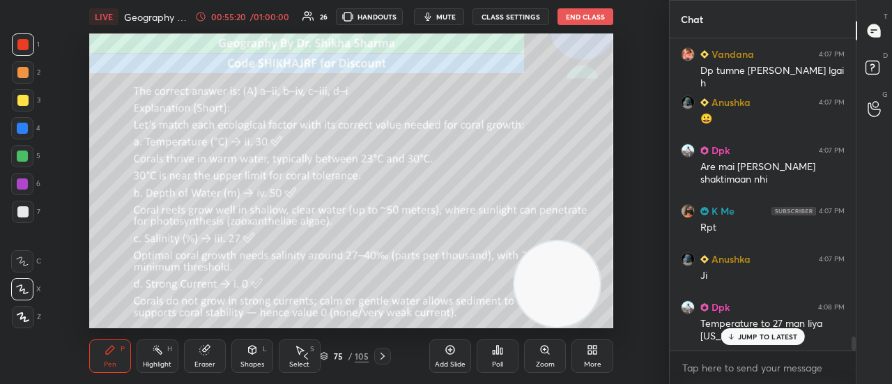
click at [760, 340] on p "JUMP TO LATEST" at bounding box center [768, 337] width 60 height 8
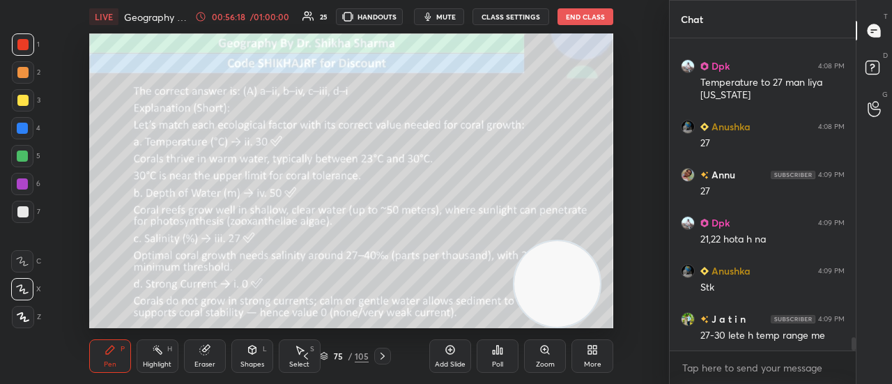
scroll to position [7024, 0]
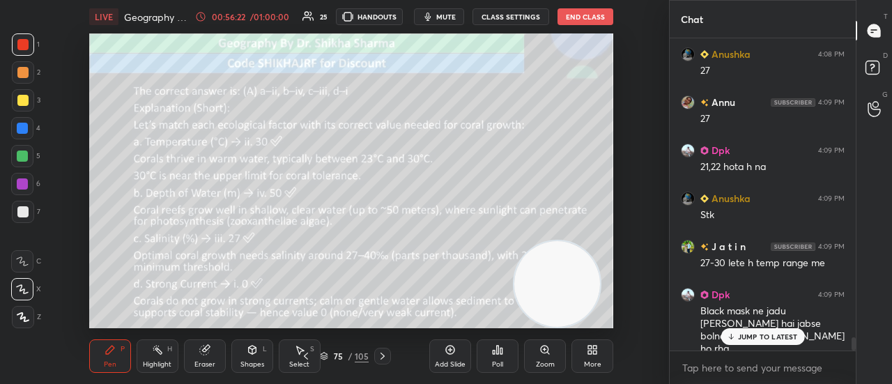
click at [742, 341] on p "JUMP TO LATEST" at bounding box center [768, 337] width 60 height 8
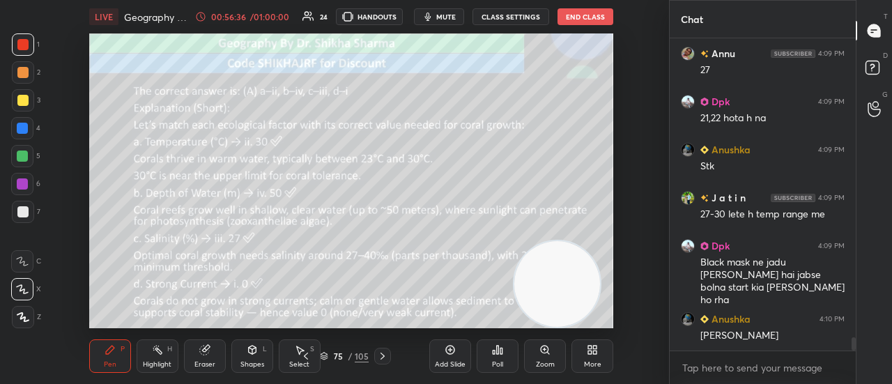
click at [380, 356] on icon at bounding box center [382, 356] width 11 height 11
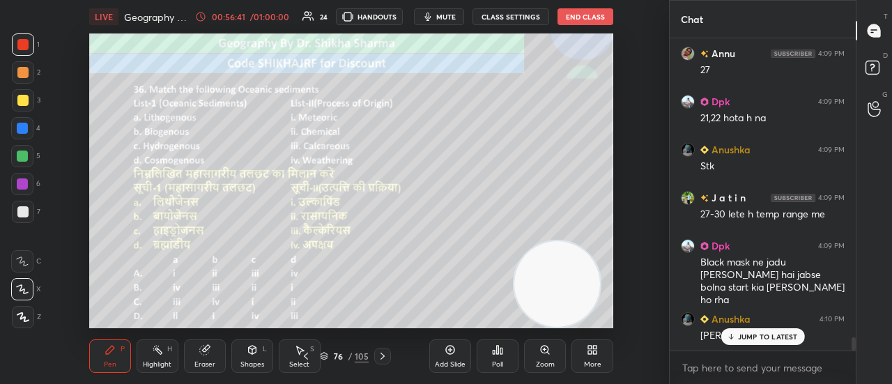
scroll to position [7120, 0]
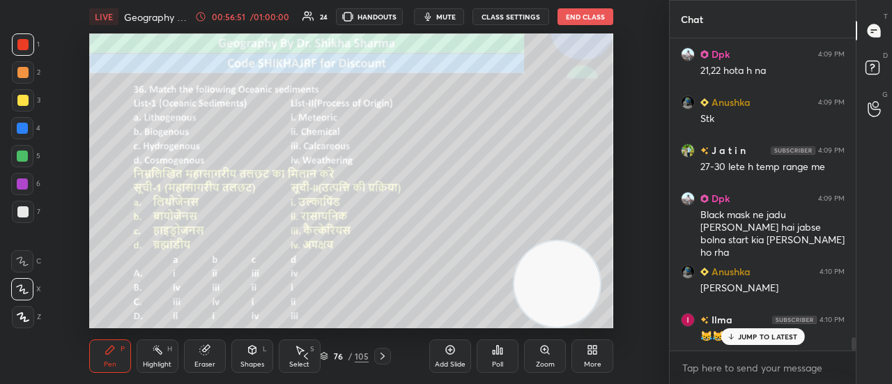
click at [501, 348] on icon at bounding box center [497, 349] width 11 height 11
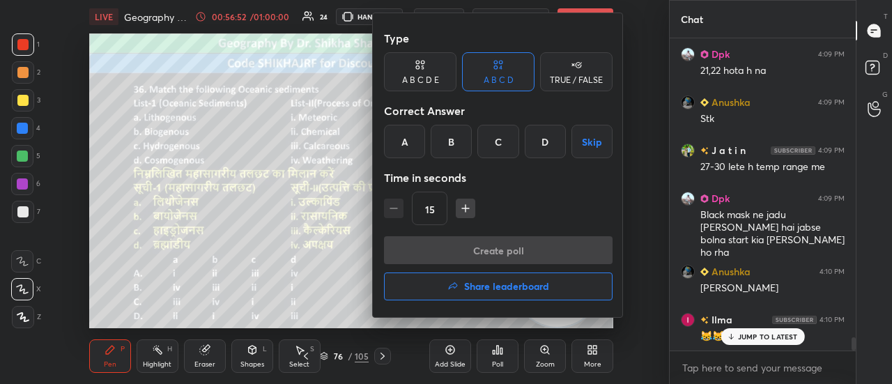
click at [453, 146] on div "B" at bounding box center [451, 141] width 41 height 33
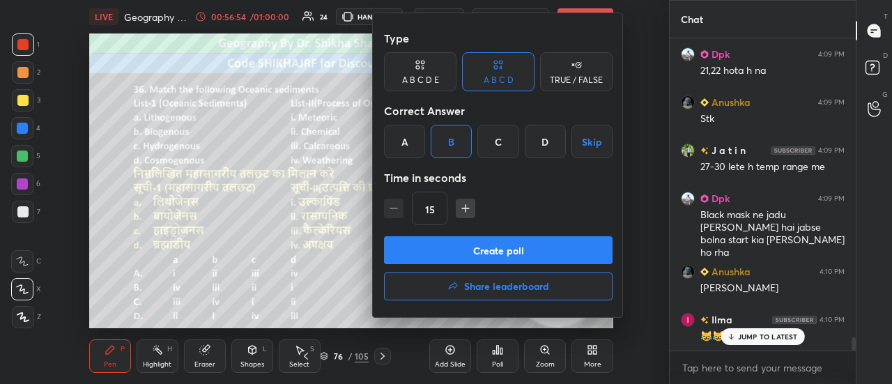
click at [449, 248] on button "Create poll" at bounding box center [498, 250] width 229 height 28
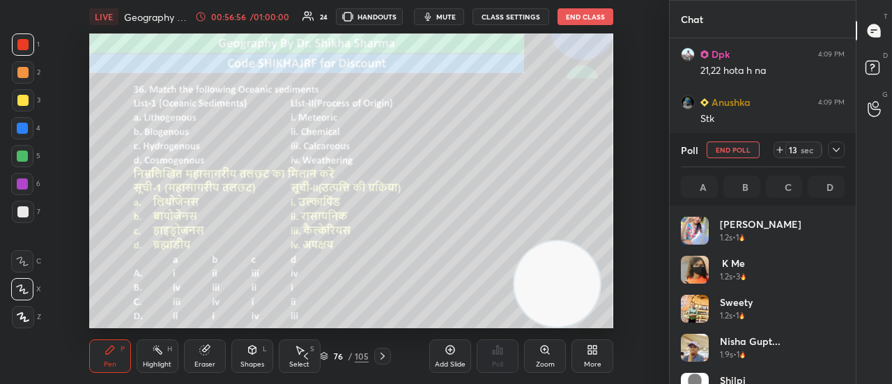
scroll to position [163, 160]
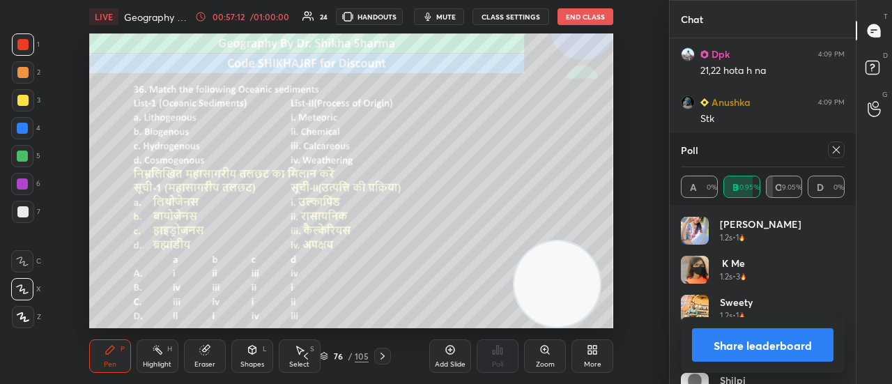
click at [746, 351] on button "Share leaderboard" at bounding box center [763, 344] width 142 height 33
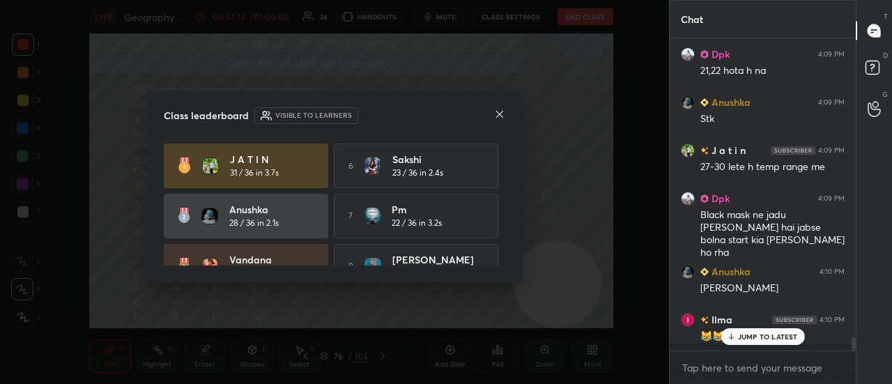
scroll to position [304, 182]
click at [495, 115] on icon at bounding box center [499, 114] width 11 height 11
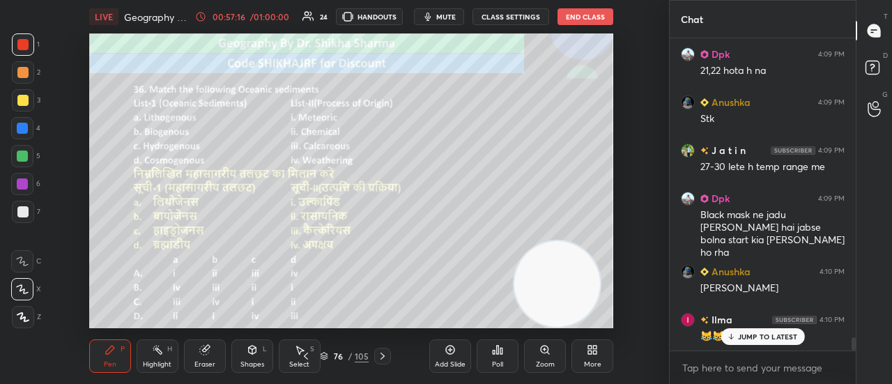
click at [386, 358] on icon at bounding box center [382, 356] width 11 height 11
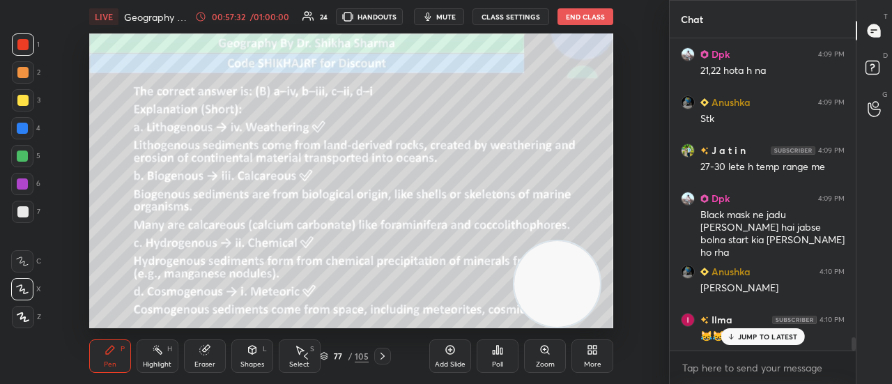
click at [386, 358] on icon at bounding box center [382, 356] width 11 height 11
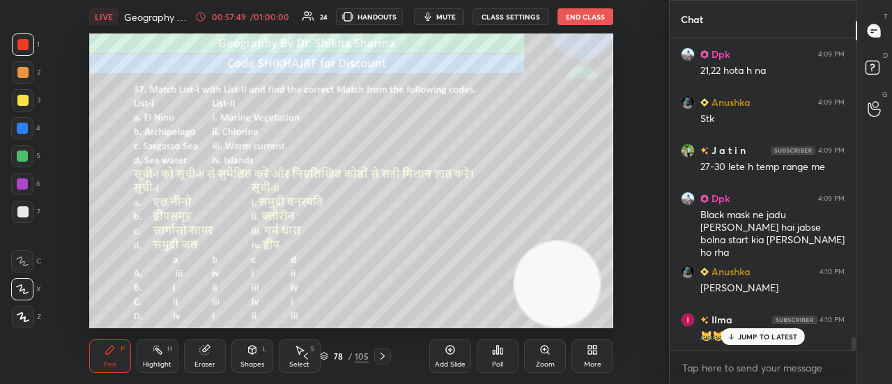
click at [502, 349] on icon at bounding box center [502, 351] width 2 height 6
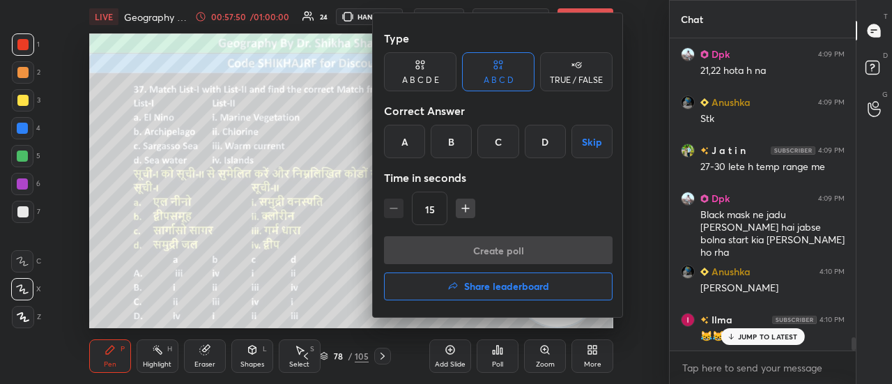
click at [406, 137] on div "A" at bounding box center [404, 141] width 41 height 33
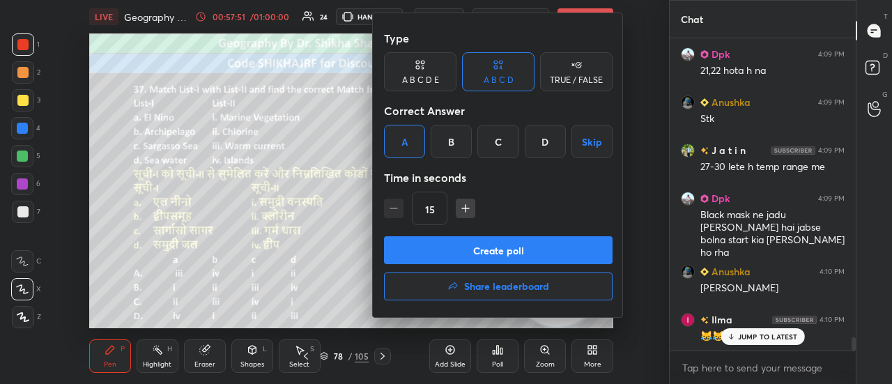
click at [434, 248] on button "Create poll" at bounding box center [498, 250] width 229 height 28
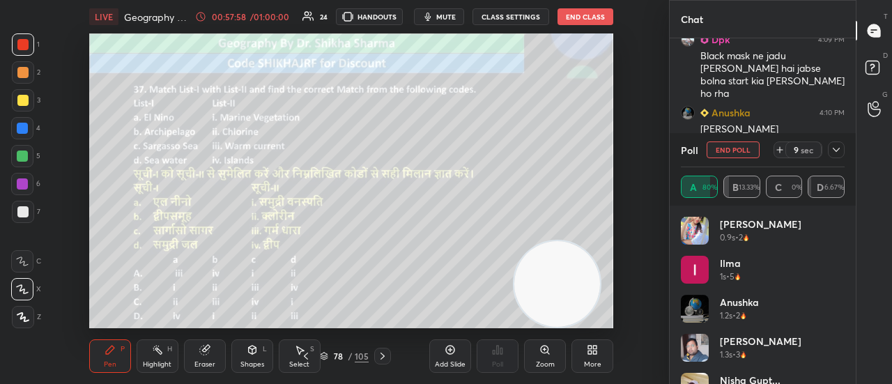
scroll to position [207, 182]
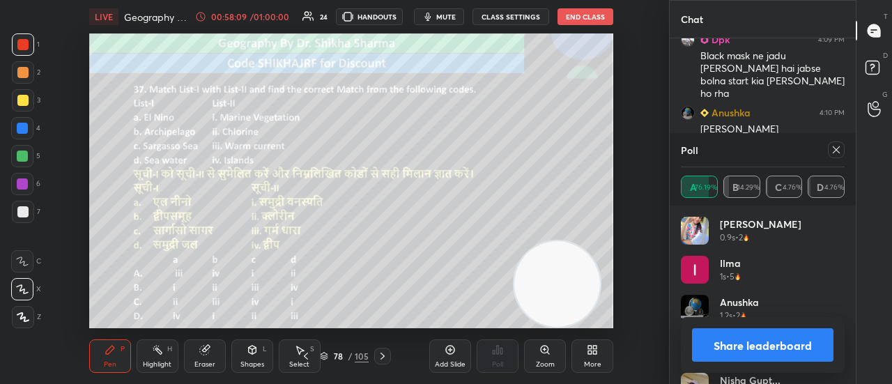
click at [749, 351] on button "Share leaderboard" at bounding box center [763, 344] width 142 height 33
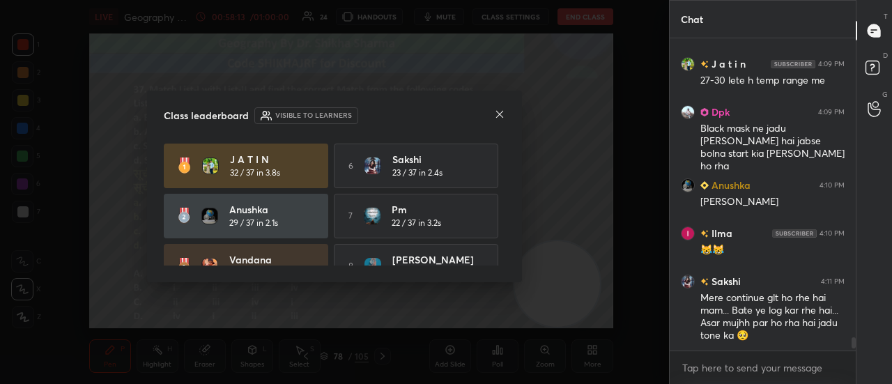
click at [500, 121] on div at bounding box center [499, 115] width 11 height 15
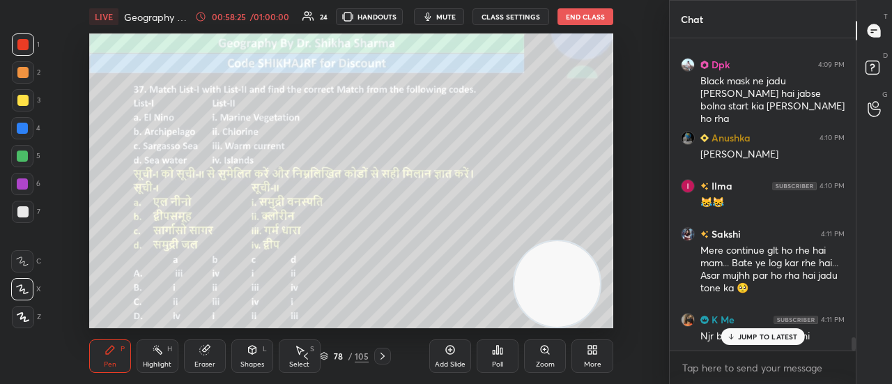
click at [381, 356] on icon at bounding box center [382, 356] width 11 height 11
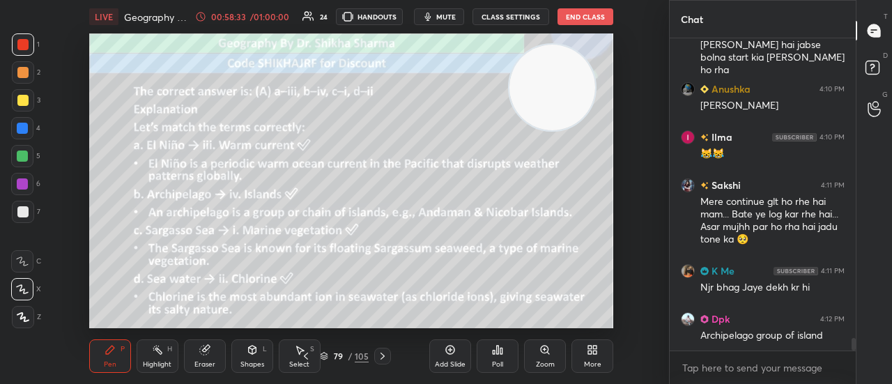
drag, startPoint x: 561, startPoint y: 266, endPoint x: 556, endPoint y: 69, distance: 196.7
click at [556, 69] on video at bounding box center [553, 88] width 86 height 86
click at [383, 357] on icon at bounding box center [383, 356] width 4 height 7
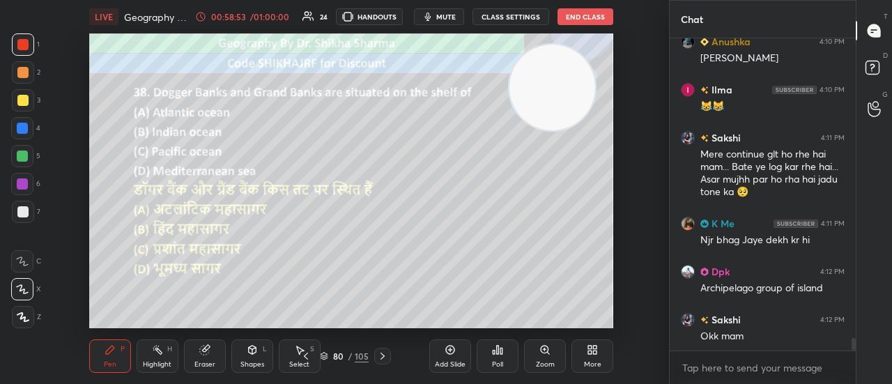
scroll to position [7399, 0]
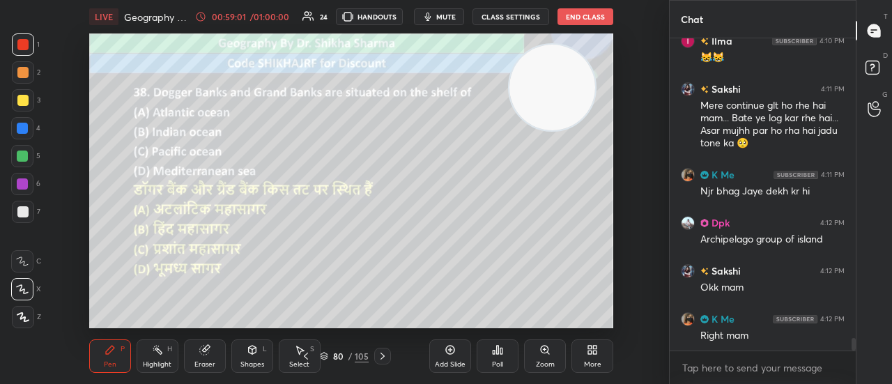
click at [497, 363] on div "Poll" at bounding box center [497, 364] width 11 height 7
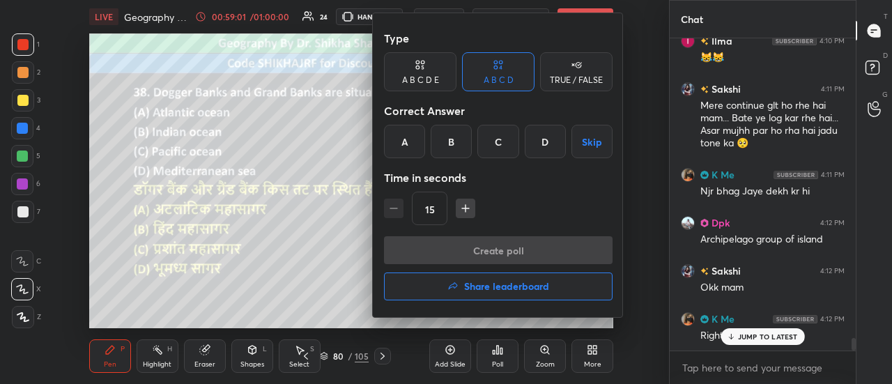
scroll to position [7447, 0]
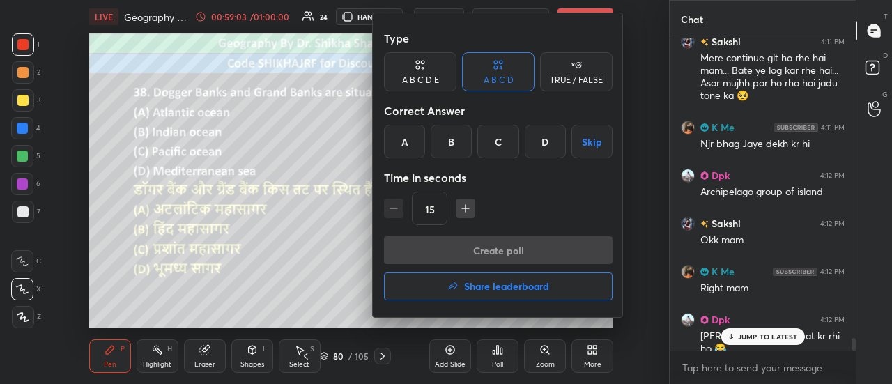
click at [398, 147] on div "A" at bounding box center [404, 141] width 41 height 33
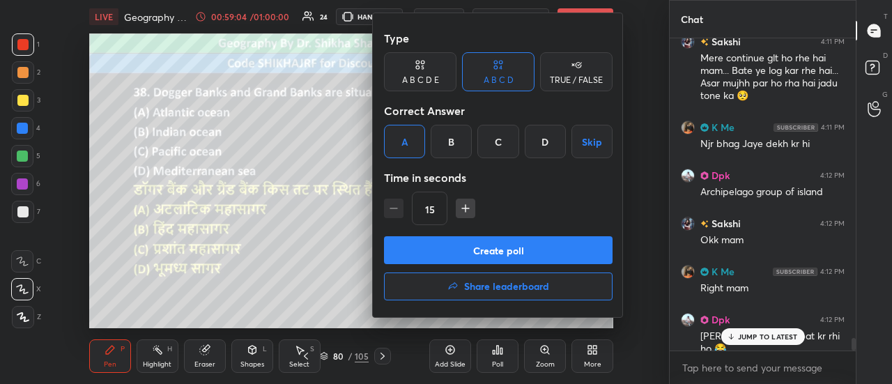
click at [461, 252] on button "Create poll" at bounding box center [498, 250] width 229 height 28
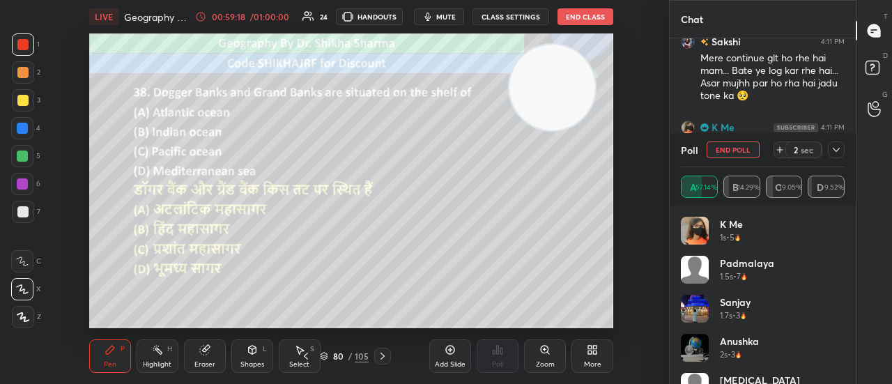
scroll to position [7568, 0]
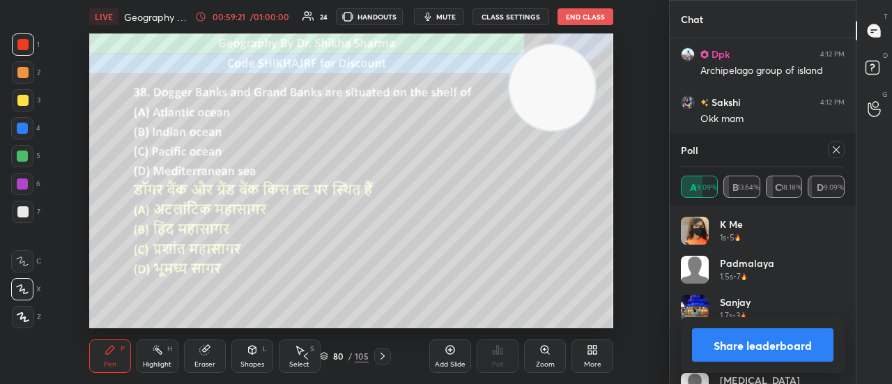
click at [780, 350] on button "Share leaderboard" at bounding box center [763, 344] width 142 height 33
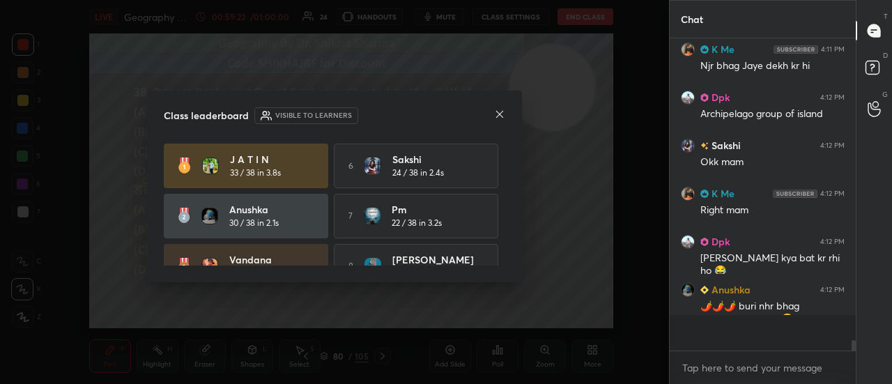
scroll to position [301, 182]
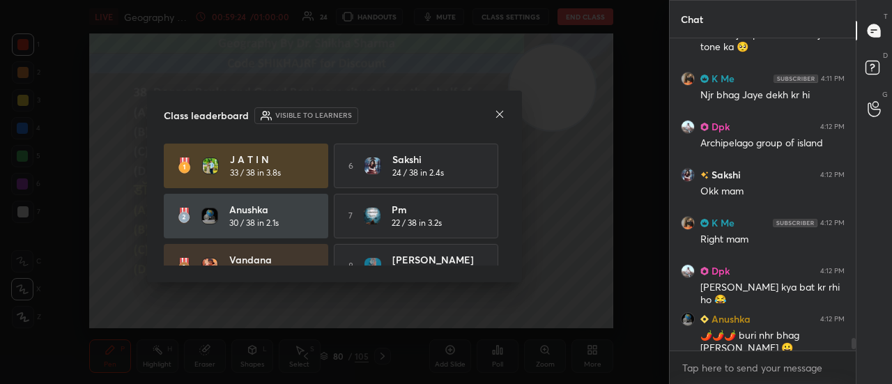
click at [506, 108] on div "Class leaderboard Visible to learners J a t i n 33 / 38 in 3.8s 6 [PERSON_NAME]…" at bounding box center [334, 187] width 375 height 192
click at [499, 116] on icon at bounding box center [499, 114] width 11 height 11
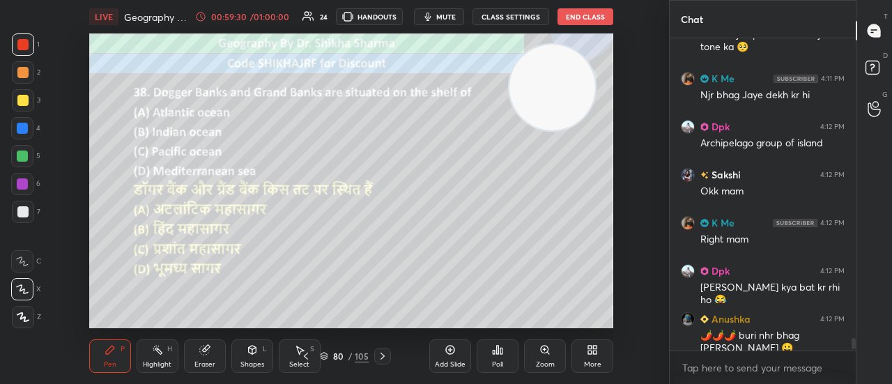
click at [381, 354] on icon at bounding box center [383, 356] width 4 height 7
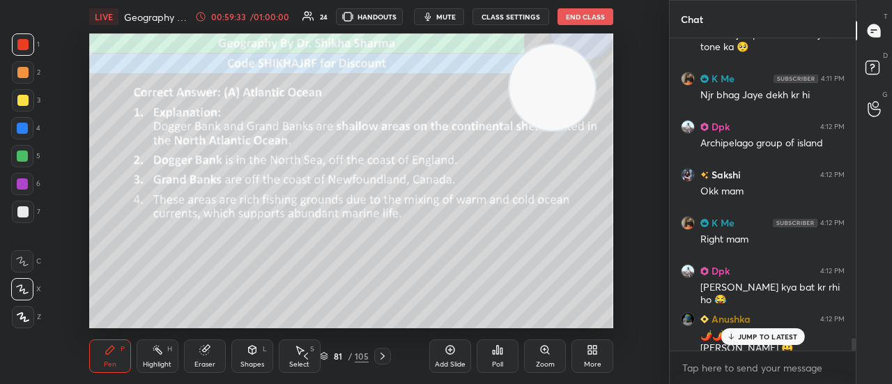
scroll to position [7555, 0]
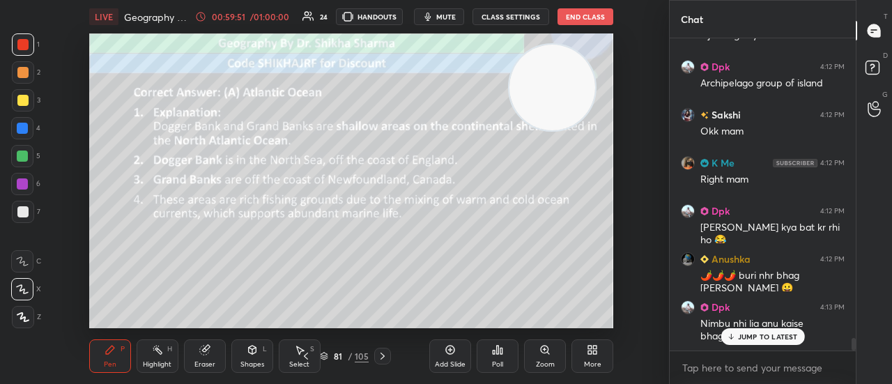
click at [388, 352] on div at bounding box center [382, 356] width 17 height 17
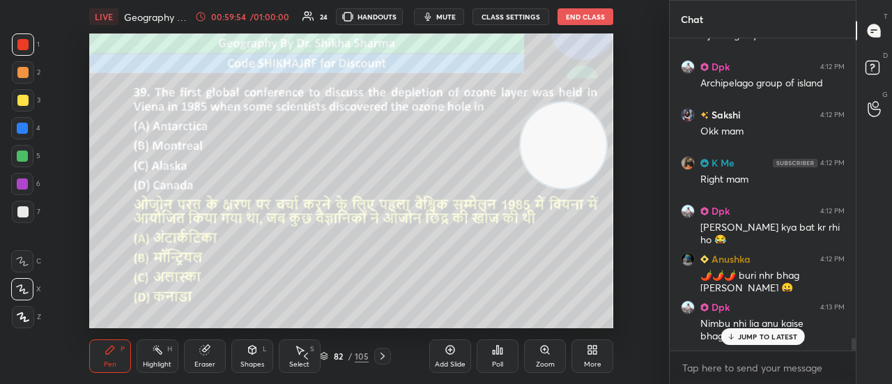
drag, startPoint x: 520, startPoint y: 75, endPoint x: 531, endPoint y: 135, distance: 60.3
click at [531, 135] on video at bounding box center [564, 145] width 86 height 86
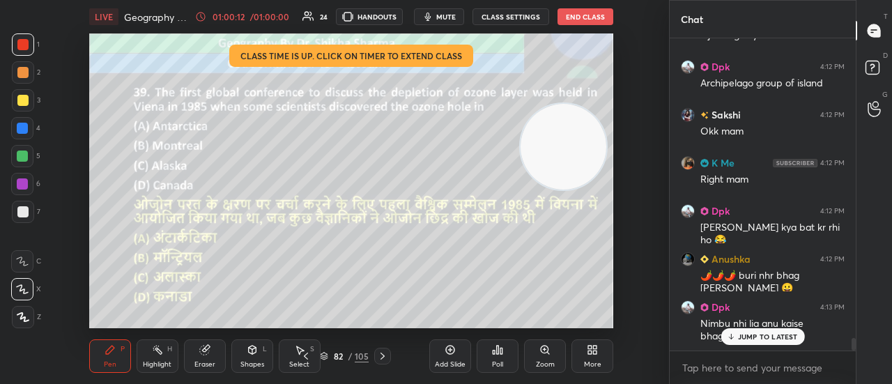
scroll to position [5, 4]
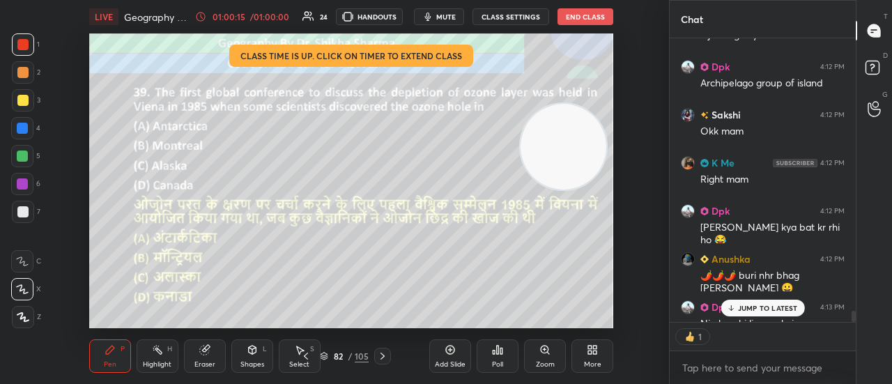
click at [513, 347] on div "Poll" at bounding box center [498, 356] width 42 height 33
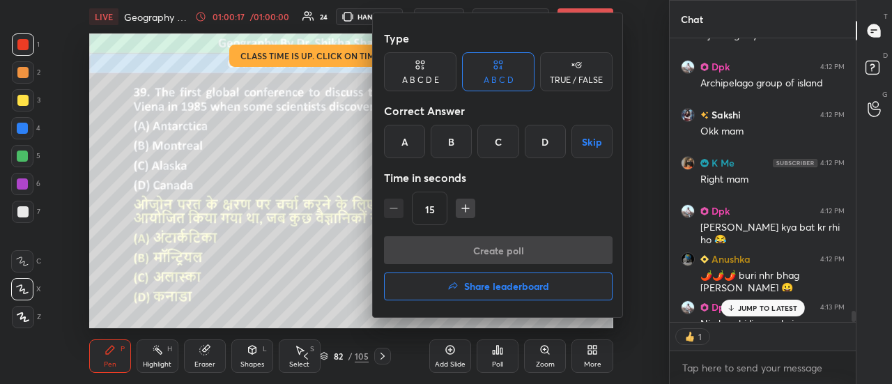
click at [413, 151] on div "A" at bounding box center [404, 141] width 41 height 33
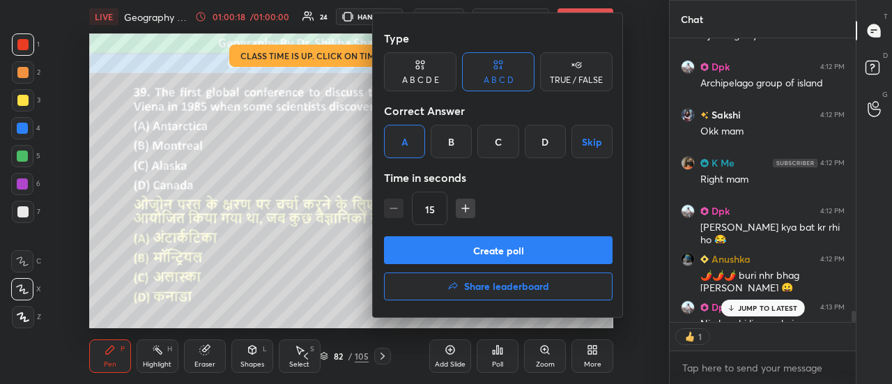
click at [441, 253] on button "Create poll" at bounding box center [498, 250] width 229 height 28
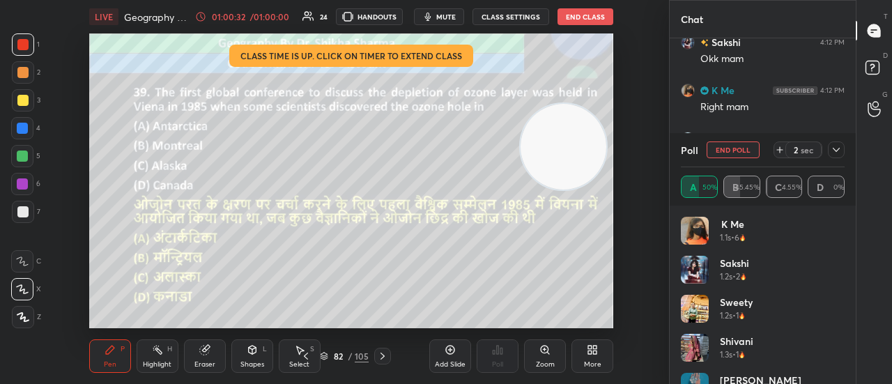
scroll to position [7677, 0]
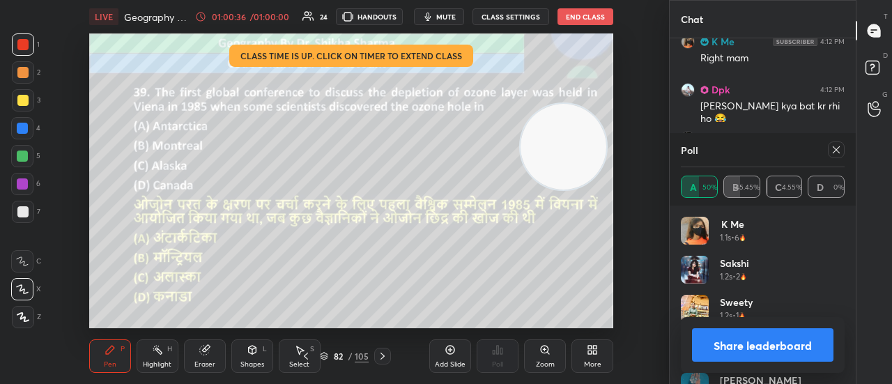
click at [776, 349] on button "Share leaderboard" at bounding box center [763, 344] width 142 height 33
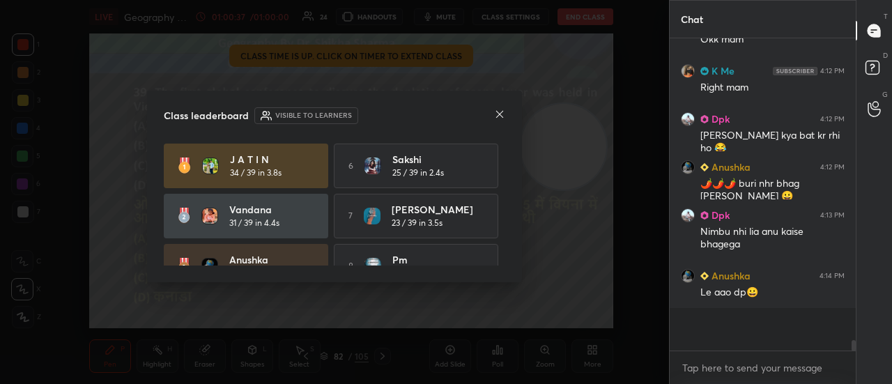
scroll to position [301, 182]
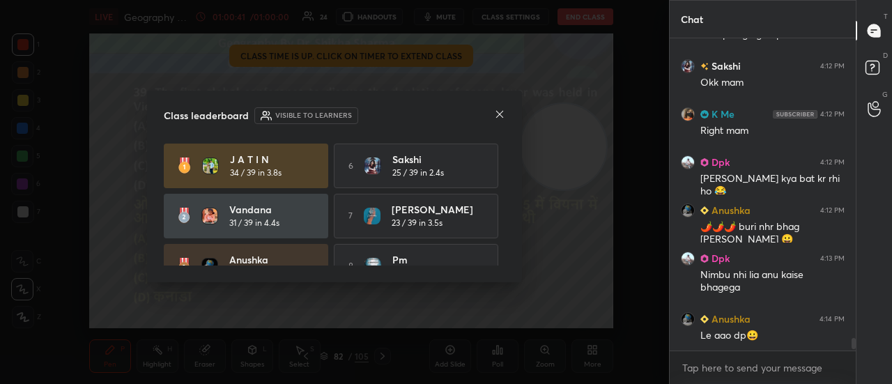
click at [499, 118] on icon at bounding box center [499, 114] width 11 height 11
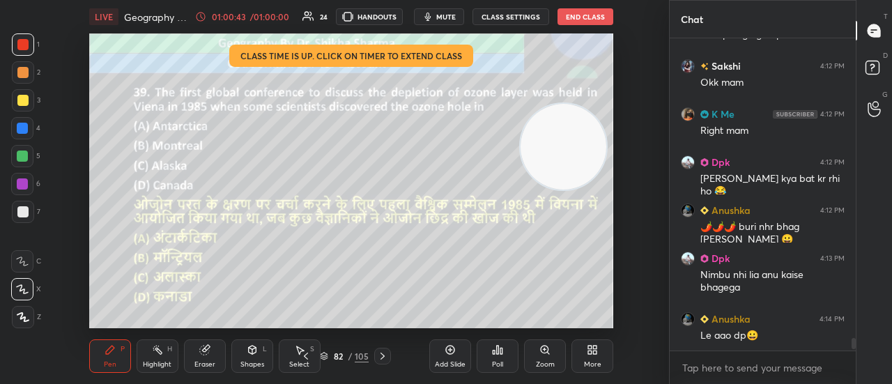
click at [378, 360] on icon at bounding box center [382, 356] width 11 height 11
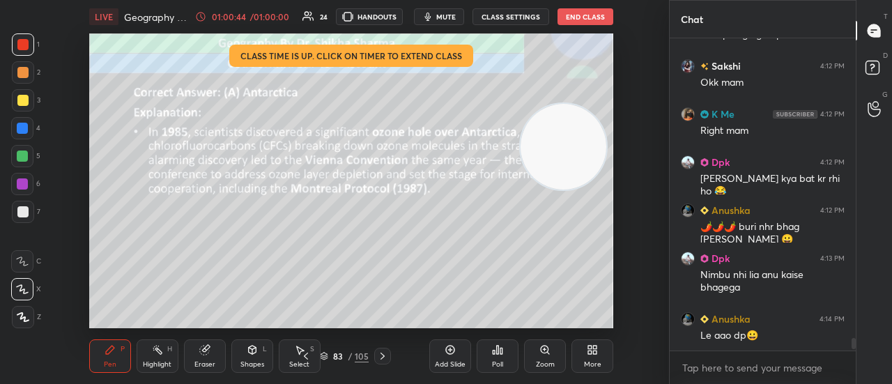
click at [378, 360] on icon at bounding box center [382, 356] width 11 height 11
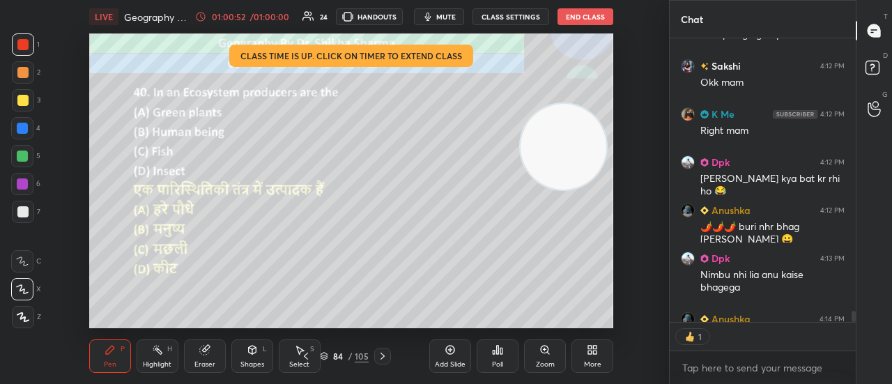
click at [505, 362] on div "Poll" at bounding box center [498, 356] width 42 height 33
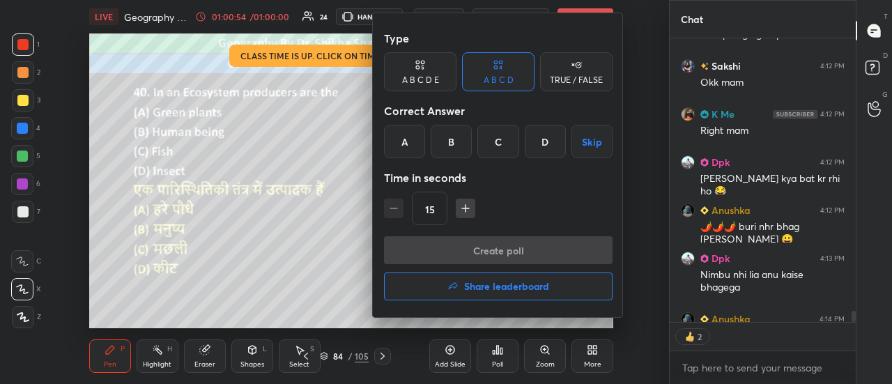
click at [392, 149] on div "A" at bounding box center [404, 141] width 41 height 33
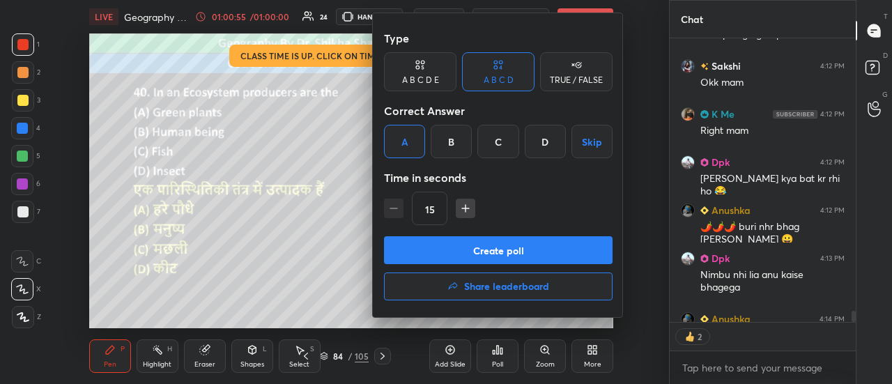
click at [417, 261] on button "Create poll" at bounding box center [498, 250] width 229 height 28
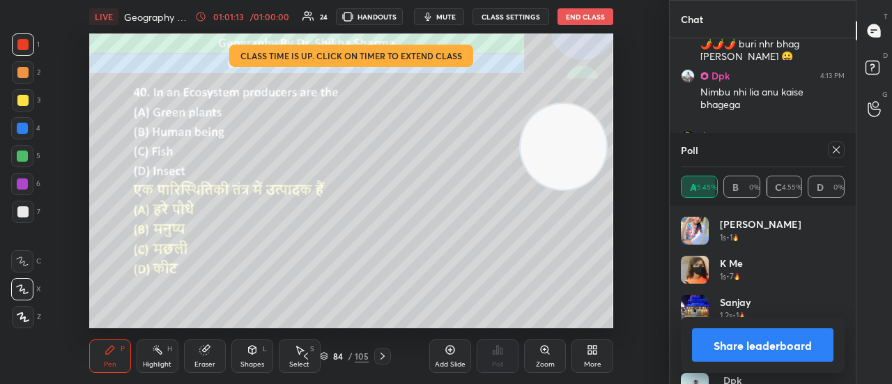
click at [738, 335] on button "Share leaderboard" at bounding box center [763, 344] width 142 height 33
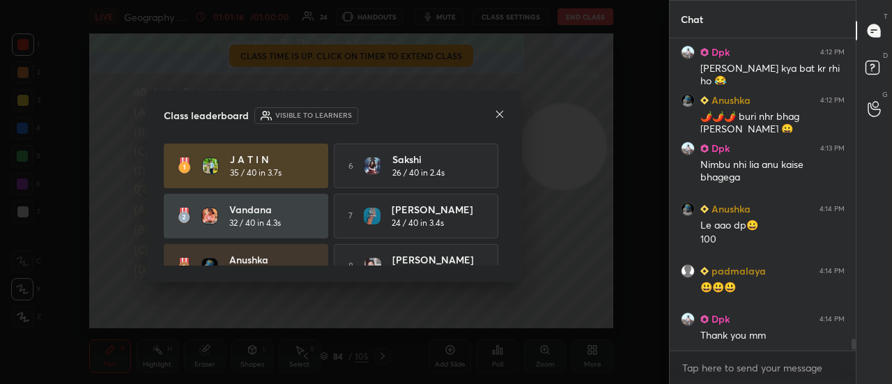
click at [496, 114] on icon at bounding box center [499, 114] width 11 height 11
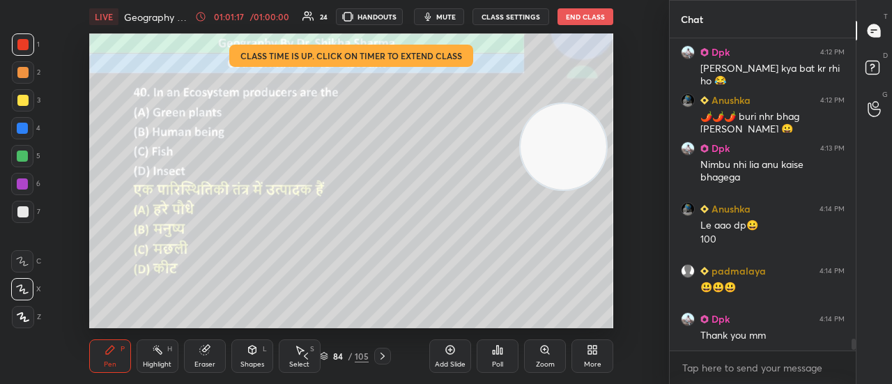
click at [499, 357] on div "Poll" at bounding box center [498, 356] width 42 height 33
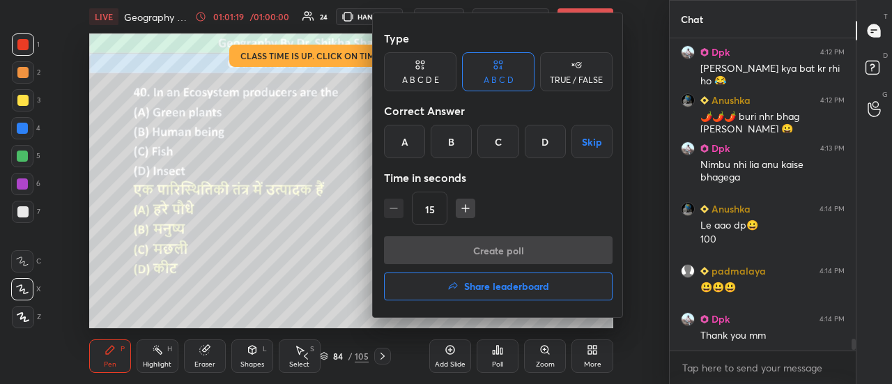
click at [506, 291] on h4 "Share leaderboard" at bounding box center [506, 287] width 85 height 10
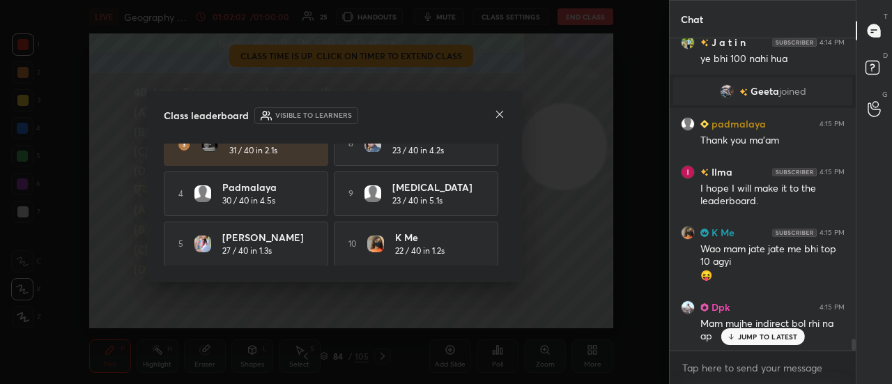
click at [752, 337] on p "JUMP TO LATEST" at bounding box center [768, 337] width 60 height 8
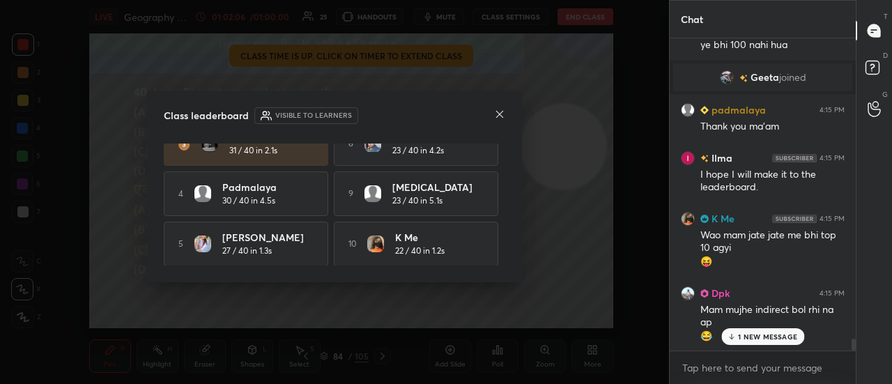
click at [502, 119] on icon at bounding box center [499, 114] width 11 height 11
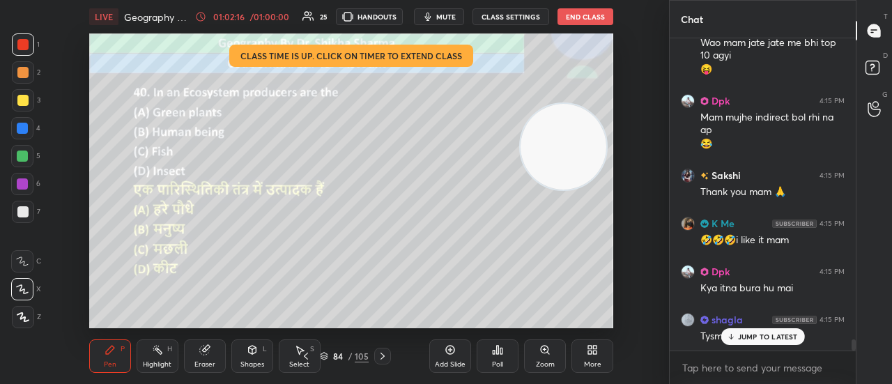
scroll to position [8295, 0]
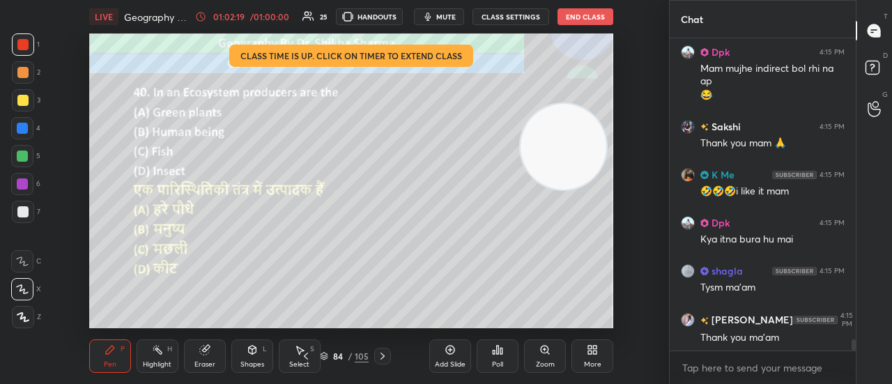
click at [573, 17] on button "End Class" at bounding box center [586, 16] width 56 height 17
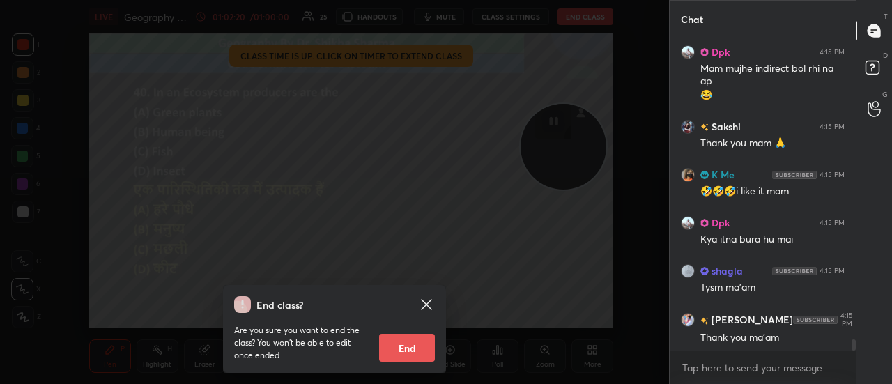
click at [402, 351] on button "End" at bounding box center [407, 348] width 56 height 28
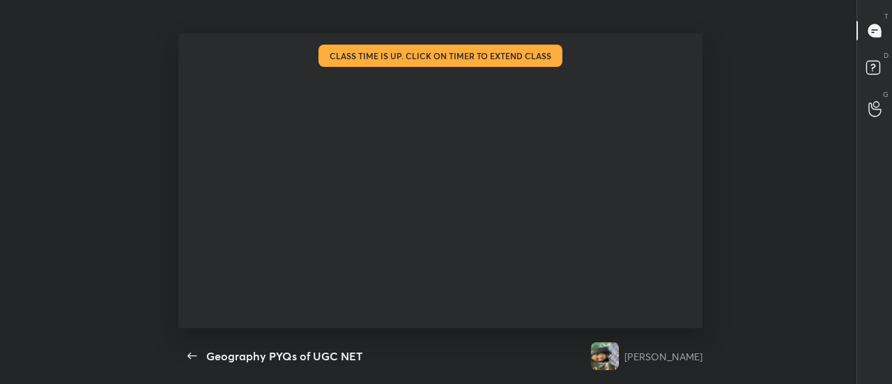
scroll to position [0, 0]
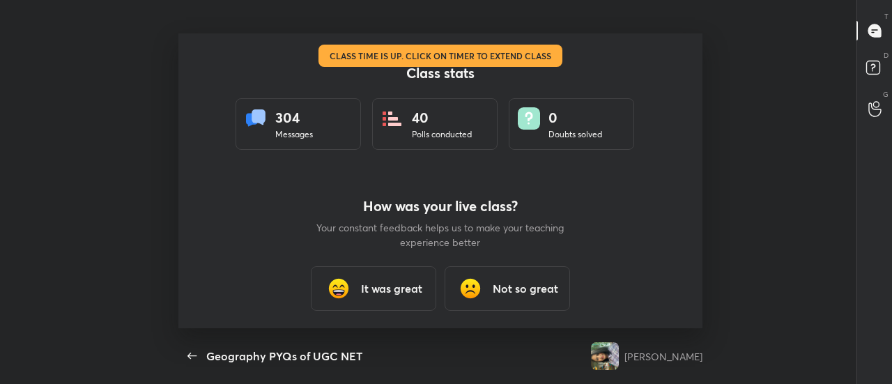
type textarea "x"
